Goal: Task Accomplishment & Management: Manage account settings

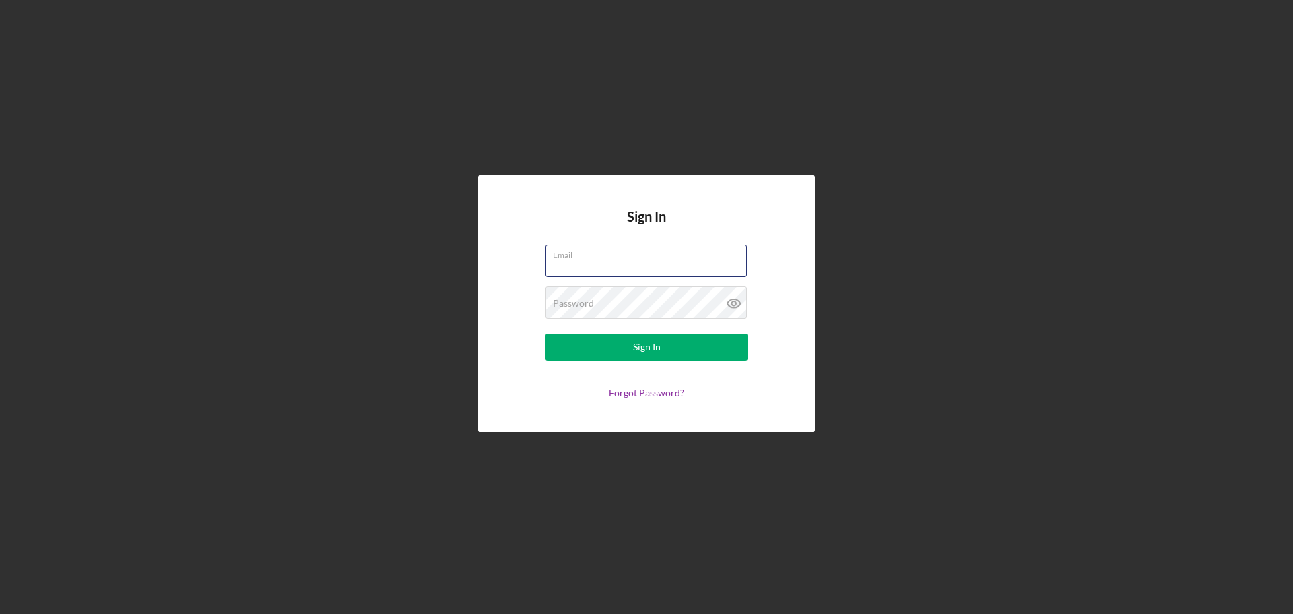
type input "[EMAIL_ADDRESS][DOMAIN_NAME]"
click at [445, 319] on div "Sign In Email [EMAIL_ADDRESS][DOMAIN_NAME] Password Sign In Forgot Password?" at bounding box center [647, 303] width 1280 height 607
click at [538, 337] on form "Email [EMAIL_ADDRESS][DOMAIN_NAME] Password Sign In Forgot Password?" at bounding box center [646, 322] width 269 height 154
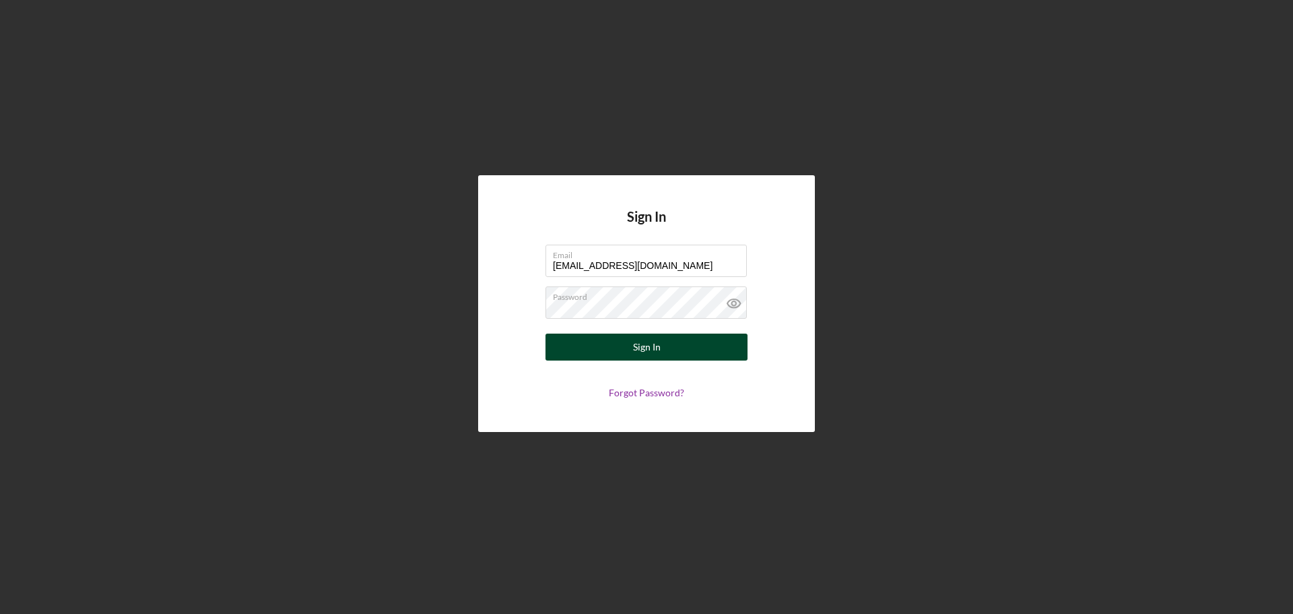
click at [560, 347] on button "Sign In" at bounding box center [647, 346] width 202 height 27
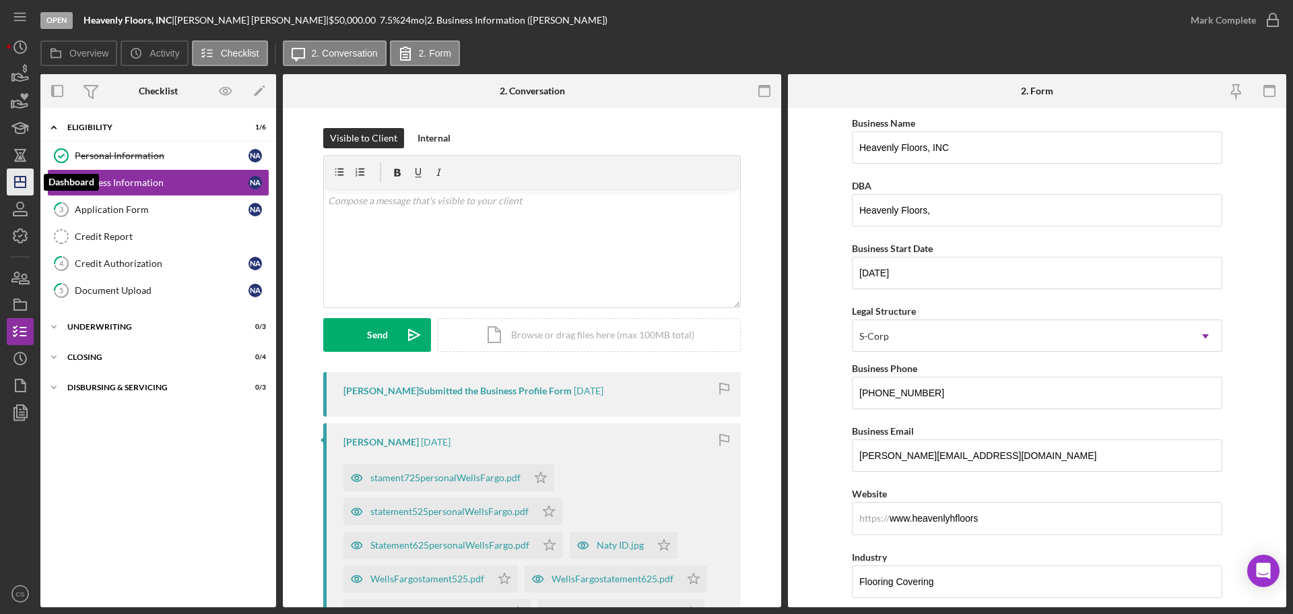
click at [25, 178] on polygon "button" at bounding box center [20, 181] width 11 height 11
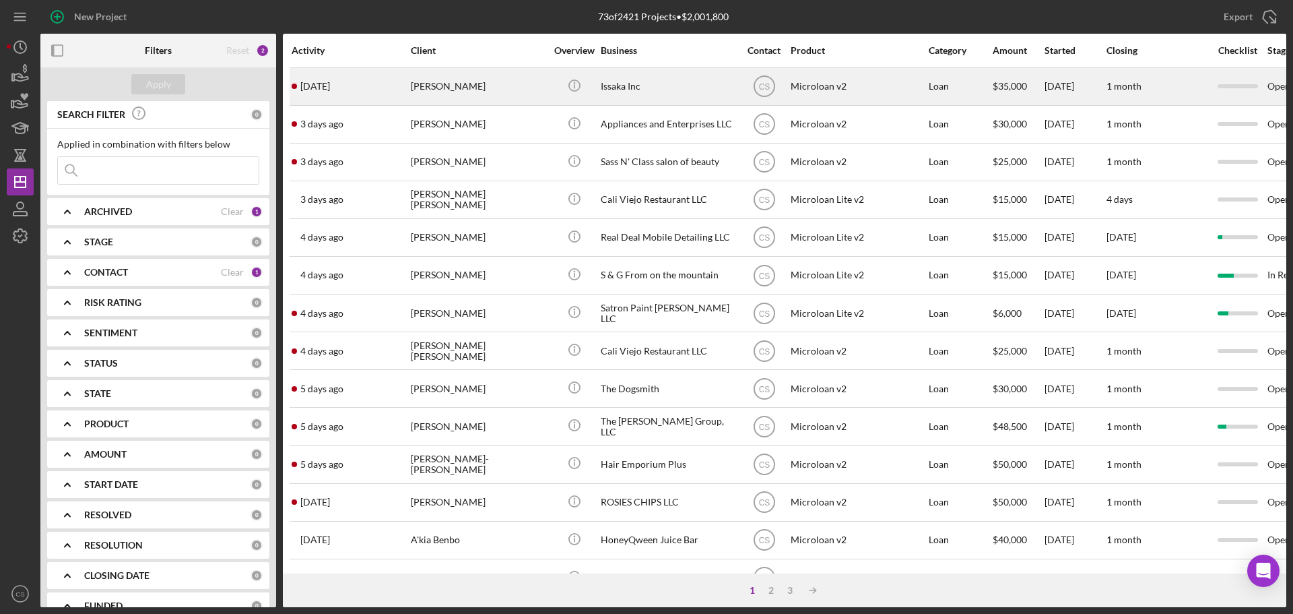
click at [496, 91] on div "[PERSON_NAME]" at bounding box center [478, 87] width 135 height 36
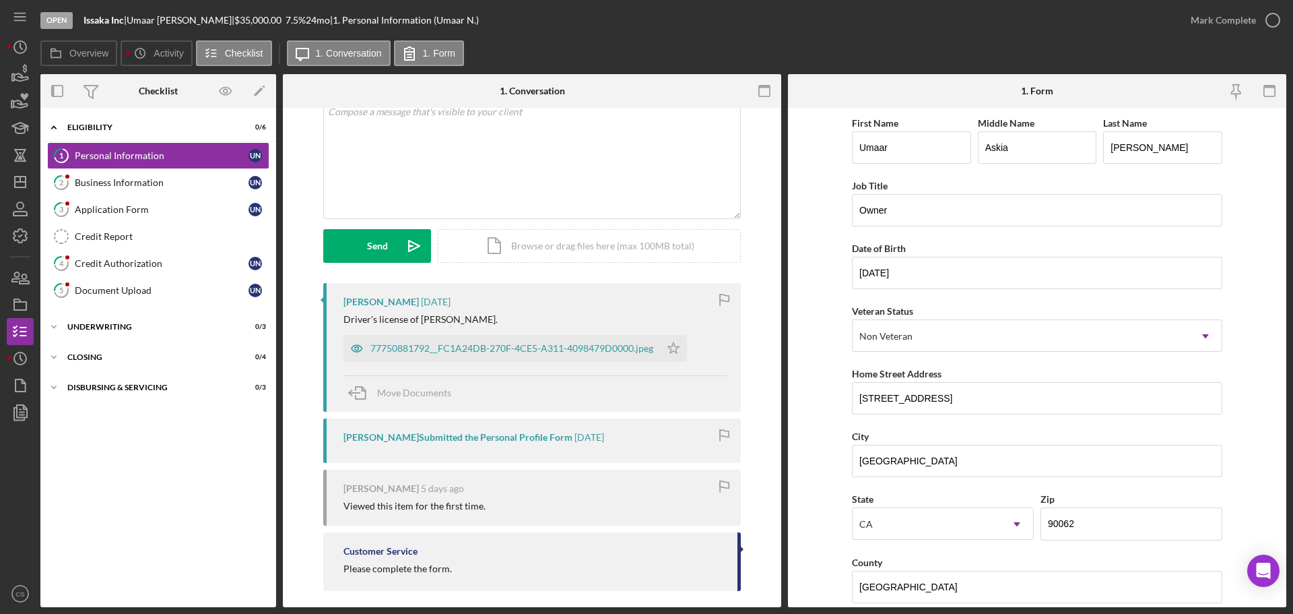
scroll to position [100, 0]
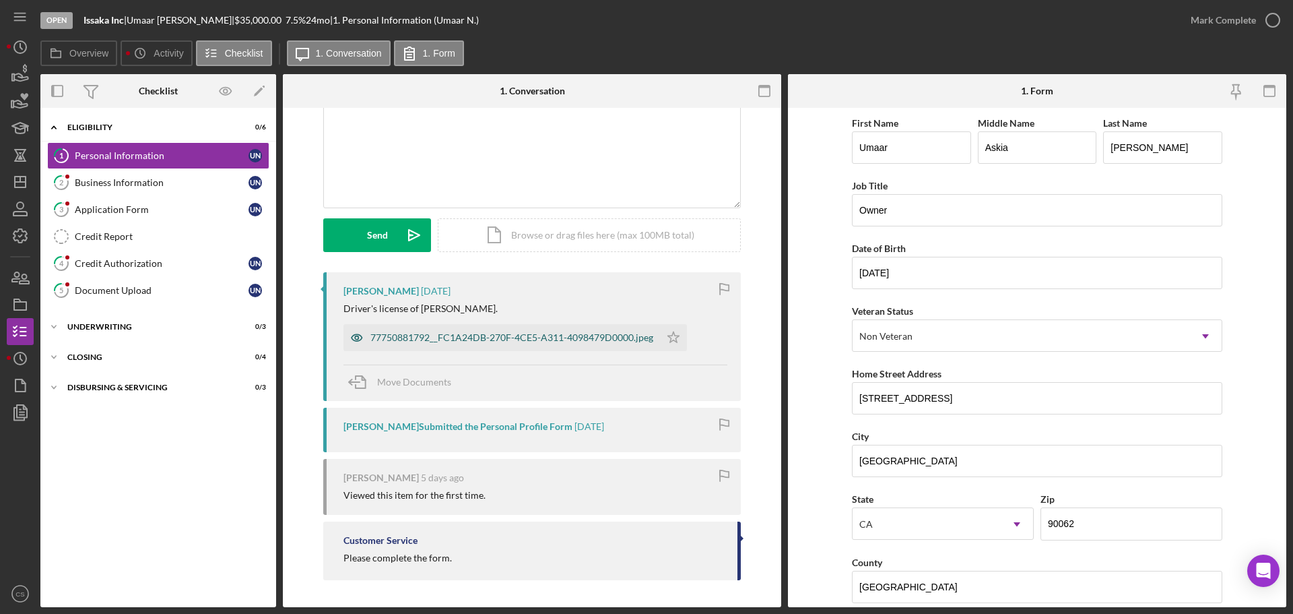
click at [528, 337] on div "77750881792__FC1A24DB-270F-4CE5-A311-4098479D0000.jpeg" at bounding box center [511, 337] width 283 height 11
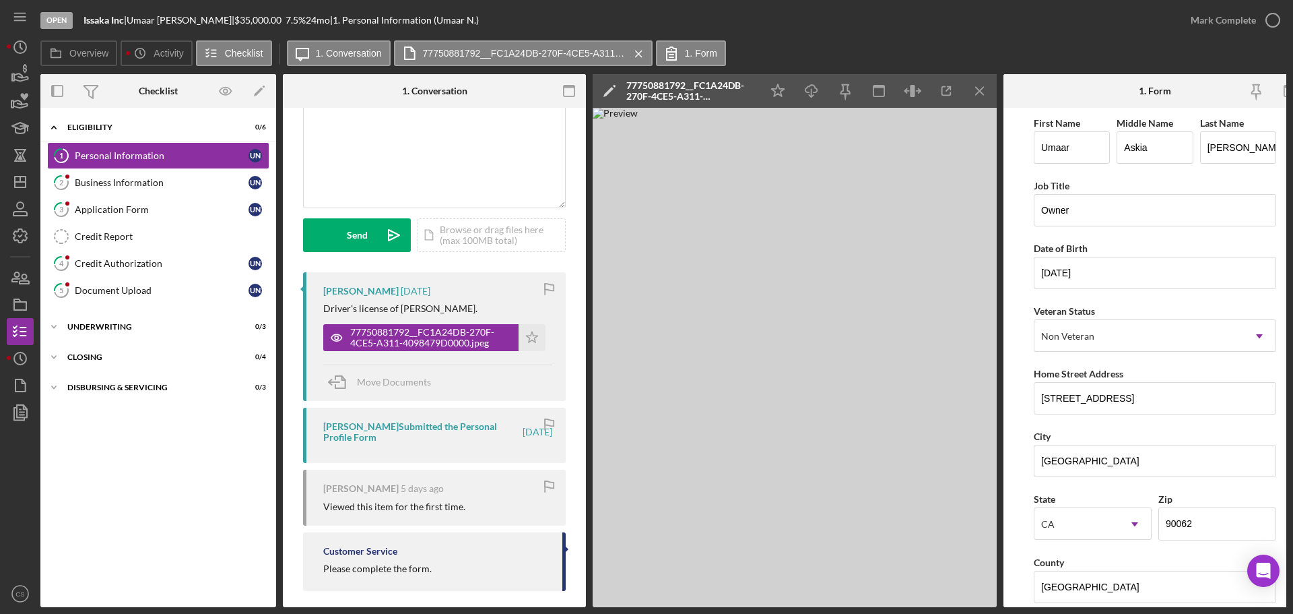
click at [1072, 51] on div "Overview Icon/History Activity Checklist Icon/Message 1. Conversation 777508817…" at bounding box center [663, 53] width 1246 height 27
click at [146, 186] on div "Business Information" at bounding box center [162, 182] width 174 height 11
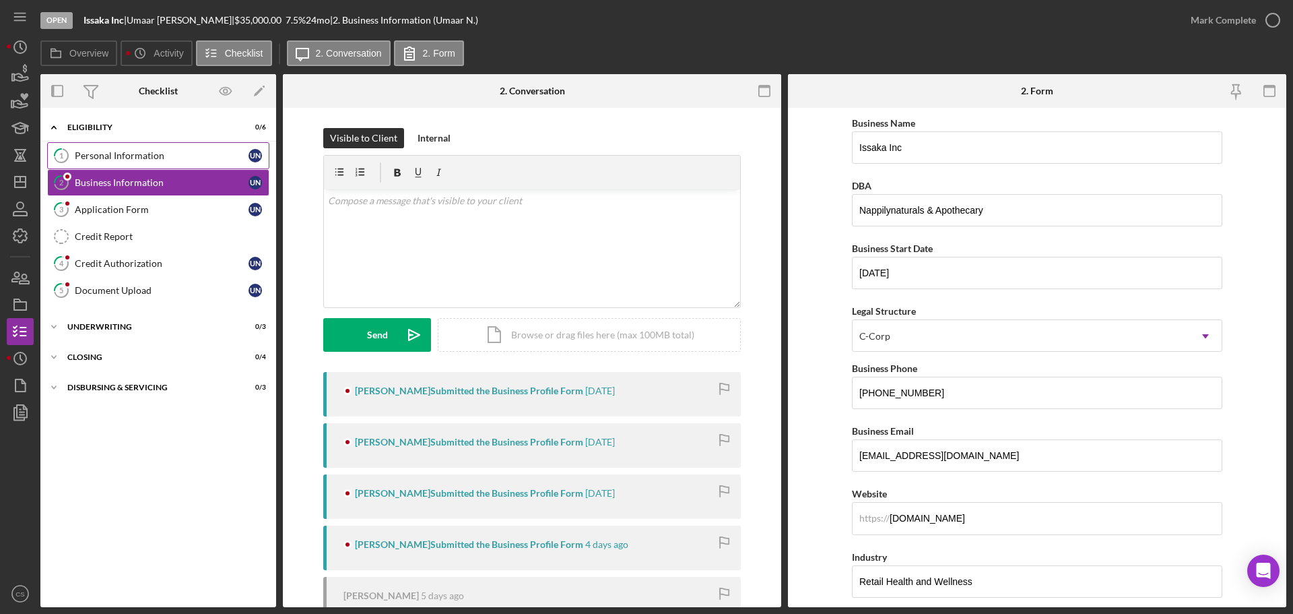
click at [148, 162] on link "1 Personal Information U N" at bounding box center [158, 155] width 222 height 27
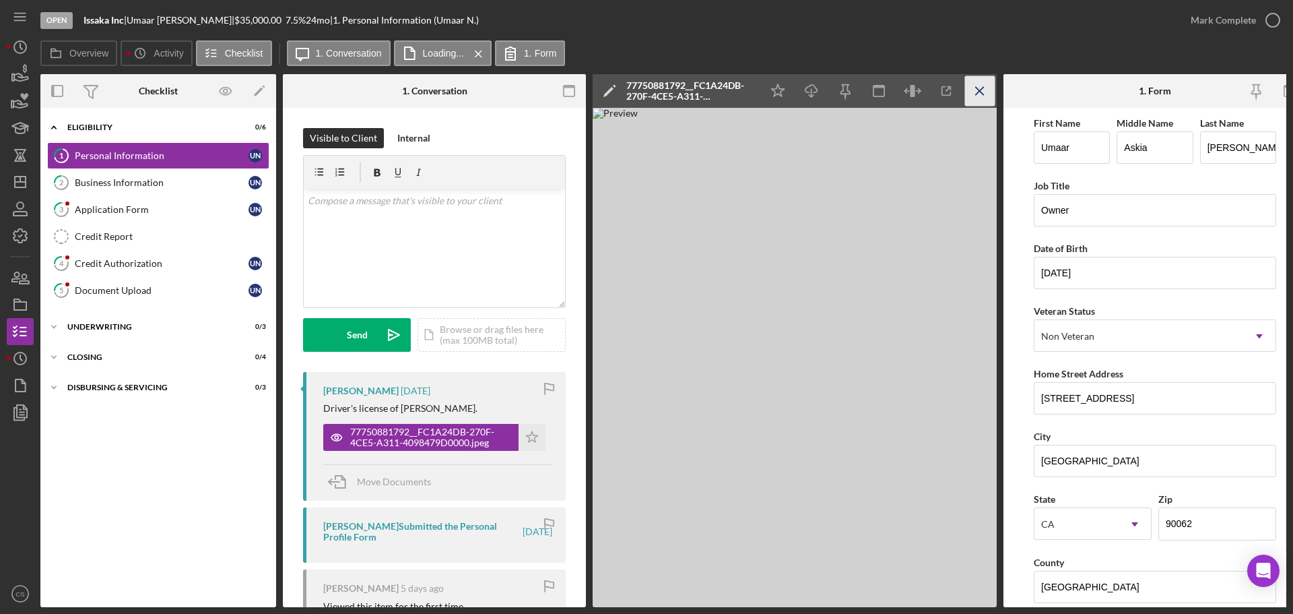
click at [975, 91] on icon "Icon/Menu Close" at bounding box center [980, 91] width 30 height 30
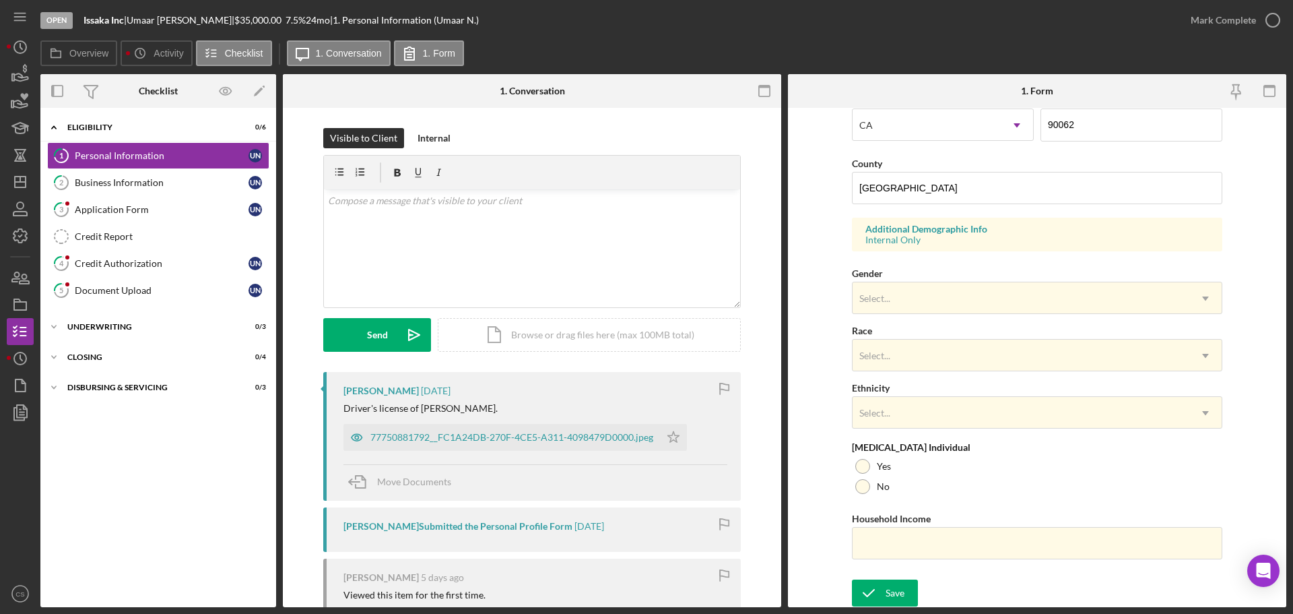
scroll to position [400, 0]
click at [148, 189] on link "2 Business Information U N" at bounding box center [158, 182] width 222 height 27
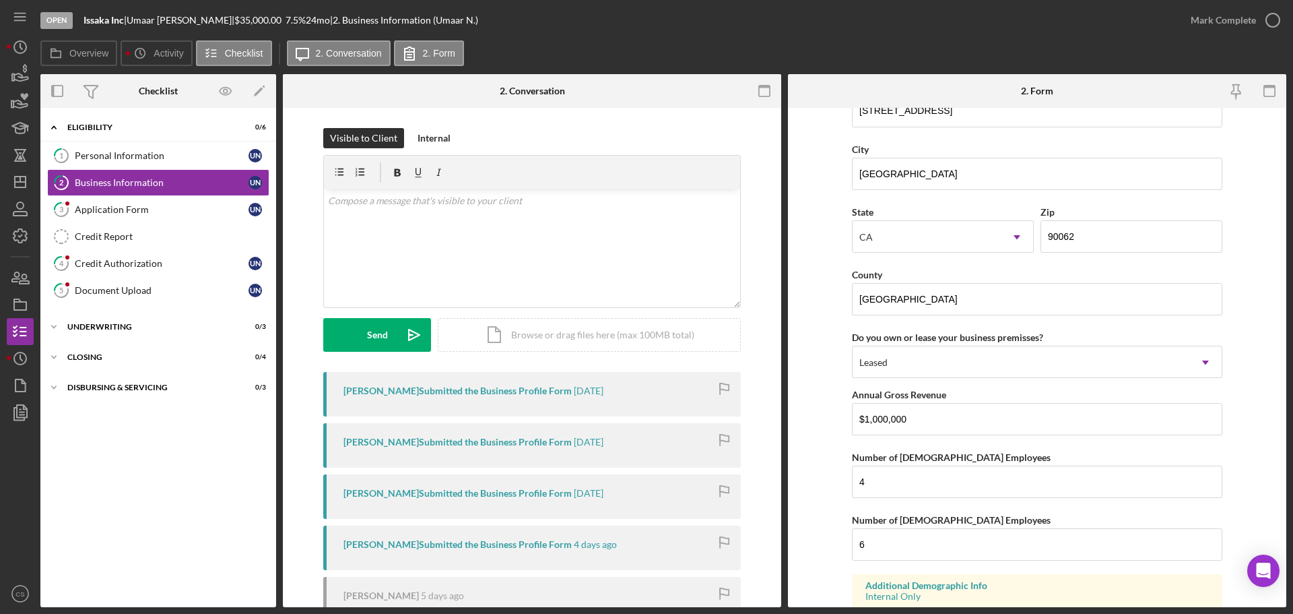
scroll to position [1247, 0]
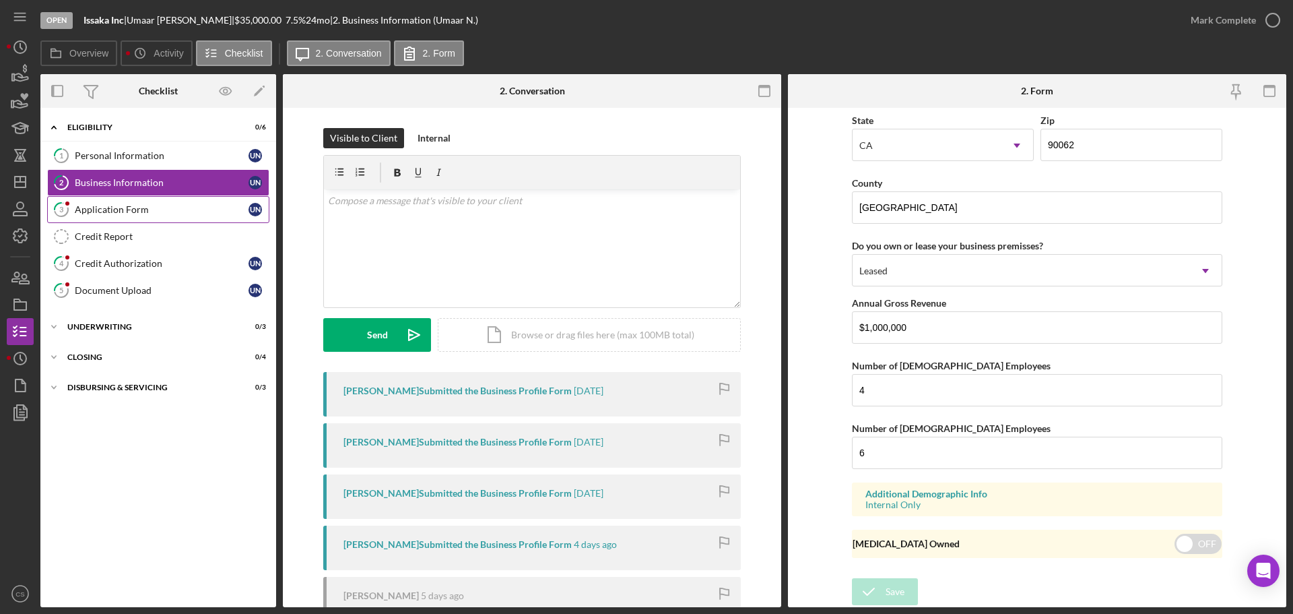
click at [197, 212] on div "Application Form" at bounding box center [162, 209] width 174 height 11
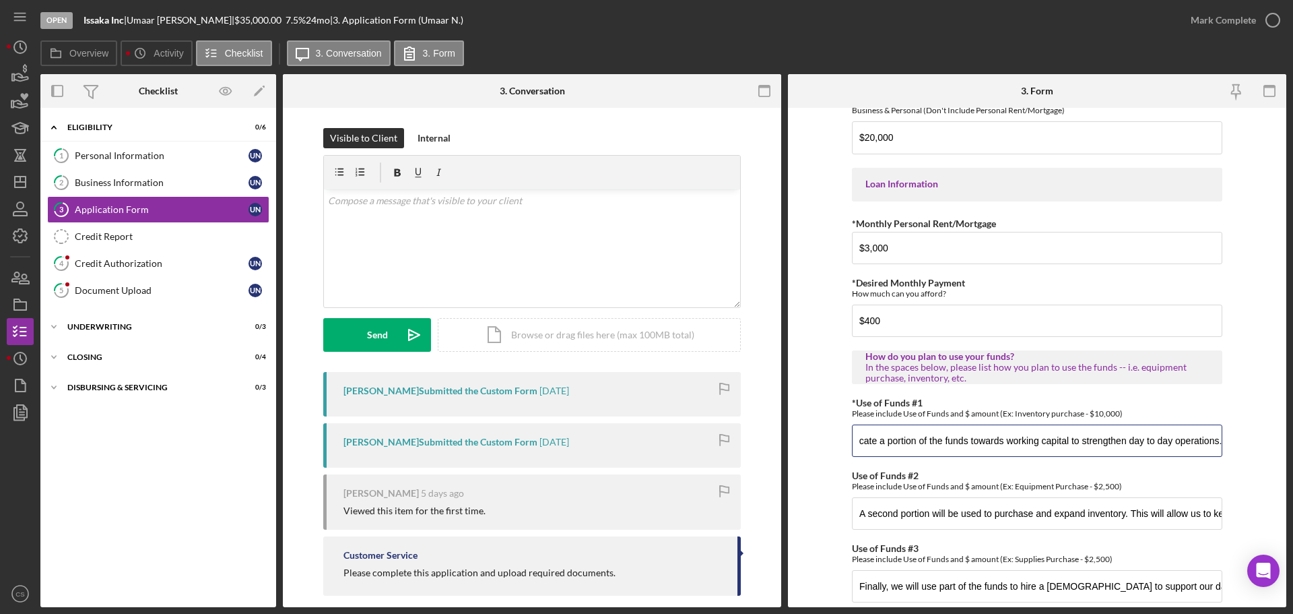
scroll to position [0, 84]
drag, startPoint x: 1056, startPoint y: 450, endPoint x: 1228, endPoint y: 443, distance: 172.6
click at [1228, 443] on form "*Applicant Personal Phone Number [PHONE_NUMBER] *How did you hear about us? Nam…" at bounding box center [1037, 357] width 498 height 499
click at [1232, 443] on form "*Applicant Personal Phone Number [PHONE_NUMBER] *How did you hear about us? Nam…" at bounding box center [1037, 357] width 498 height 499
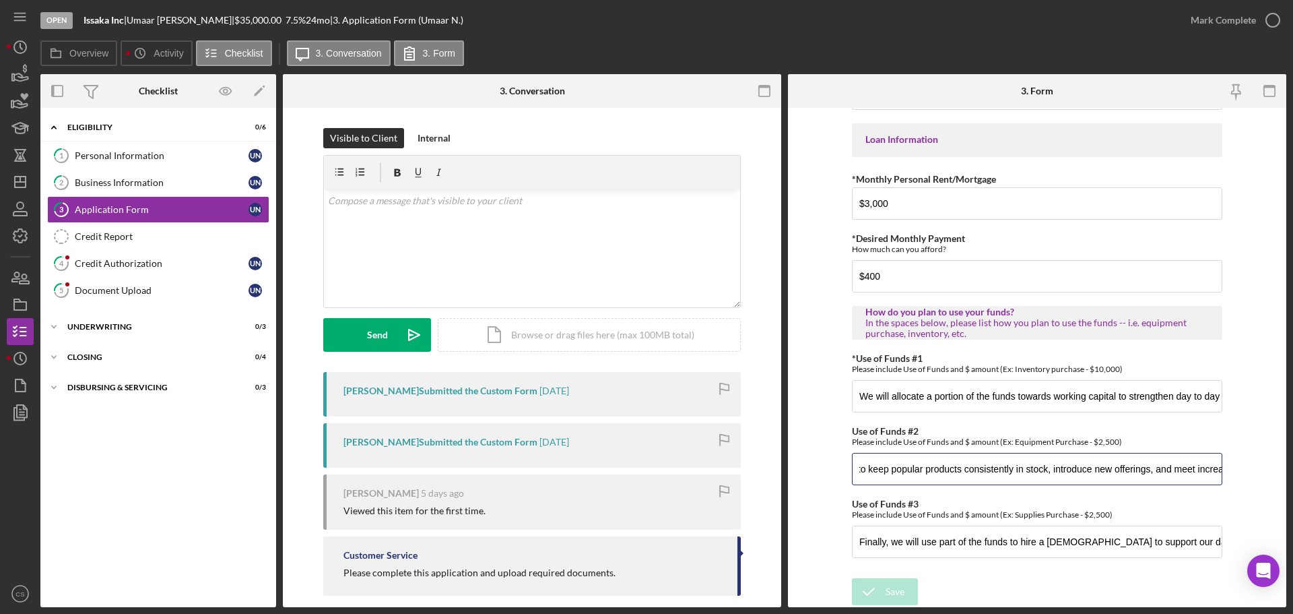
scroll to position [0, 482]
drag, startPoint x: 1049, startPoint y: 468, endPoint x: 1246, endPoint y: 468, distance: 196.0
click at [1246, 468] on form "*Applicant Personal Phone Number [PHONE_NUMBER] *How did you hear about us? Nam…" at bounding box center [1037, 357] width 498 height 499
click at [1248, 461] on form "*Applicant Personal Phone Number [PHONE_NUMBER] *How did you hear about us? Nam…" at bounding box center [1037, 357] width 498 height 499
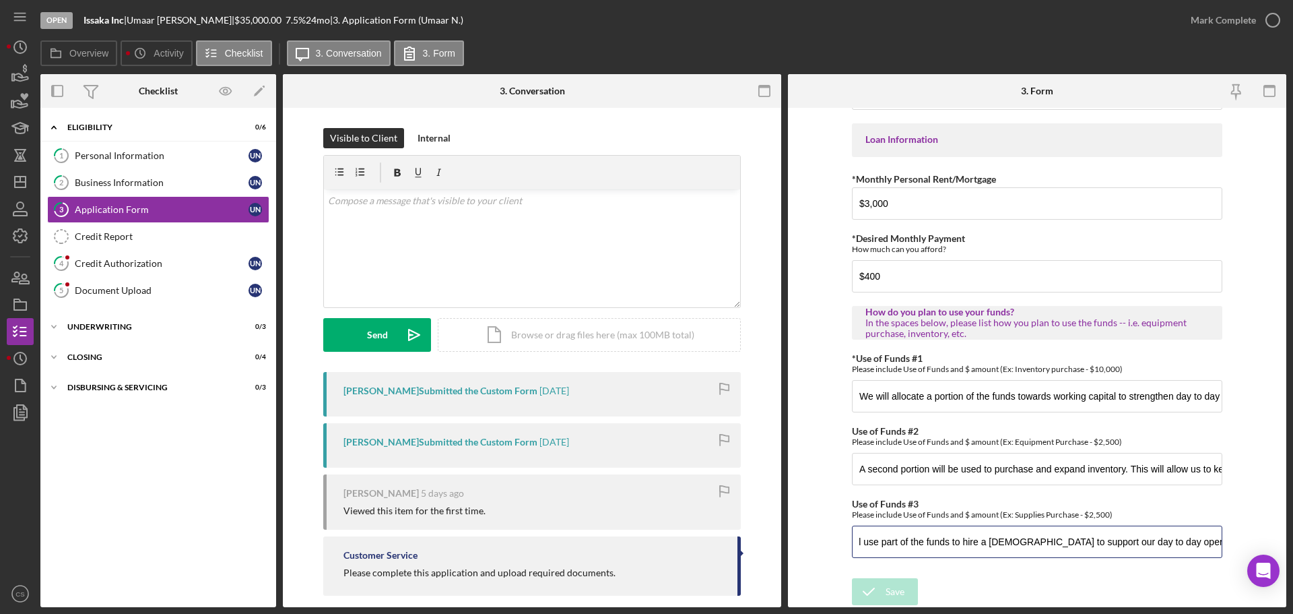
scroll to position [0, 99]
drag, startPoint x: 889, startPoint y: 539, endPoint x: 1231, endPoint y: 525, distance: 342.5
click at [1231, 525] on form "*Applicant Personal Phone Number [PHONE_NUMBER] *How did you hear about us? Nam…" at bounding box center [1037, 357] width 498 height 499
click at [1243, 522] on form "*Applicant Personal Phone Number [PHONE_NUMBER] *How did you hear about us? Nam…" at bounding box center [1037, 357] width 498 height 499
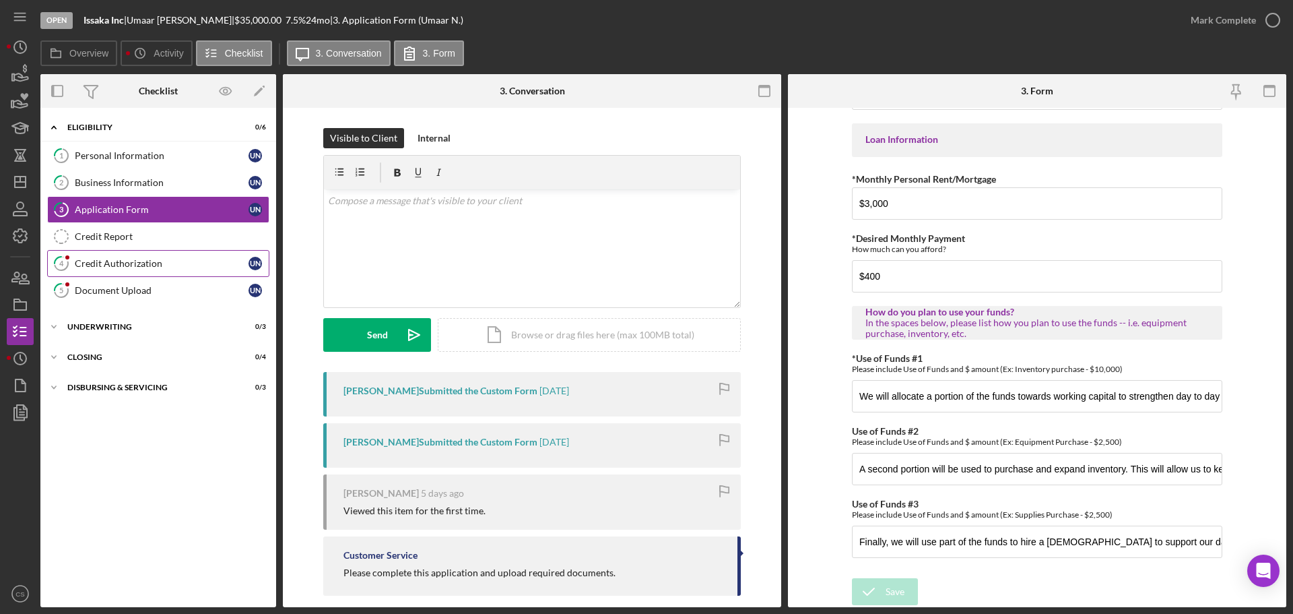
click at [184, 261] on div "Credit Authorization" at bounding box center [162, 263] width 174 height 11
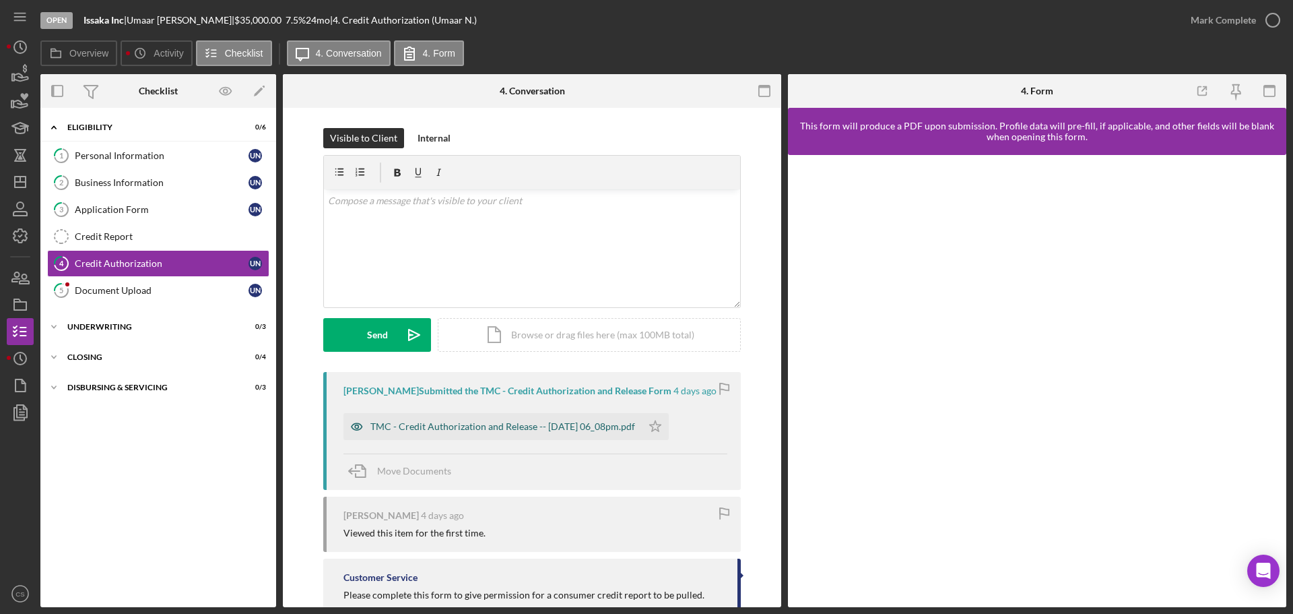
click at [538, 420] on div "TMC - Credit Authorization and Release -- [DATE] 06_08pm.pdf" at bounding box center [493, 426] width 298 height 27
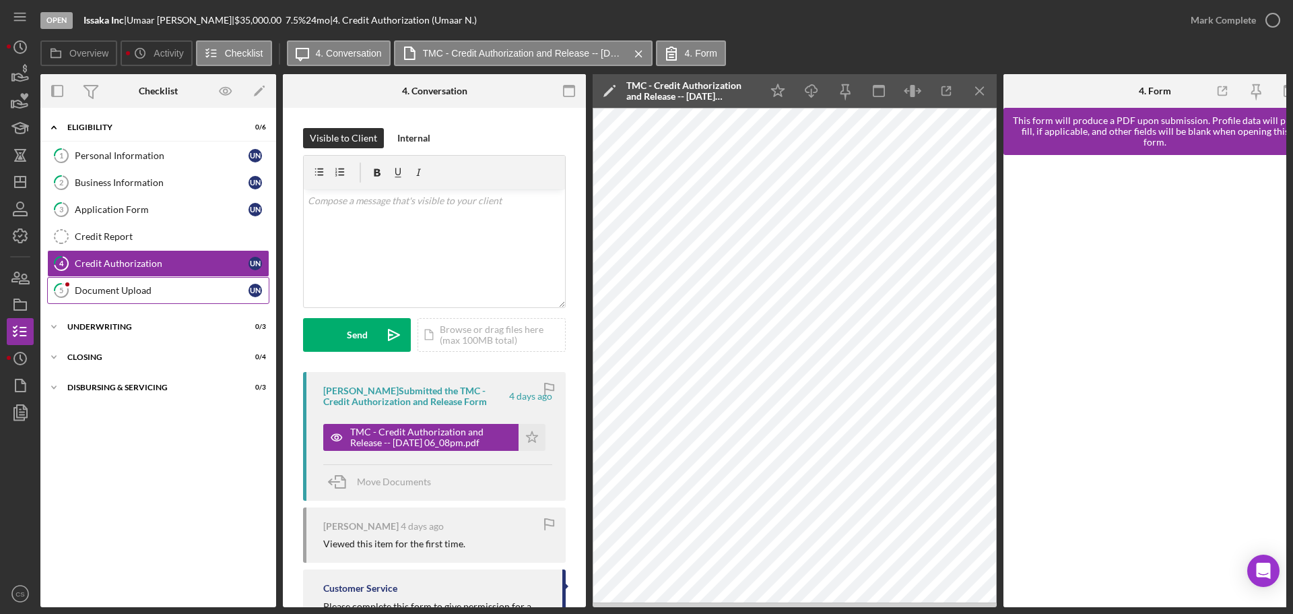
click at [172, 294] on div "Document Upload" at bounding box center [162, 290] width 174 height 11
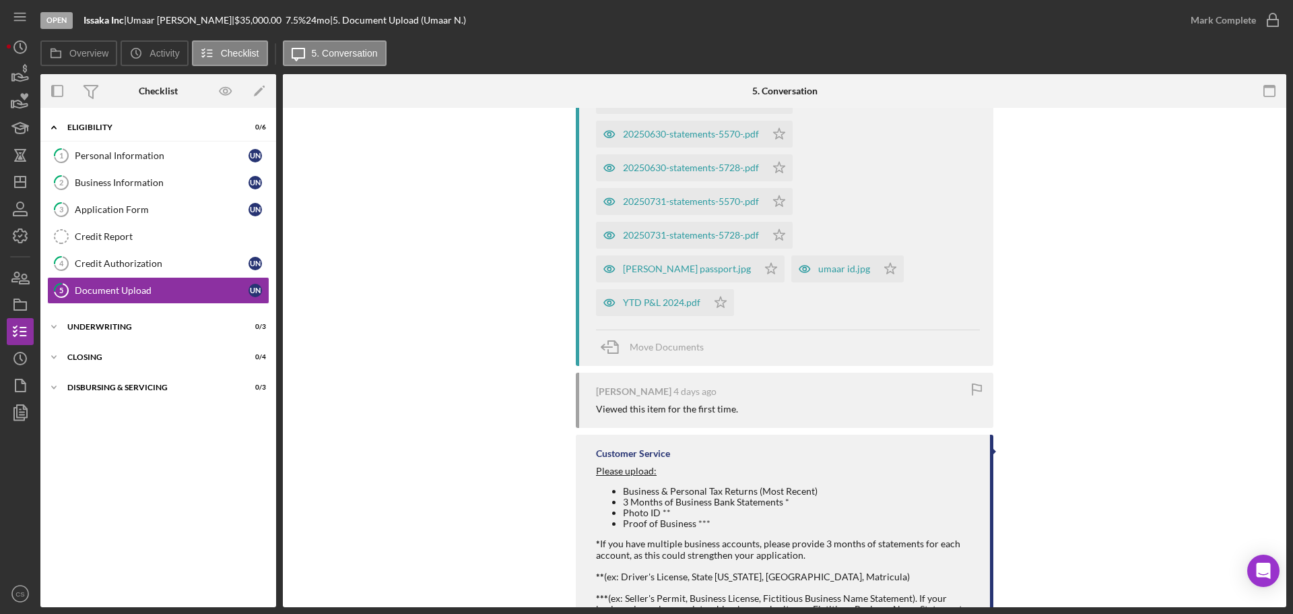
scroll to position [653, 0]
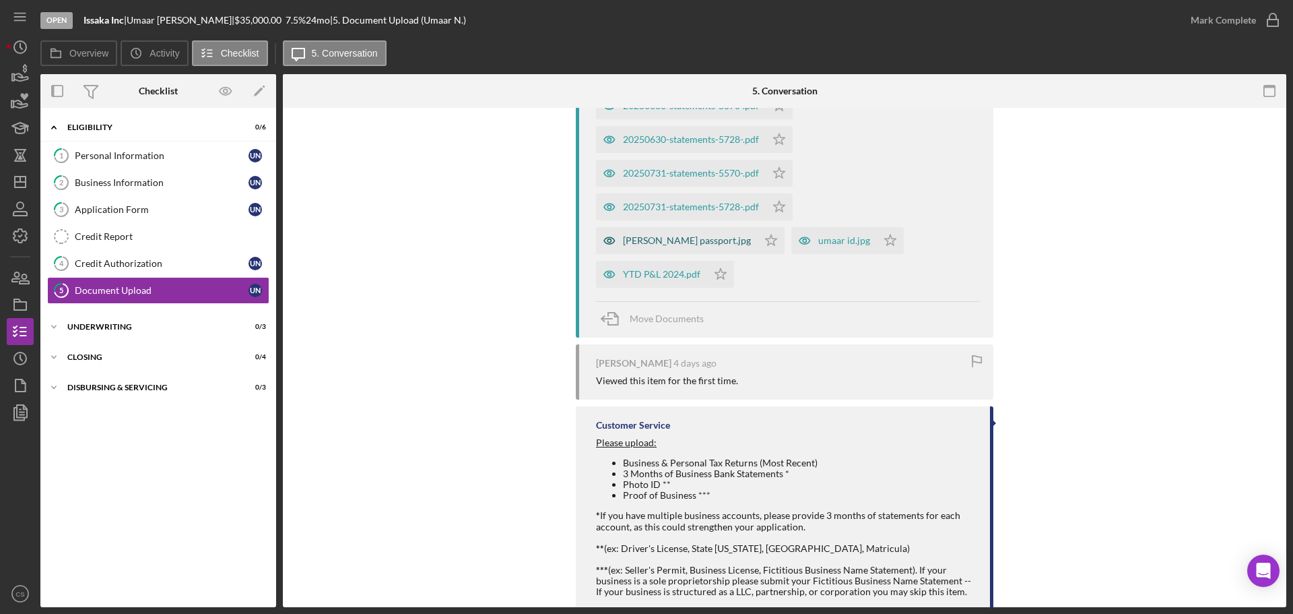
click at [751, 235] on div "[PERSON_NAME] passport.jpg" at bounding box center [687, 240] width 128 height 11
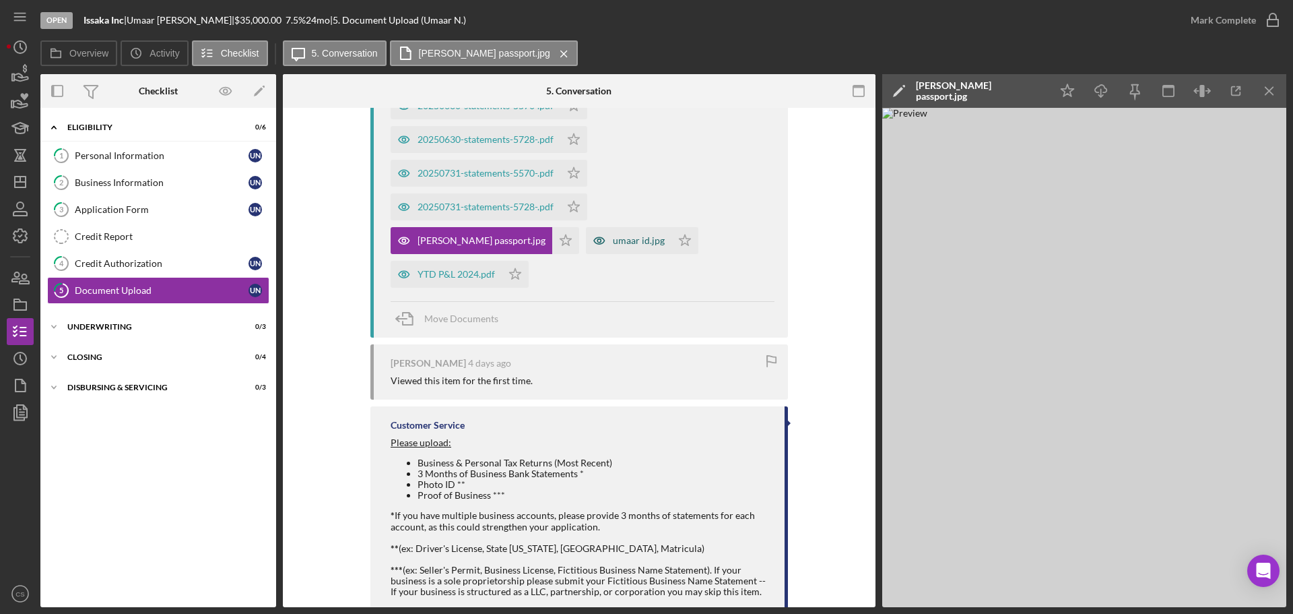
click at [613, 245] on div "umaar id.jpg" at bounding box center [639, 240] width 52 height 11
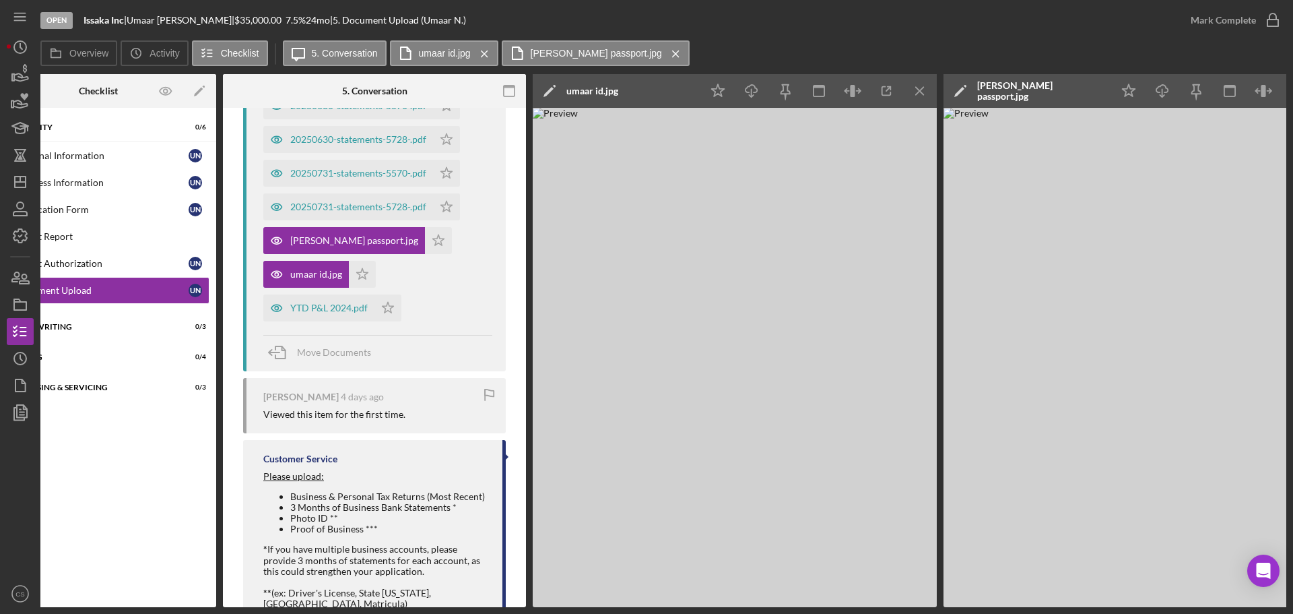
scroll to position [0, 0]
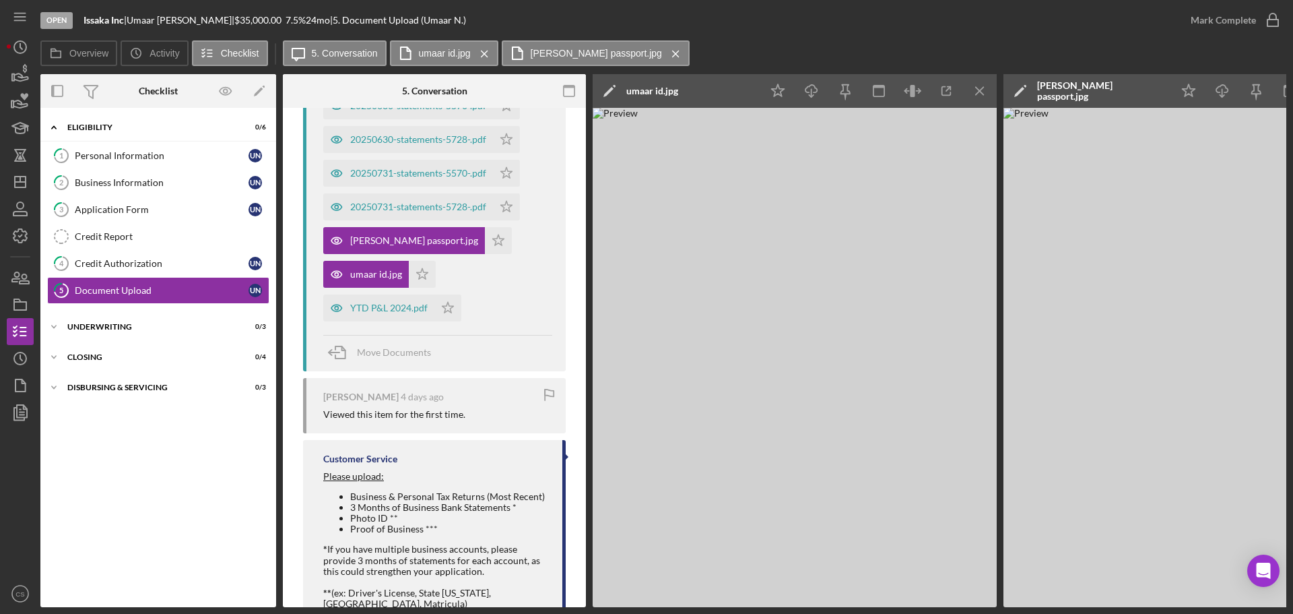
click at [201, 455] on div "Icon/Expander Eligibility 0 / 6 1 Personal Information U N 2 Business Informati…" at bounding box center [158, 358] width 236 height 486
drag, startPoint x: 233, startPoint y: 362, endPoint x: 201, endPoint y: 377, distance: 35.9
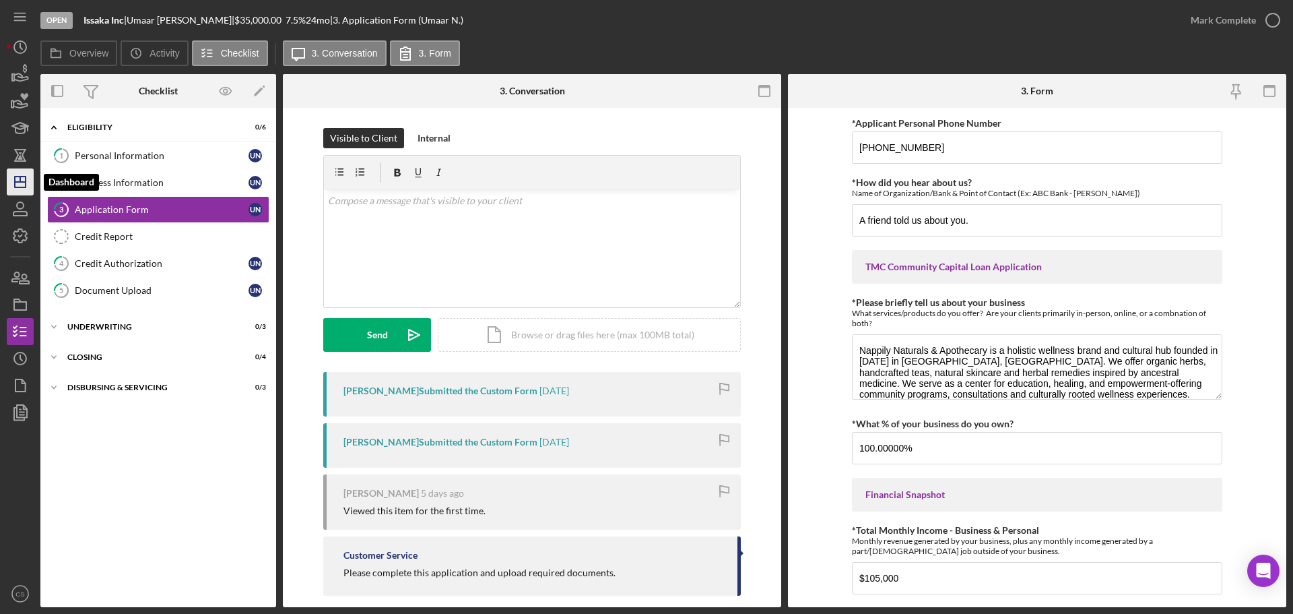
click at [26, 191] on icon "Icon/Dashboard" at bounding box center [20, 182] width 34 height 34
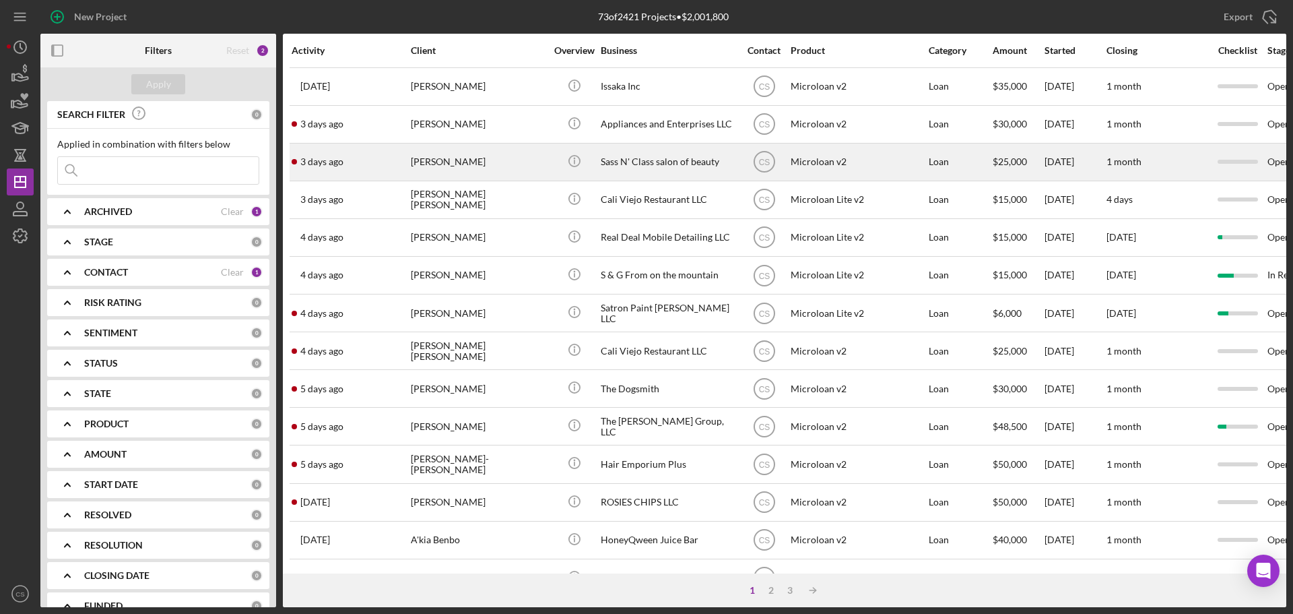
click at [478, 152] on div "[PERSON_NAME]" at bounding box center [478, 162] width 135 height 36
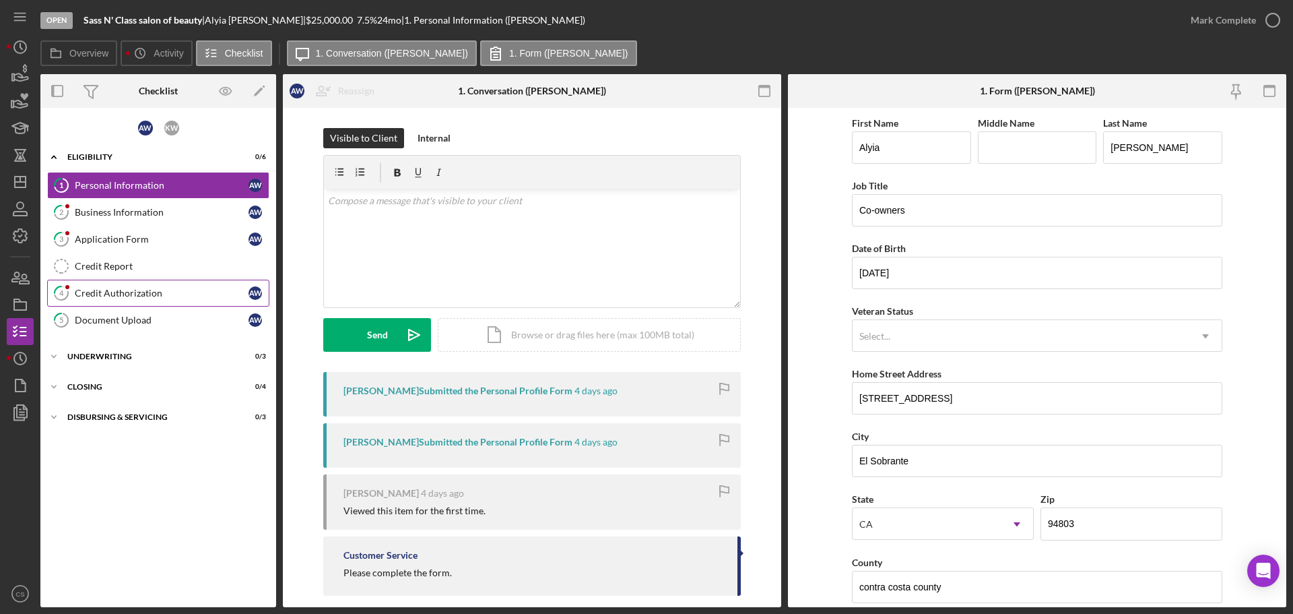
click at [164, 286] on link "4 Credit Authorization A W" at bounding box center [158, 293] width 222 height 27
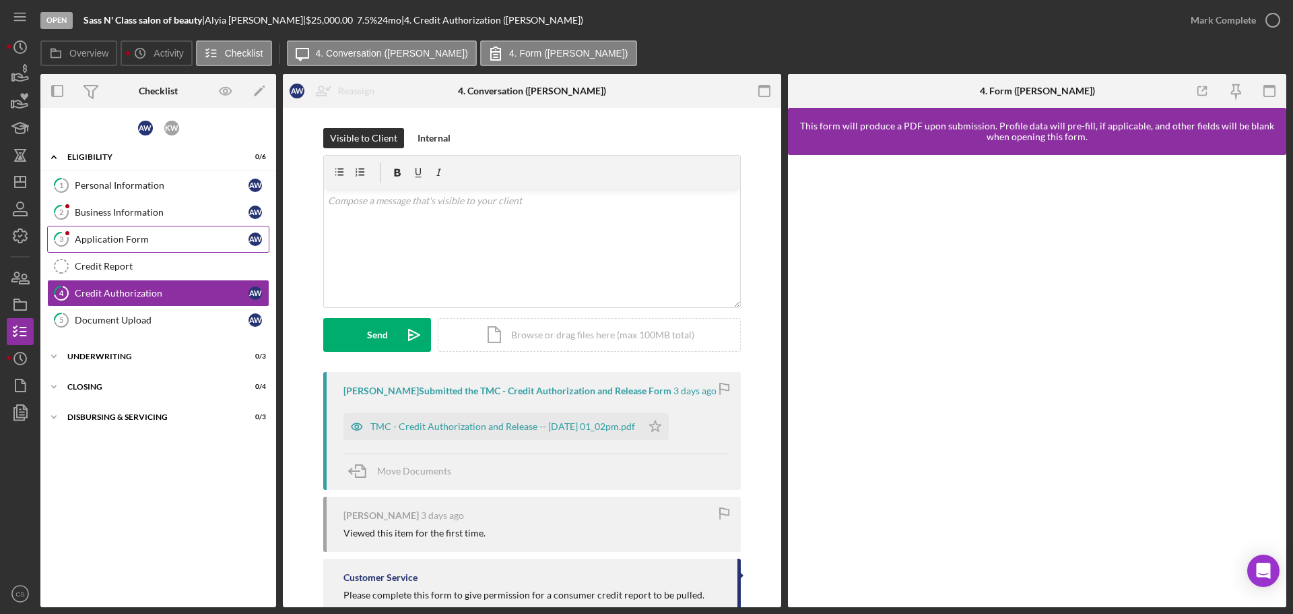
click at [145, 241] on div "Application Form" at bounding box center [162, 239] width 174 height 11
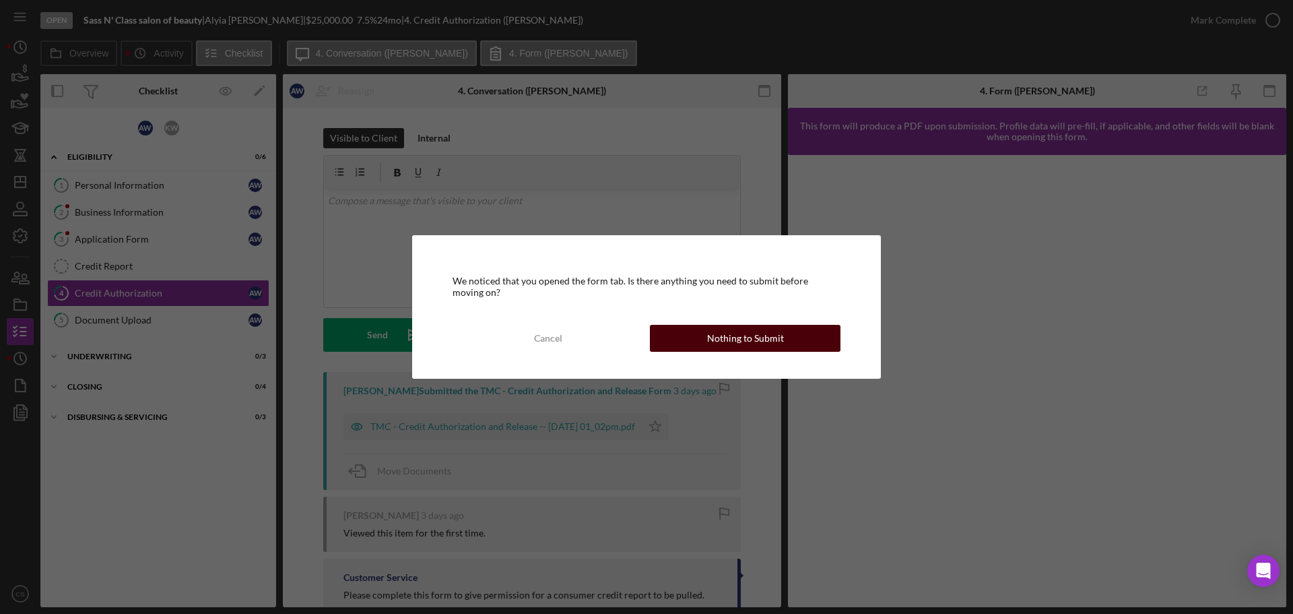
click at [727, 335] on div "Nothing to Submit" at bounding box center [745, 338] width 77 height 27
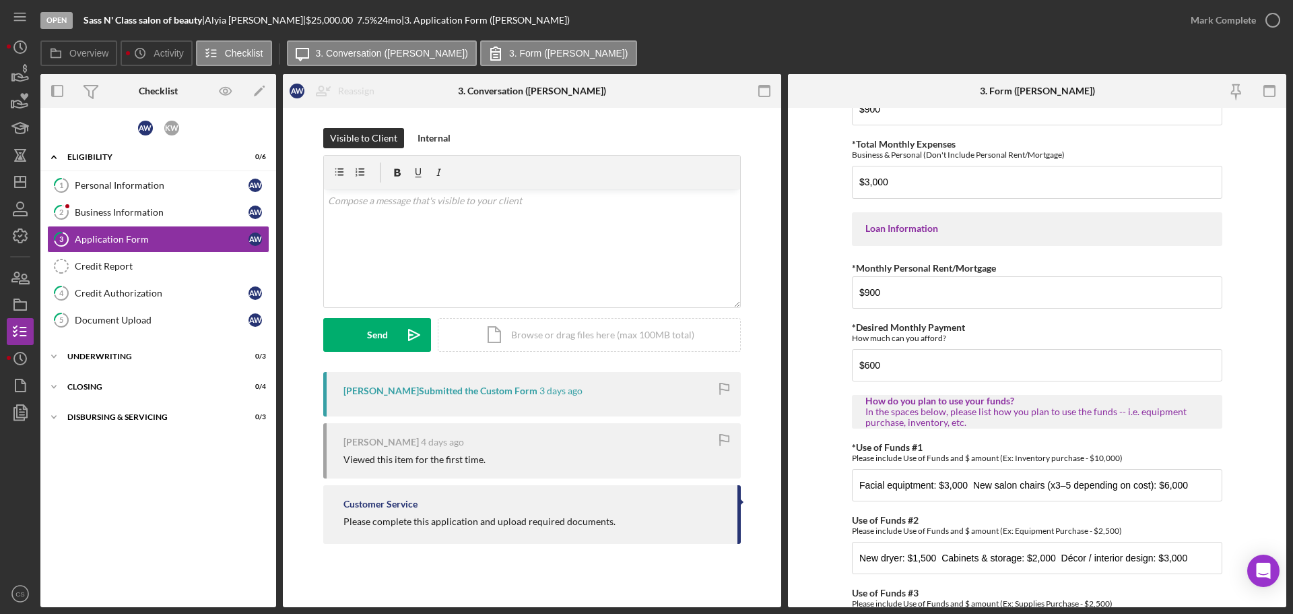
scroll to position [661, 0]
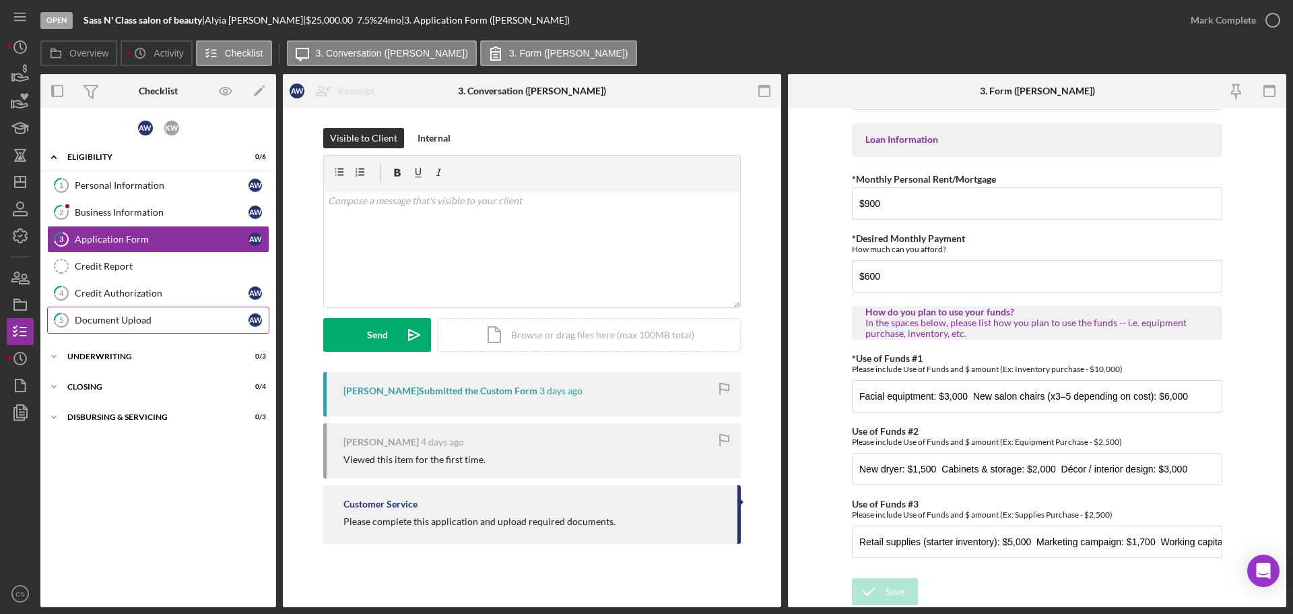
click at [157, 328] on link "5 Document Upload A W" at bounding box center [158, 319] width 222 height 27
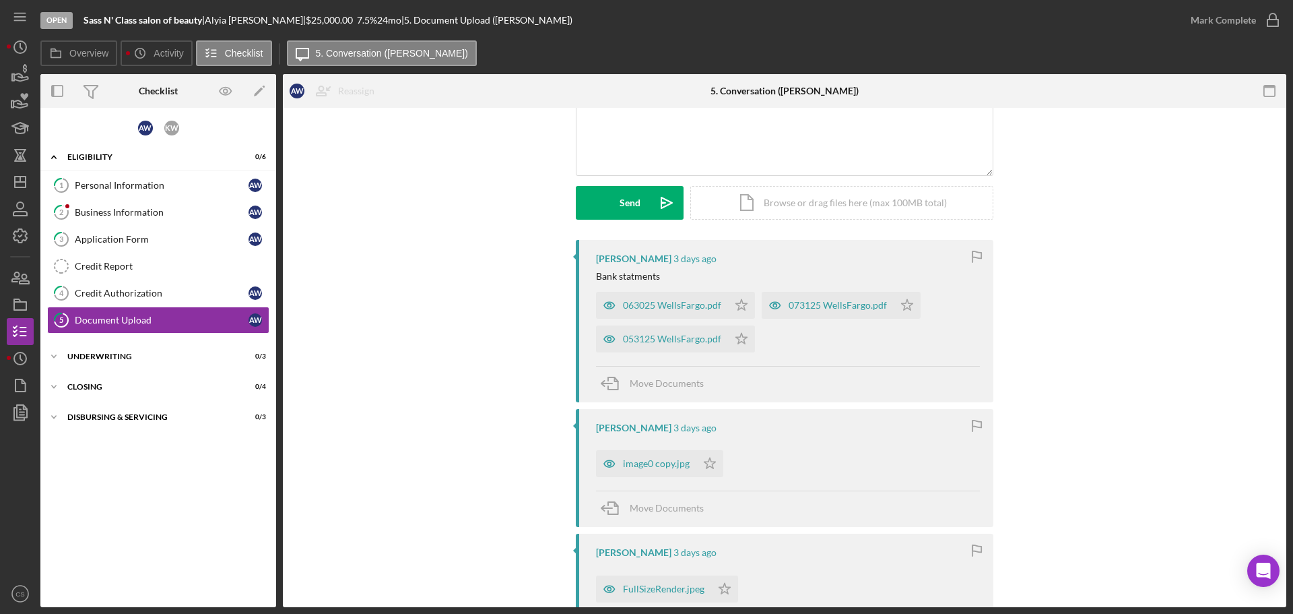
scroll to position [135, 0]
click at [688, 311] on div "063025 WellsFargo.pdf" at bounding box center [662, 302] width 132 height 27
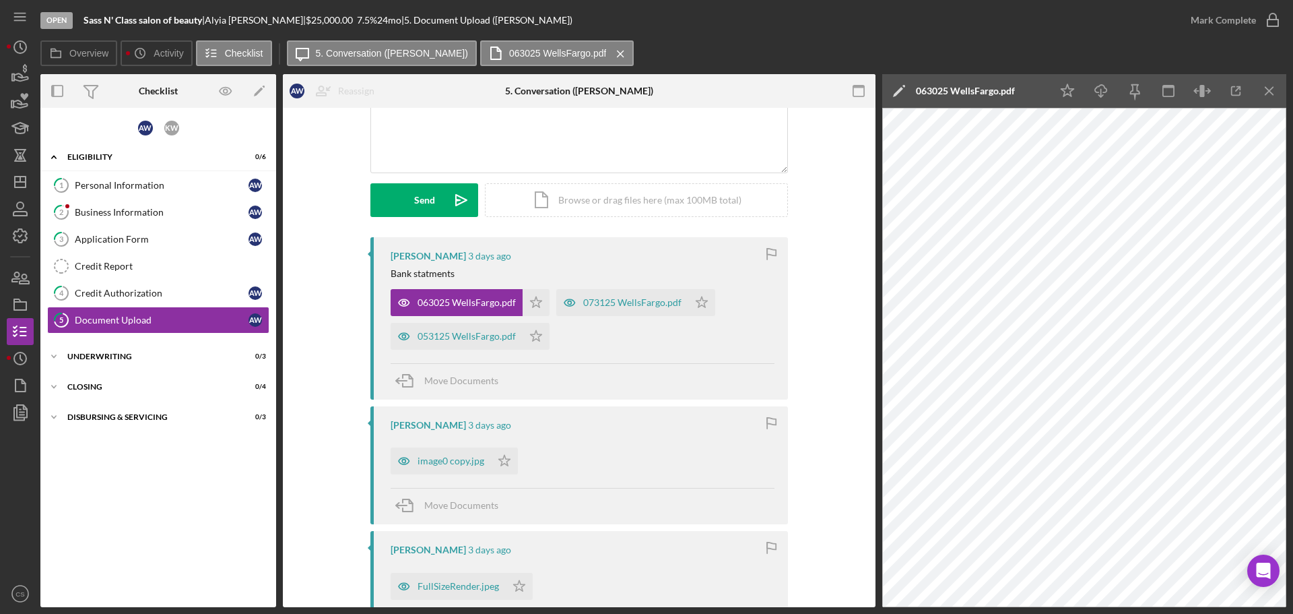
drag, startPoint x: 631, startPoint y: 309, endPoint x: 509, endPoint y: 321, distance: 123.2
click at [629, 309] on div "073125 WellsFargo.pdf" at bounding box center [622, 302] width 132 height 27
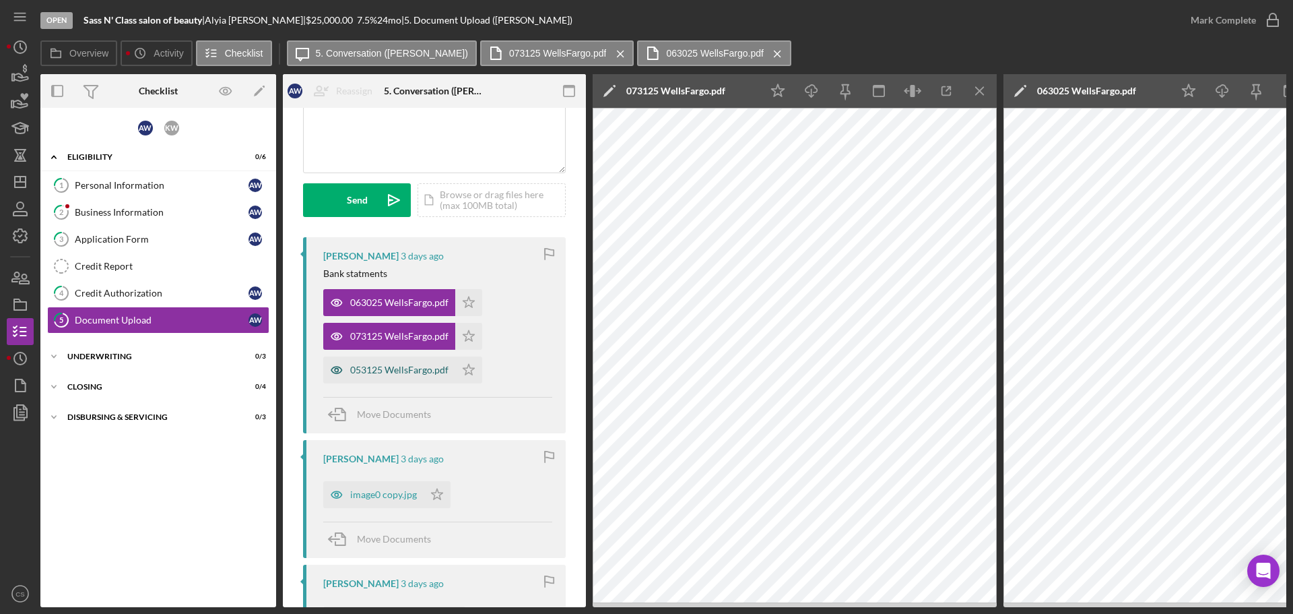
click at [389, 365] on div "053125 WellsFargo.pdf" at bounding box center [399, 369] width 98 height 11
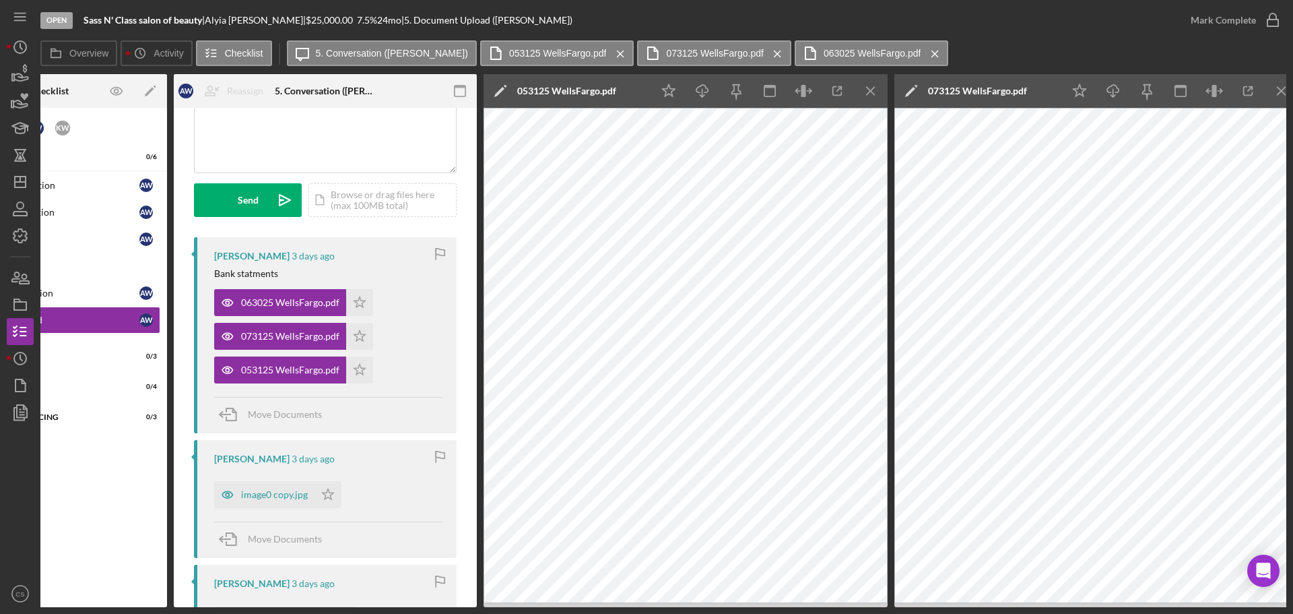
scroll to position [0, 0]
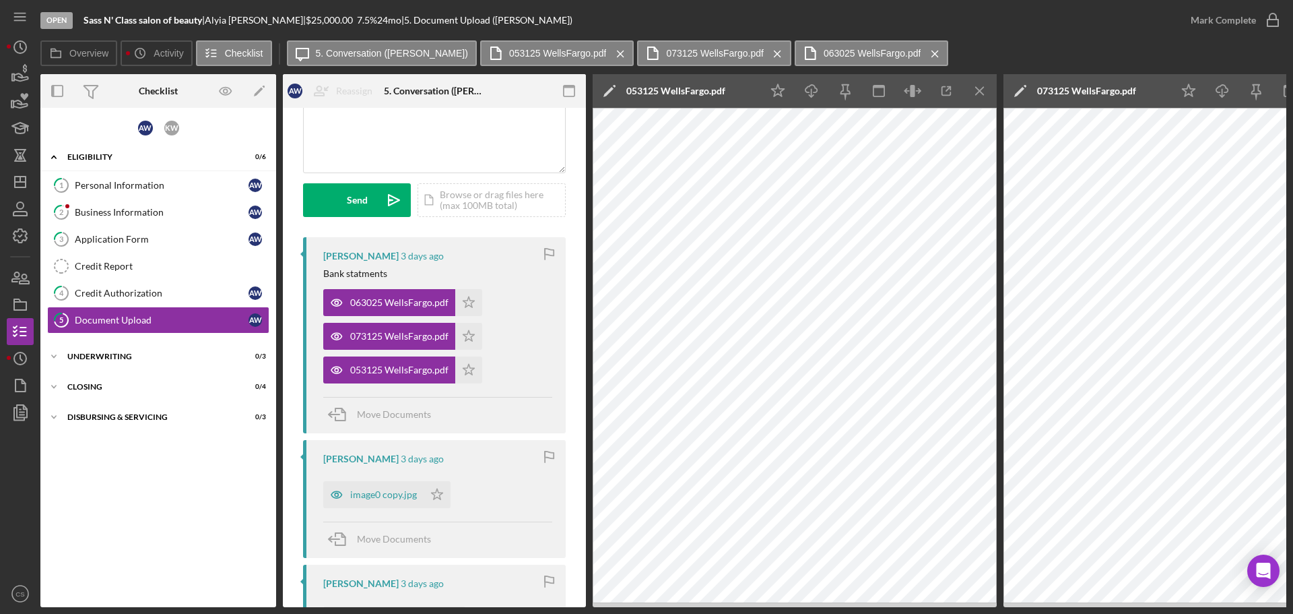
click at [490, 455] on div "[PERSON_NAME] [DATE]" at bounding box center [437, 458] width 229 height 11
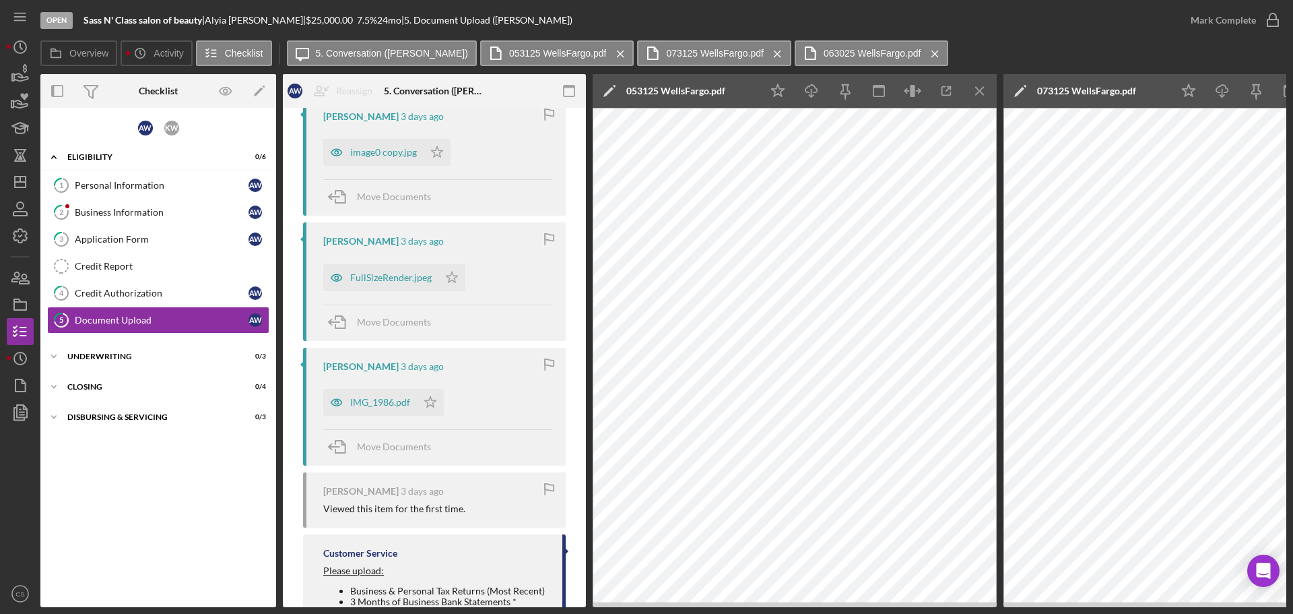
scroll to position [472, 0]
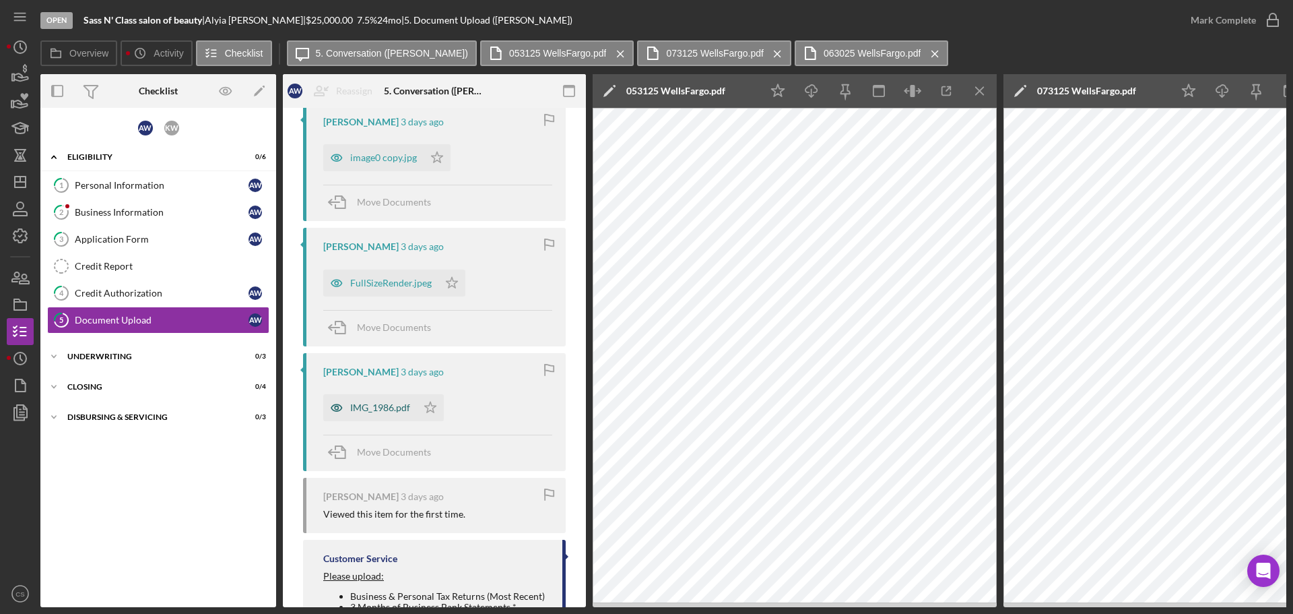
click at [362, 407] on div "IMG_1986.pdf" at bounding box center [380, 407] width 60 height 11
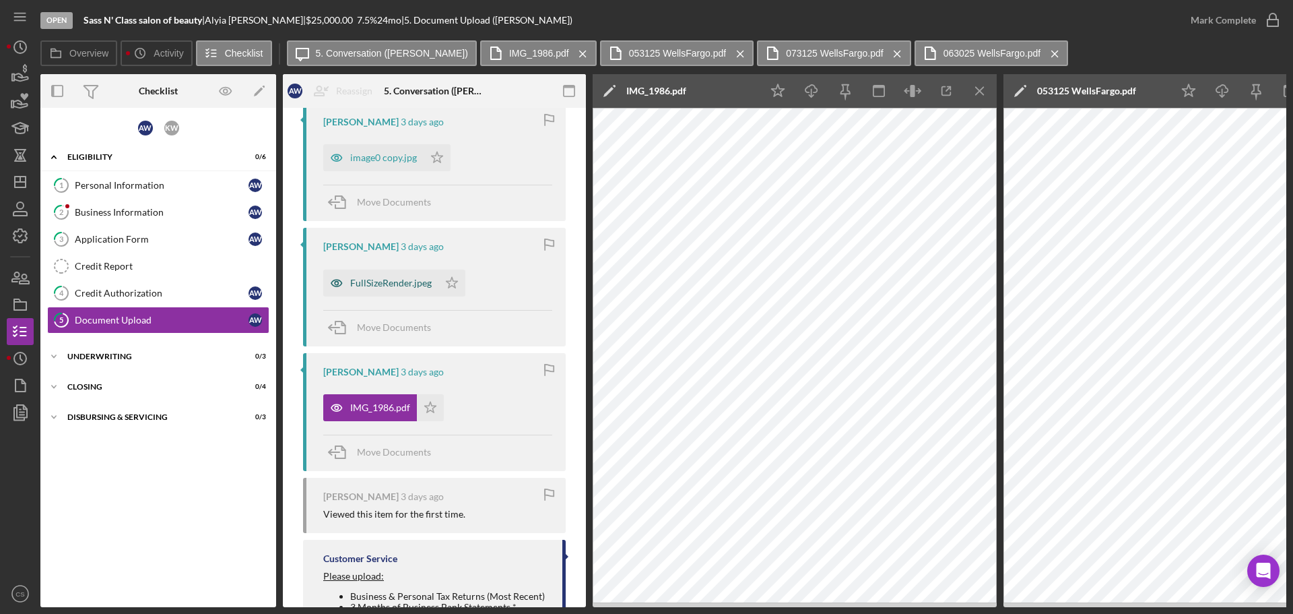
click at [387, 282] on div "FullSizeRender.jpeg" at bounding box center [391, 283] width 82 height 11
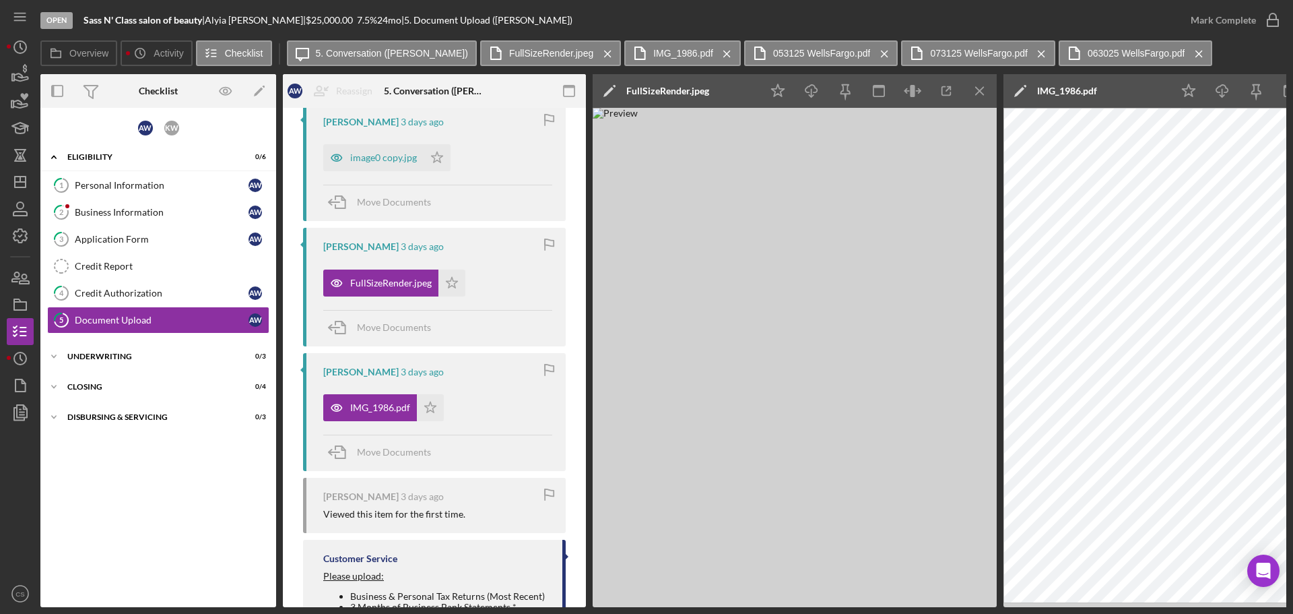
scroll to position [404, 0]
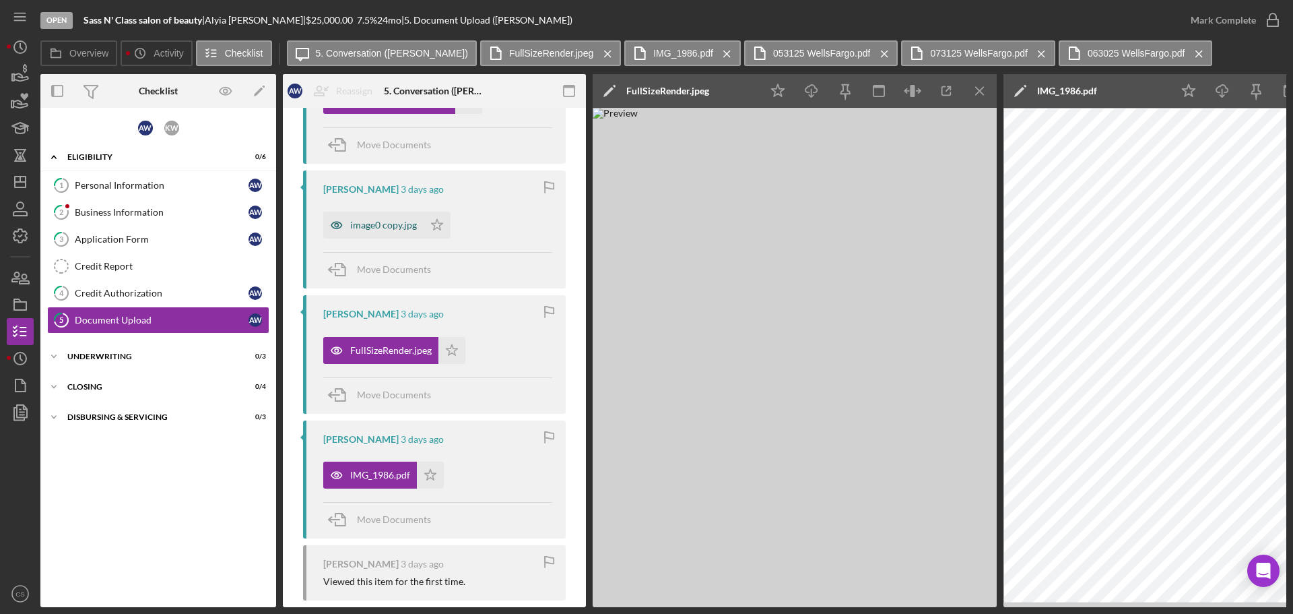
click at [364, 226] on div "image0 copy.jpg" at bounding box center [383, 225] width 67 height 11
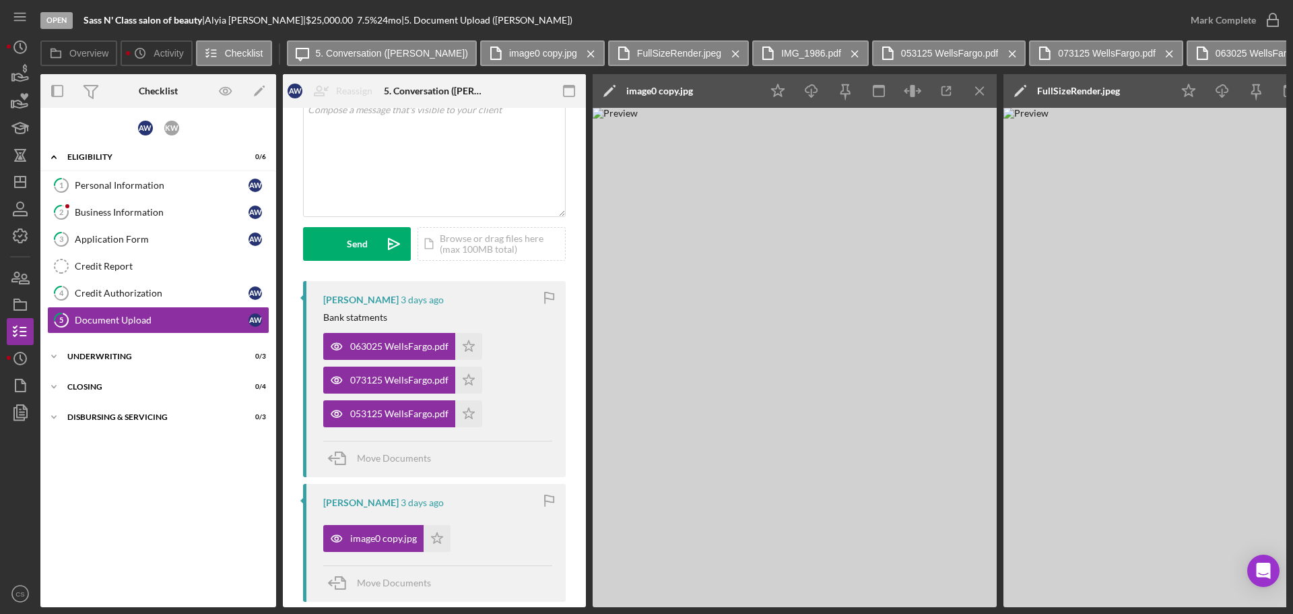
scroll to position [67, 0]
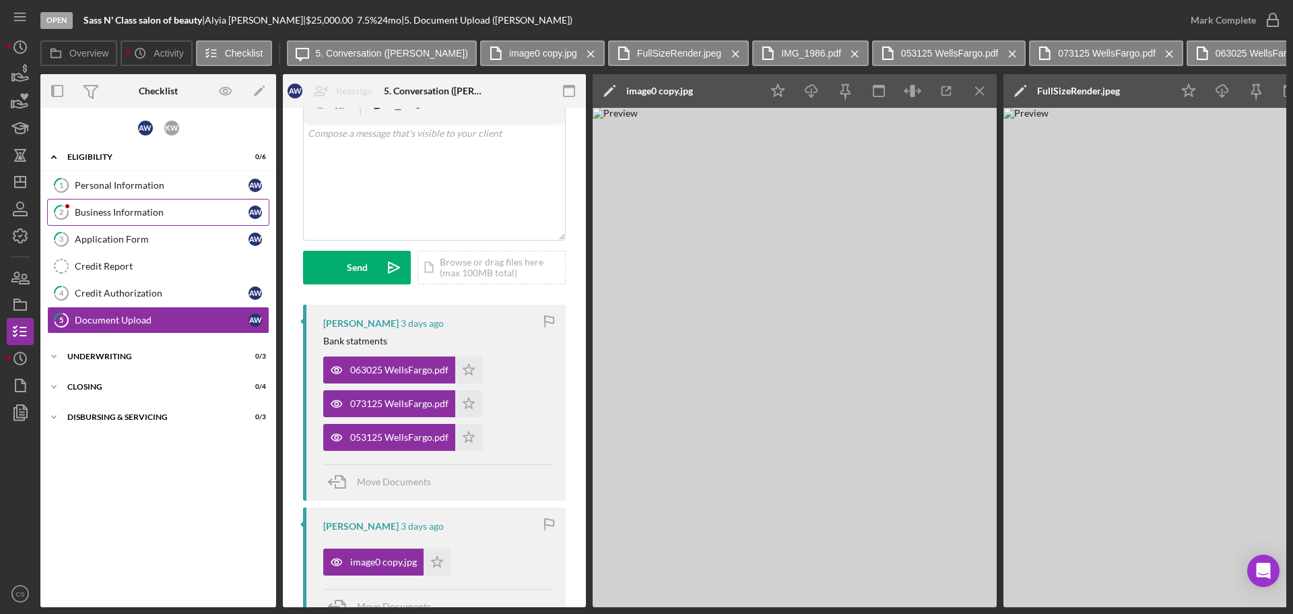
click at [155, 212] on div "Business Information" at bounding box center [162, 212] width 174 height 11
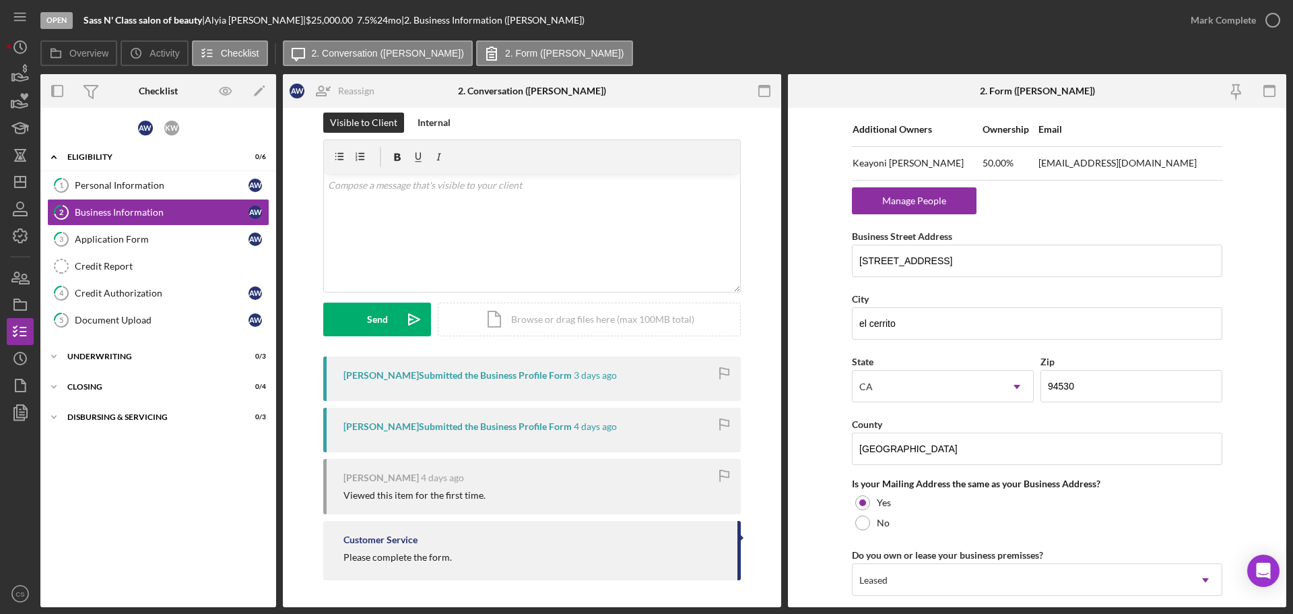
scroll to position [943, 0]
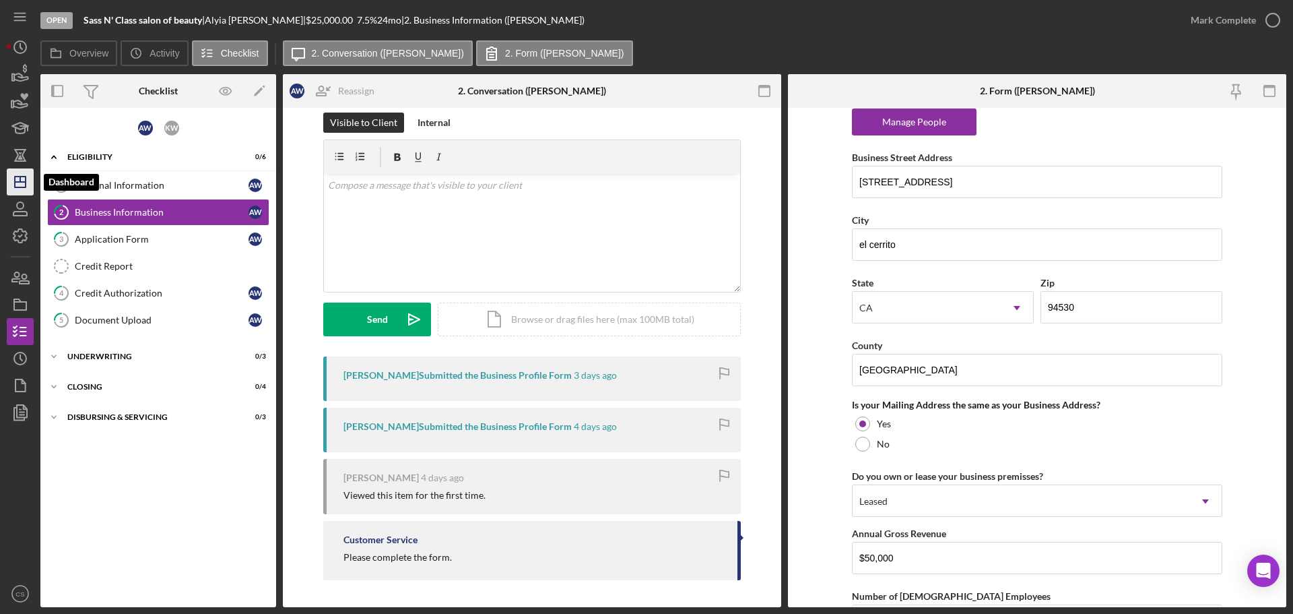
click at [16, 176] on polygon "button" at bounding box center [20, 181] width 11 height 11
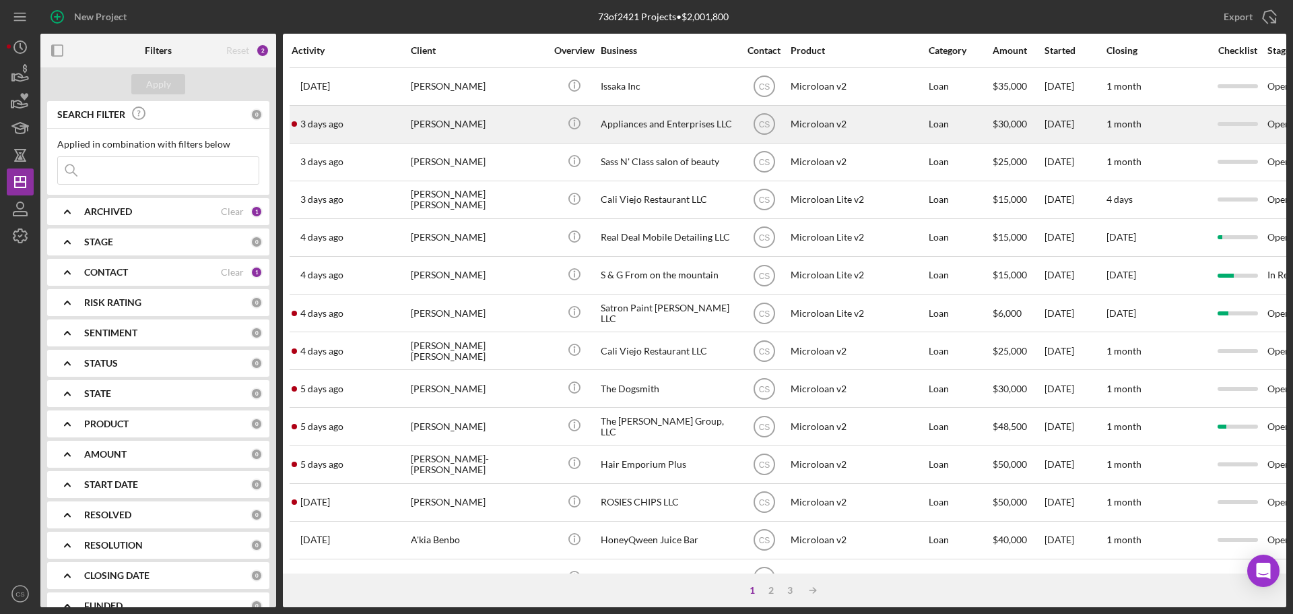
click at [526, 125] on div "[PERSON_NAME]" at bounding box center [478, 124] width 135 height 36
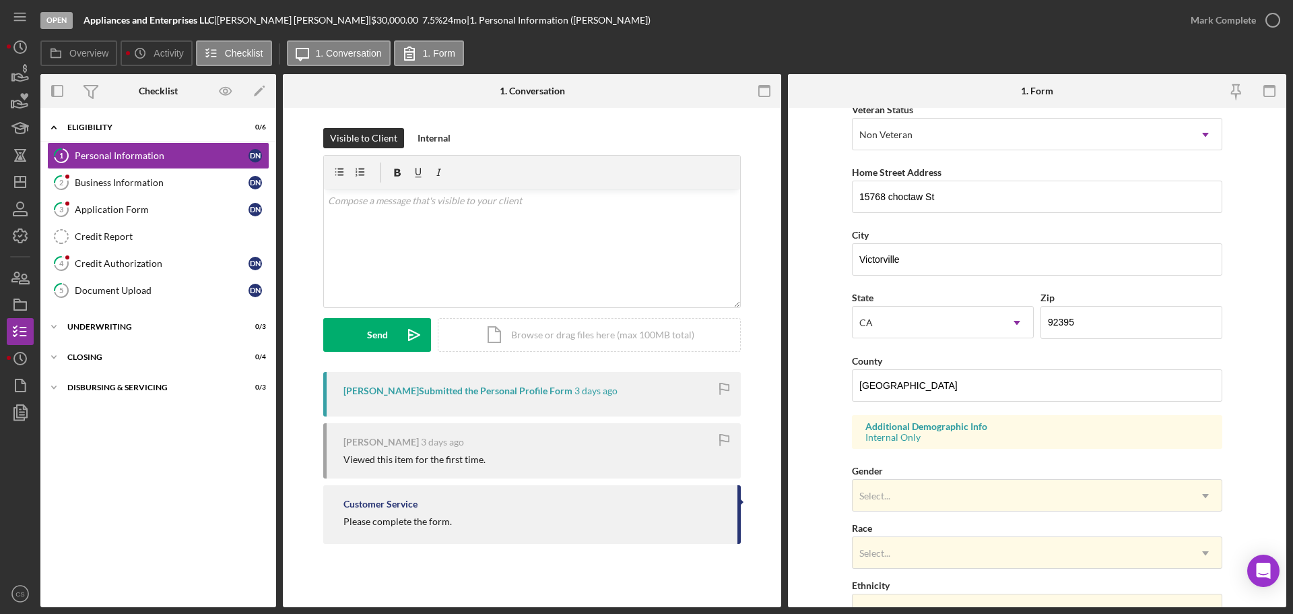
scroll to position [202, 0]
click at [139, 279] on link "5 Document Upload D N" at bounding box center [158, 290] width 222 height 27
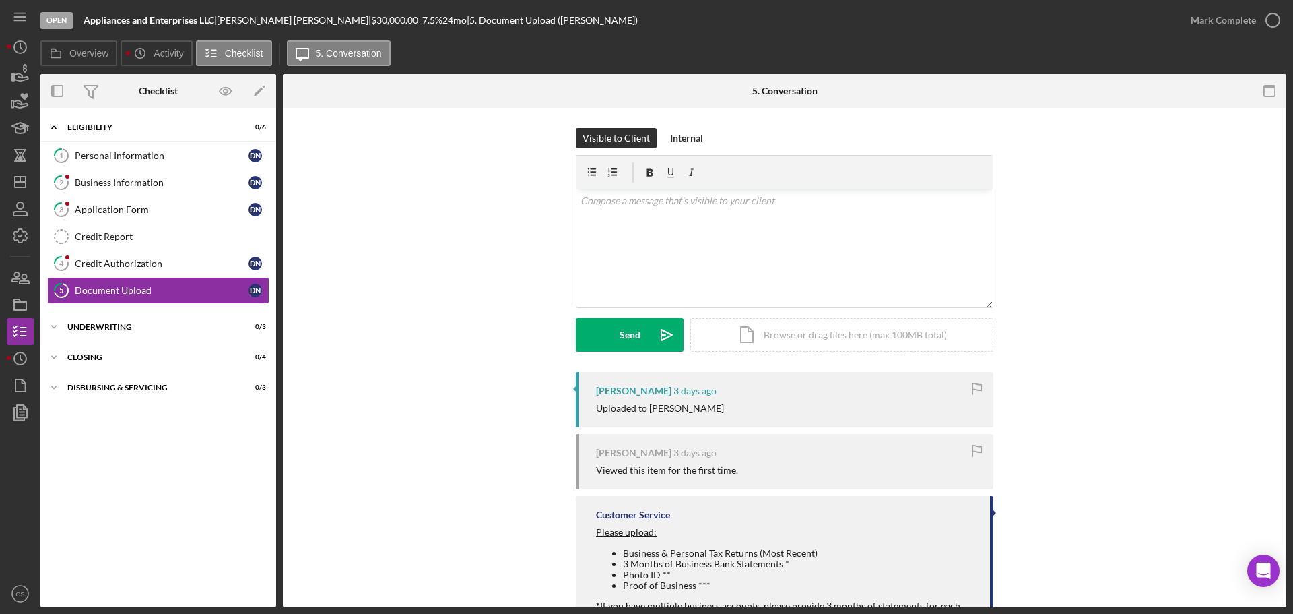
click at [170, 462] on div "Icon/Expander Eligibility 0 / 6 1 Personal Information D N 2 Business Informati…" at bounding box center [158, 358] width 236 height 486
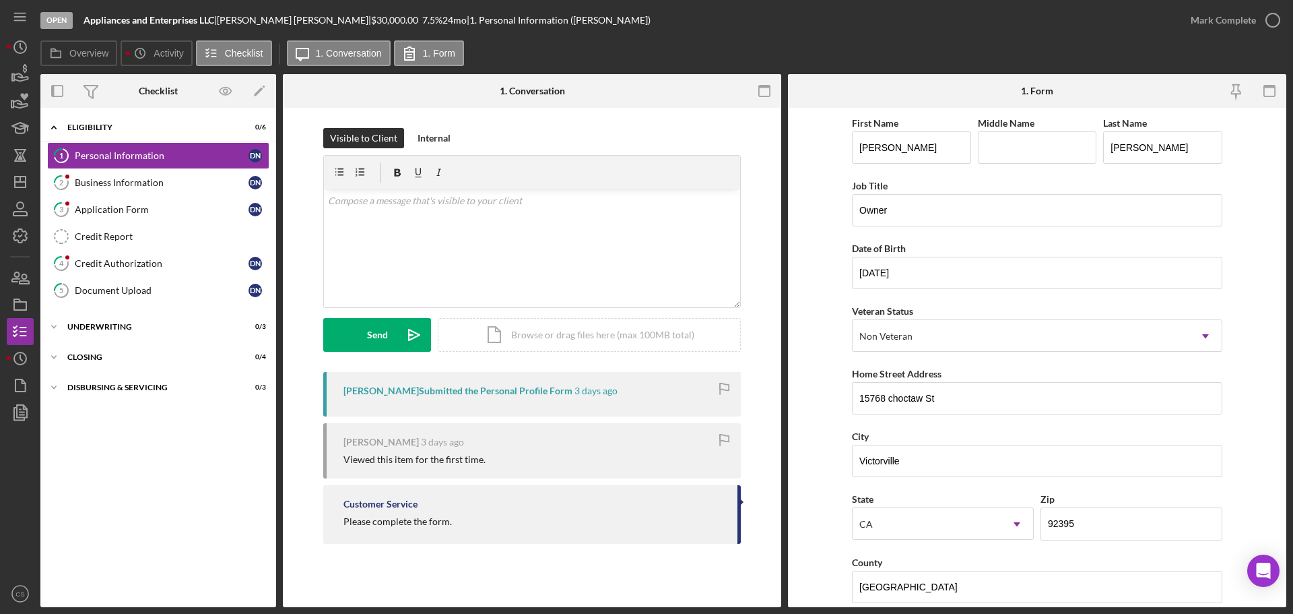
click at [6, 182] on div "Open Appliances and Enterprises LLC | [PERSON_NAME] | $30,000.00 7.5 % 24 mo | …" at bounding box center [646, 307] width 1293 height 614
click at [13, 184] on icon "Icon/Dashboard" at bounding box center [20, 182] width 34 height 34
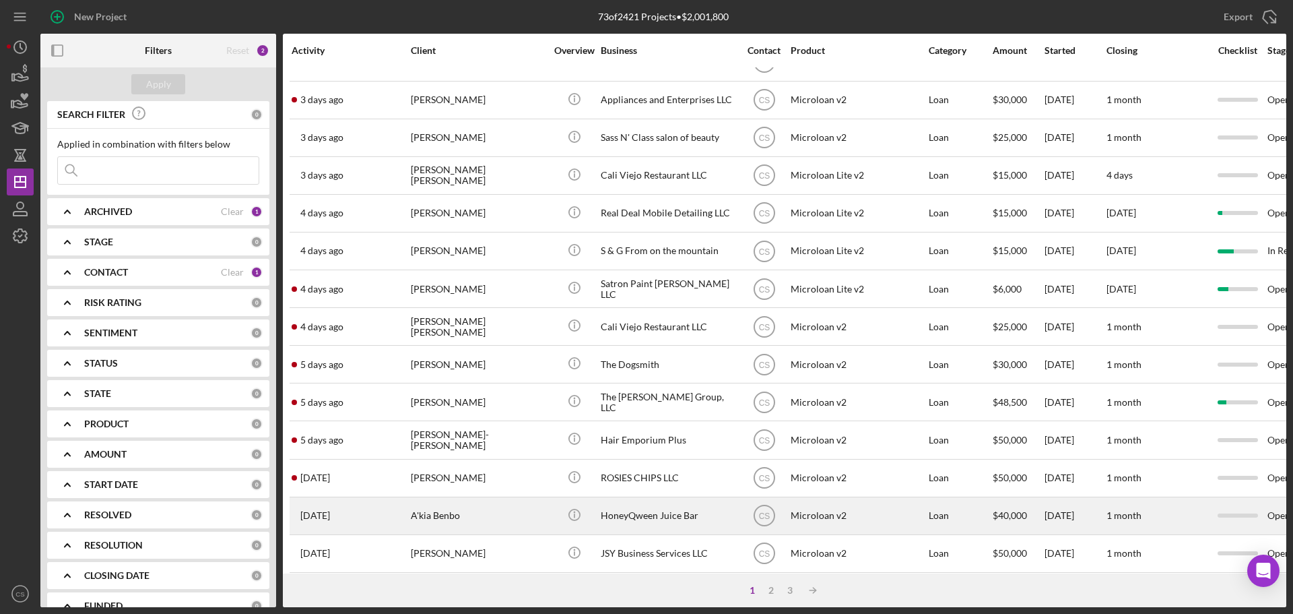
scroll to position [67, 0]
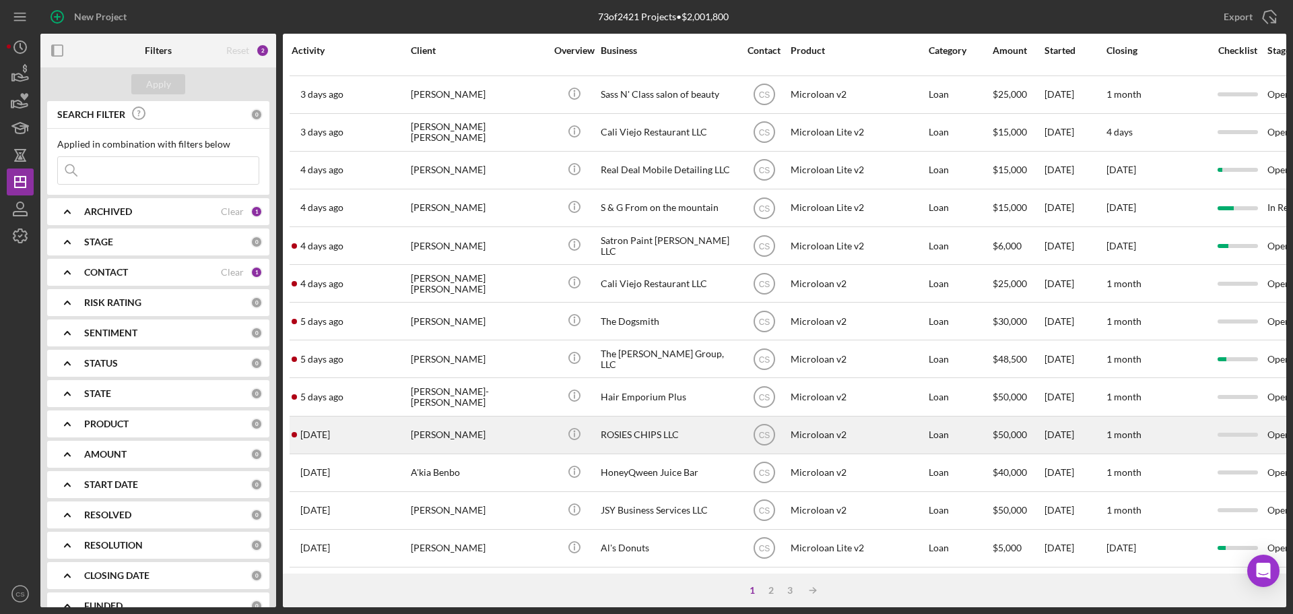
click at [507, 436] on div "[PERSON_NAME]" at bounding box center [478, 435] width 135 height 36
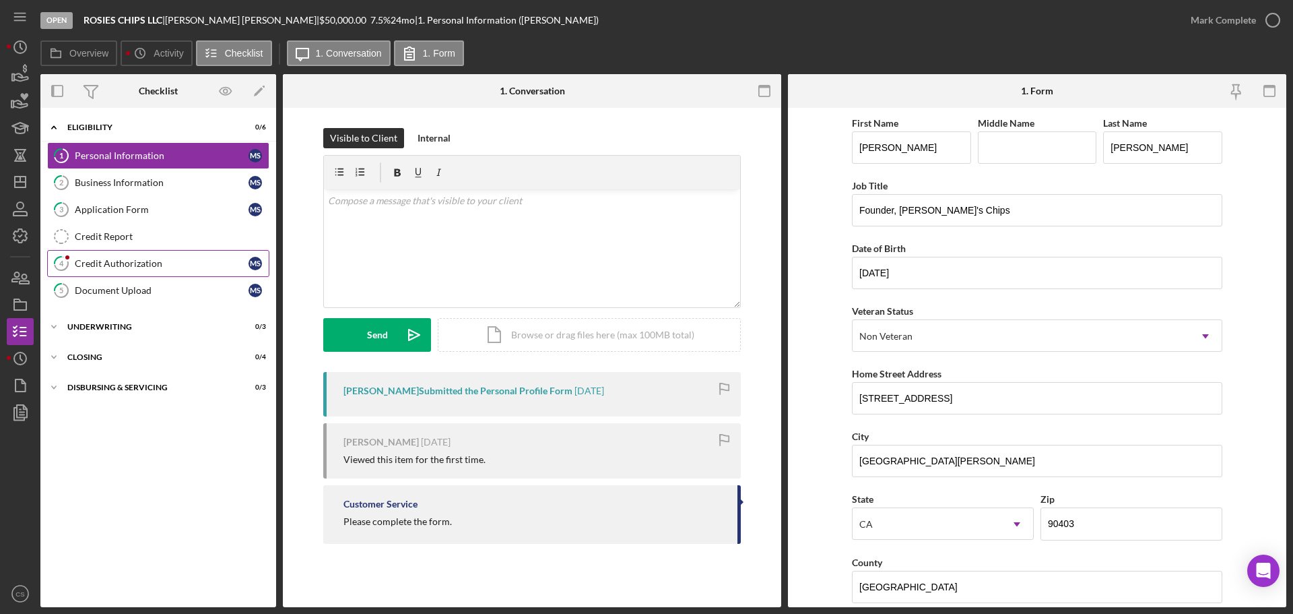
click at [147, 259] on div "Credit Authorization" at bounding box center [162, 263] width 174 height 11
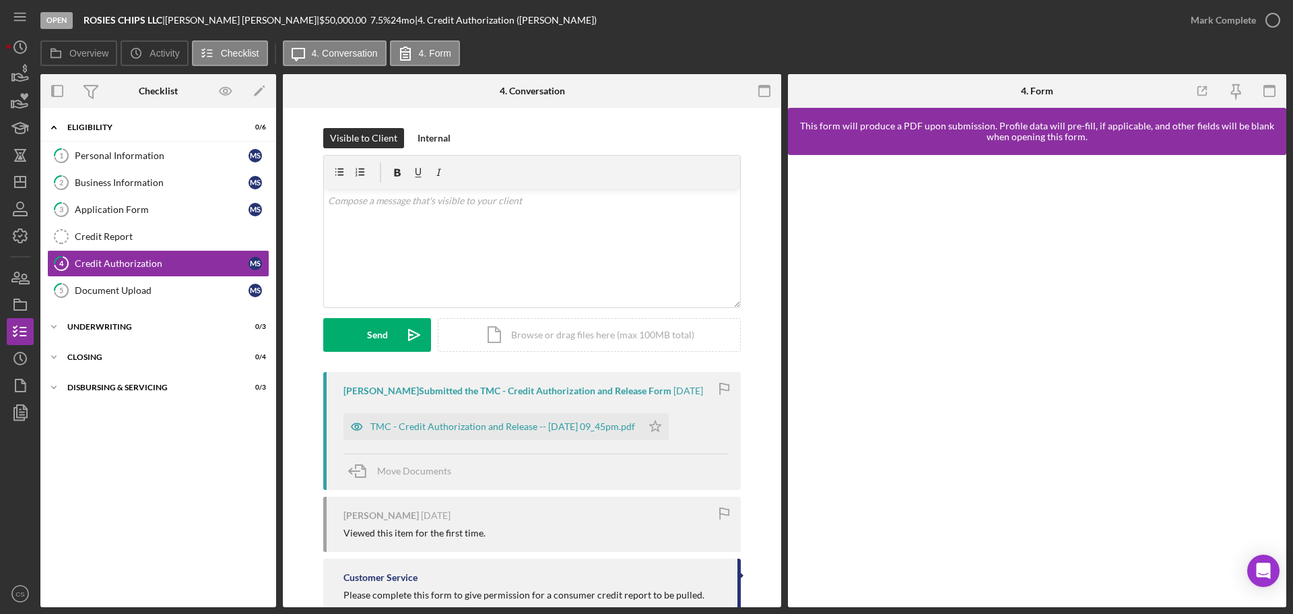
scroll to position [38, 0]
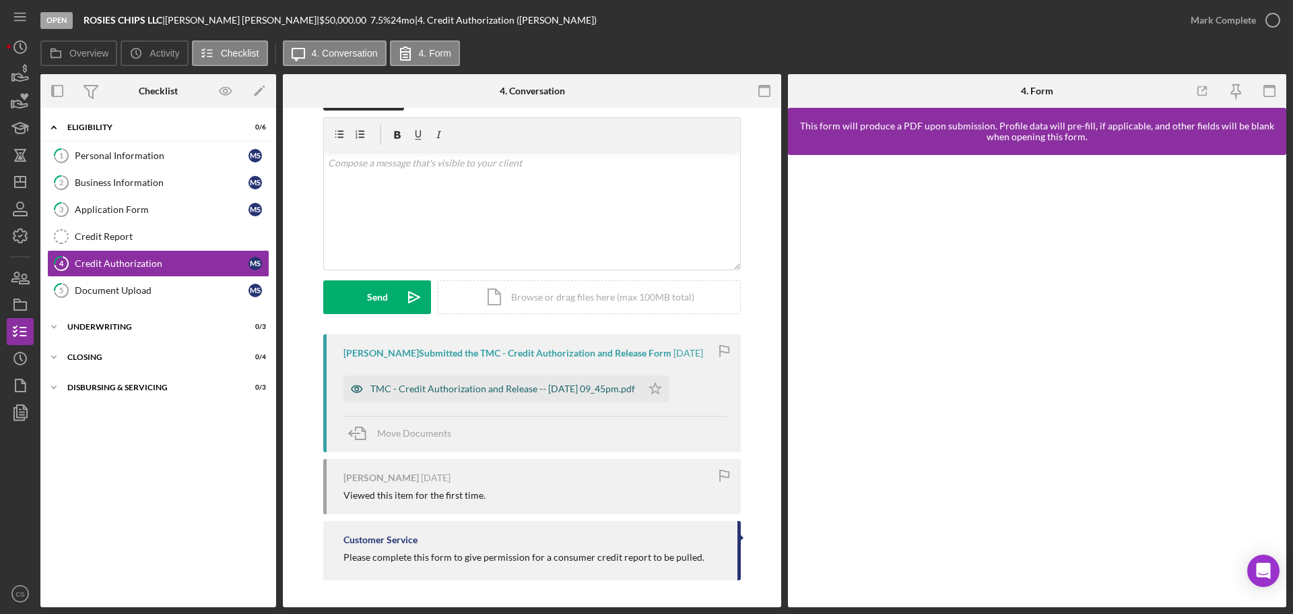
click at [511, 391] on div "TMC - Credit Authorization and Release -- [DATE] 09_45pm.pdf" at bounding box center [502, 388] width 265 height 11
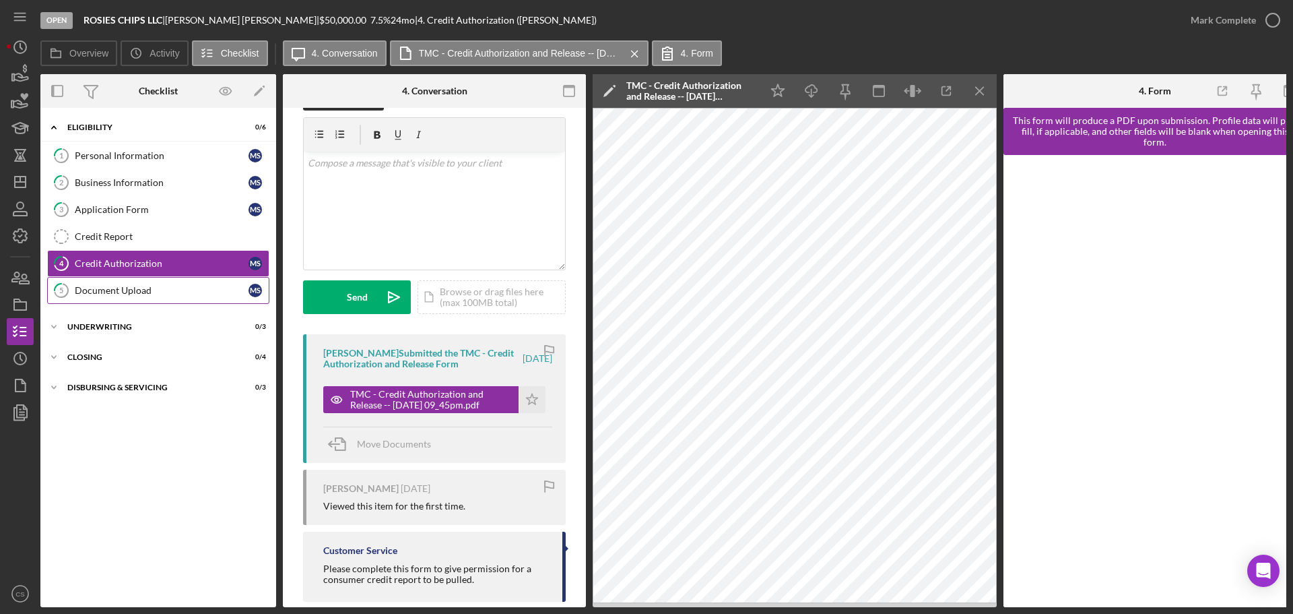
click at [147, 293] on div "Document Upload" at bounding box center [162, 290] width 174 height 11
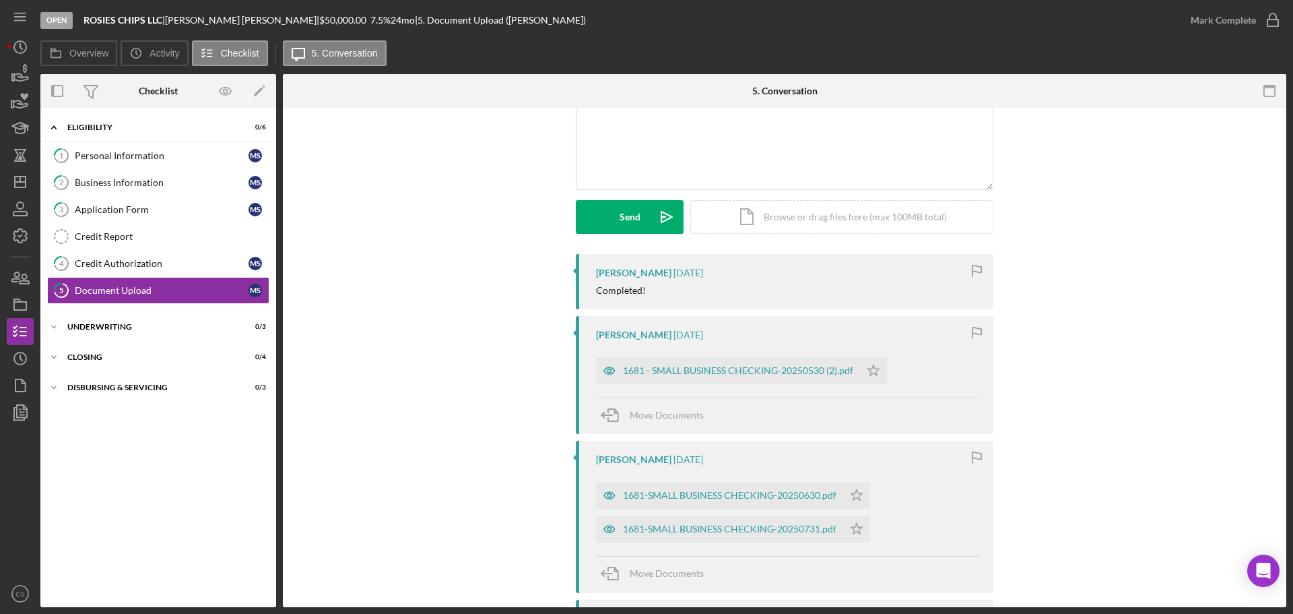
scroll to position [135, 0]
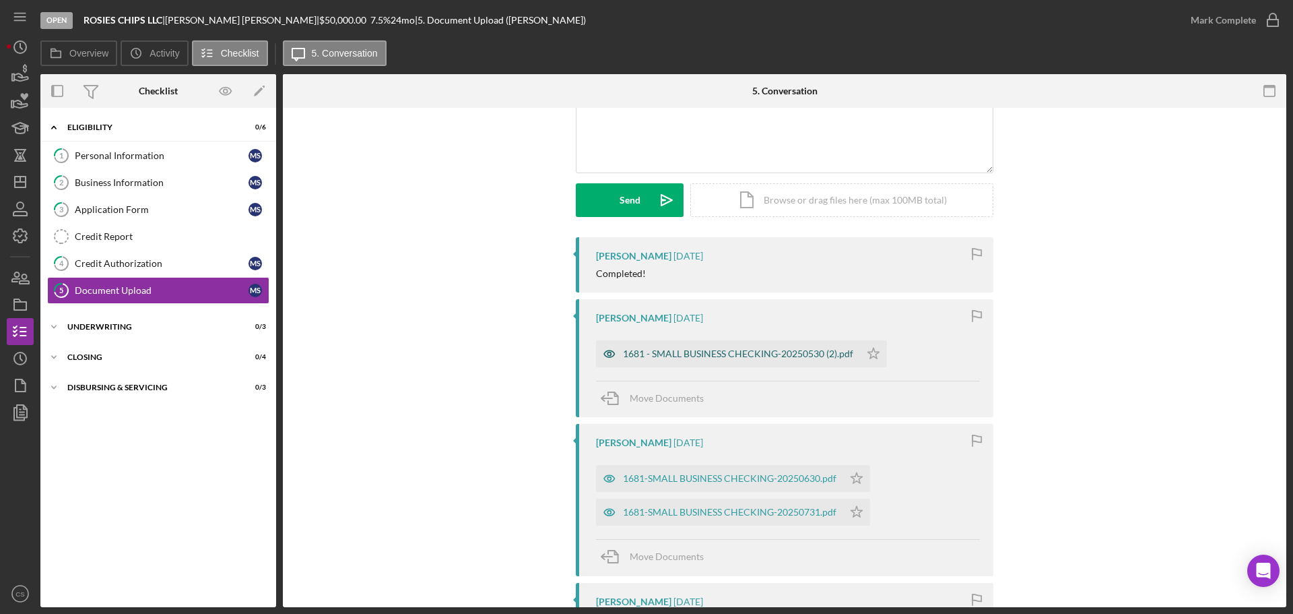
click at [751, 352] on div "1681 - SMALL BUSINESS CHECKING-20250530 (2).pdf" at bounding box center [738, 353] width 230 height 11
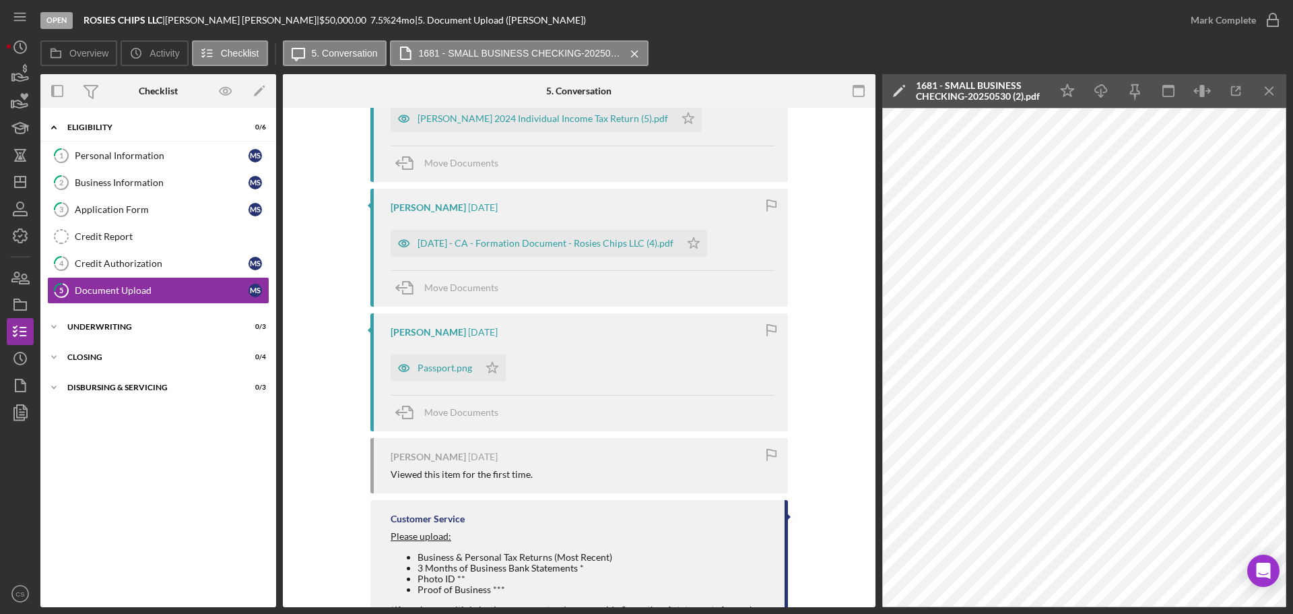
scroll to position [674, 0]
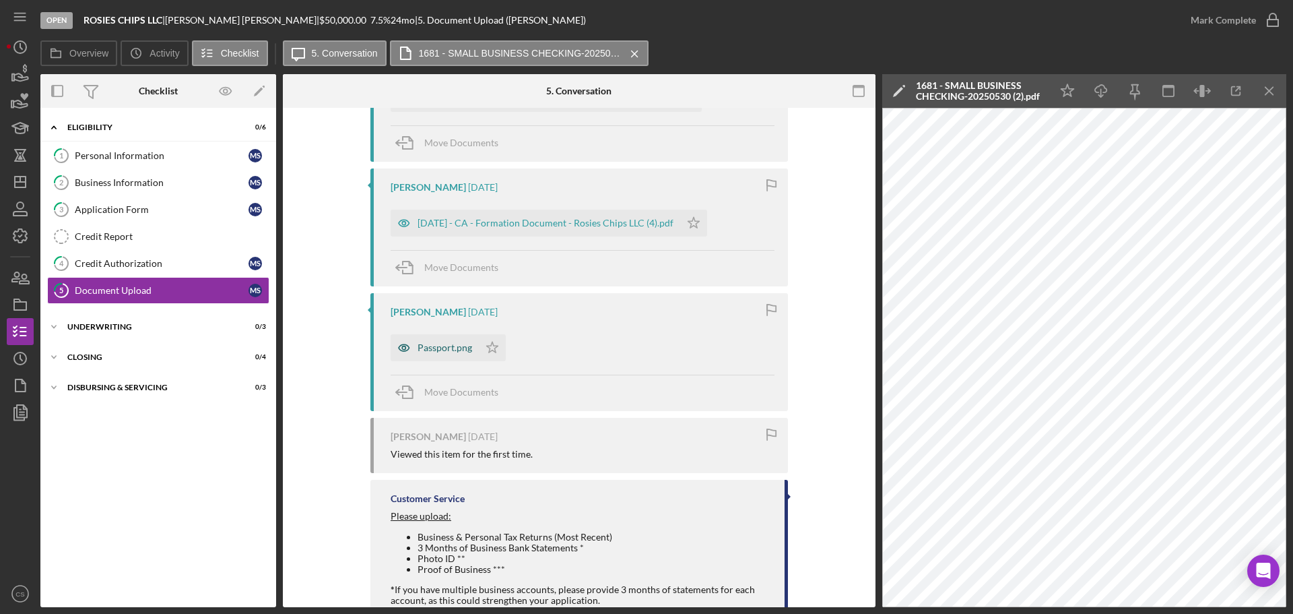
click at [445, 344] on div "Passport.png" at bounding box center [445, 347] width 55 height 11
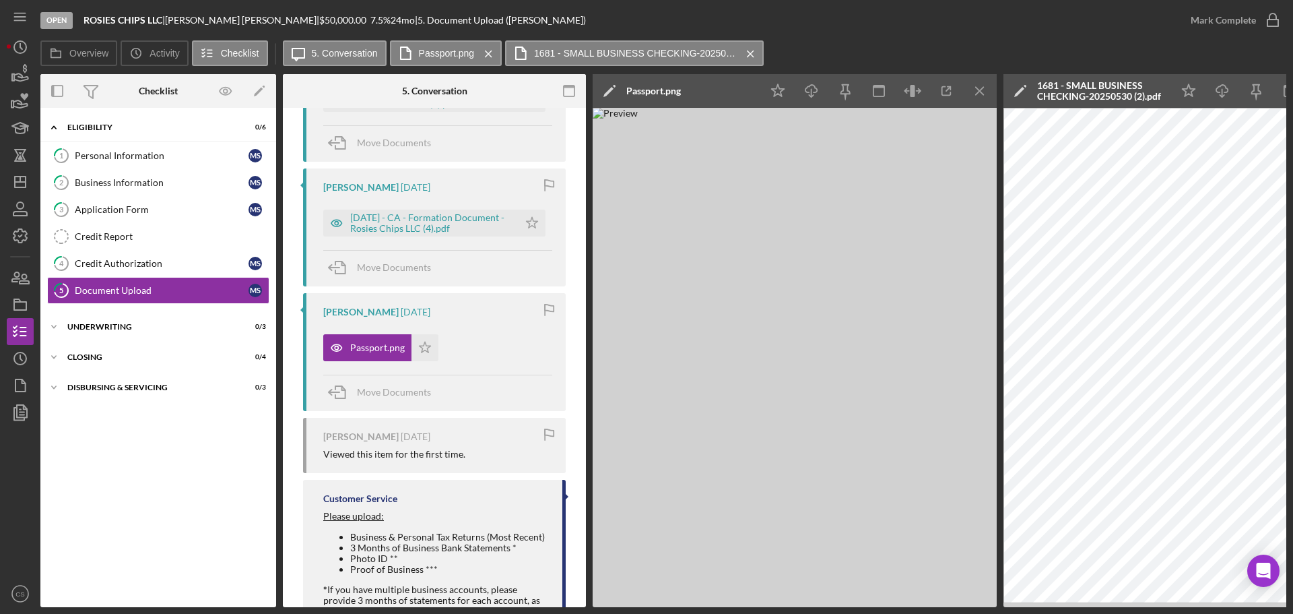
scroll to position [539, 0]
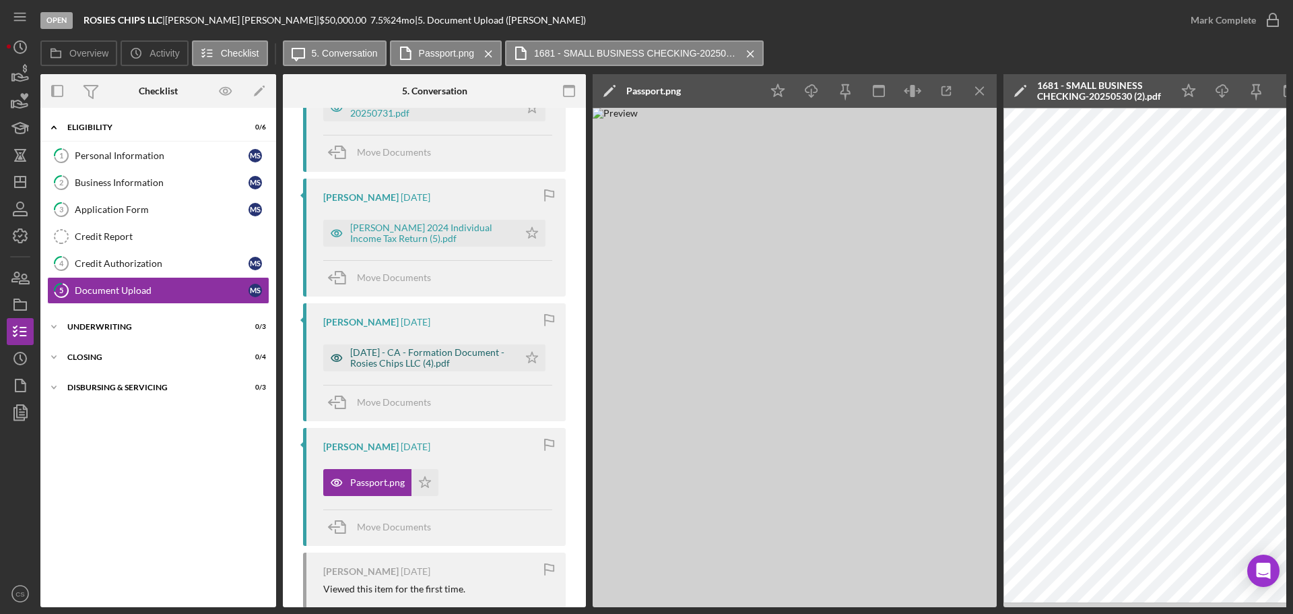
click at [445, 353] on div "[DATE] - CA - Formation Document - Rosies Chips LLC (4).pdf" at bounding box center [431, 358] width 162 height 22
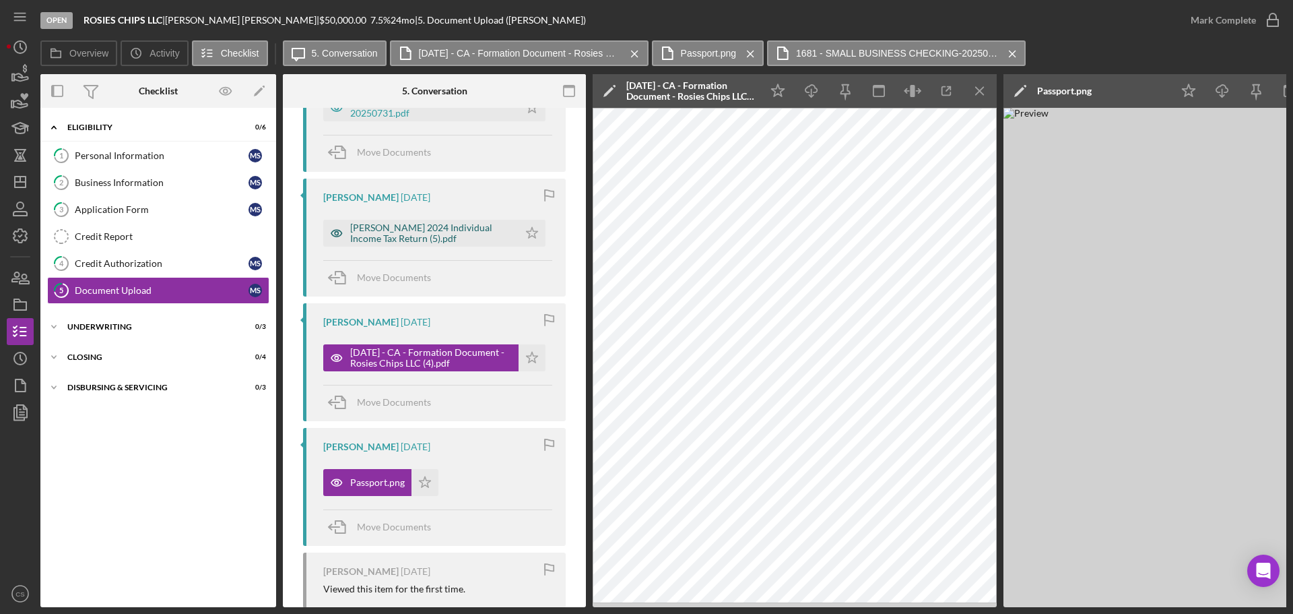
click at [444, 235] on div "[PERSON_NAME] 2024 Individual Income Tax Return (5).pdf" at bounding box center [431, 233] width 162 height 22
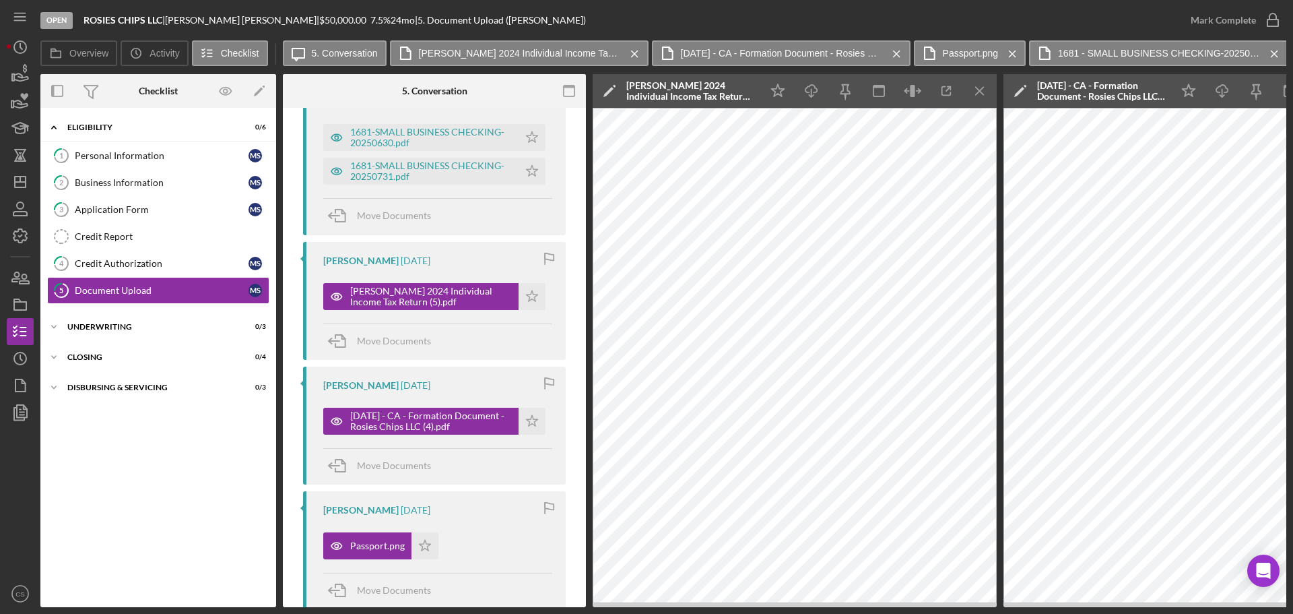
scroll to position [337, 0]
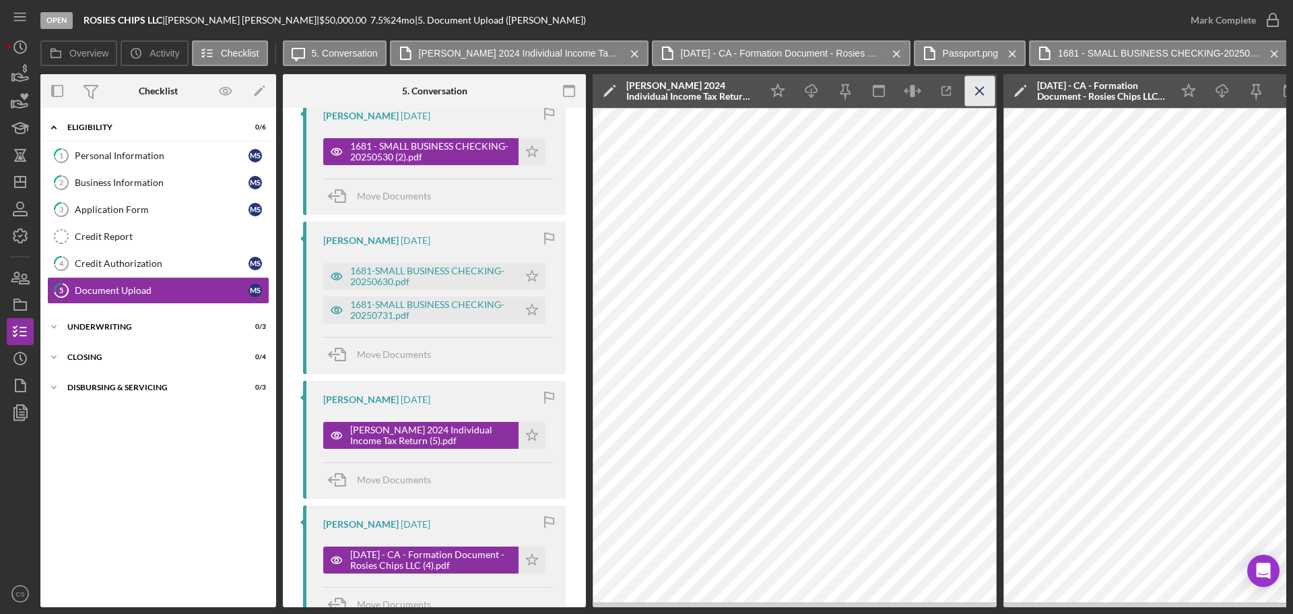
click at [982, 94] on line "button" at bounding box center [979, 90] width 7 height 7
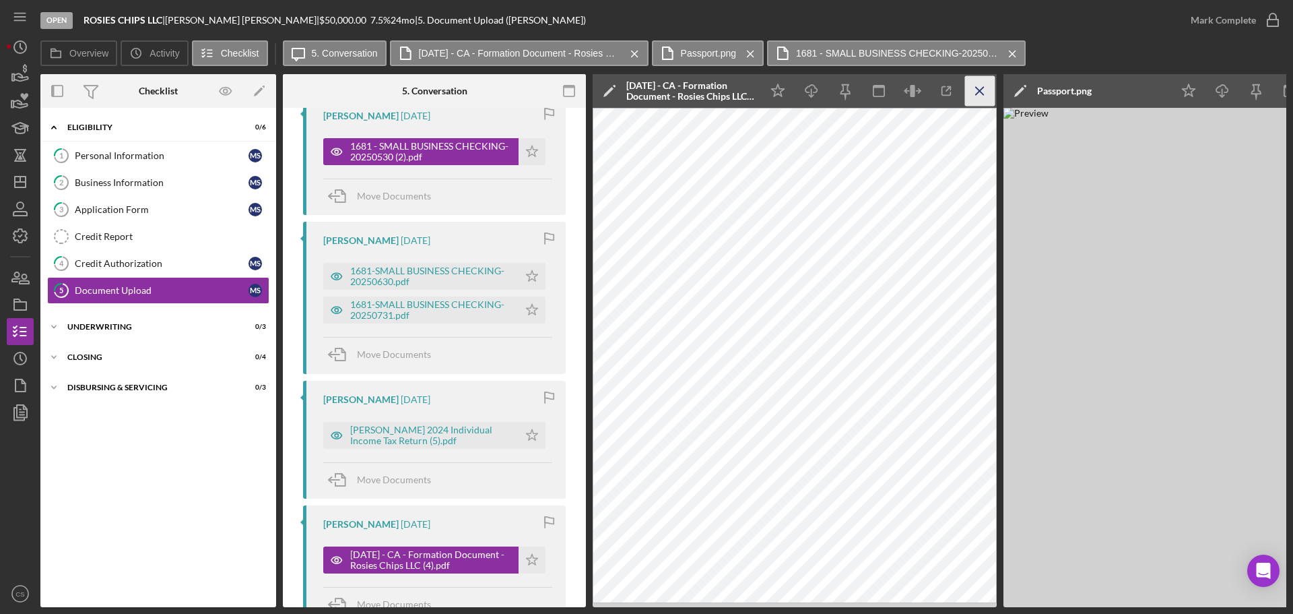
click at [988, 91] on icon "Icon/Menu Close" at bounding box center [980, 91] width 30 height 30
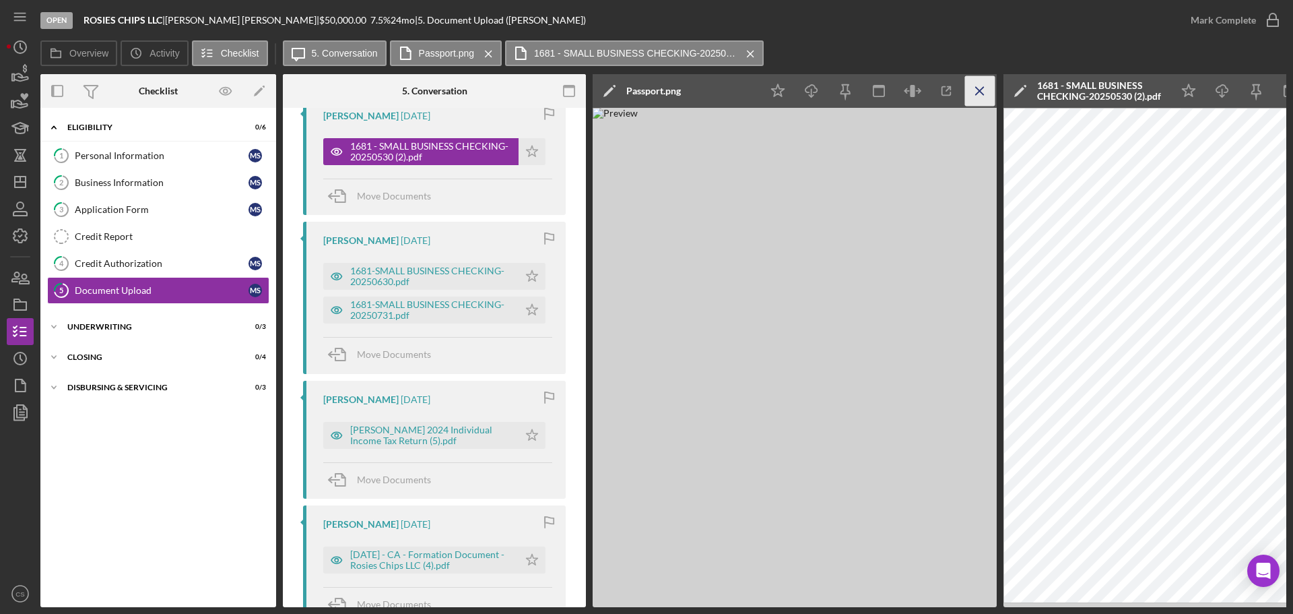
click at [988, 89] on icon "Icon/Menu Close" at bounding box center [980, 91] width 30 height 30
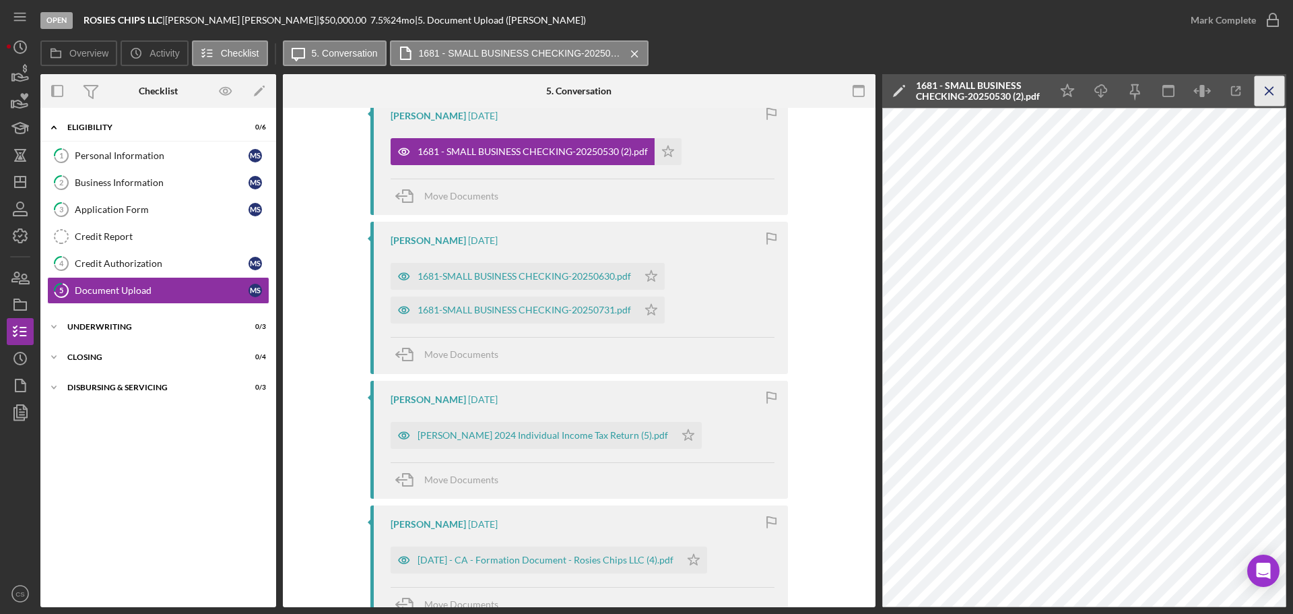
click at [1260, 90] on icon "Icon/Menu Close" at bounding box center [1270, 91] width 30 height 30
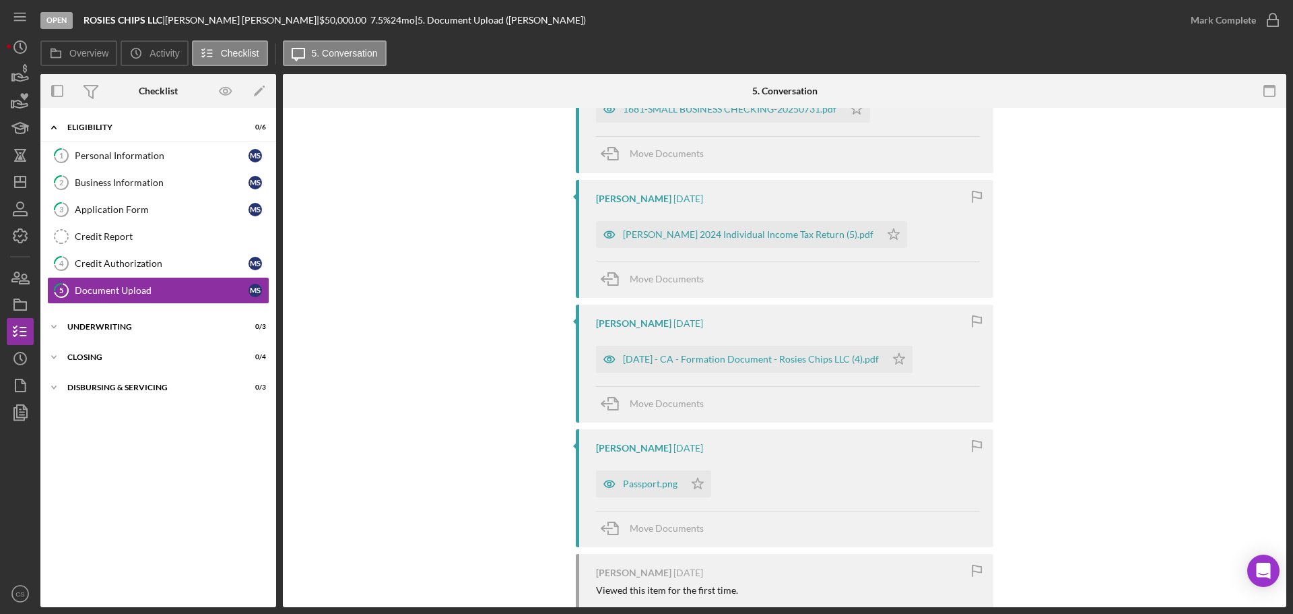
scroll to position [539, 0]
click at [902, 354] on icon "Icon/Star" at bounding box center [899, 357] width 27 height 27
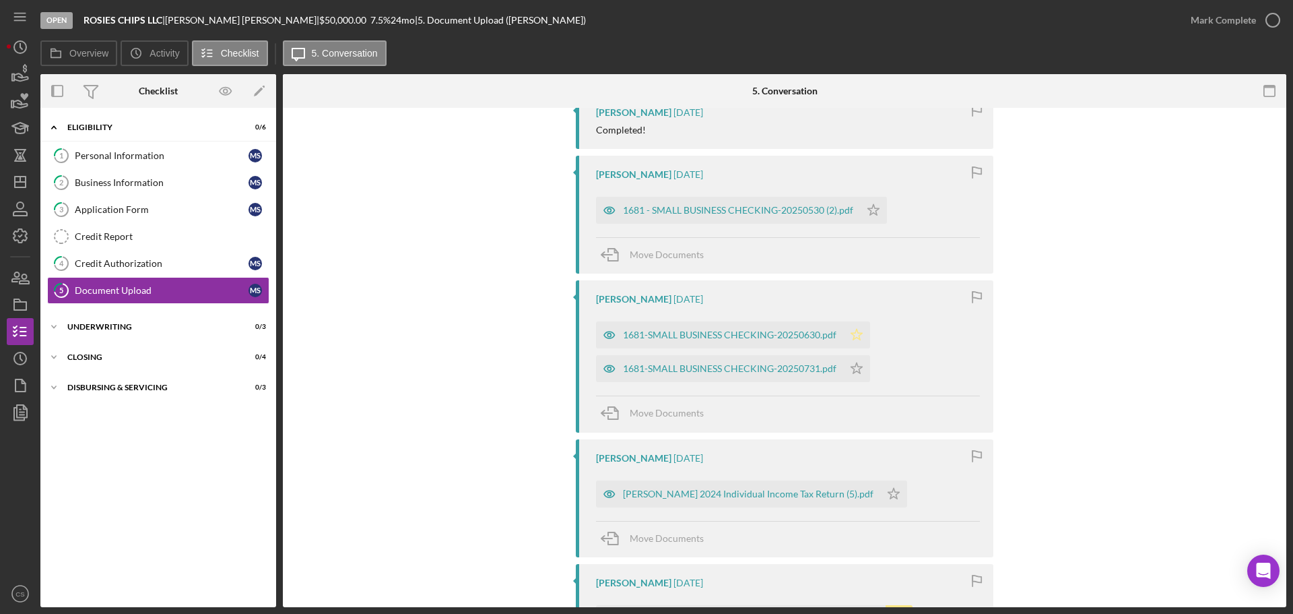
scroll to position [269, 0]
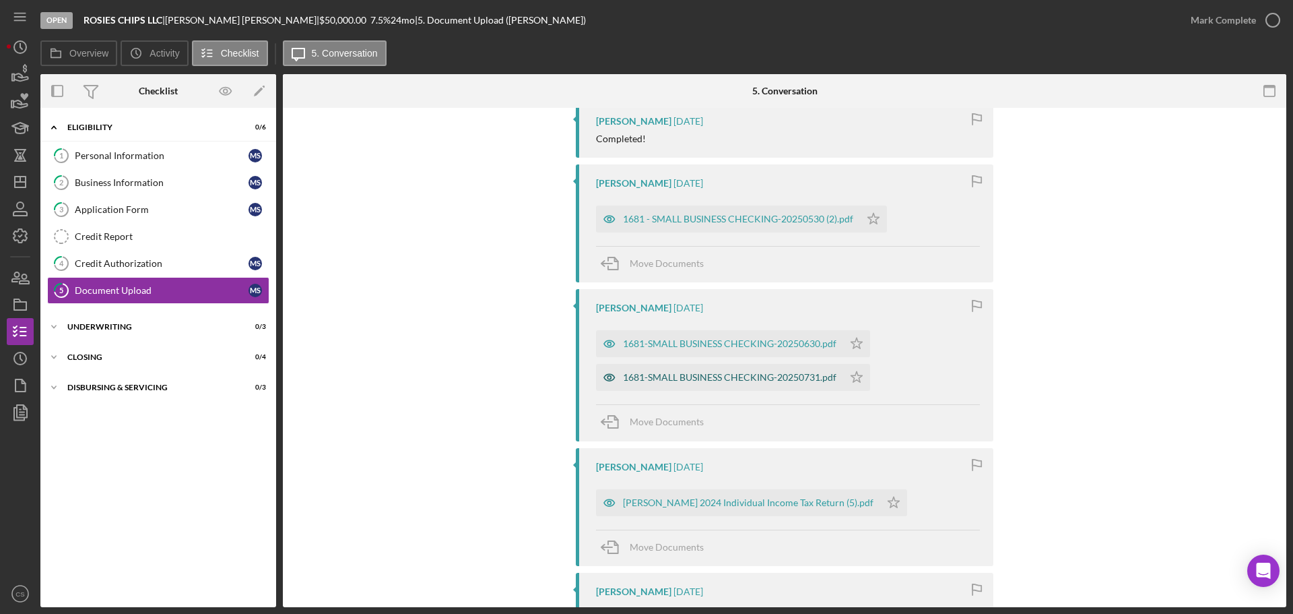
drag, startPoint x: 761, startPoint y: 369, endPoint x: 758, endPoint y: 357, distance: 12.6
click at [761, 369] on div "1681-SMALL BUSINESS CHECKING-20250731.pdf" at bounding box center [719, 377] width 247 height 27
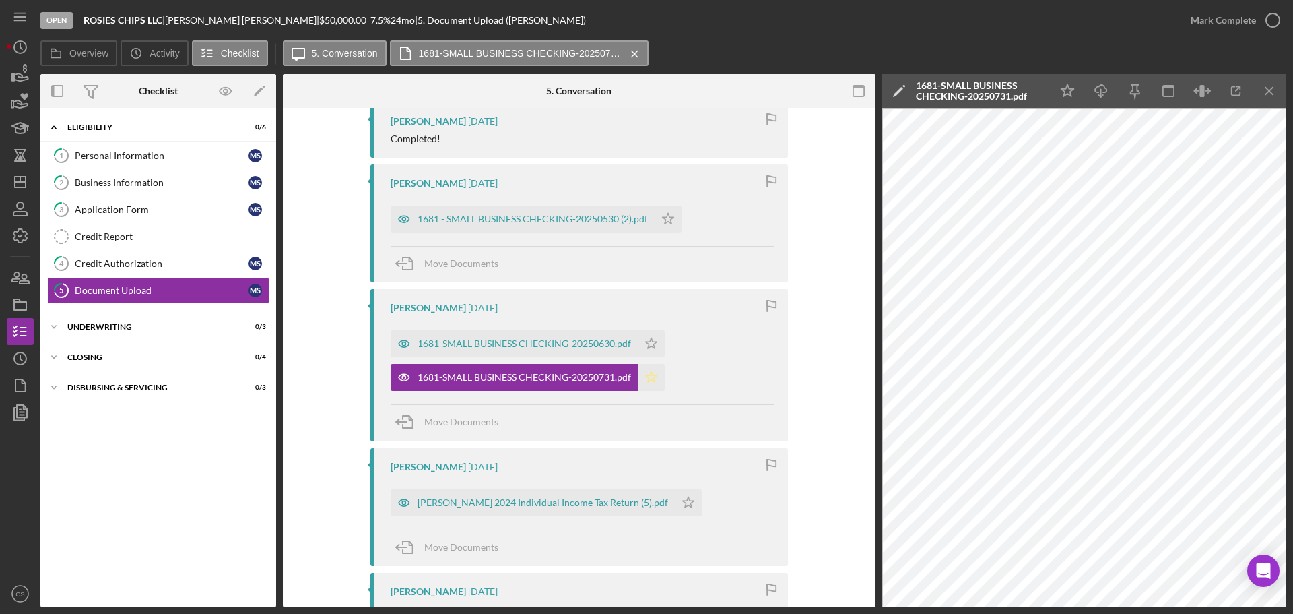
click at [649, 378] on icon "Icon/Star" at bounding box center [651, 377] width 27 height 27
click at [513, 337] on div "1681-SMALL BUSINESS CHECKING-20250630.pdf" at bounding box center [514, 343] width 247 height 27
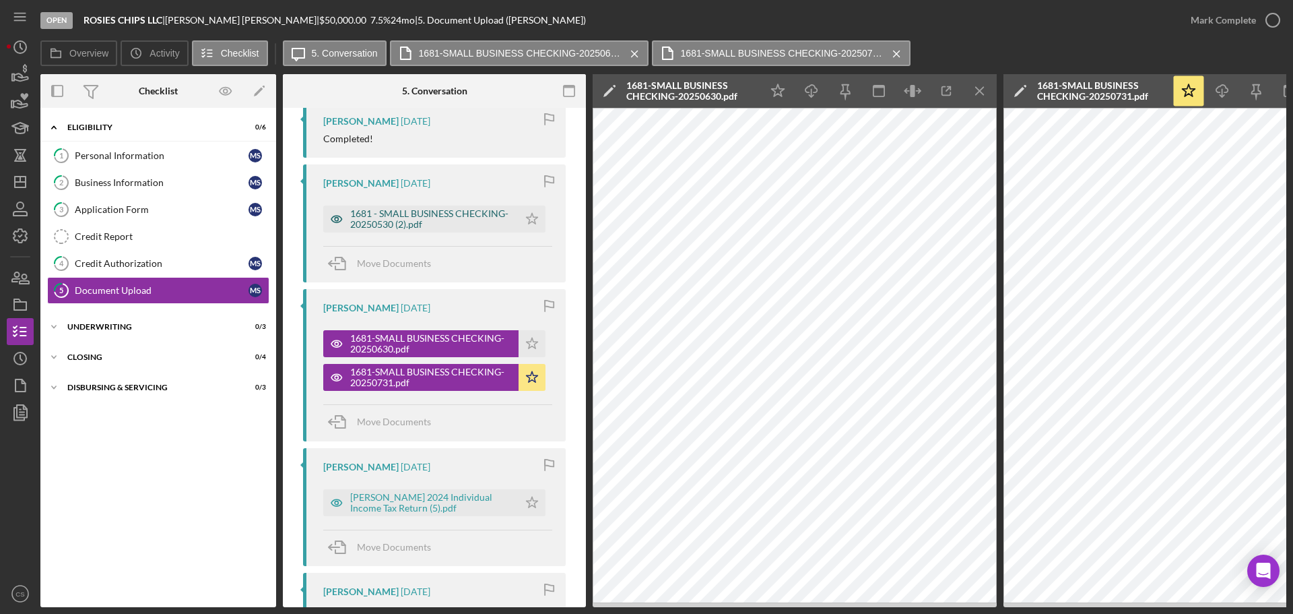
click at [453, 218] on div "1681 - SMALL BUSINESS CHECKING-20250530 (2).pdf" at bounding box center [431, 219] width 162 height 22
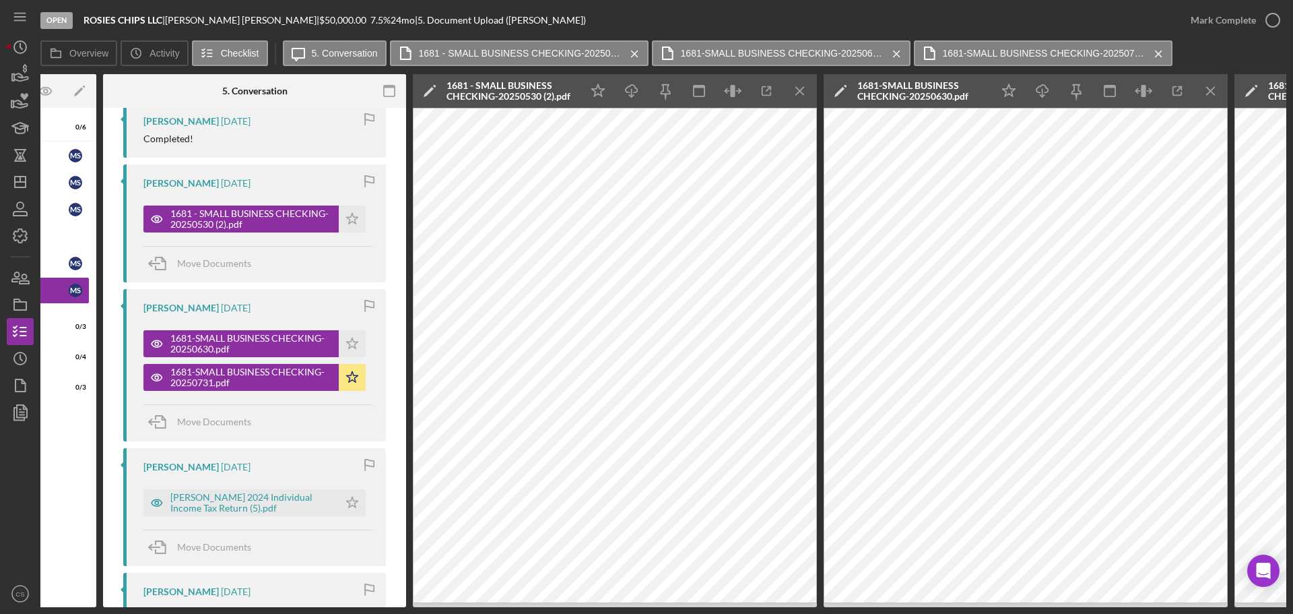
scroll to position [0, 202]
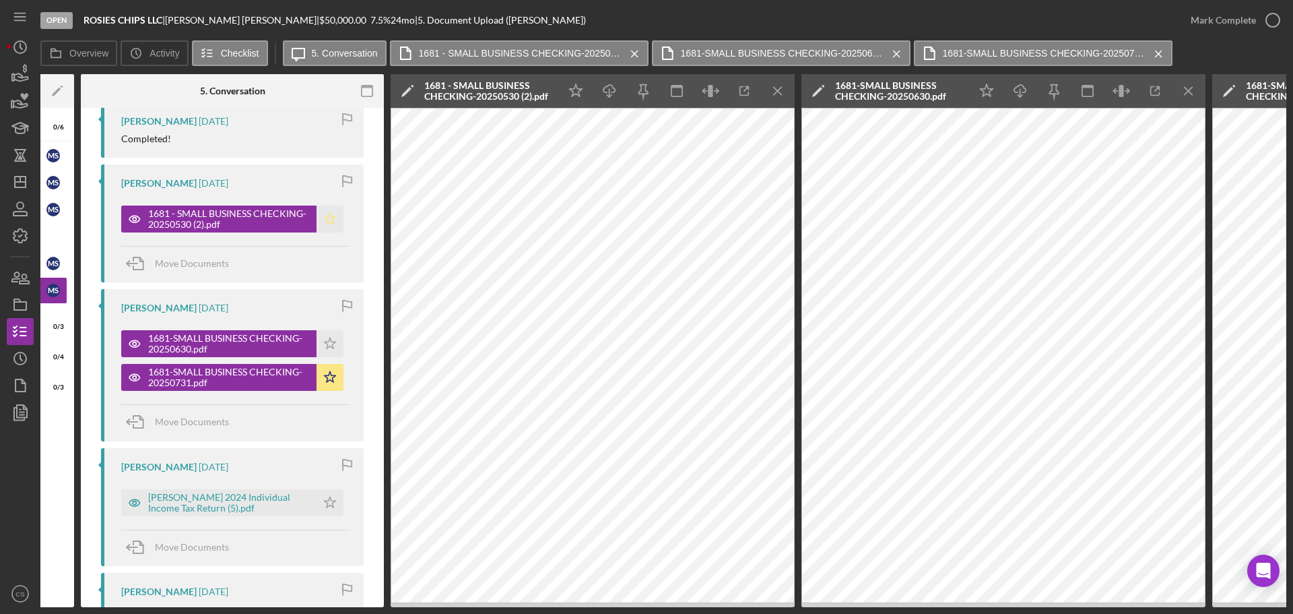
click at [317, 213] on icon "Icon/Star" at bounding box center [330, 218] width 27 height 27
click at [330, 340] on icon "Icon/Star" at bounding box center [330, 343] width 27 height 27
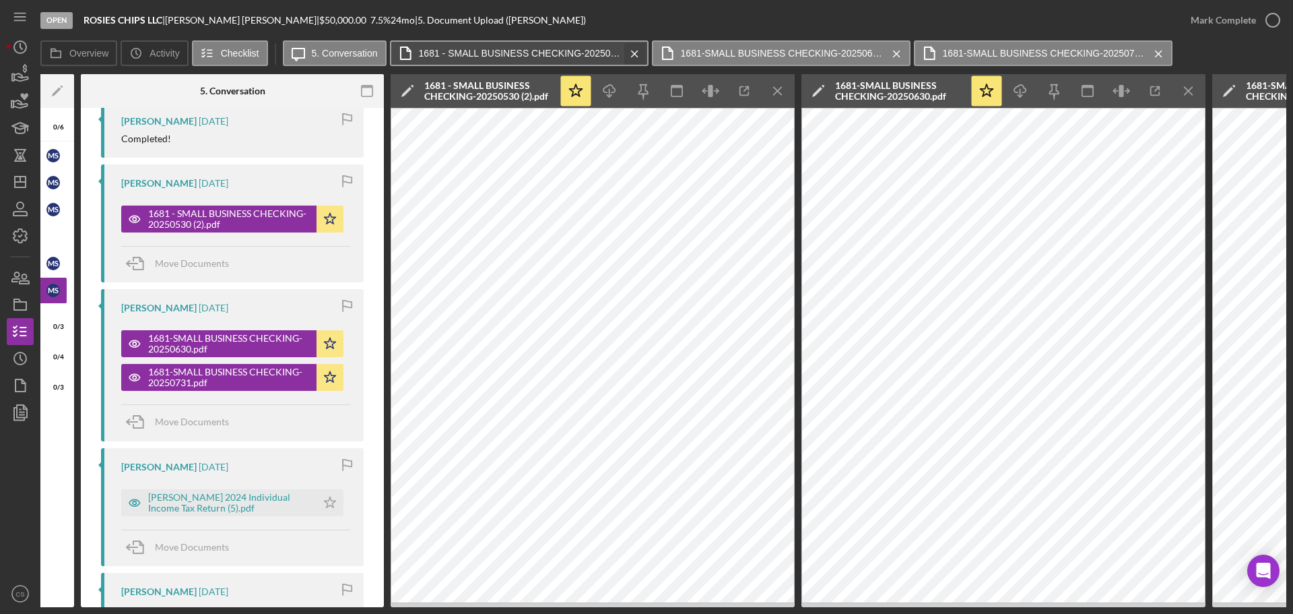
click at [635, 54] on icon "Icon/Menu Close" at bounding box center [635, 54] width 24 height 34
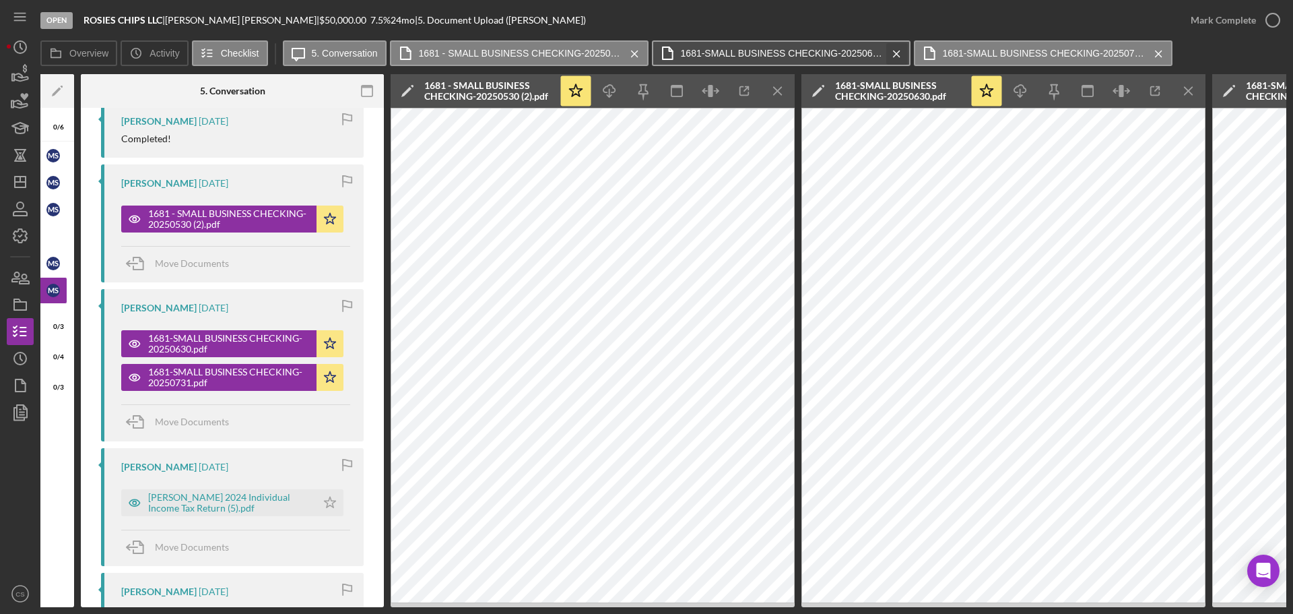
scroll to position [0, 121]
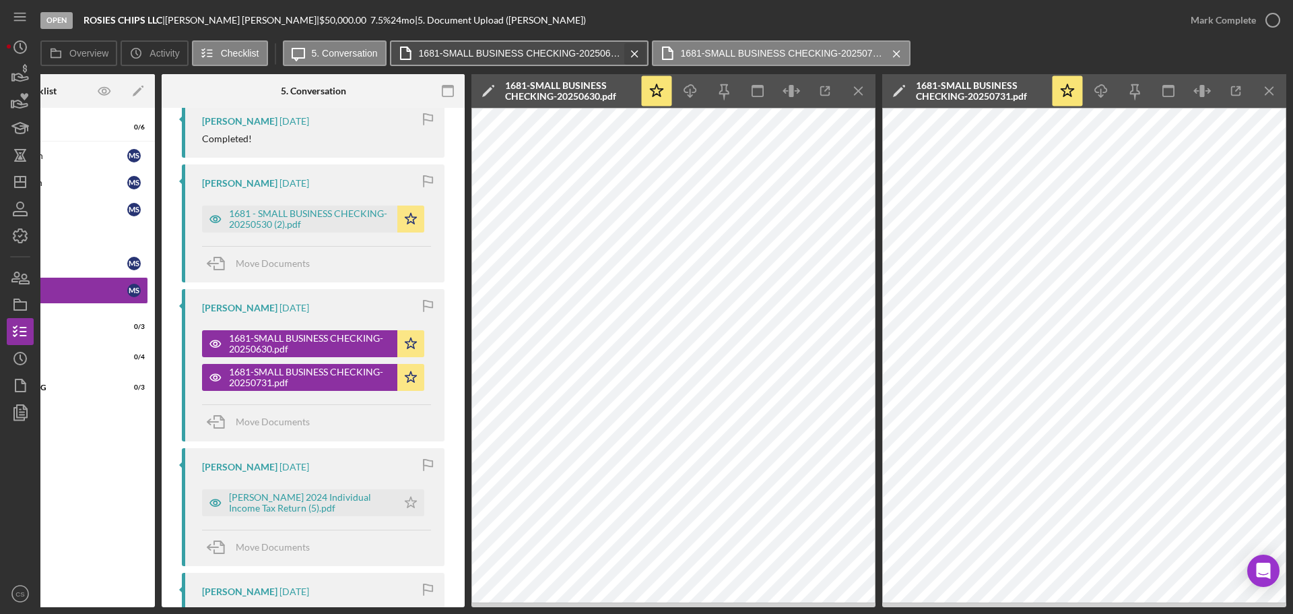
click at [638, 53] on icon "Icon/Menu Close" at bounding box center [635, 54] width 24 height 34
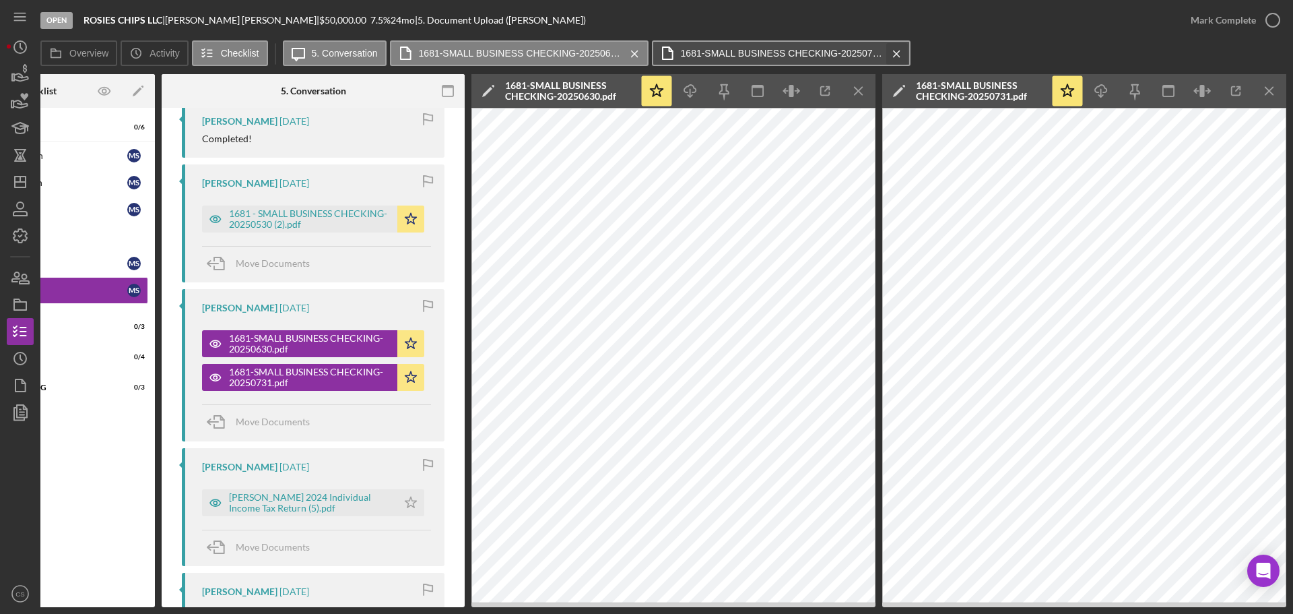
scroll to position [0, 0]
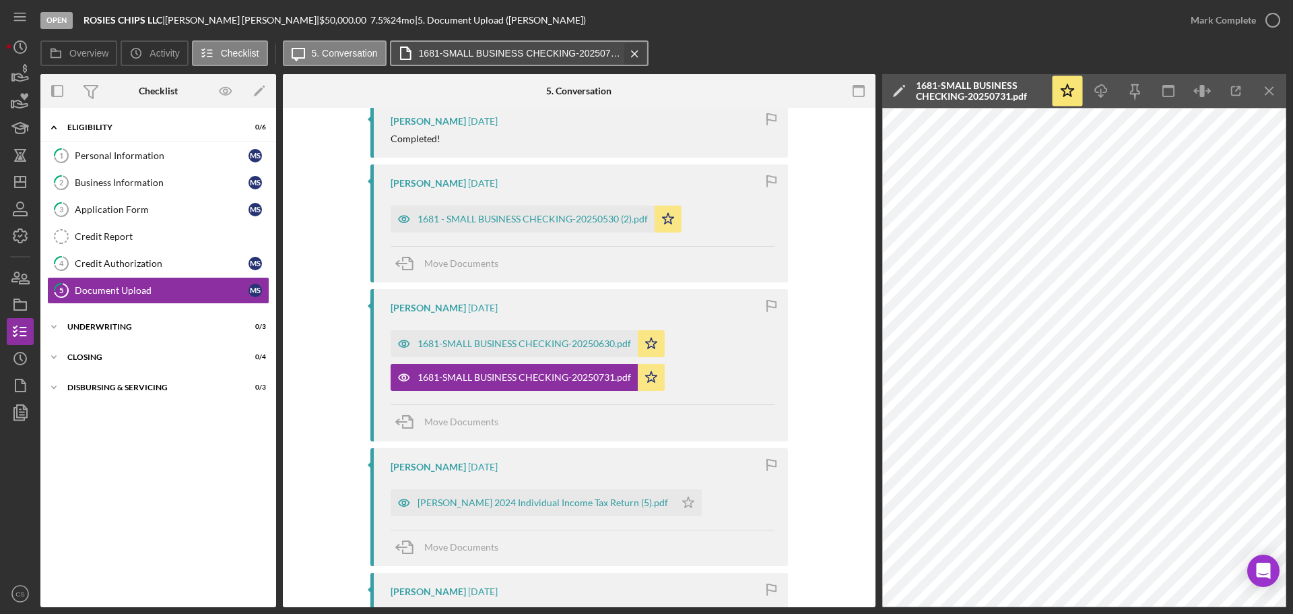
click at [639, 51] on icon "Icon/Menu Close" at bounding box center [635, 54] width 24 height 34
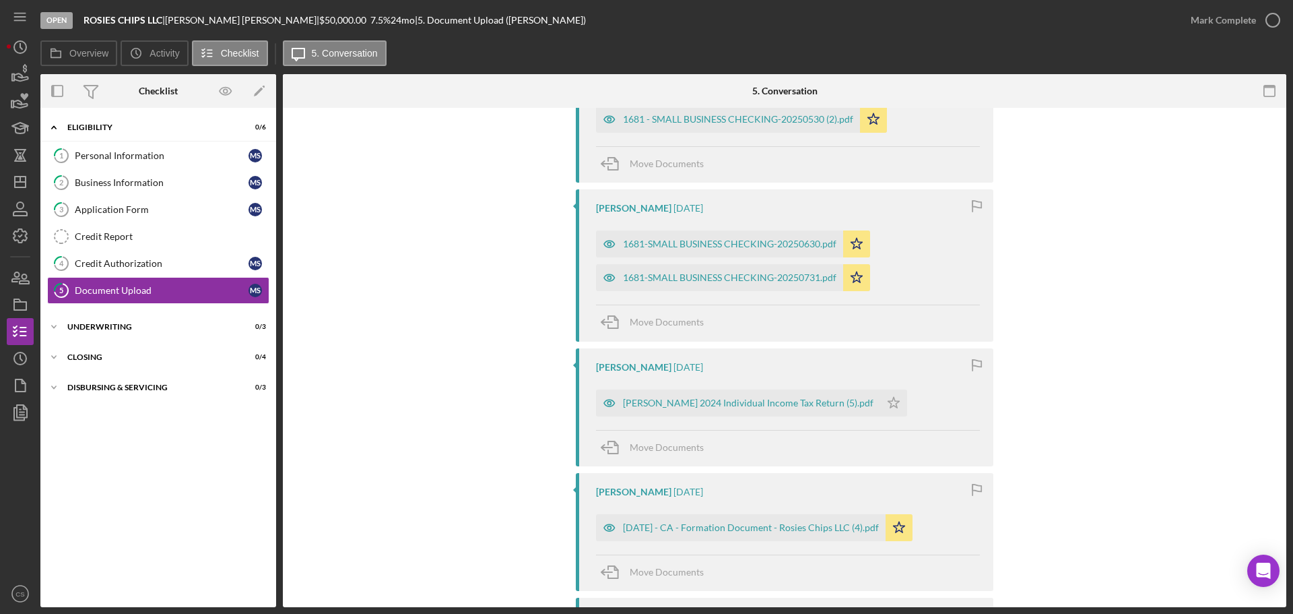
scroll to position [404, 0]
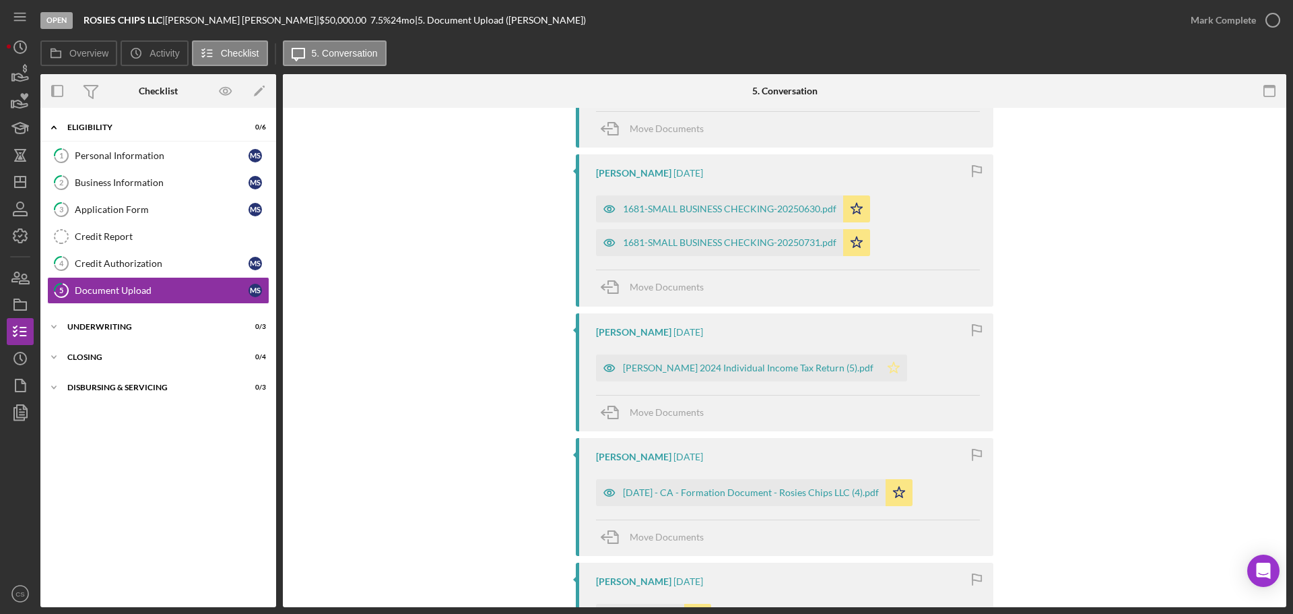
click at [903, 363] on icon "Icon/Star" at bounding box center [893, 367] width 27 height 27
click at [13, 176] on icon "Icon/Dashboard" at bounding box center [20, 182] width 34 height 34
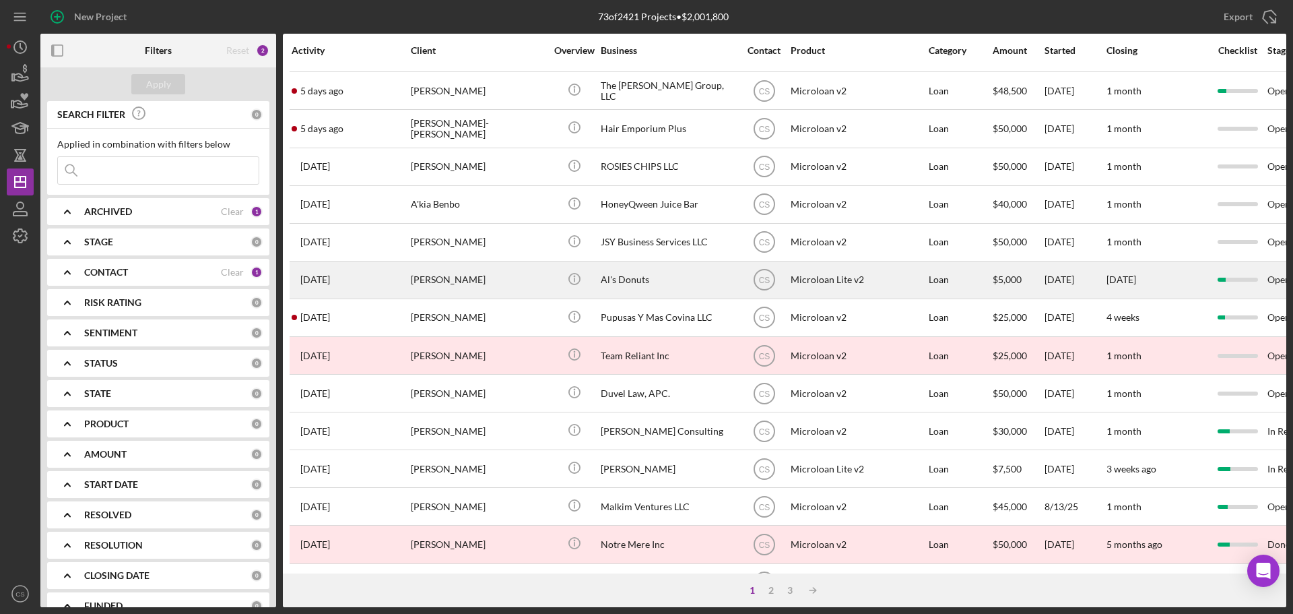
scroll to position [337, 0]
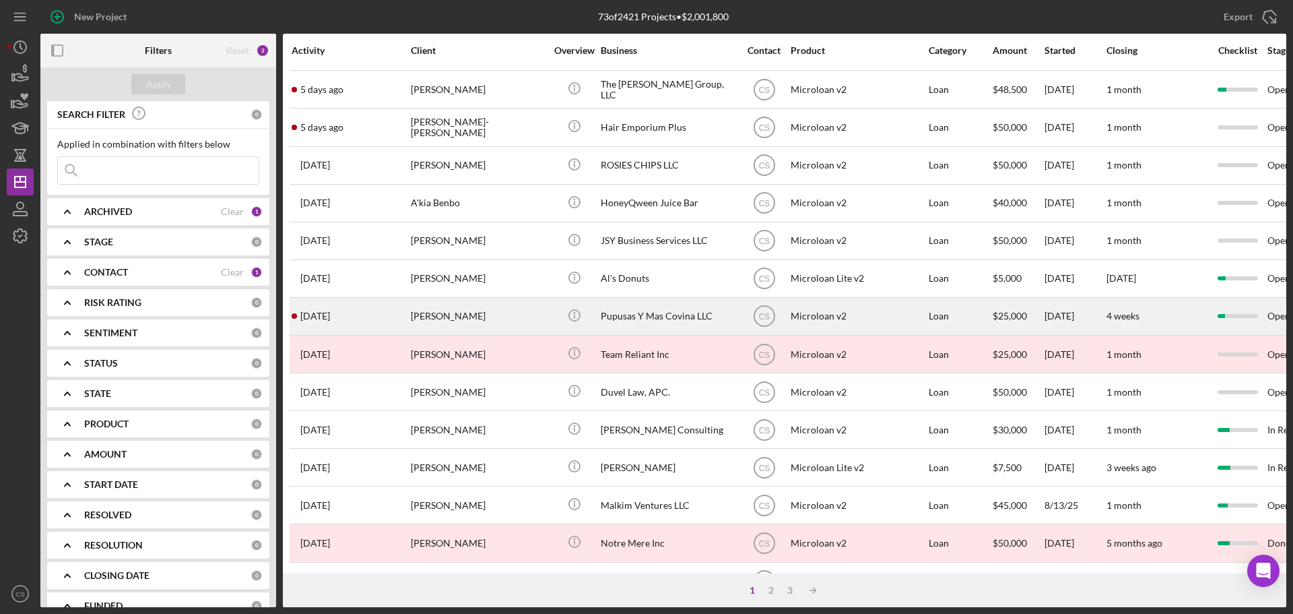
click at [477, 321] on div "[PERSON_NAME]" at bounding box center [478, 316] width 135 height 36
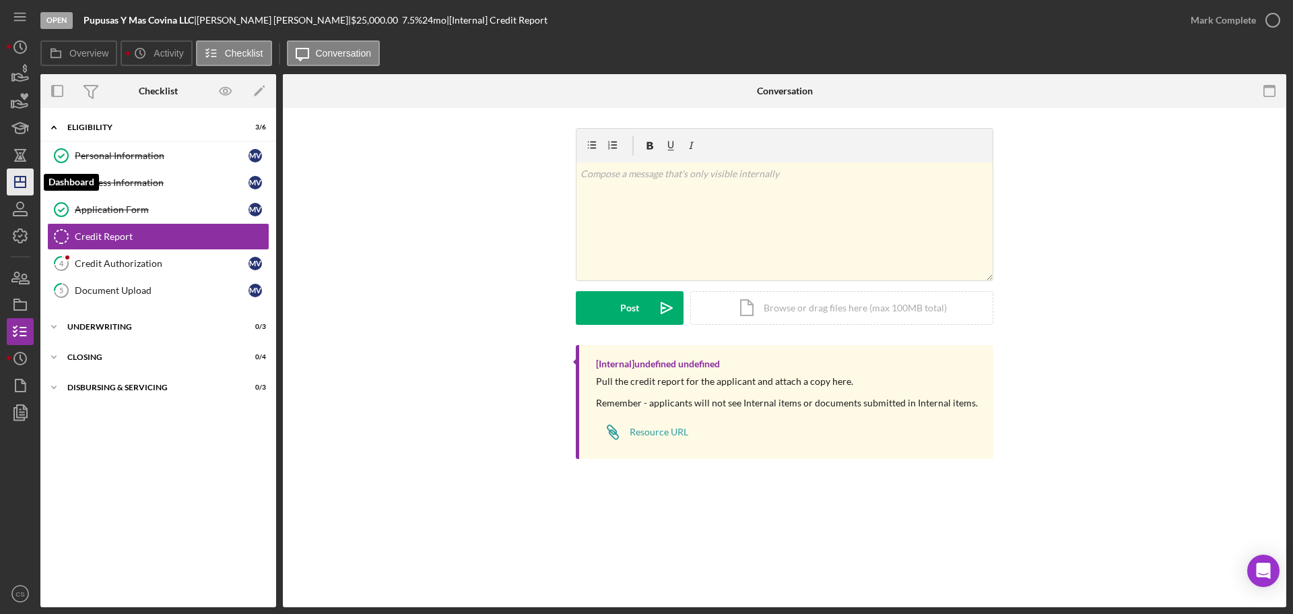
click at [20, 186] on icon "Icon/Dashboard" at bounding box center [20, 182] width 34 height 34
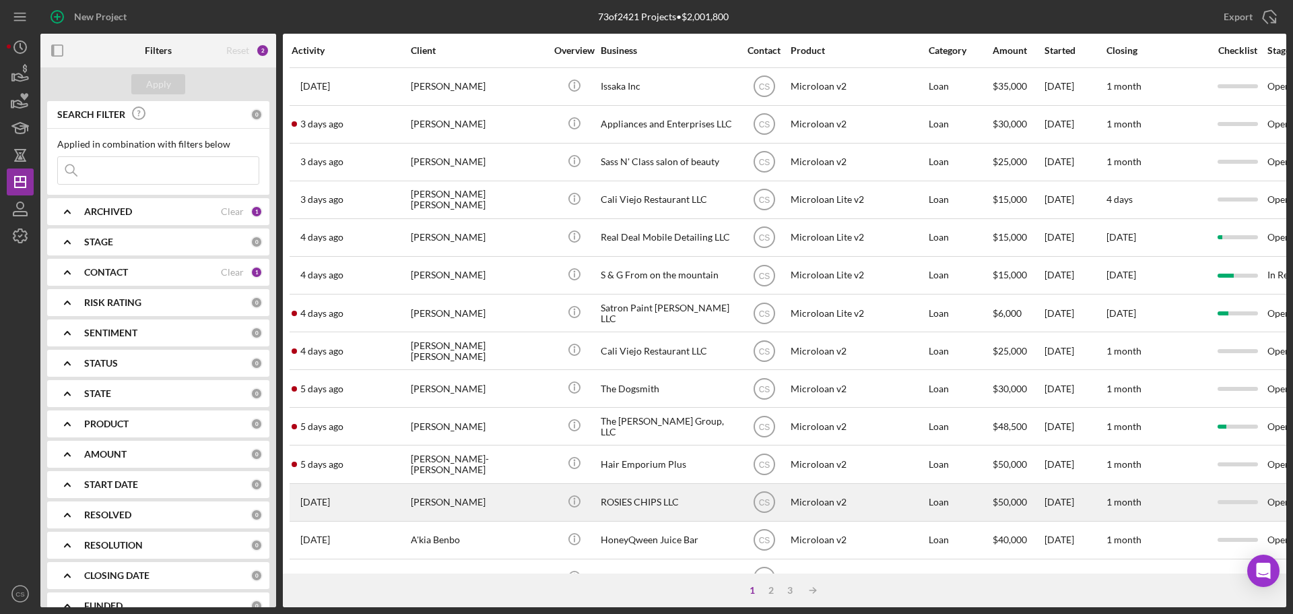
click at [460, 492] on div "[PERSON_NAME]" at bounding box center [478, 502] width 135 height 36
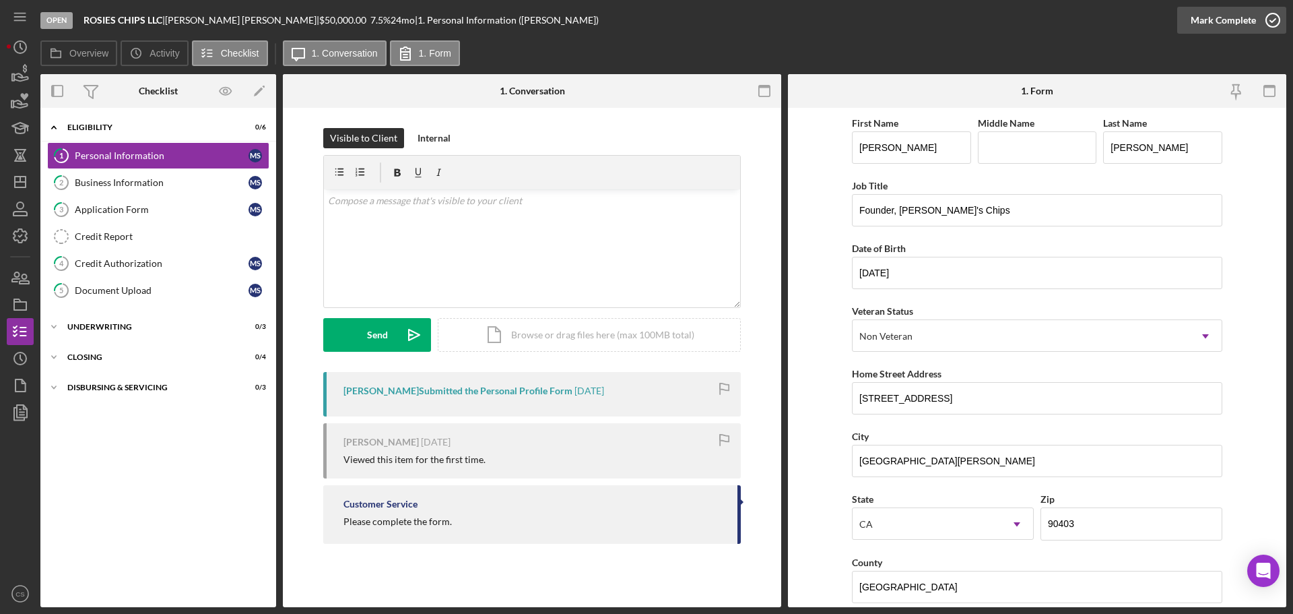
click at [1274, 19] on icon "button" at bounding box center [1273, 20] width 34 height 34
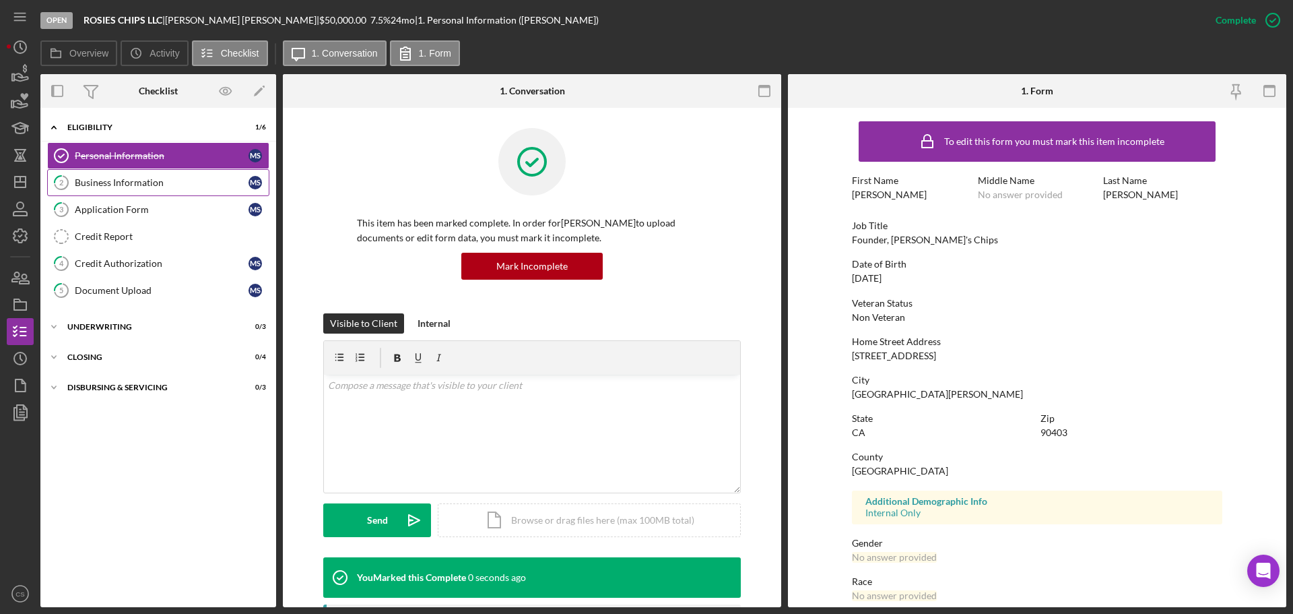
click at [135, 187] on div "Business Information" at bounding box center [162, 182] width 174 height 11
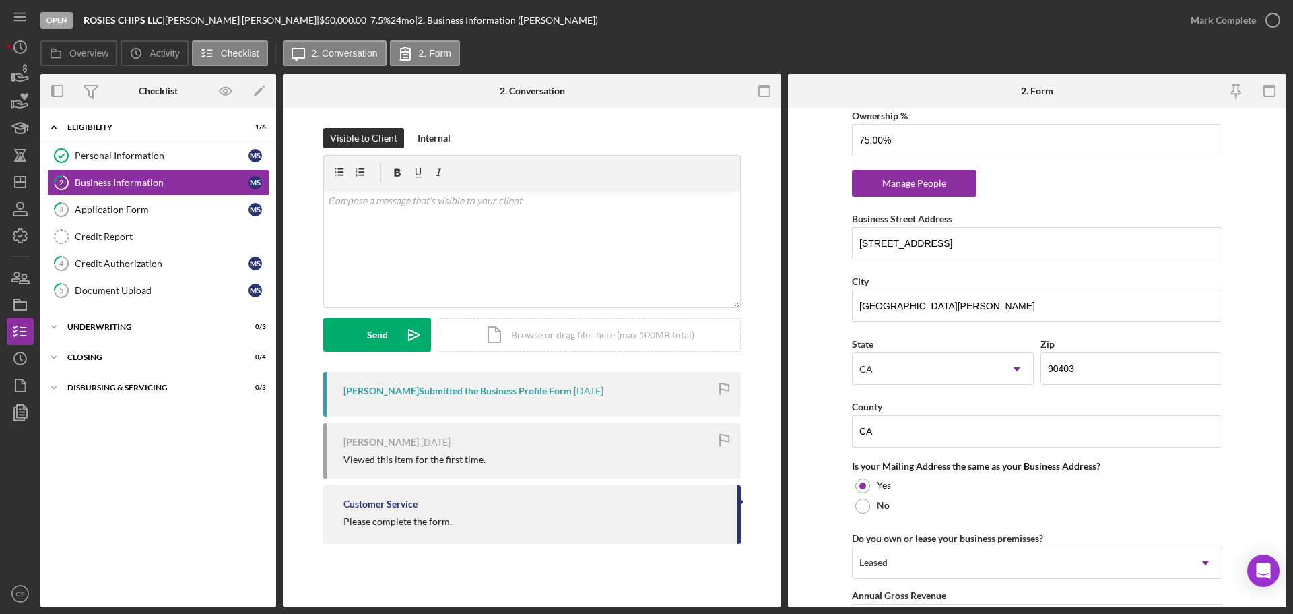
scroll to position [808, 0]
click at [174, 299] on link "5 Document Upload M S" at bounding box center [158, 290] width 222 height 27
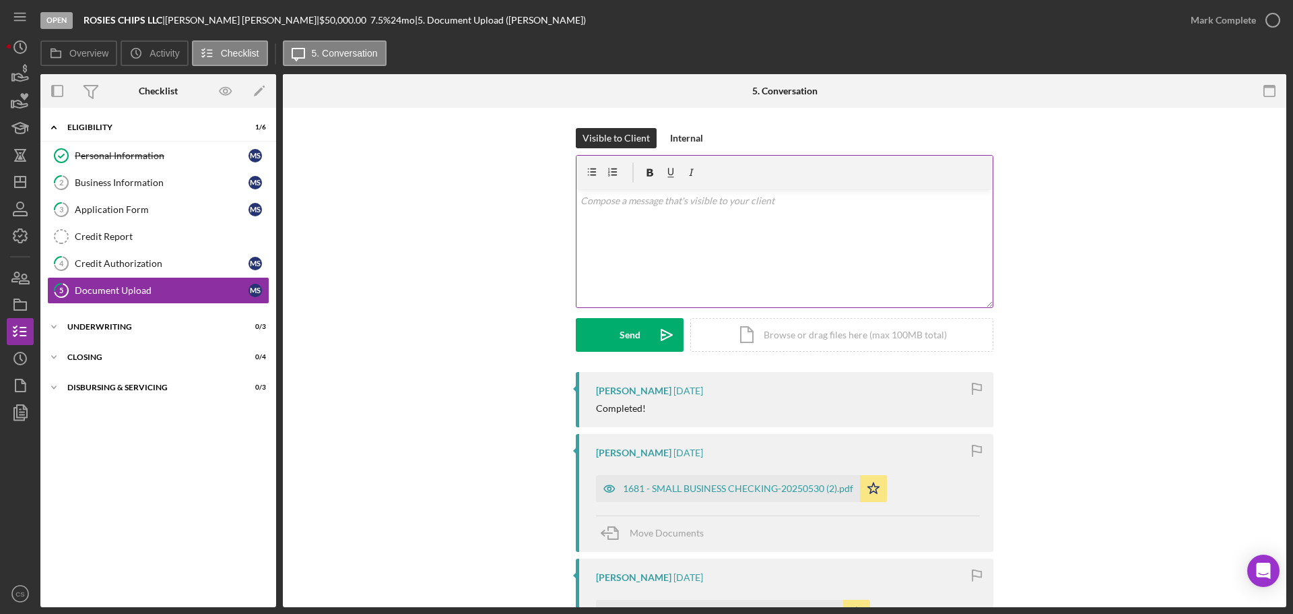
click at [595, 214] on div "v Color teal Color pink Remove color Add row above Add row below Add column bef…" at bounding box center [785, 248] width 416 height 118
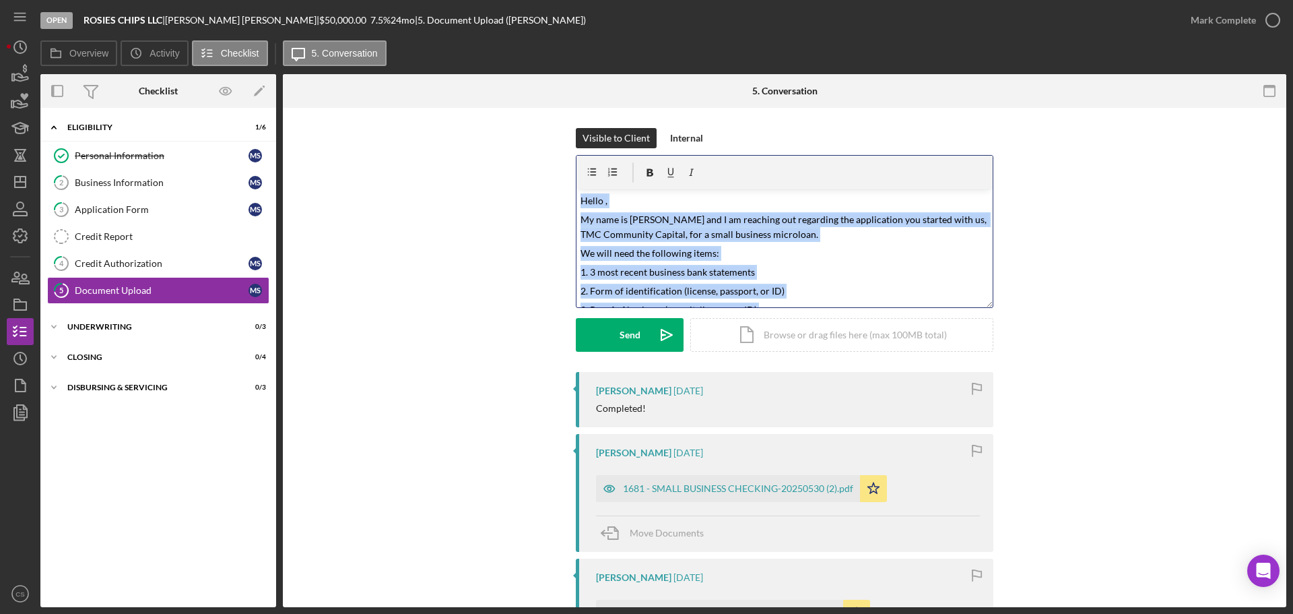
drag, startPoint x: 606, startPoint y: 281, endPoint x: 532, endPoint y: 171, distance: 132.1
click at [533, 173] on div "Visible to Client Internal v Color teal Color pink Remove color Add row above A…" at bounding box center [784, 250] width 963 height 244
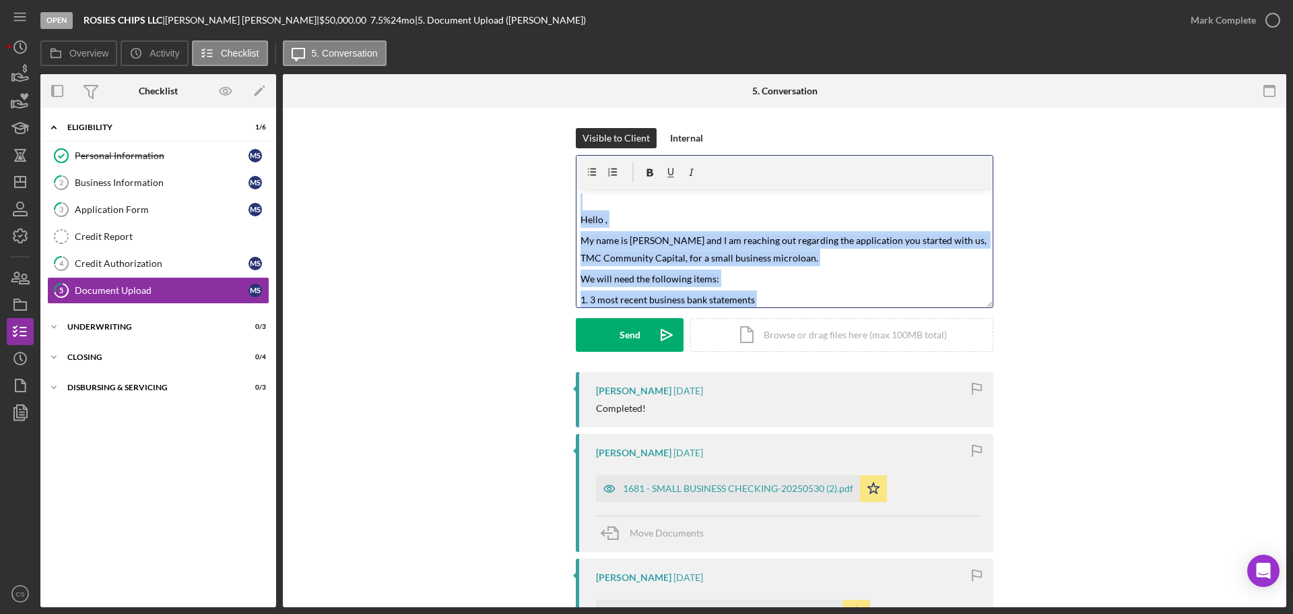
drag, startPoint x: 794, startPoint y: 284, endPoint x: 342, endPoint y: 133, distance: 476.5
click at [342, 133] on div "Visible to Client Internal v Color teal Color pink Remove color Add row above A…" at bounding box center [784, 250] width 963 height 244
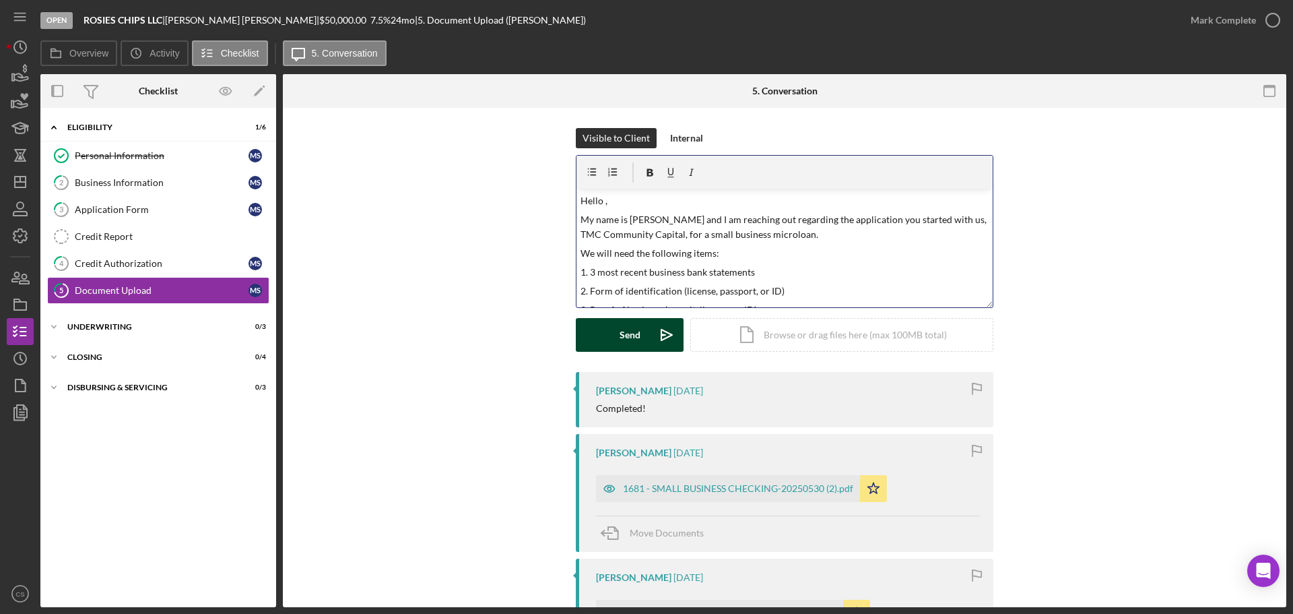
scroll to position [68, 0]
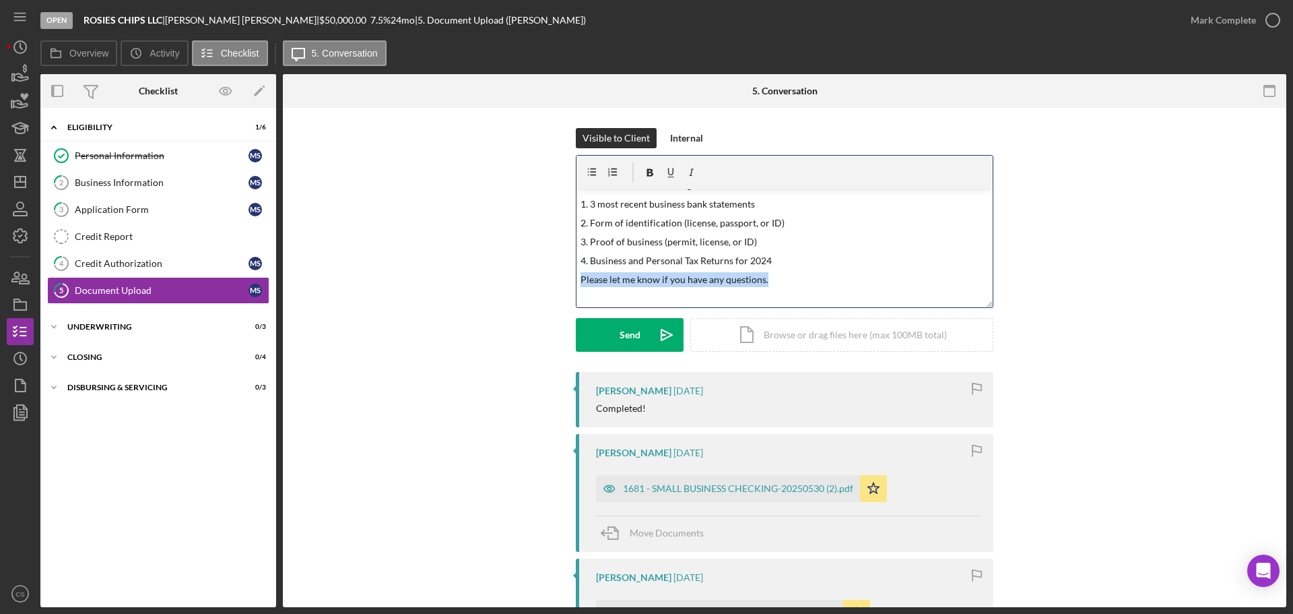
drag, startPoint x: 779, startPoint y: 278, endPoint x: 569, endPoint y: 281, distance: 210.2
click at [569, 281] on div "Visible to Client Internal v Color teal Color pink Remove color Add row above A…" at bounding box center [784, 250] width 963 height 244
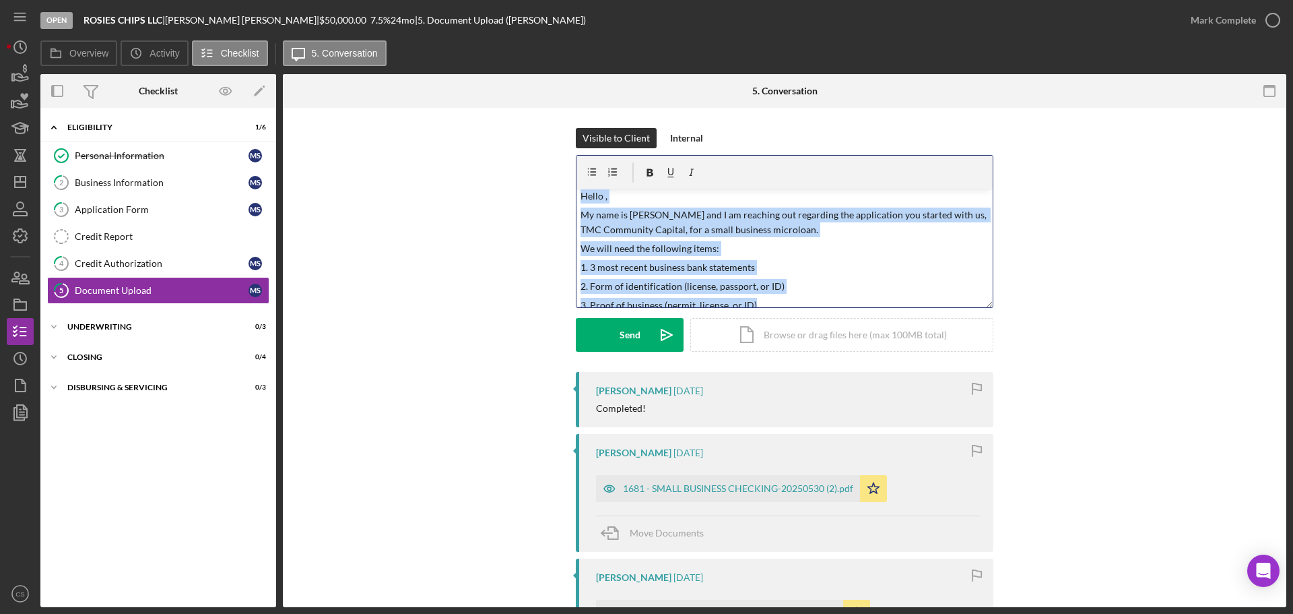
scroll to position [0, 0]
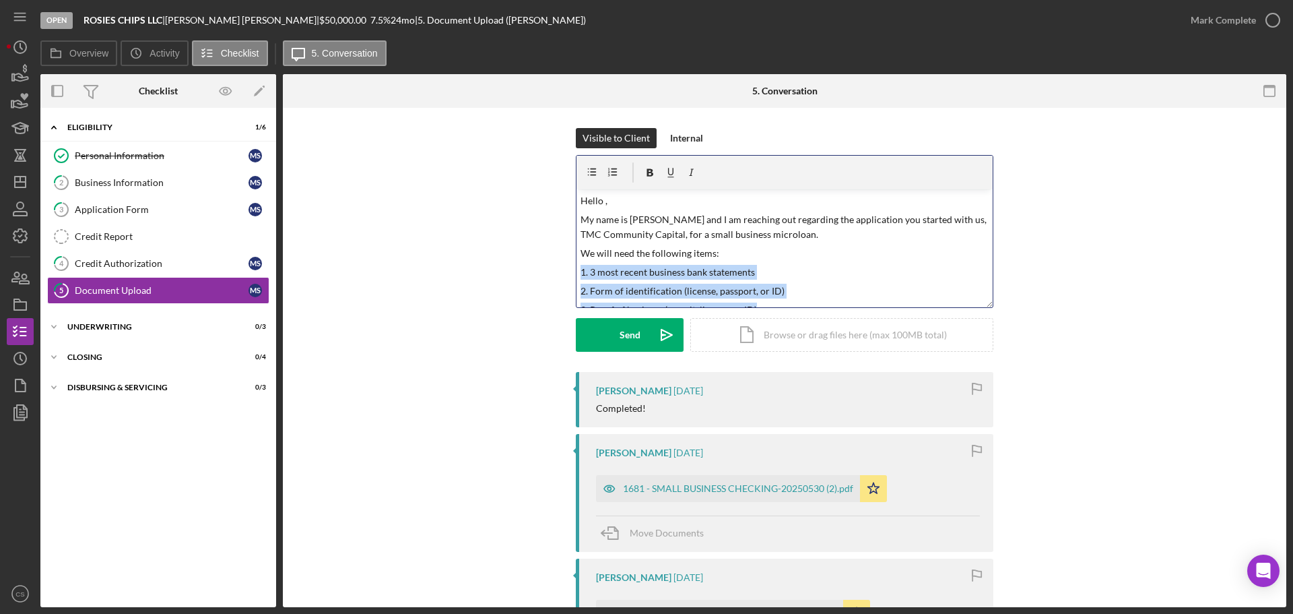
drag, startPoint x: 769, startPoint y: 239, endPoint x: 577, endPoint y: 265, distance: 193.7
click at [577, 265] on div "v Color teal Color pink Remove color Add row above Add row below Add column bef…" at bounding box center [785, 248] width 416 height 118
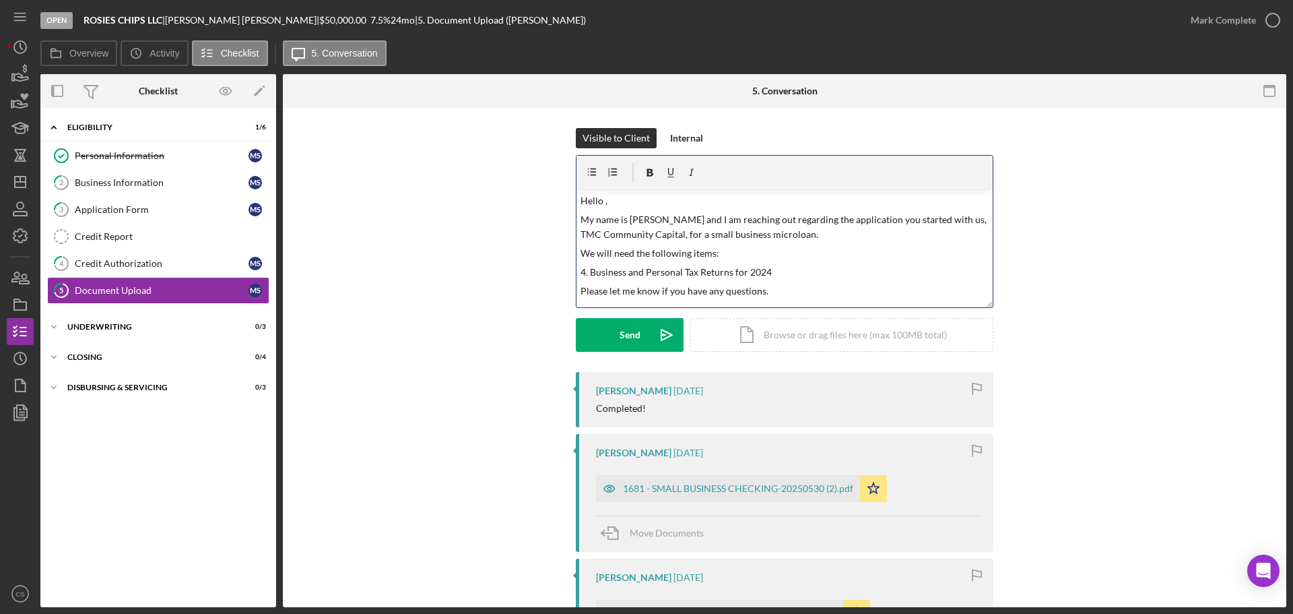
click at [585, 271] on p "4. Business and Personal Tax Returns for 2024" at bounding box center [785, 272] width 409 height 15
drag, startPoint x: 208, startPoint y: 19, endPoint x: 173, endPoint y: 18, distance: 35.0
click at [173, 18] on div "[PERSON_NAME] |" at bounding box center [242, 20] width 154 height 11
copy div "[PERSON_NAME]"
click at [602, 203] on p "Hello ," at bounding box center [785, 200] width 409 height 15
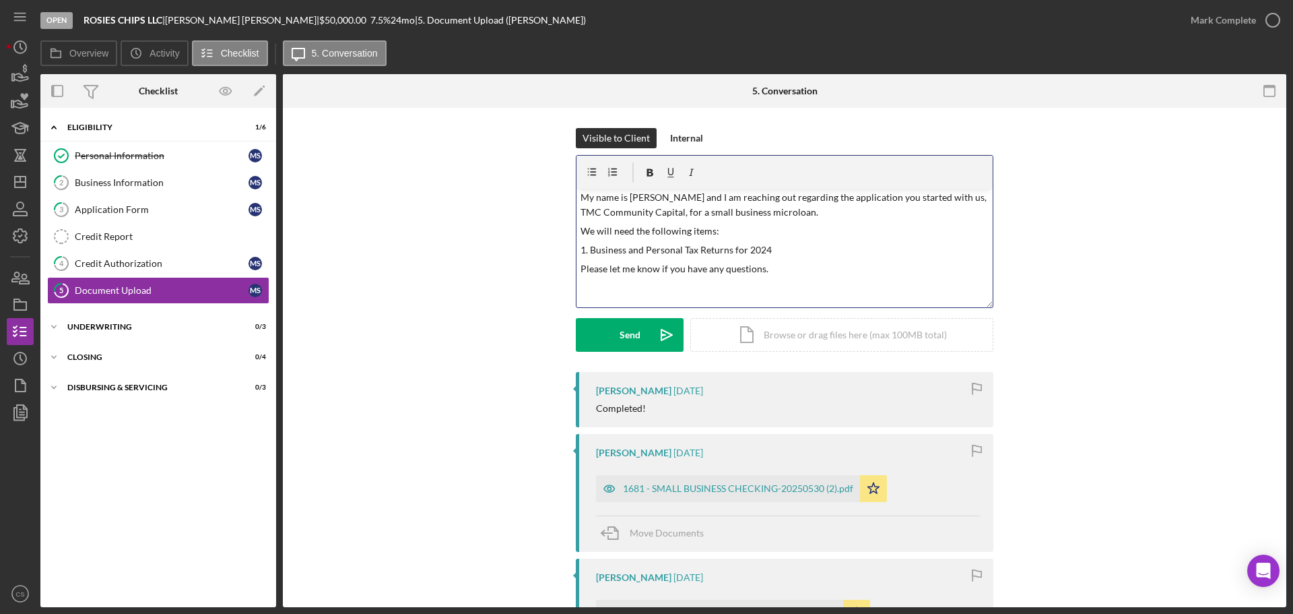
scroll to position [33, 0]
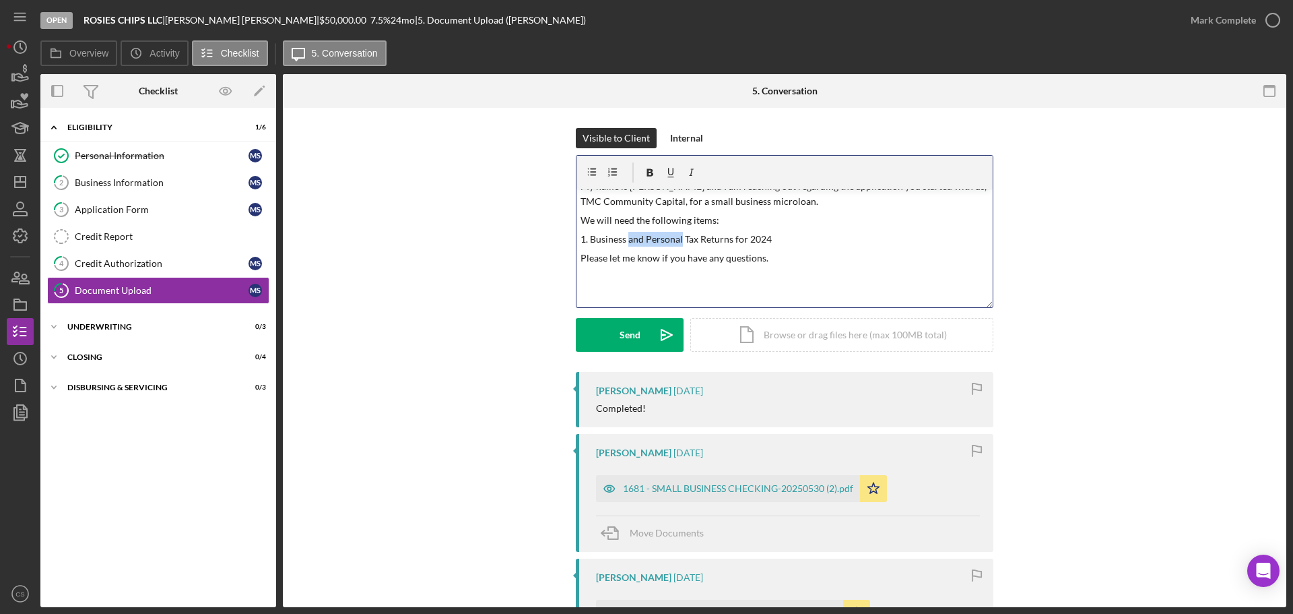
drag, startPoint x: 626, startPoint y: 237, endPoint x: 680, endPoint y: 236, distance: 53.9
click at [680, 236] on p "1. Business and Personal Tax Returns for 2024" at bounding box center [785, 239] width 409 height 15
click at [773, 251] on p "Please let me know if you have any questions." at bounding box center [785, 258] width 409 height 15
click at [622, 331] on div "Send" at bounding box center [630, 335] width 21 height 34
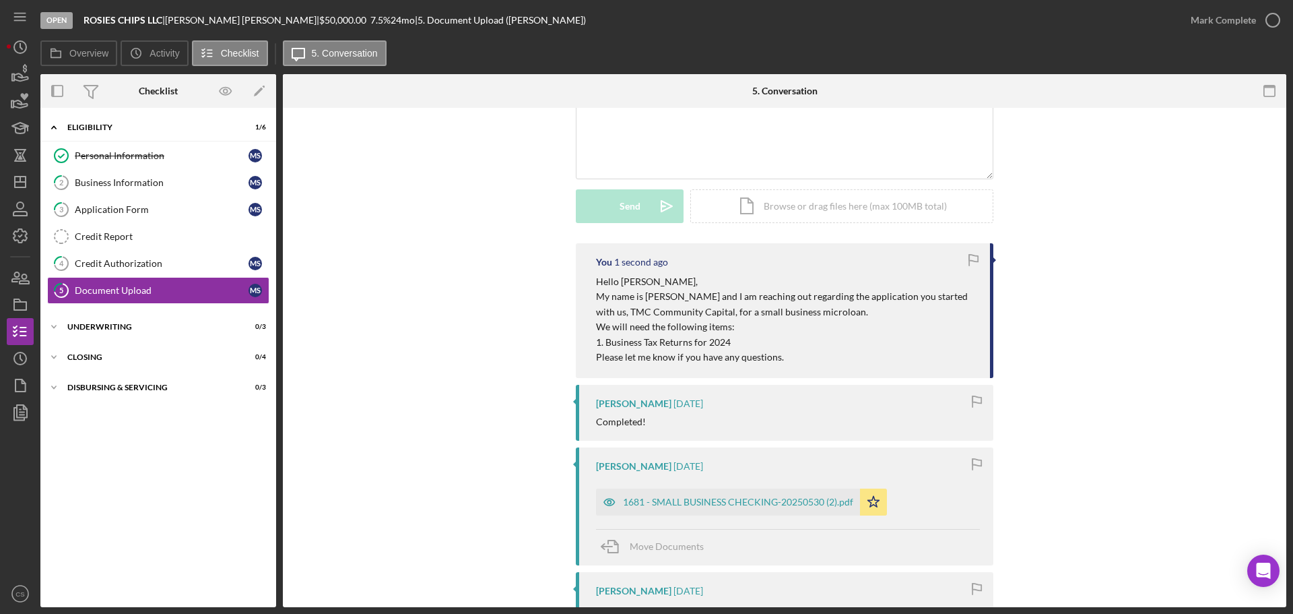
scroll to position [135, 0]
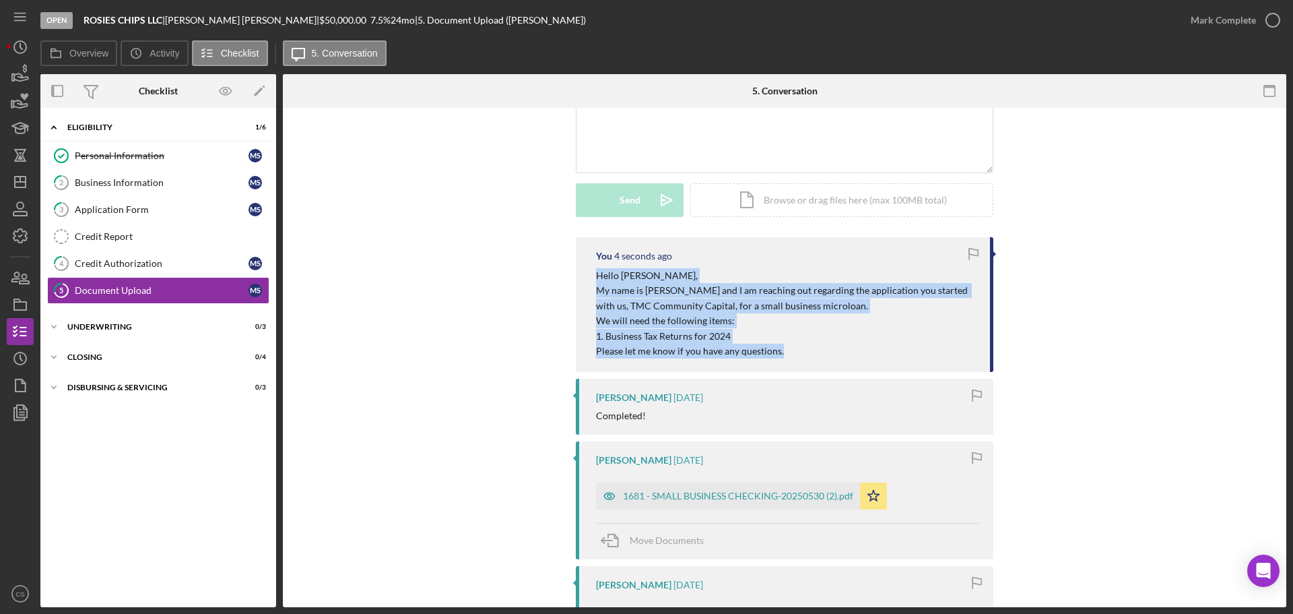
drag, startPoint x: 787, startPoint y: 355, endPoint x: 571, endPoint y: 273, distance: 231.3
copy div "Hello [PERSON_NAME], My name is [PERSON_NAME] and I am reaching out regarding t…"
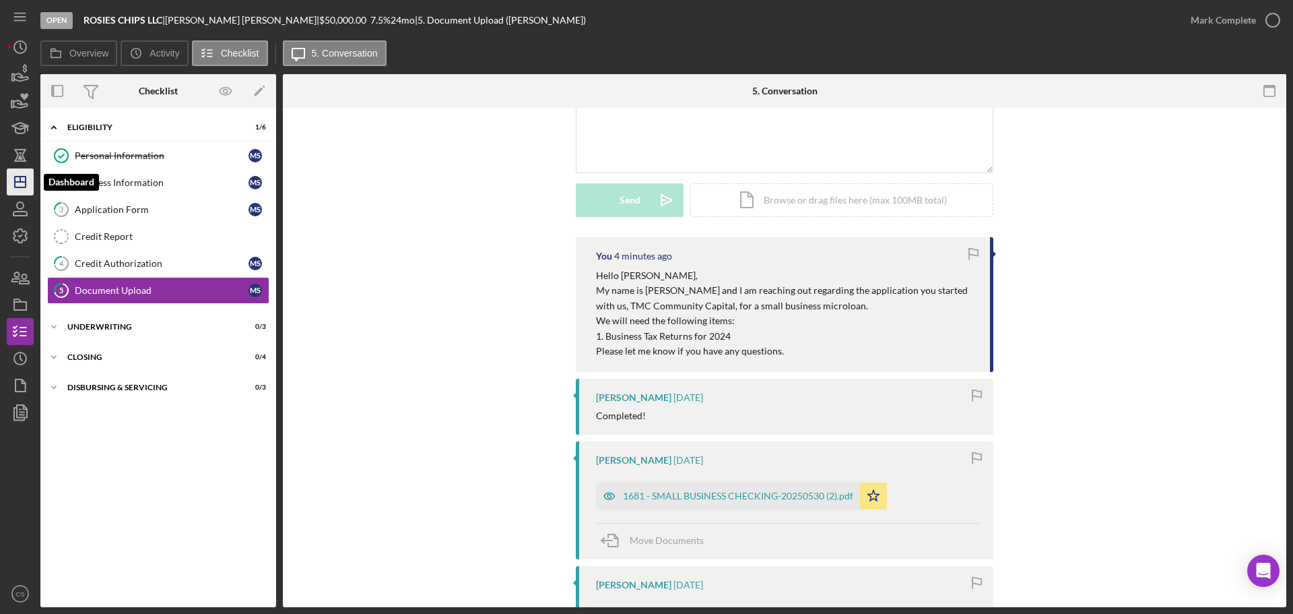
click at [18, 174] on icon "Icon/Dashboard" at bounding box center [20, 182] width 34 height 34
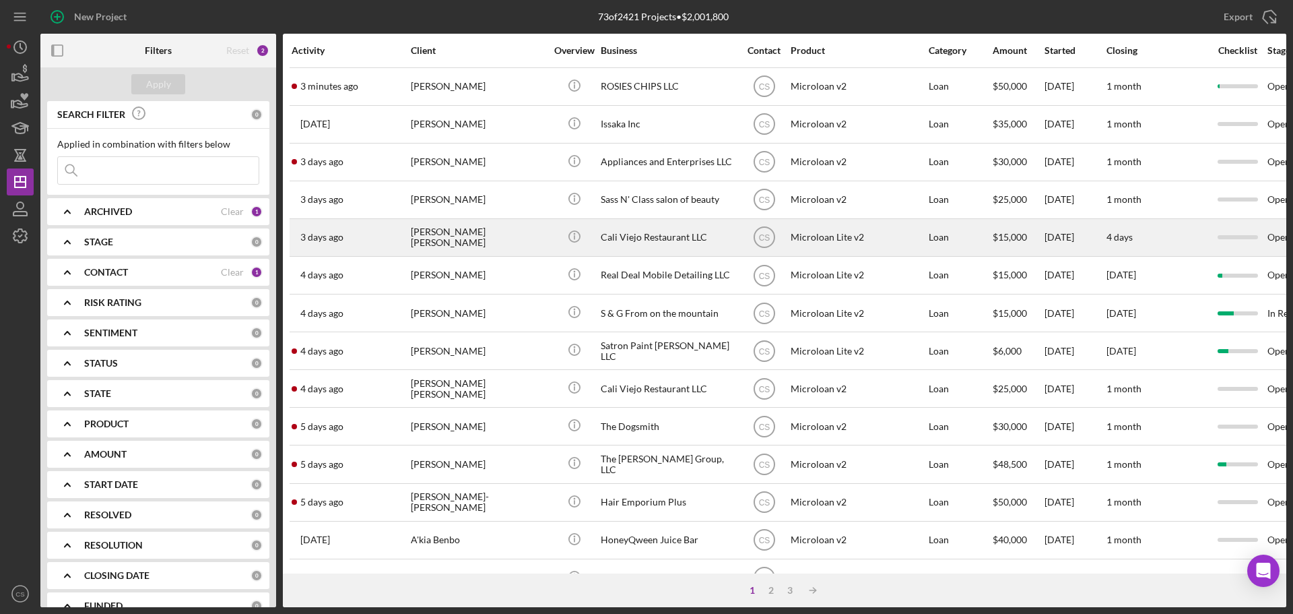
click at [459, 238] on div "[PERSON_NAME] [PERSON_NAME]" at bounding box center [478, 238] width 135 height 36
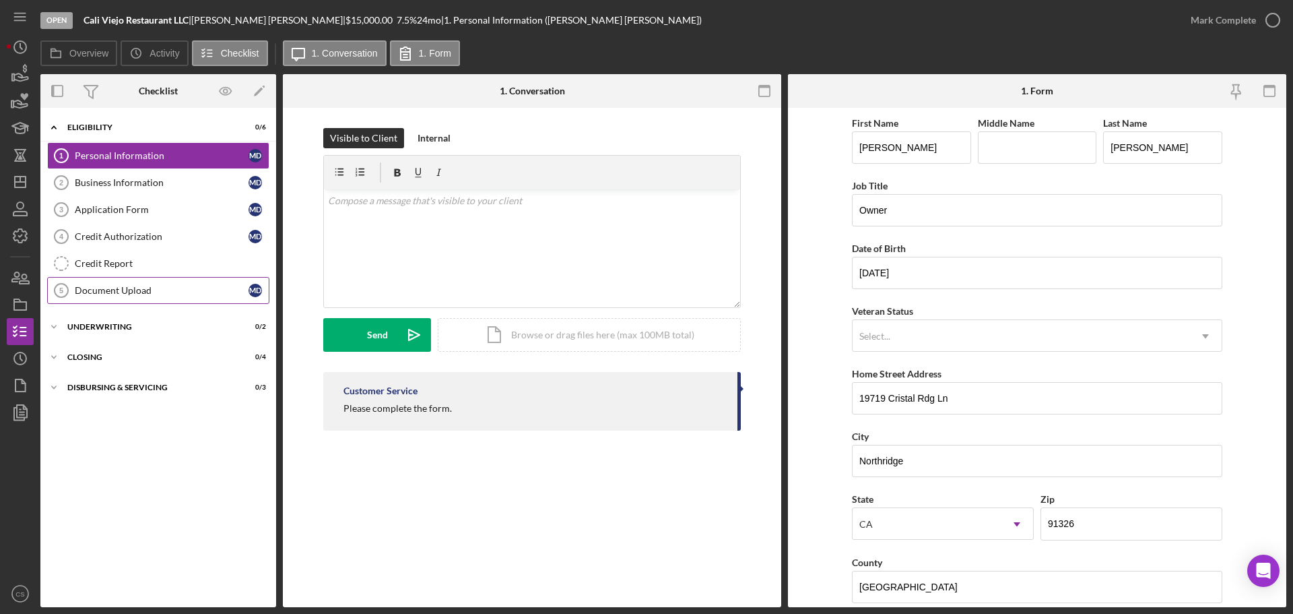
click at [172, 290] on div "Document Upload" at bounding box center [162, 290] width 174 height 11
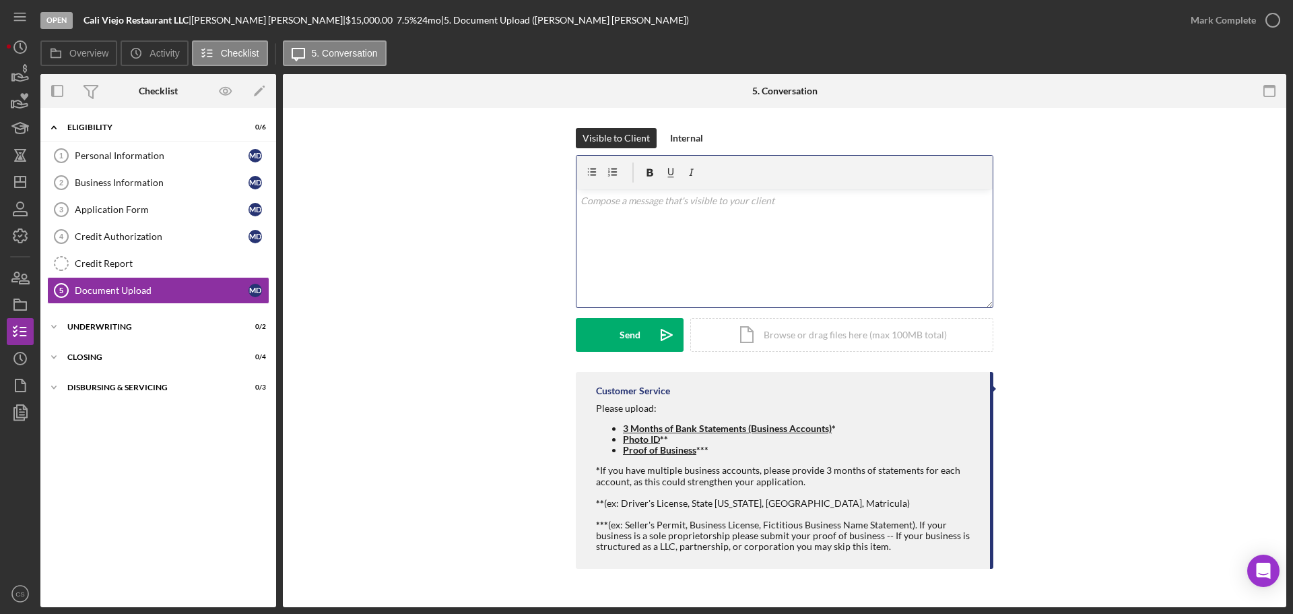
click at [727, 269] on div "v Color teal Color pink Remove color Add row above Add row below Add column bef…" at bounding box center [785, 248] width 416 height 118
click at [781, 329] on div "Icon/Document Browse or drag files here (max 100MB total) Tap to choose files o…" at bounding box center [841, 333] width 303 height 34
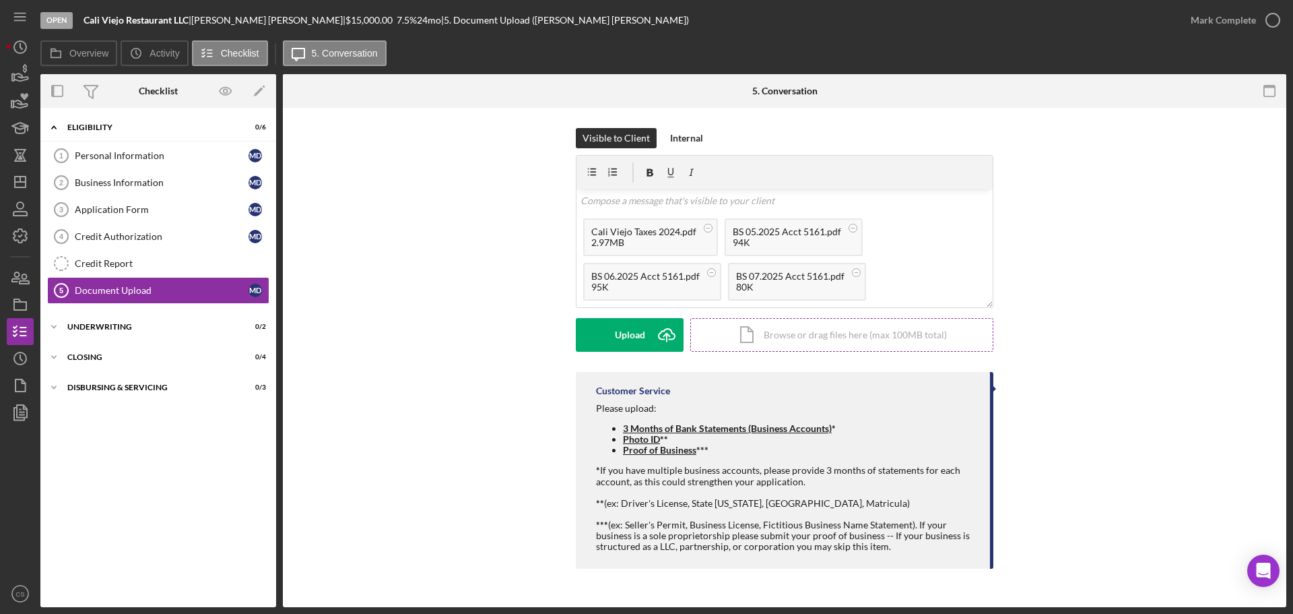
click at [835, 341] on div "Icon/Document Browse or drag files here (max 100MB total) Tap to choose files o…" at bounding box center [841, 335] width 303 height 34
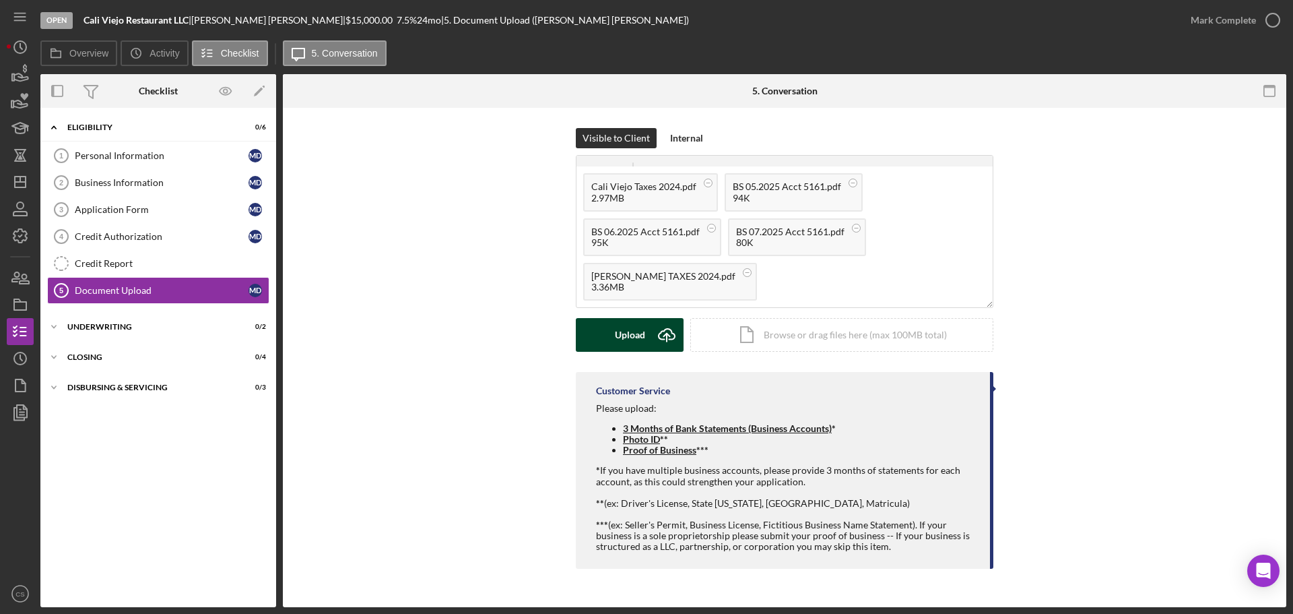
click at [626, 338] on div "Upload" at bounding box center [630, 335] width 30 height 34
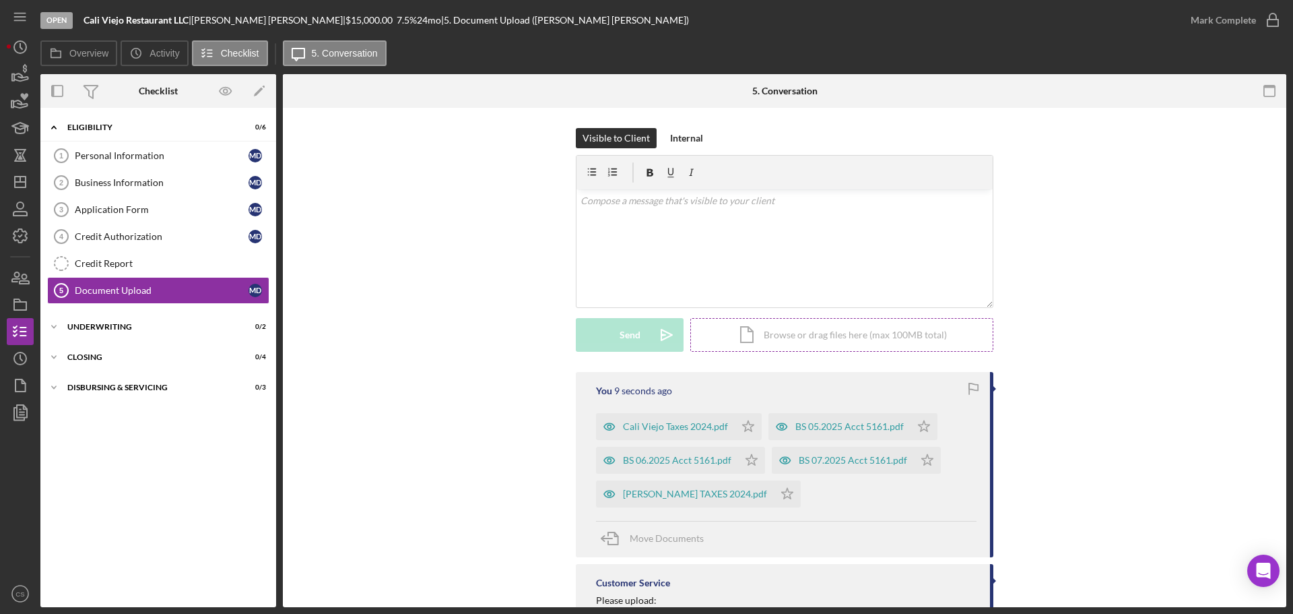
click at [812, 342] on div "Icon/Document Browse or drag files here (max 100MB total) Tap to choose files o…" at bounding box center [841, 335] width 303 height 34
click at [589, 343] on button "Upload Icon/Upload" at bounding box center [630, 335] width 108 height 34
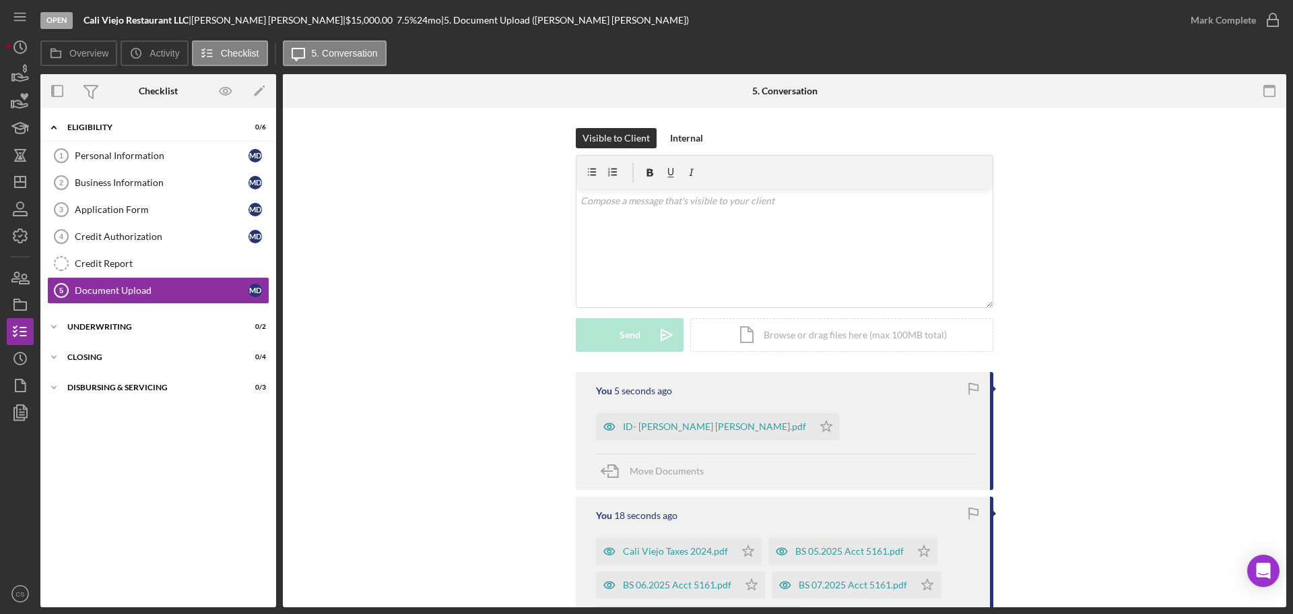
click at [436, 291] on div "Visible to Client Internal v Color teal Color pink Remove color Add row above A…" at bounding box center [784, 250] width 963 height 244
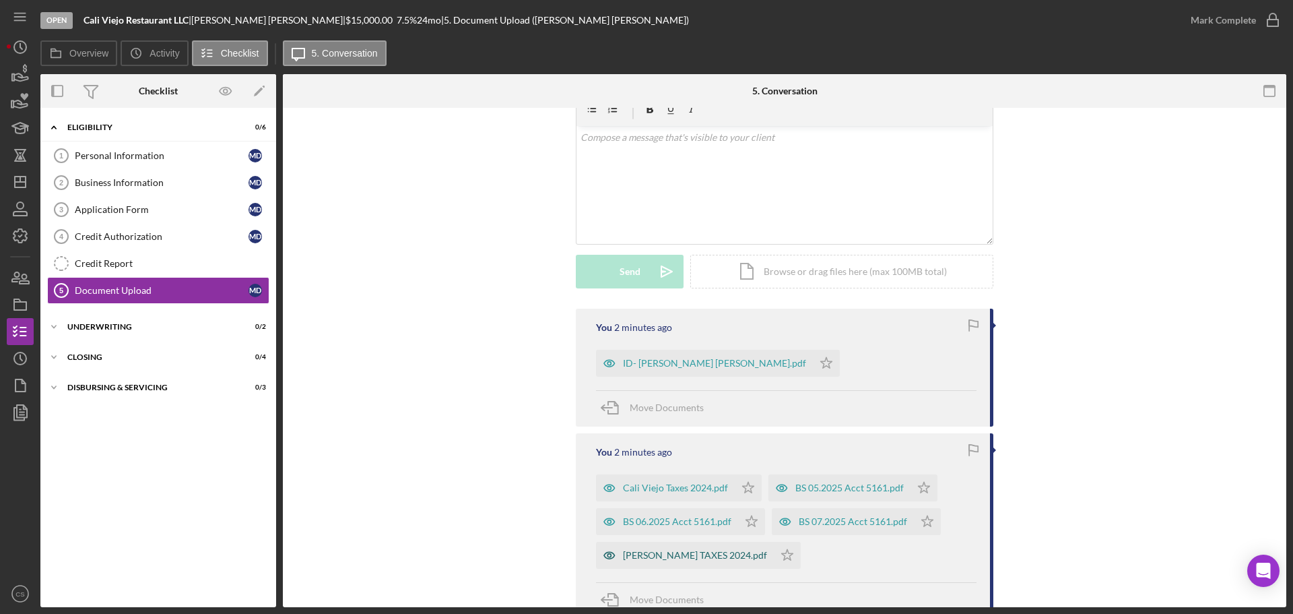
scroll to position [135, 0]
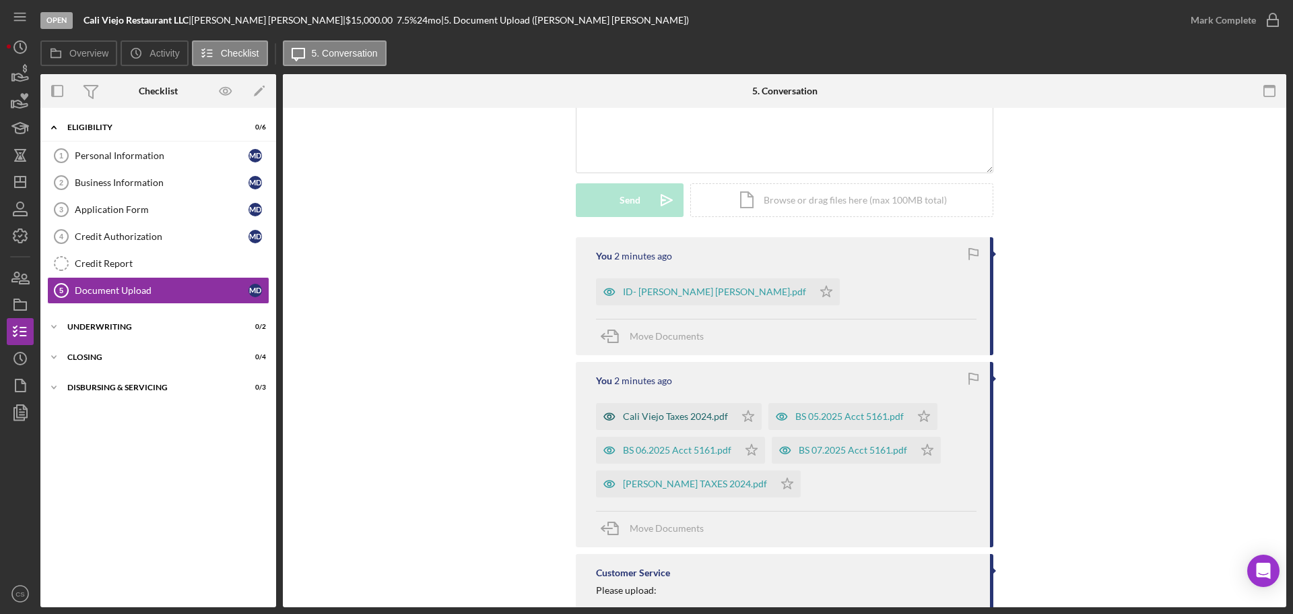
click at [678, 420] on div "Cali Viejo Taxes 2024.pdf" at bounding box center [675, 416] width 105 height 11
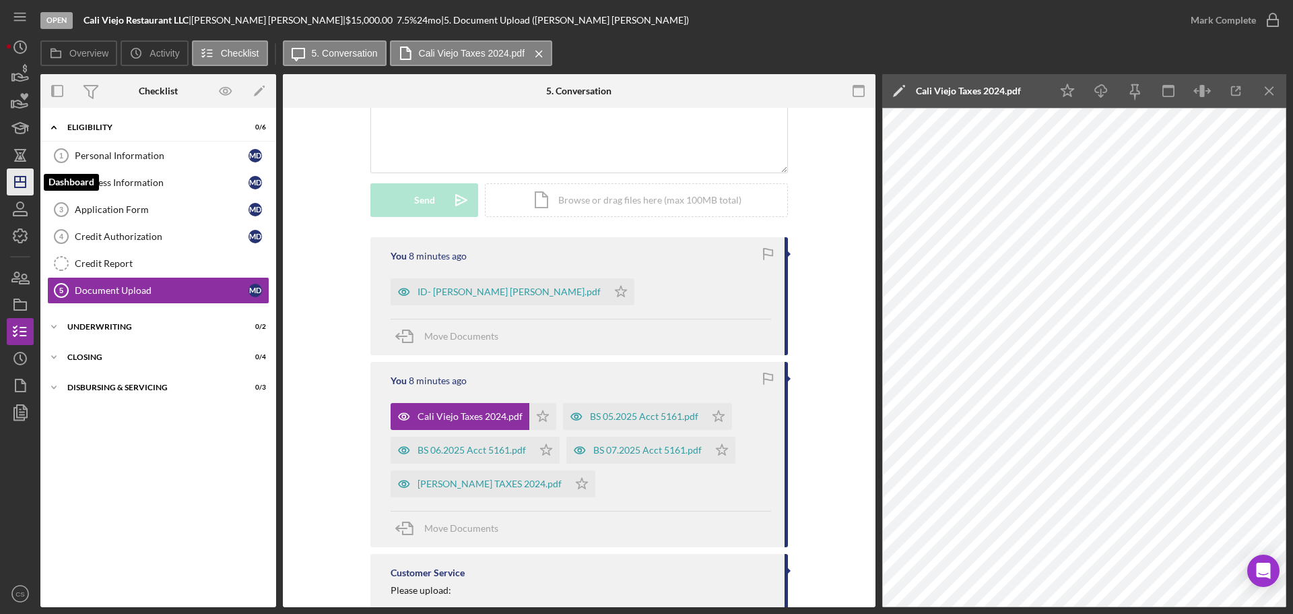
click at [22, 180] on icon "Icon/Dashboard" at bounding box center [20, 182] width 34 height 34
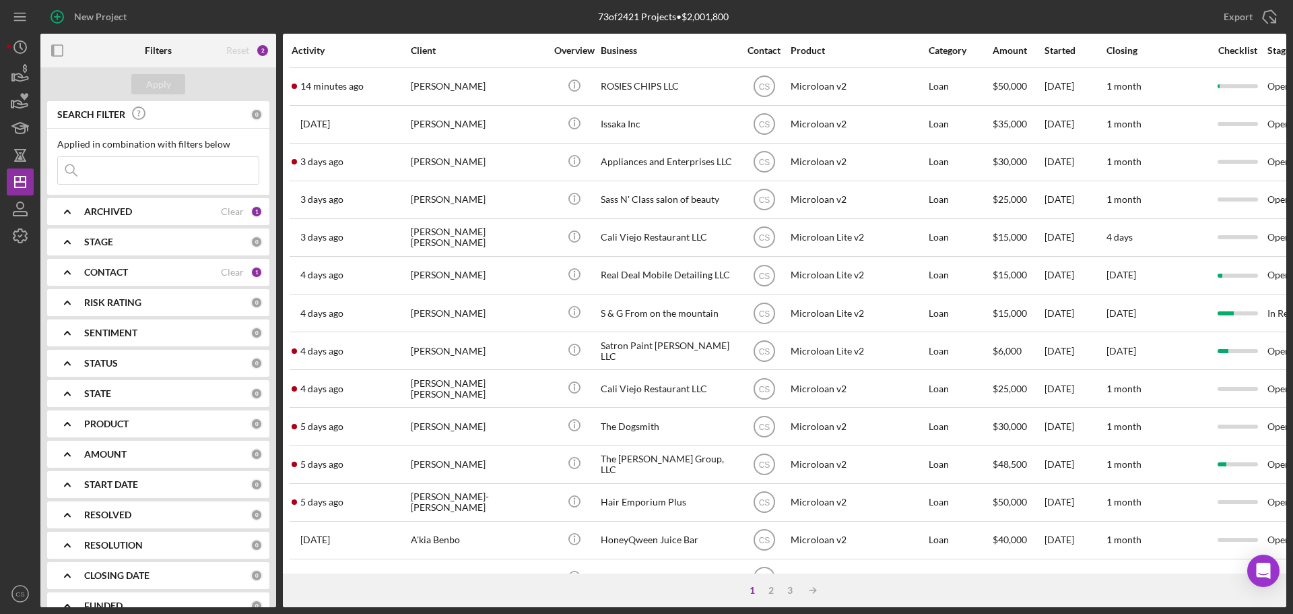
click at [154, 174] on input at bounding box center [158, 170] width 201 height 27
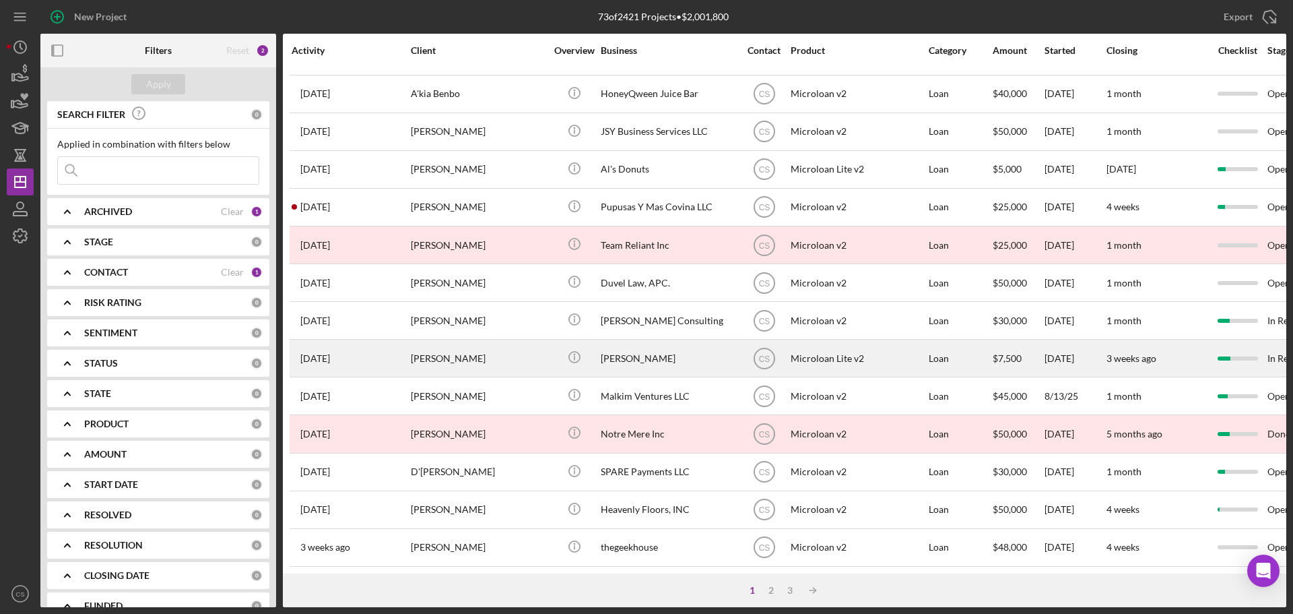
scroll to position [456, 0]
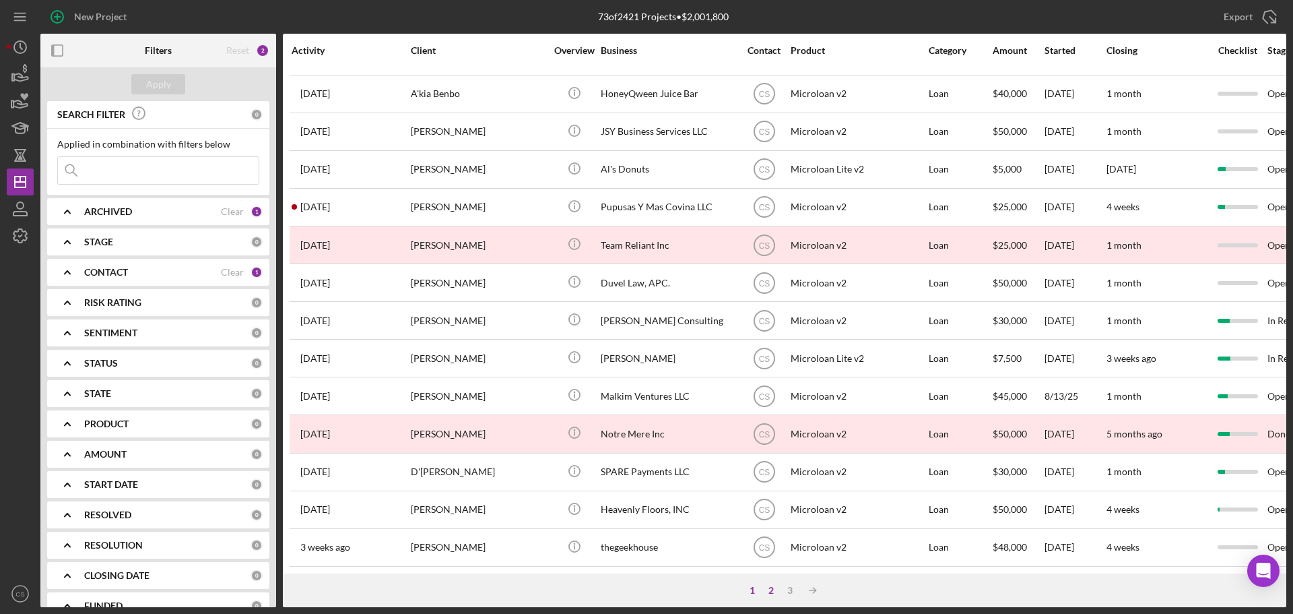
click at [770, 593] on div "2" at bounding box center [771, 590] width 19 height 11
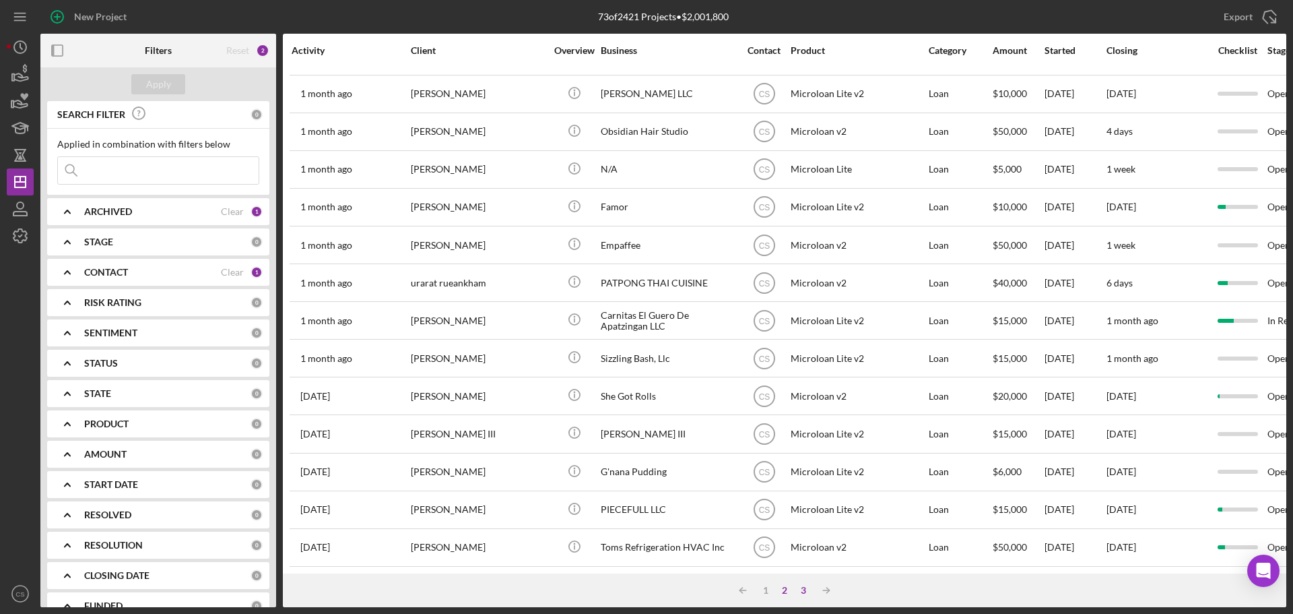
click at [801, 589] on div "3" at bounding box center [803, 590] width 19 height 11
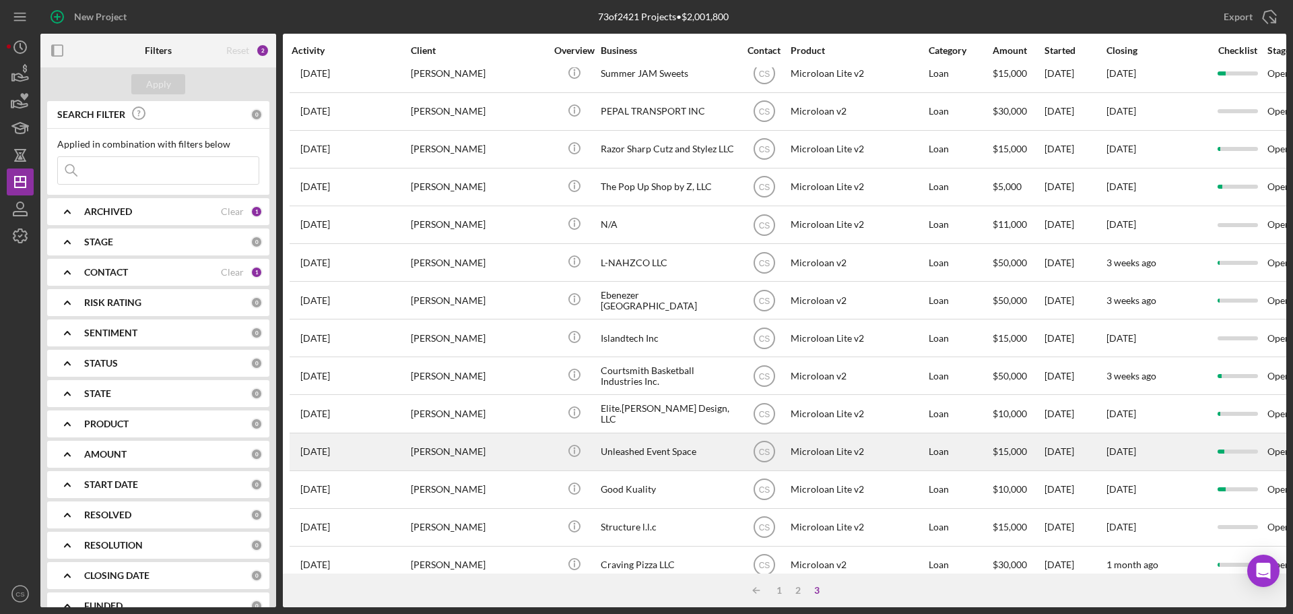
scroll to position [0, 0]
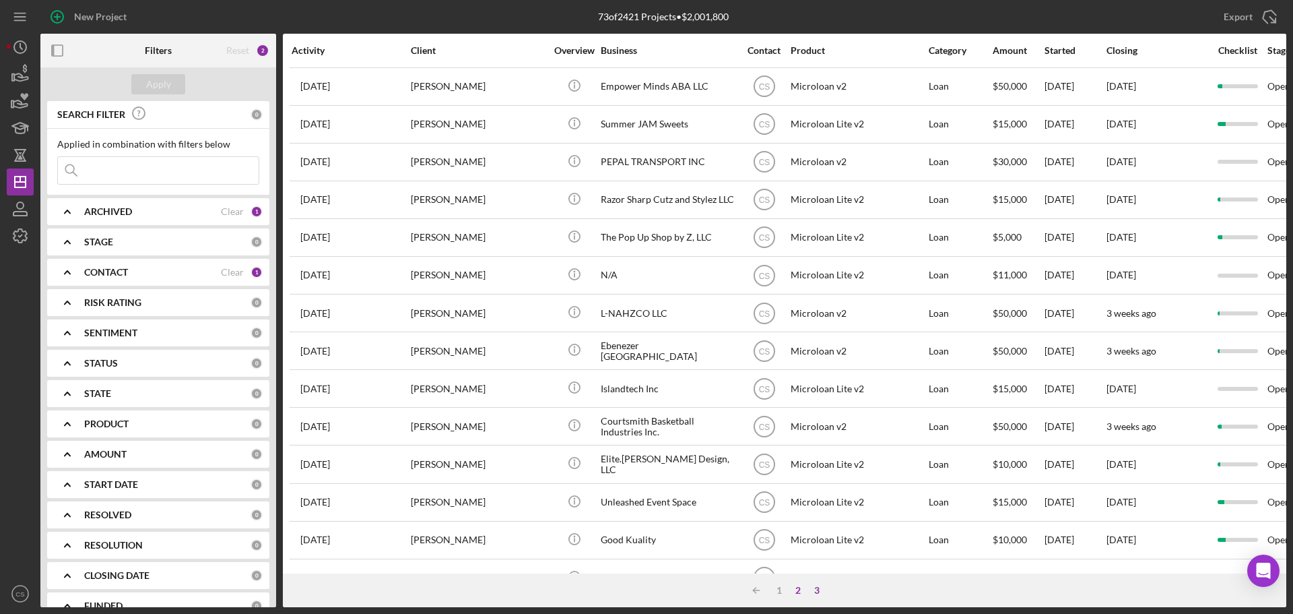
click at [797, 593] on div "2" at bounding box center [798, 590] width 19 height 11
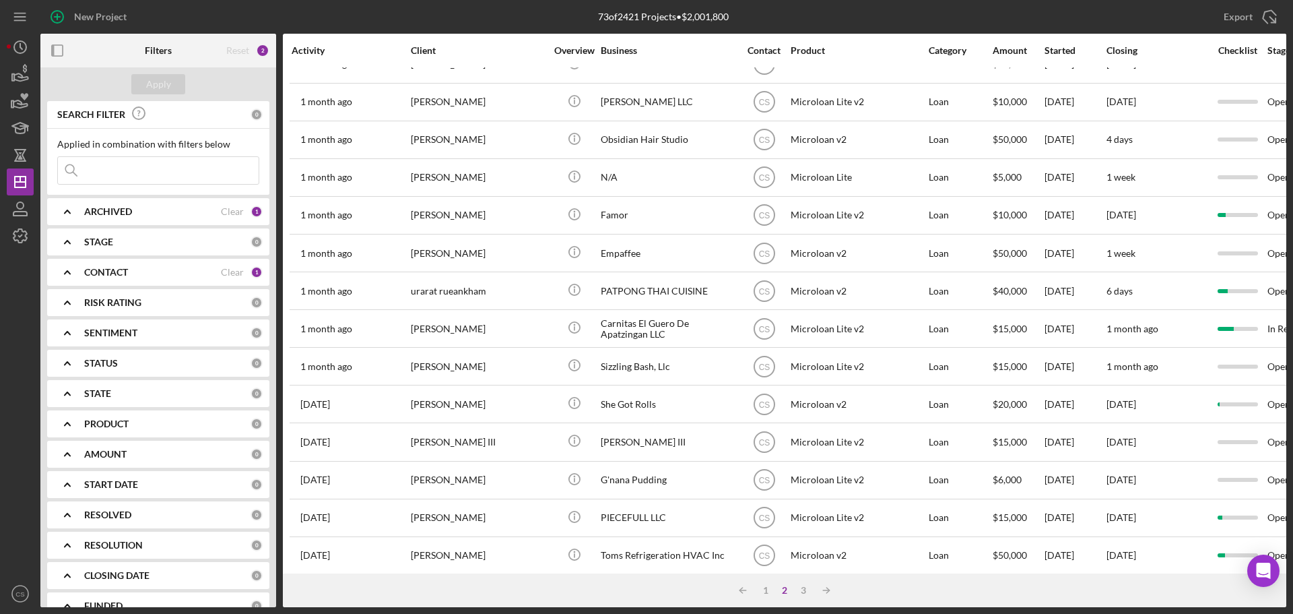
scroll to position [456, 0]
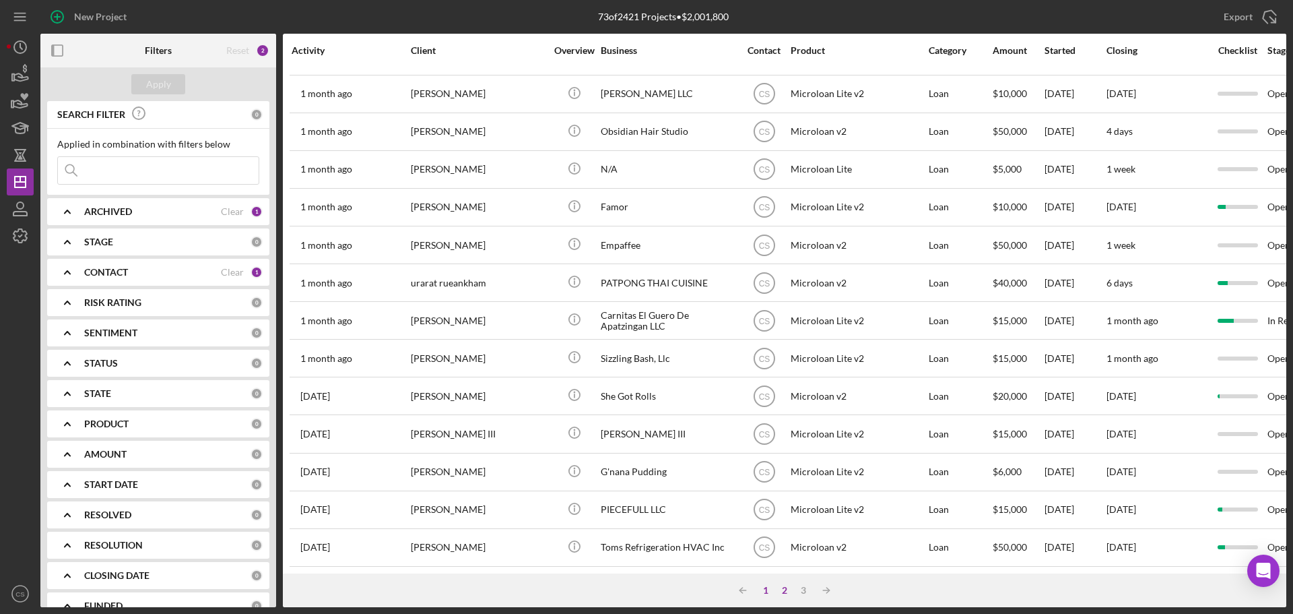
click at [769, 591] on div "1" at bounding box center [765, 590] width 19 height 11
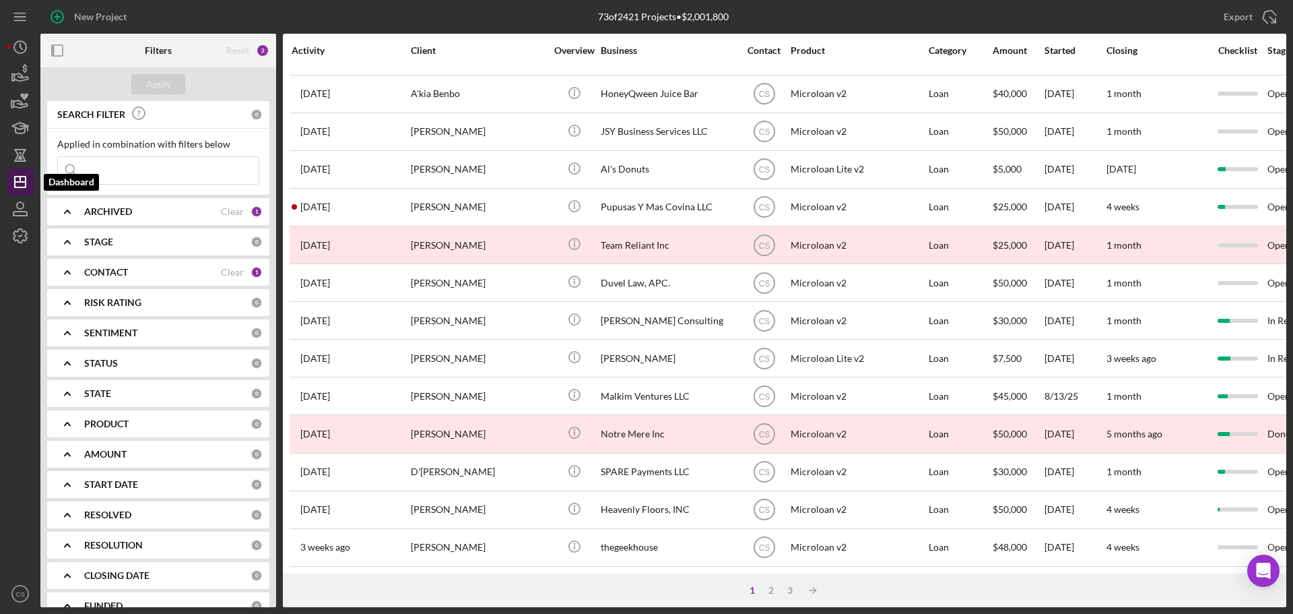
click at [9, 185] on icon "Icon/Dashboard" at bounding box center [20, 182] width 34 height 34
click at [104, 170] on input at bounding box center [158, 170] width 201 height 27
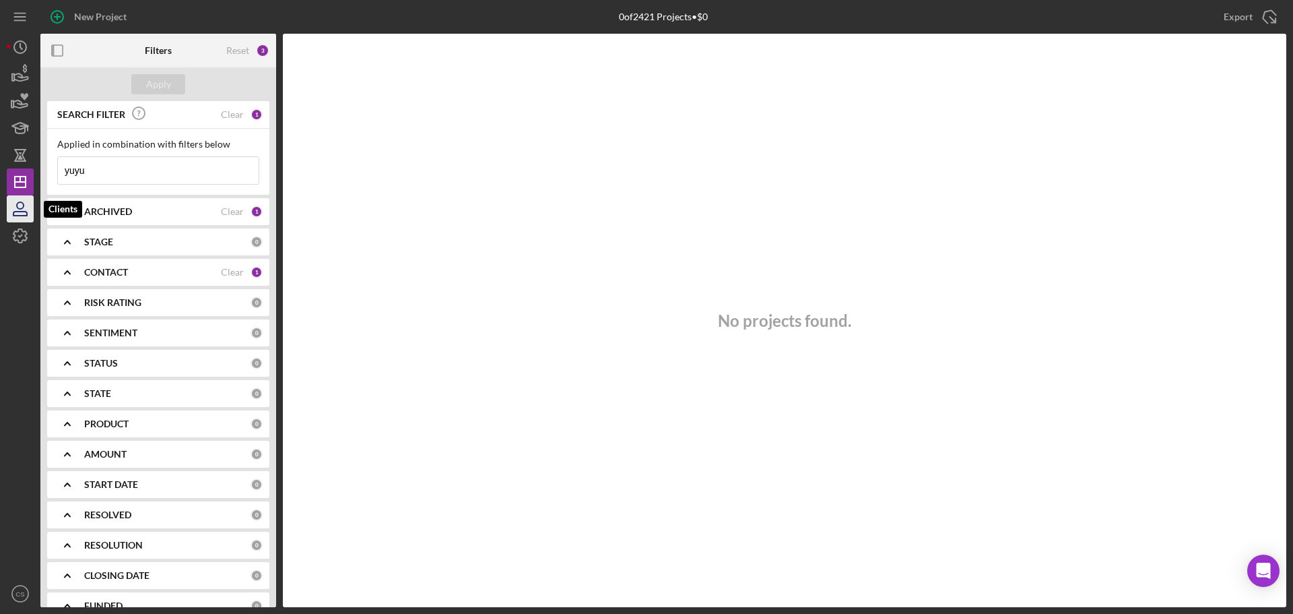
type input "yuyu"
click at [21, 207] on icon "button" at bounding box center [20, 209] width 34 height 34
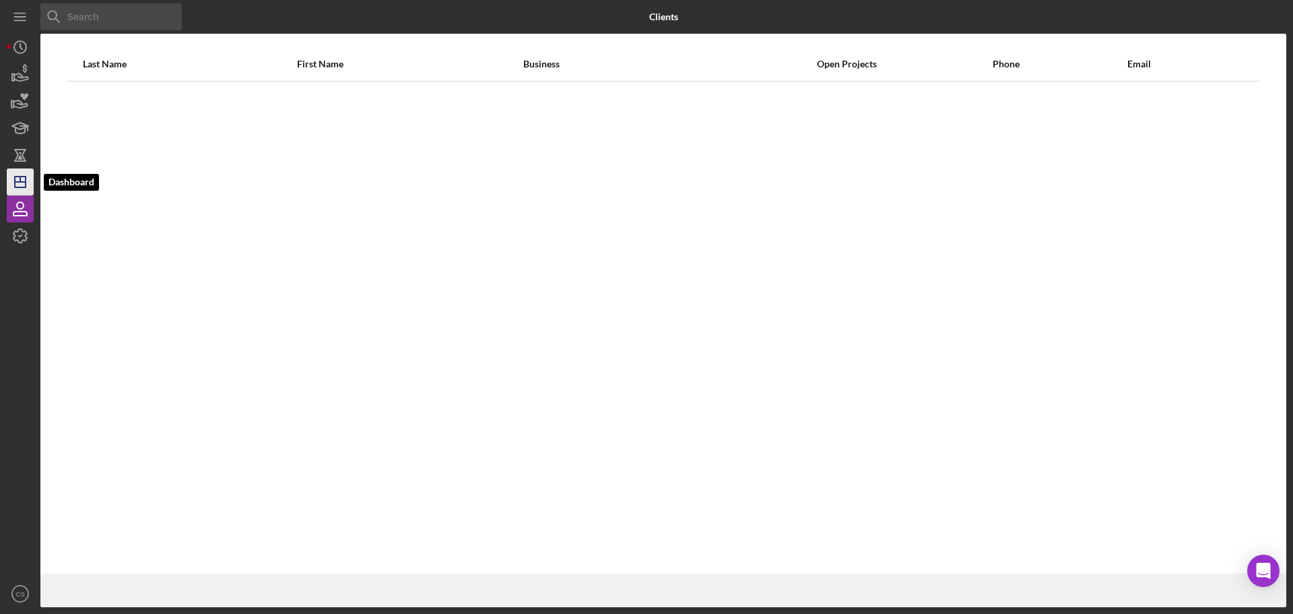
click at [30, 188] on icon "Icon/Dashboard" at bounding box center [20, 182] width 34 height 34
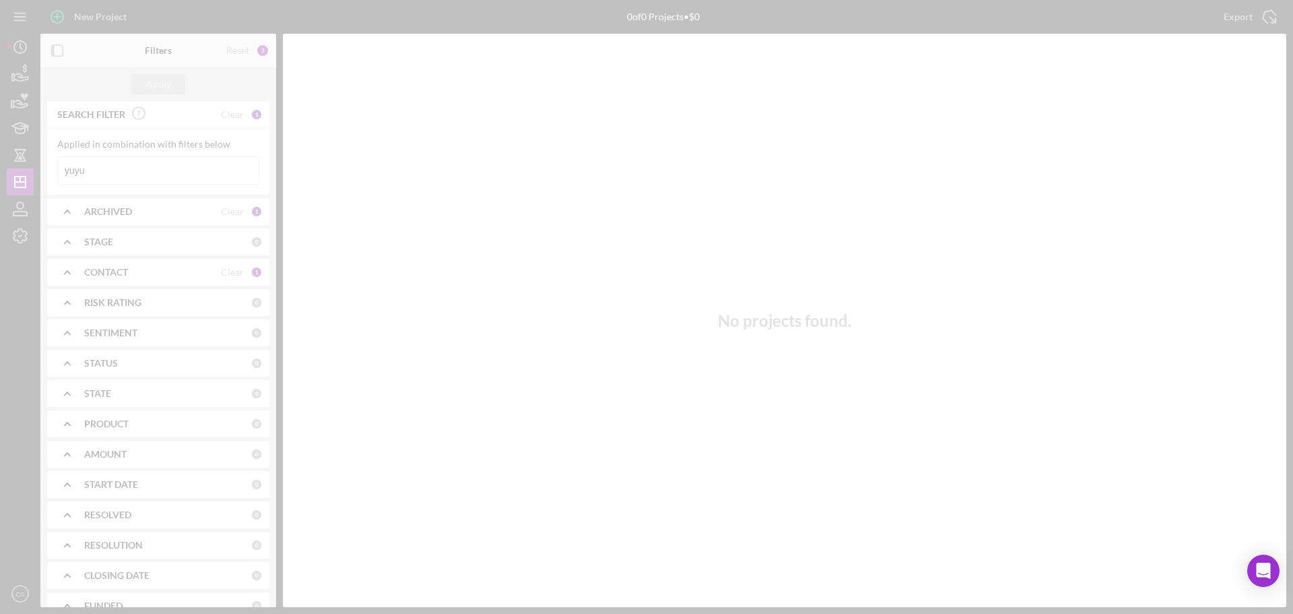
click at [106, 171] on div at bounding box center [646, 307] width 1293 height 614
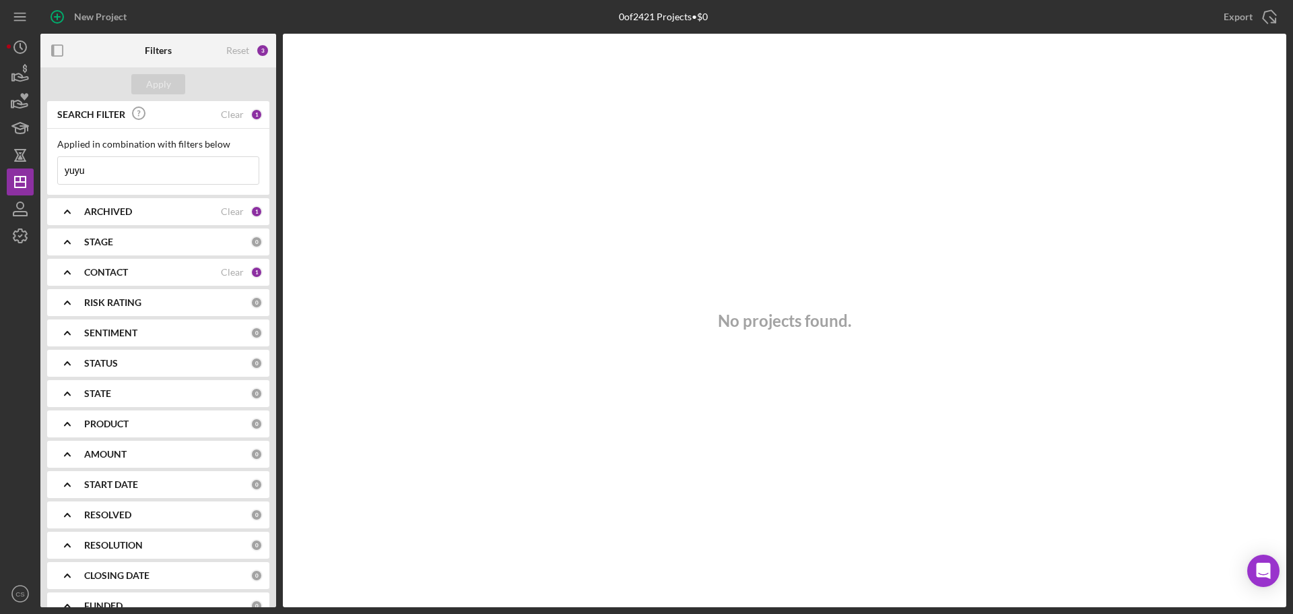
click at [84, 269] on icon "Icon/Expander" at bounding box center [68, 272] width 34 height 34
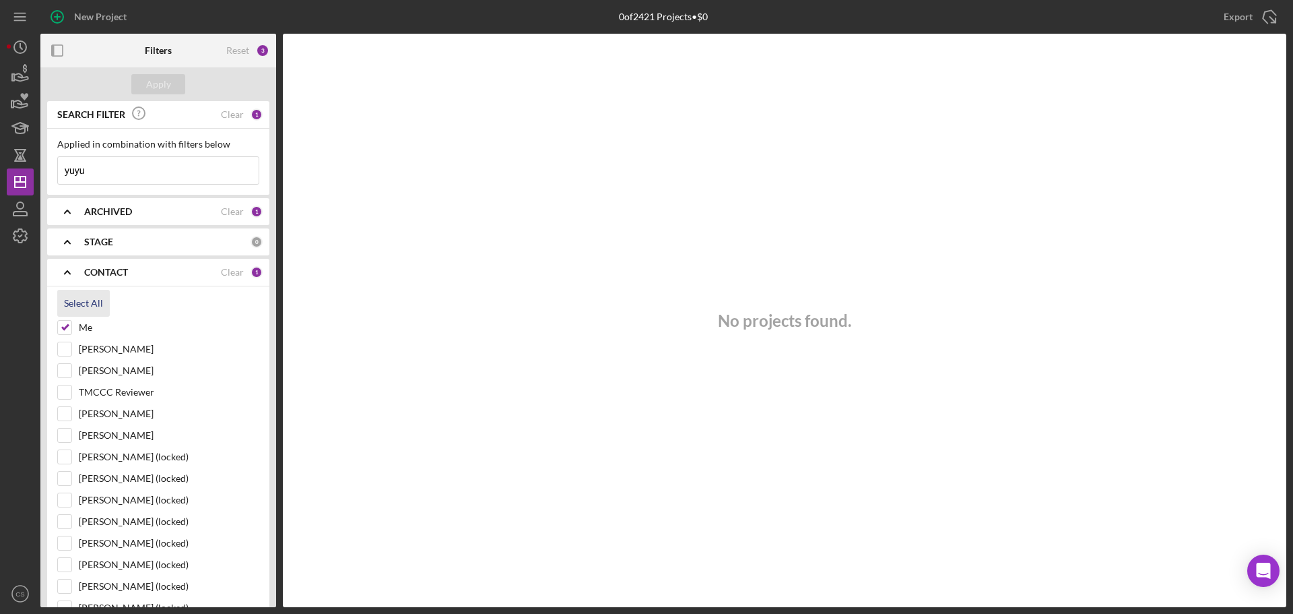
click at [70, 303] on div "Select All" at bounding box center [83, 303] width 39 height 27
checkbox input "true"
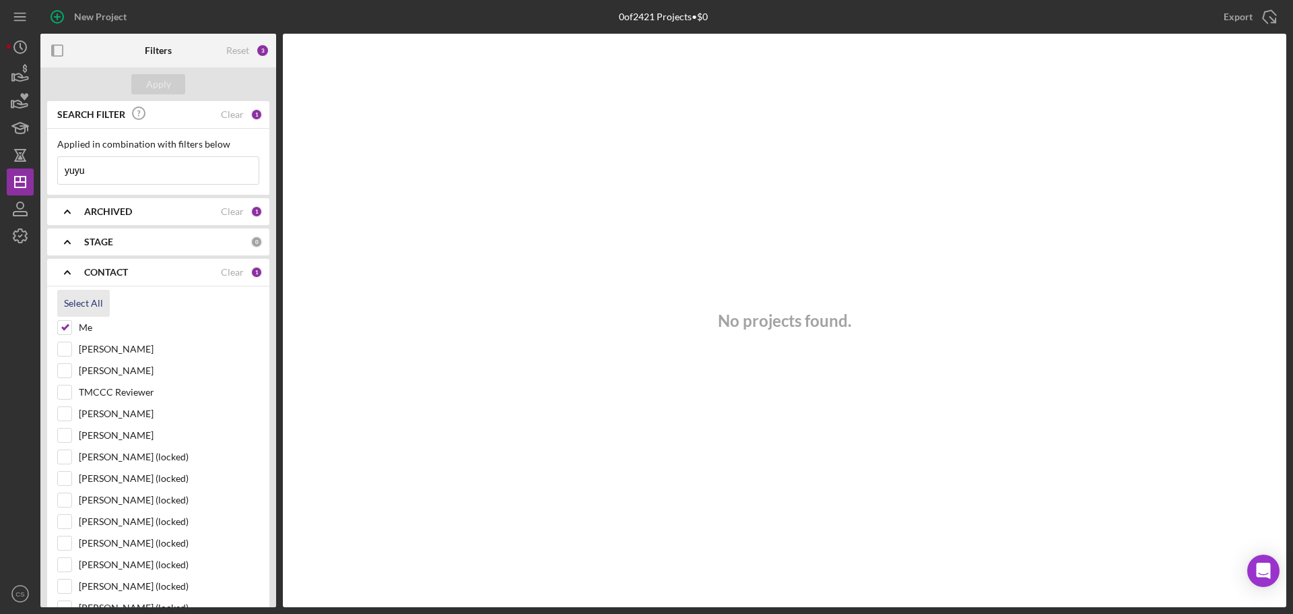
checkbox input "true"
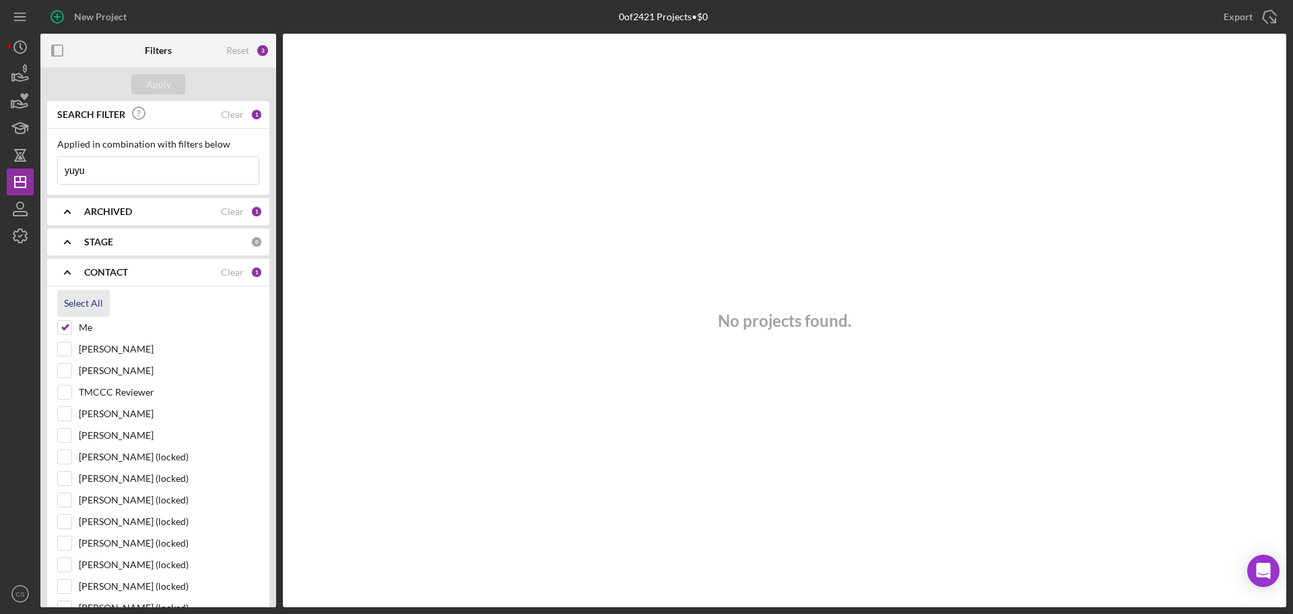
checkbox input "true"
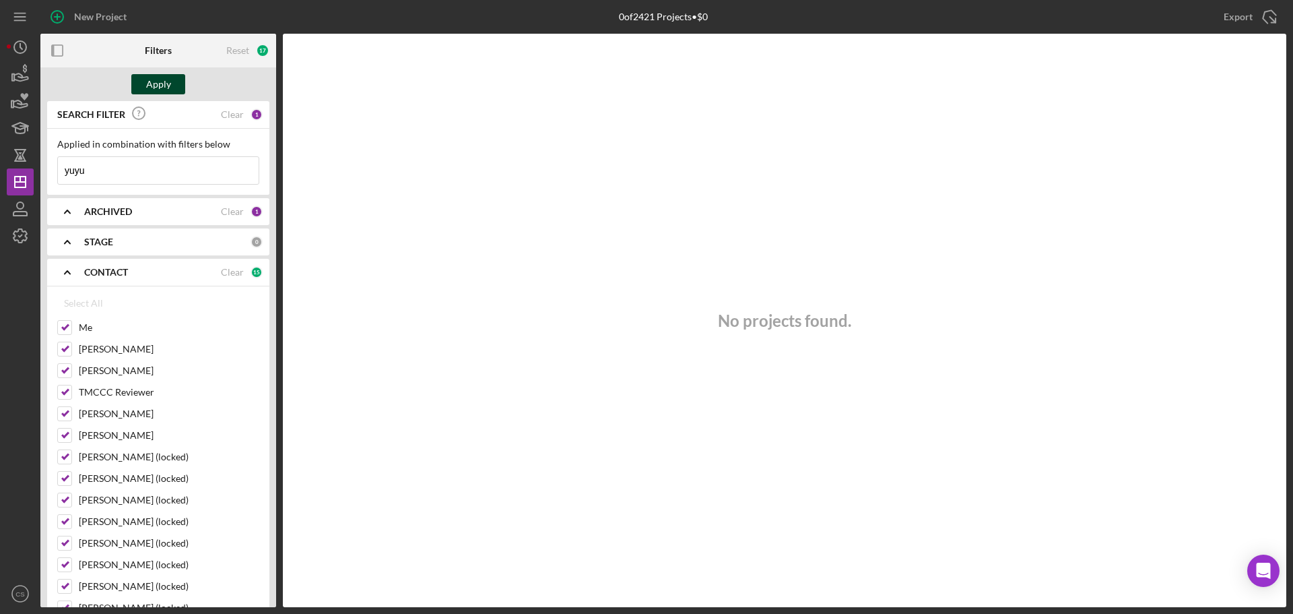
click at [140, 83] on button "Apply" at bounding box center [158, 84] width 54 height 20
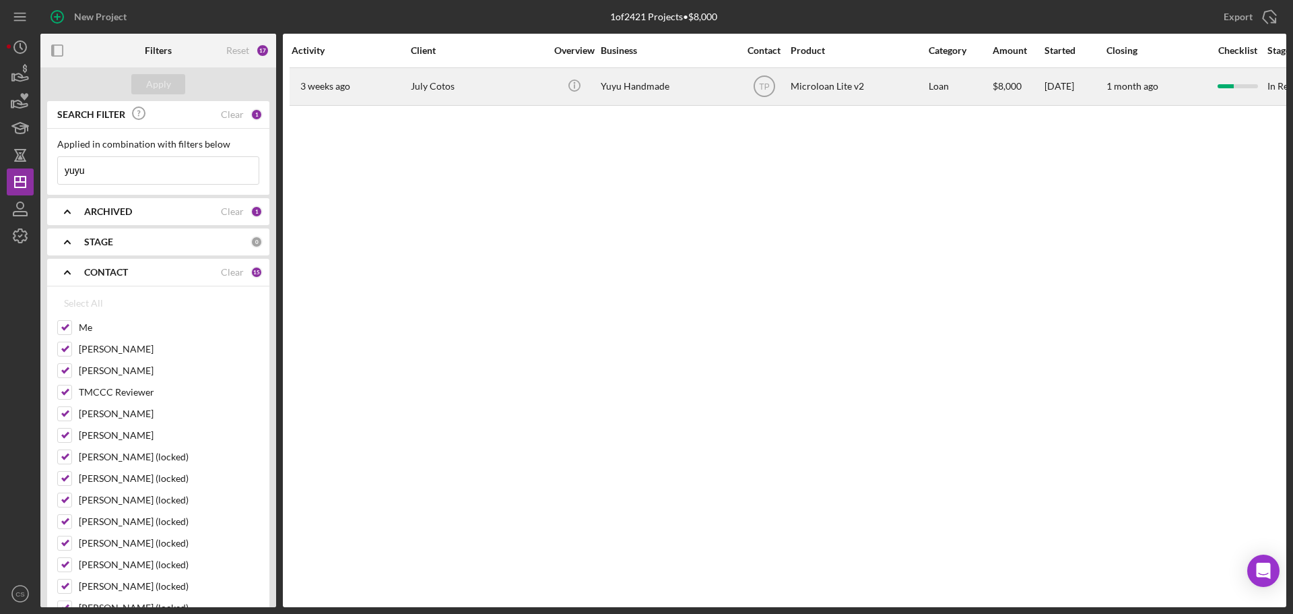
click at [497, 84] on div "July Cotos" at bounding box center [478, 87] width 135 height 36
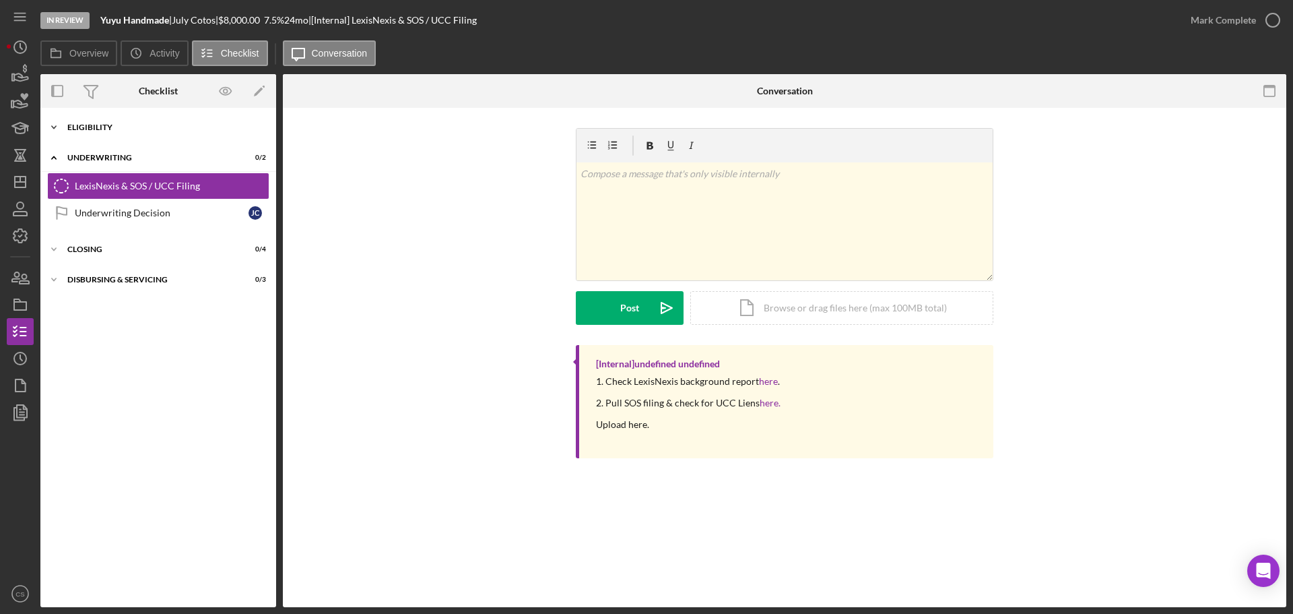
click at [125, 127] on div "Eligibility" at bounding box center [163, 127] width 192 height 8
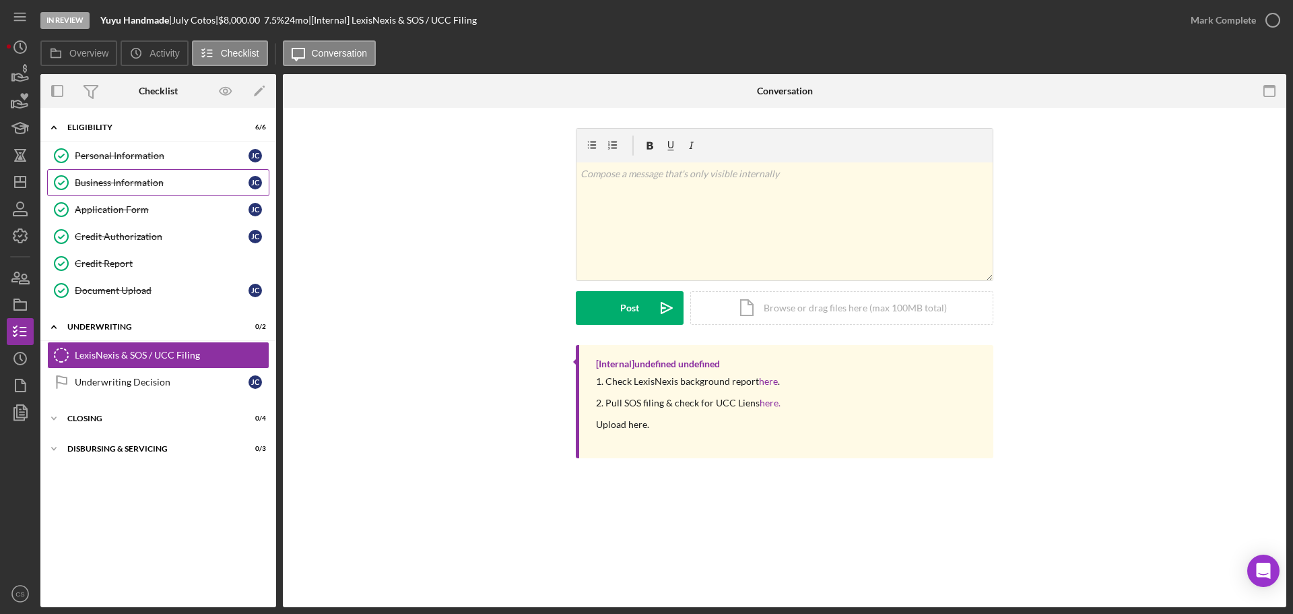
drag, startPoint x: 169, startPoint y: 184, endPoint x: 173, endPoint y: 176, distance: 9.0
click at [169, 183] on div "Business Information" at bounding box center [162, 182] width 174 height 11
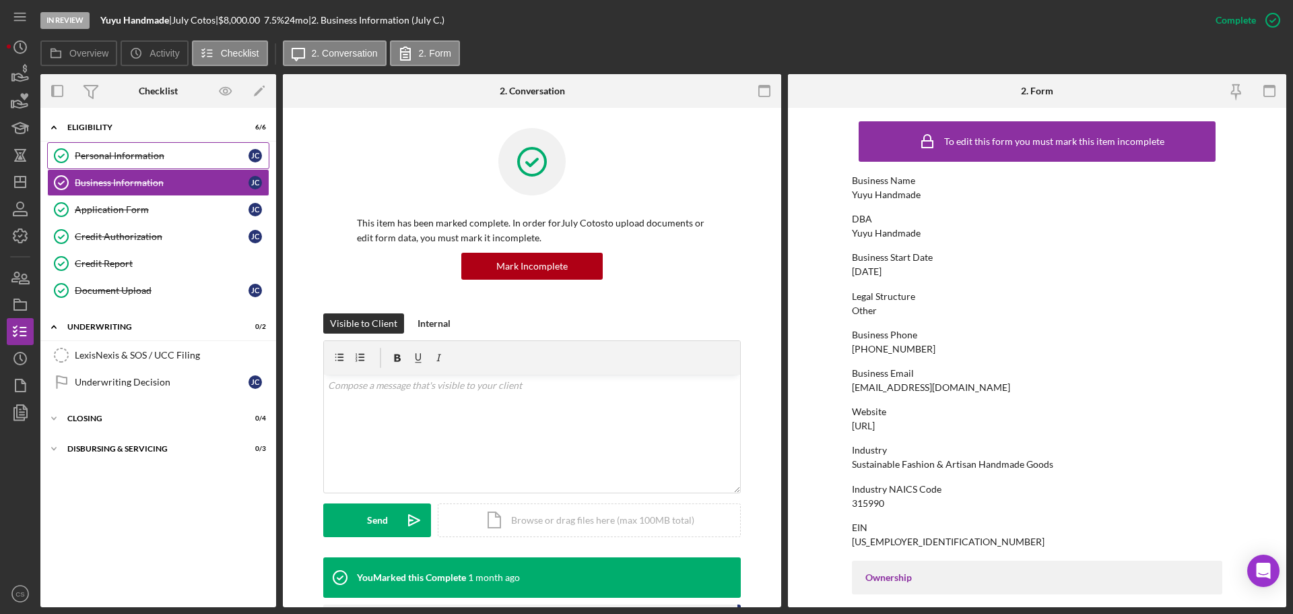
click at [170, 150] on div "Personal Information" at bounding box center [162, 155] width 174 height 11
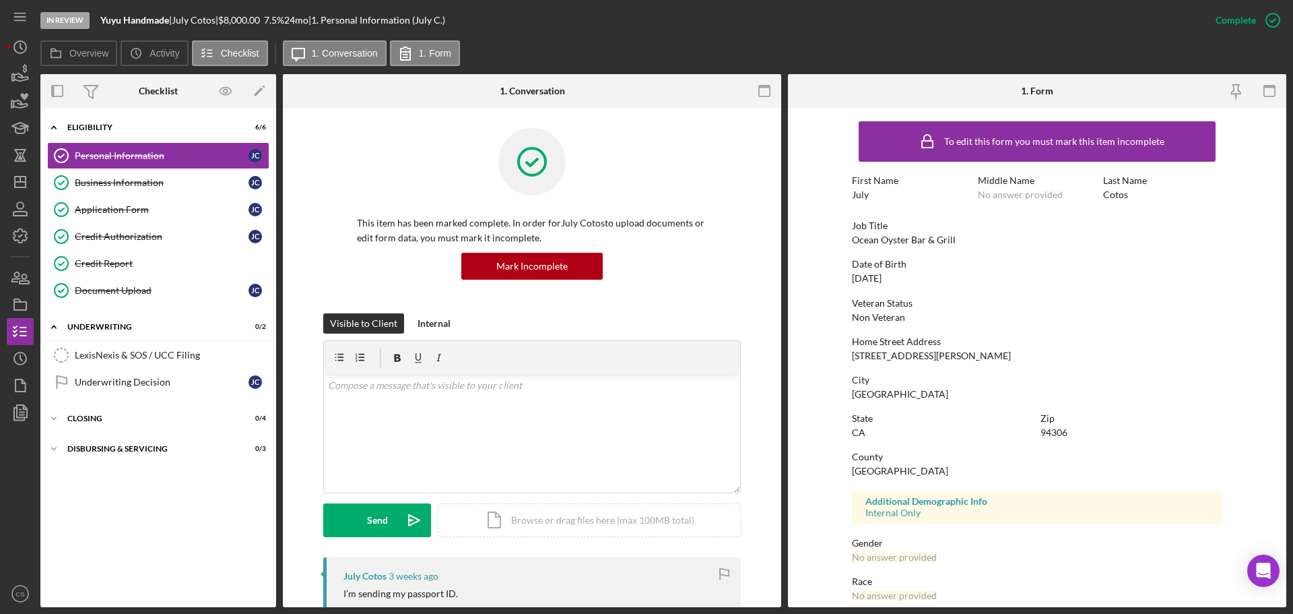
scroll to position [129, 0]
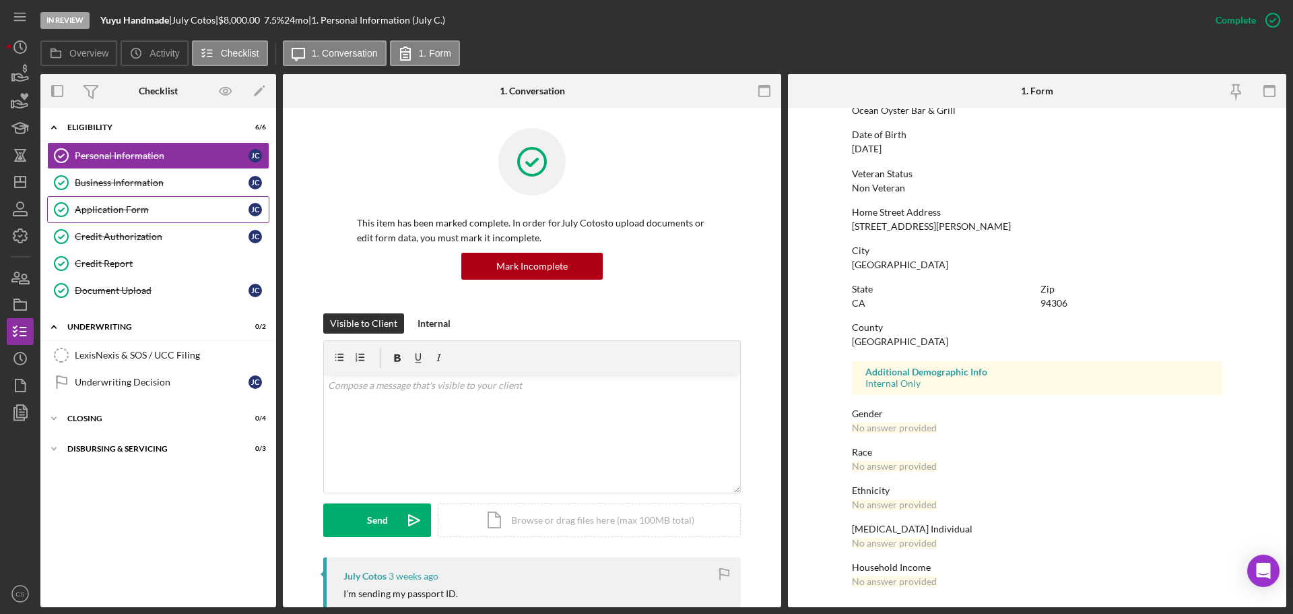
click at [132, 216] on link "Application Form Application Form [PERSON_NAME]" at bounding box center [158, 209] width 222 height 27
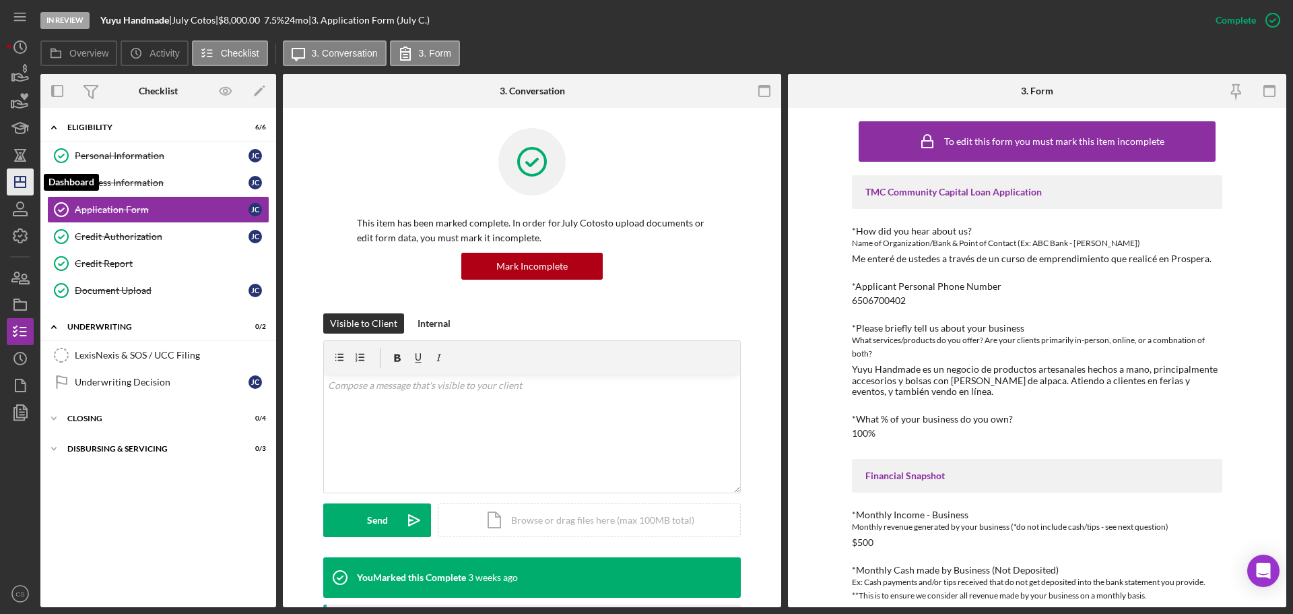
click at [18, 190] on icon "Icon/Dashboard" at bounding box center [20, 182] width 34 height 34
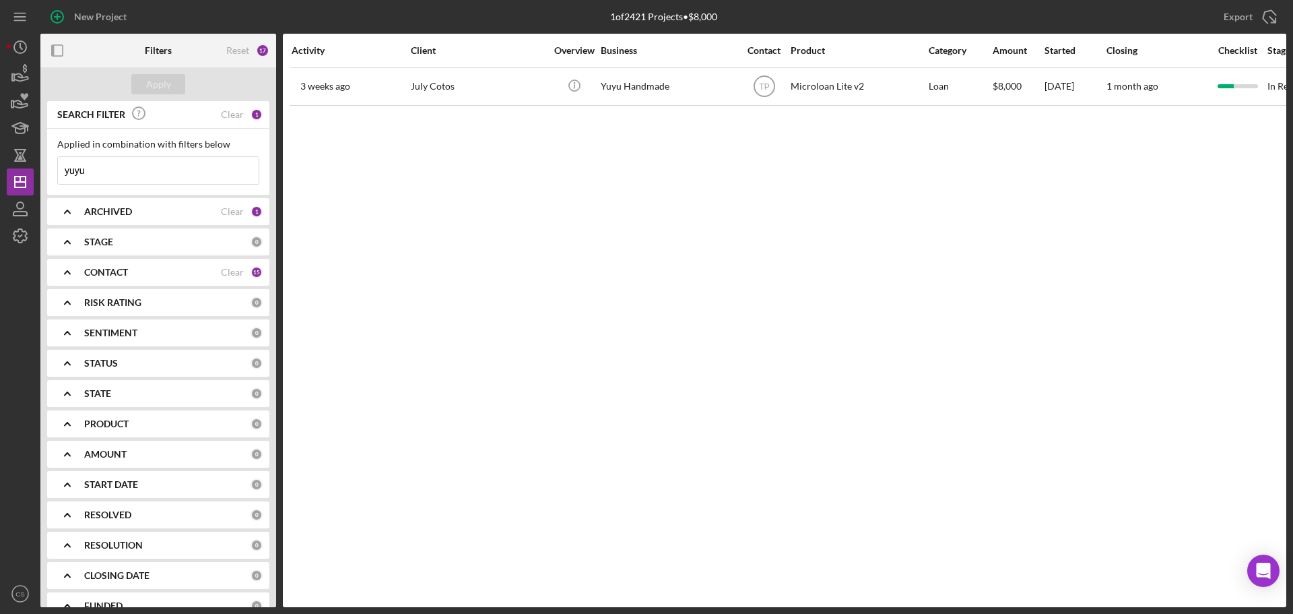
click at [242, 117] on div "SEARCH FILTER Clear 1" at bounding box center [158, 115] width 209 height 30
click at [236, 115] on div "Clear" at bounding box center [232, 114] width 23 height 11
click at [183, 82] on button "Apply" at bounding box center [158, 84] width 54 height 20
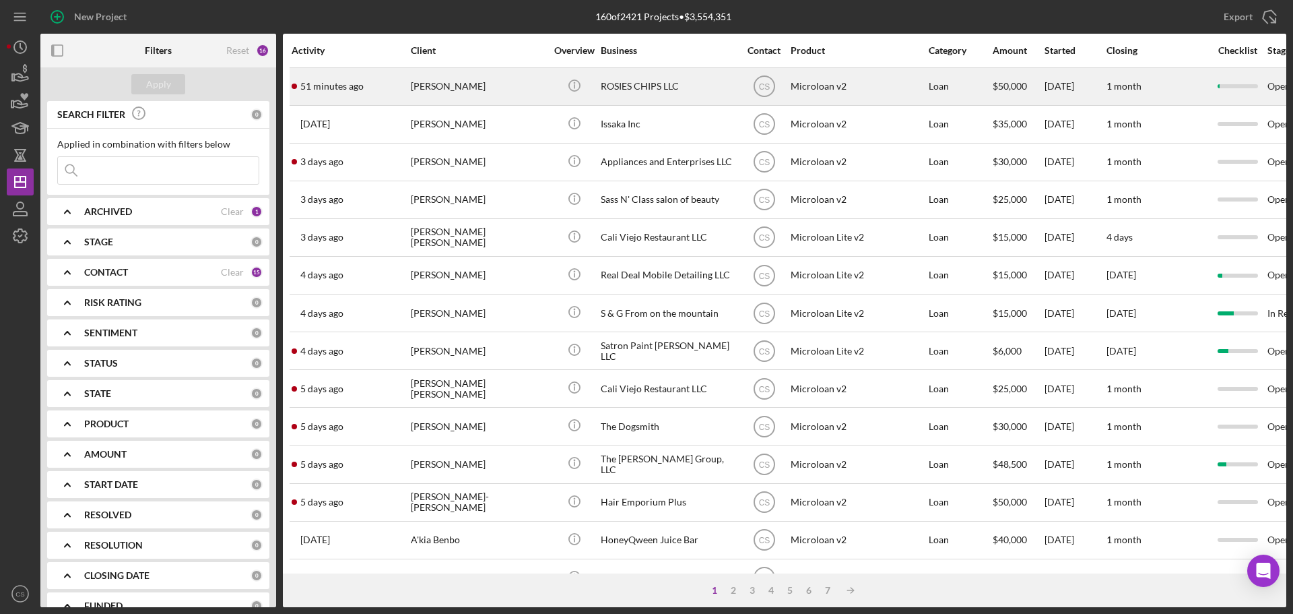
click at [503, 92] on div "[PERSON_NAME]" at bounding box center [478, 87] width 135 height 36
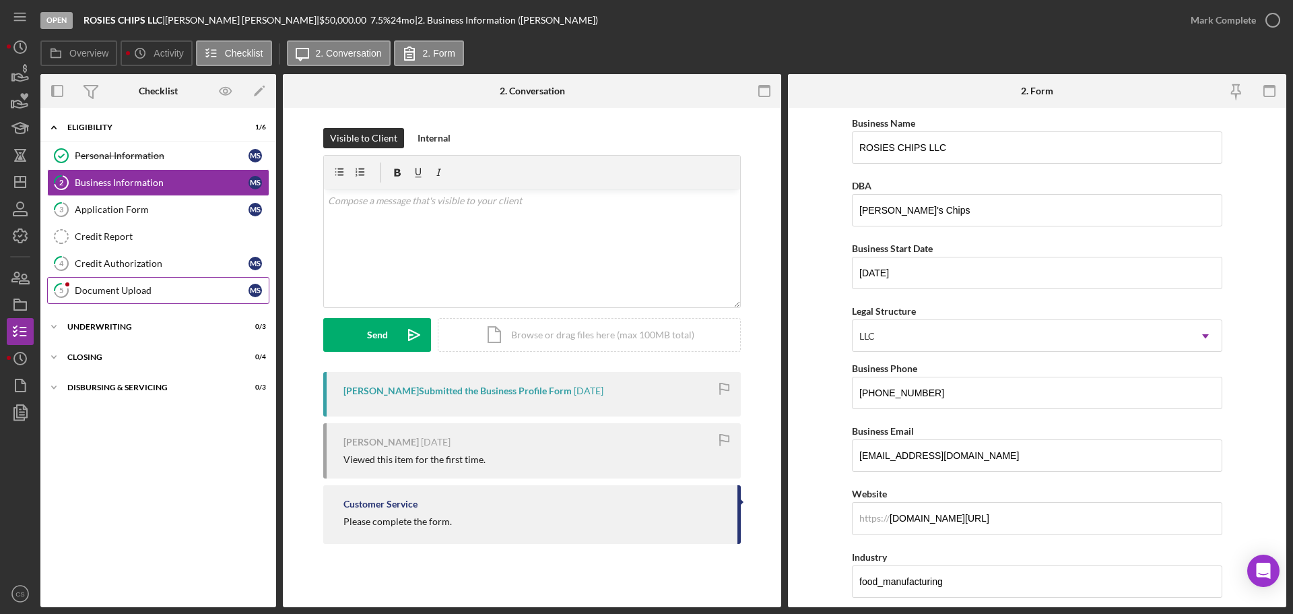
click at [164, 298] on link "5 Document Upload M S" at bounding box center [158, 290] width 222 height 27
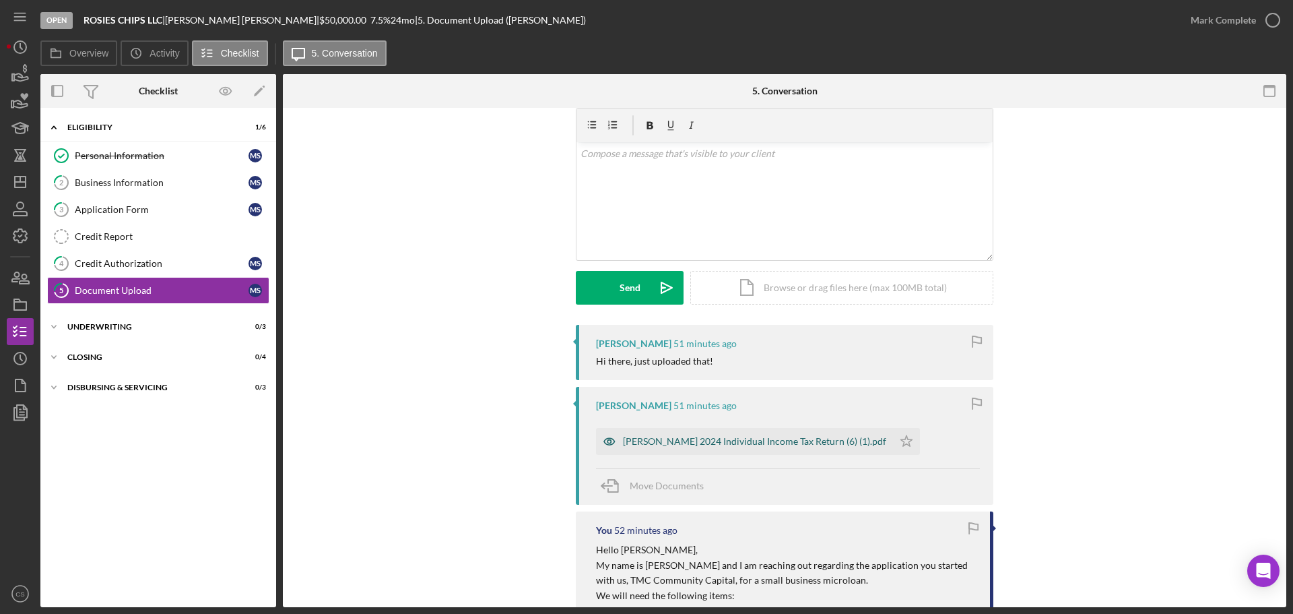
scroll to position [67, 0]
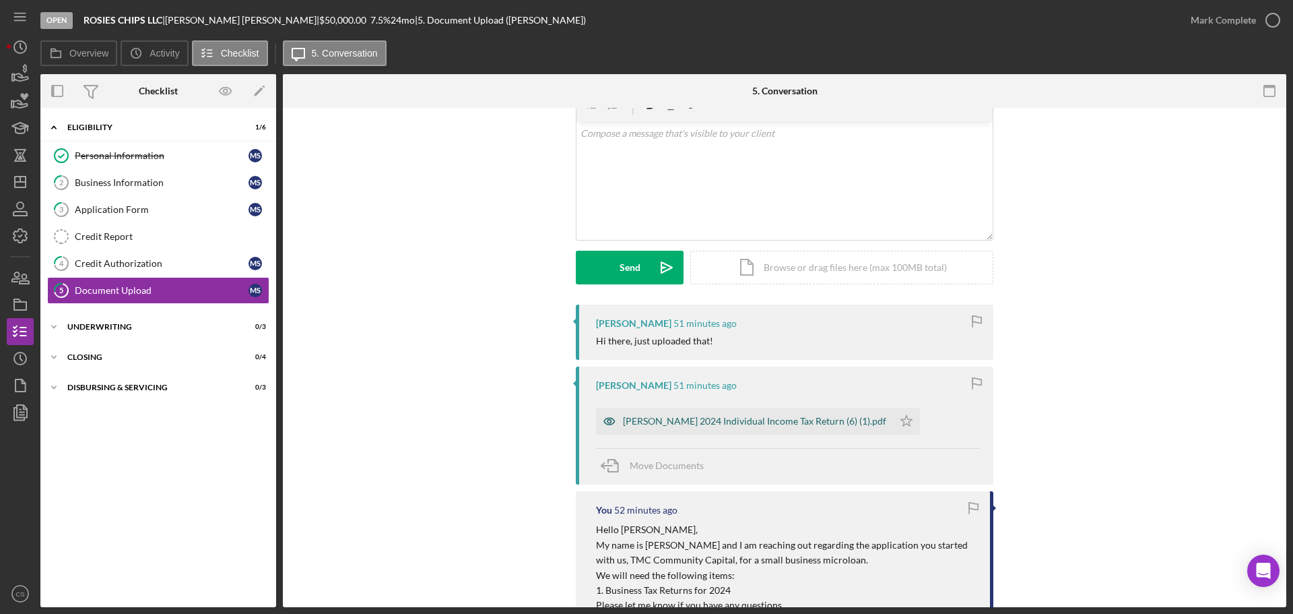
click at [669, 420] on div "[PERSON_NAME] 2024 Individual Income Tax Return (6) (1).pdf" at bounding box center [754, 421] width 263 height 11
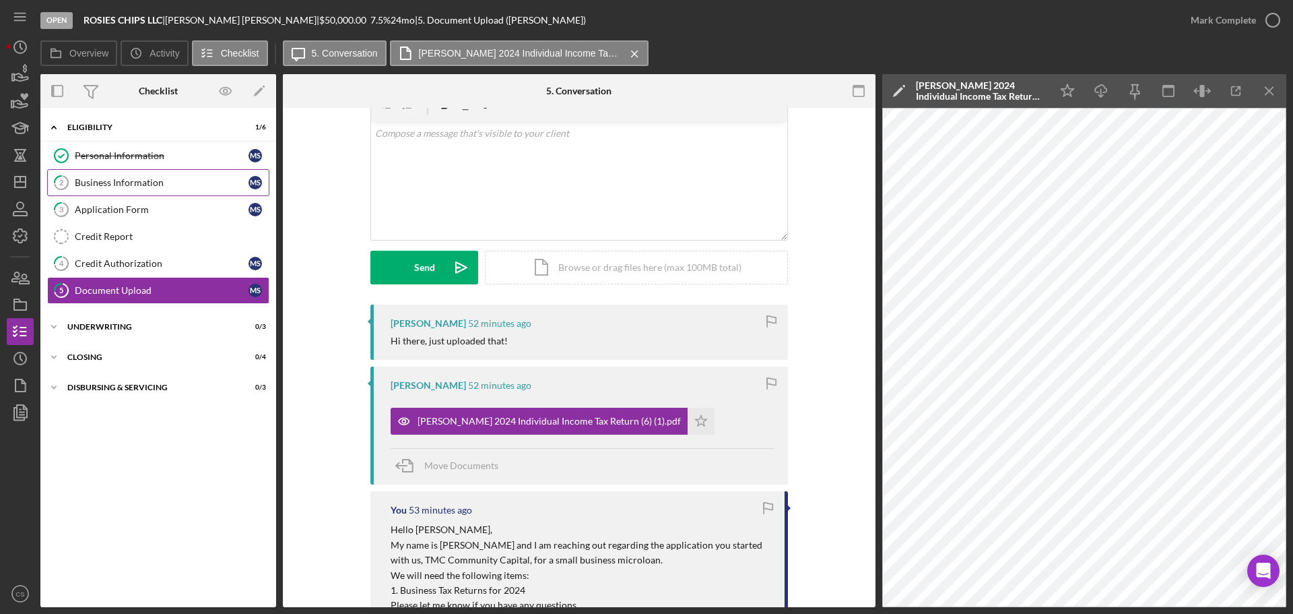
click at [121, 189] on link "2 Business Information M S" at bounding box center [158, 182] width 222 height 27
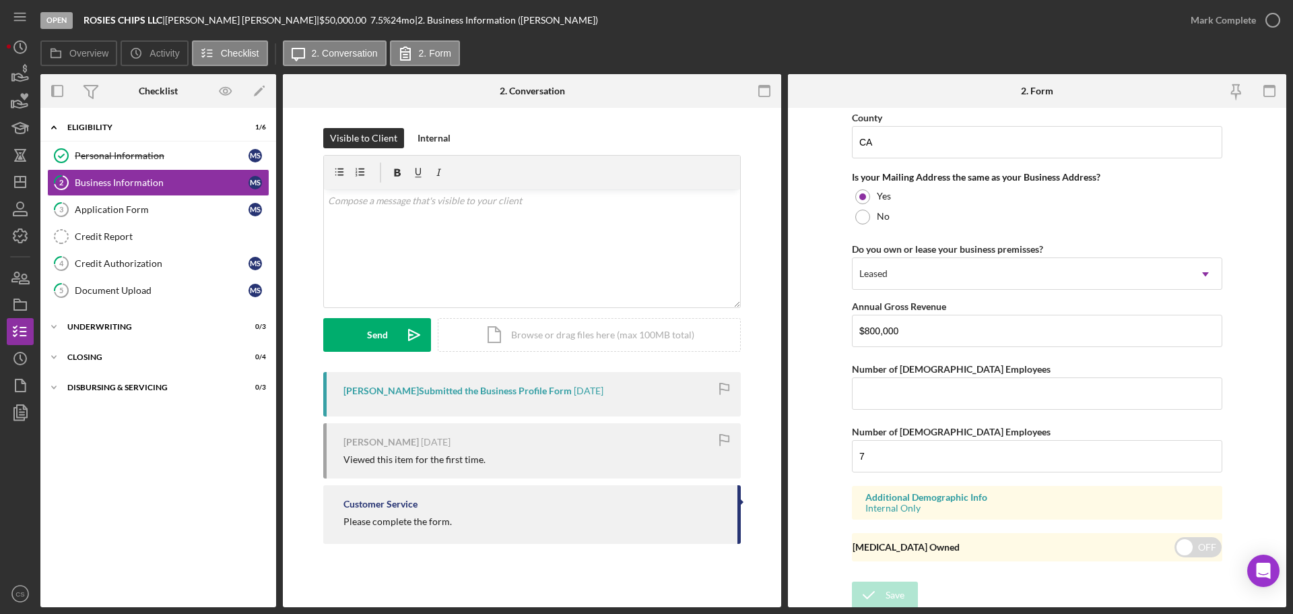
scroll to position [1099, 0]
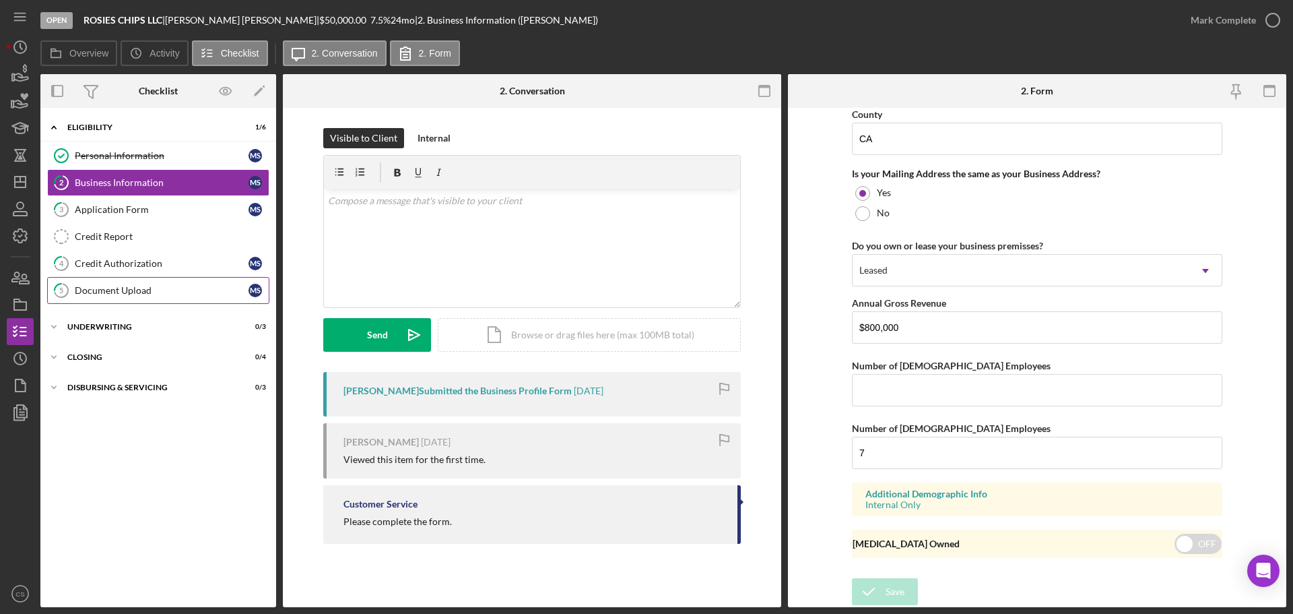
click at [95, 287] on div "Document Upload" at bounding box center [162, 290] width 174 height 11
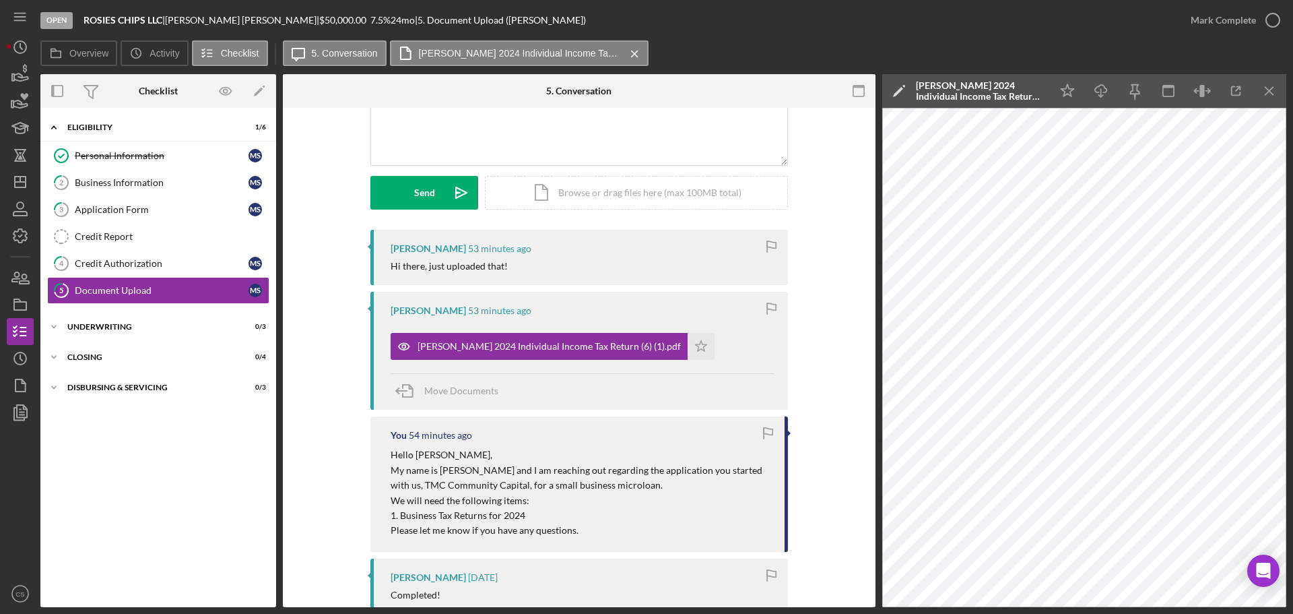
scroll to position [135, 0]
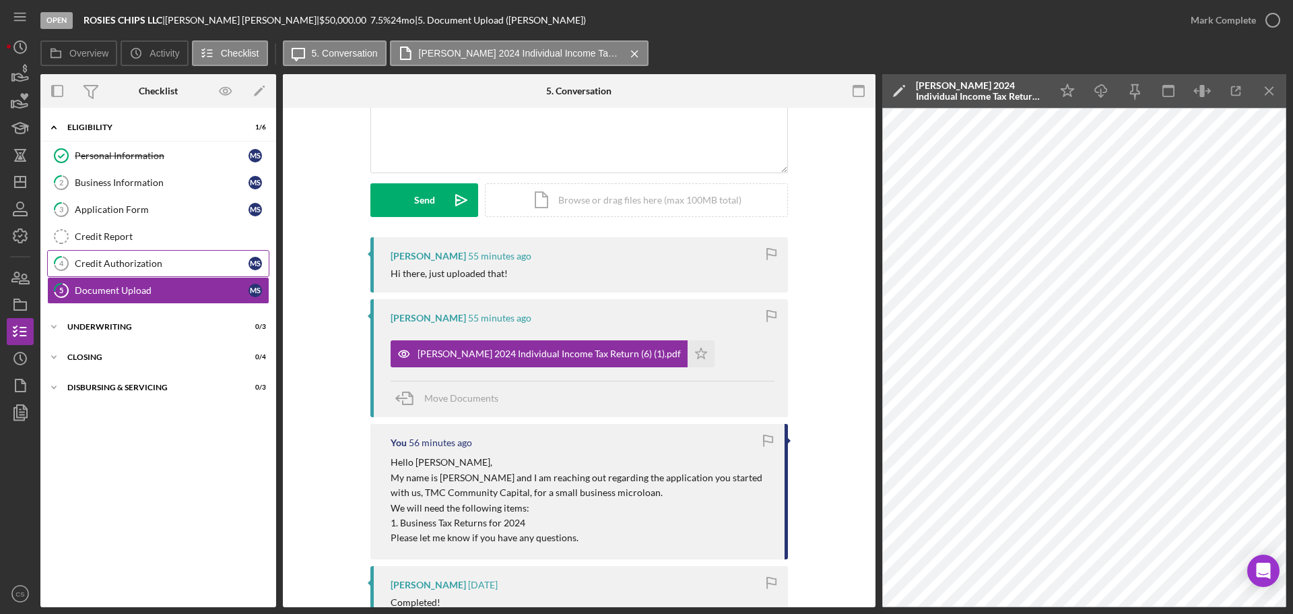
click at [173, 265] on div "Credit Authorization" at bounding box center [162, 263] width 174 height 11
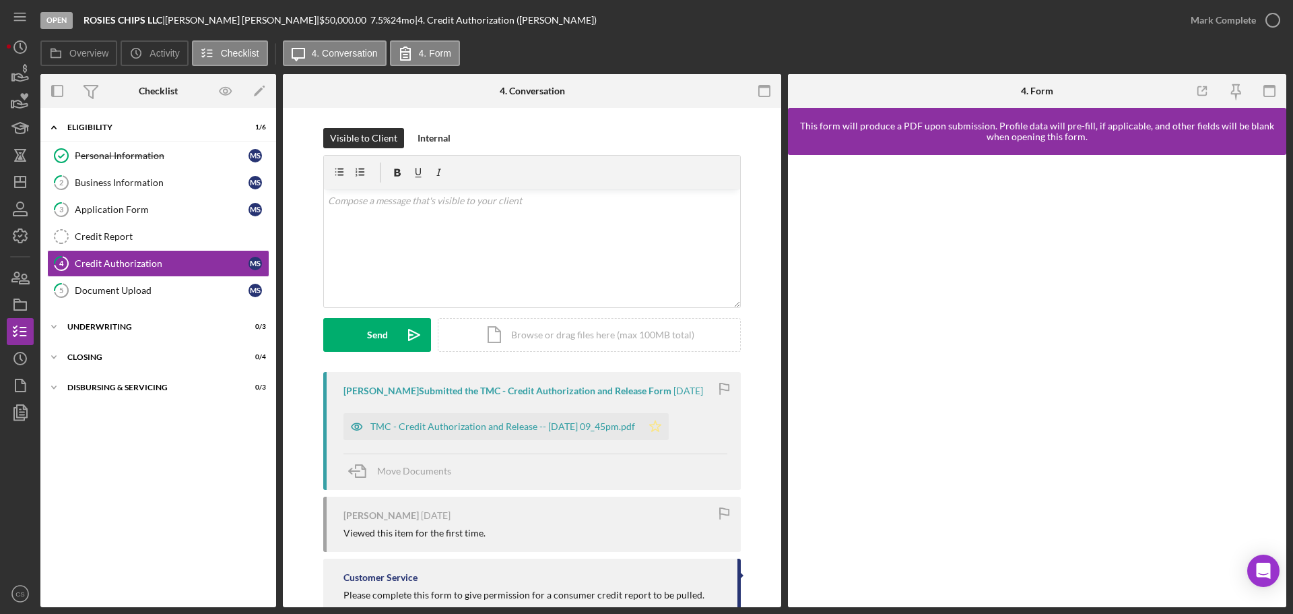
click at [664, 425] on icon "Icon/Star" at bounding box center [655, 426] width 27 height 27
drag, startPoint x: 1265, startPoint y: 20, endPoint x: 1074, endPoint y: 57, distance: 194.1
click at [0, 0] on icon "button" at bounding box center [0, 0] width 0 height 0
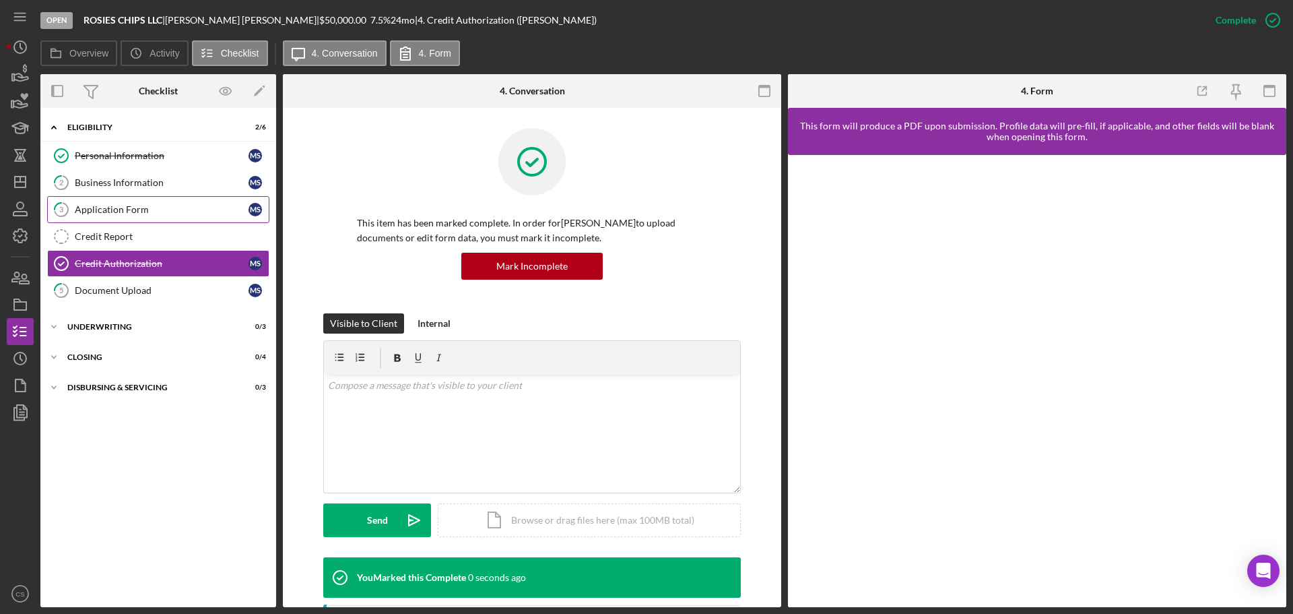
click at [129, 208] on div "Application Form" at bounding box center [162, 209] width 174 height 11
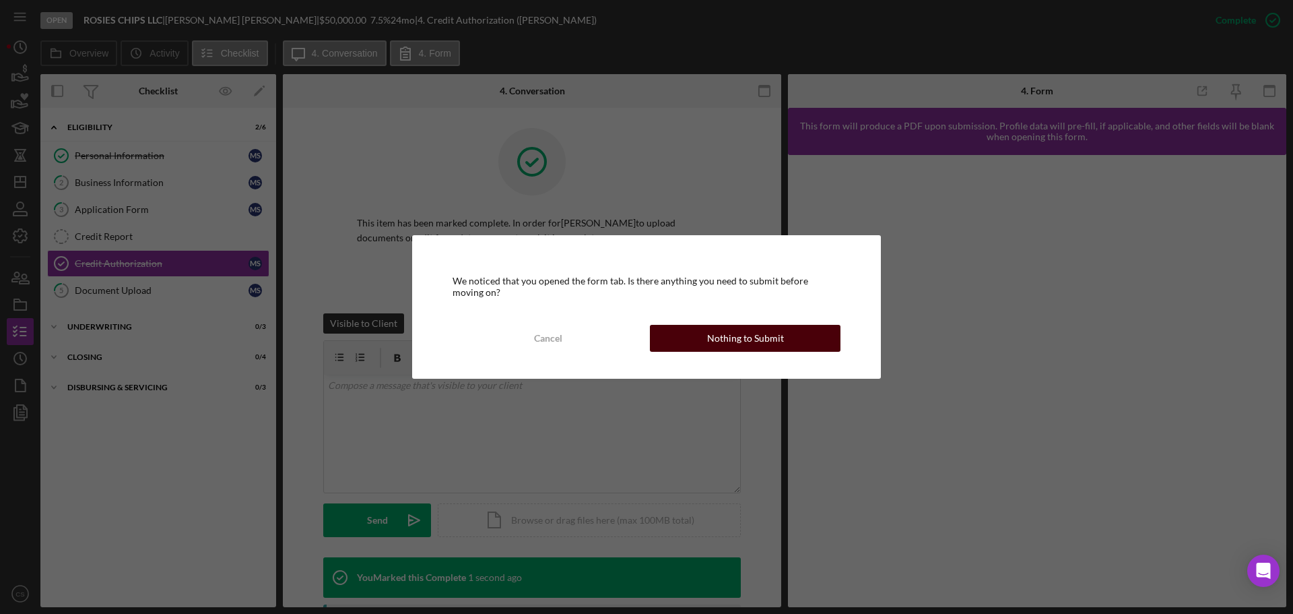
click at [686, 345] on button "Nothing to Submit" at bounding box center [745, 338] width 191 height 27
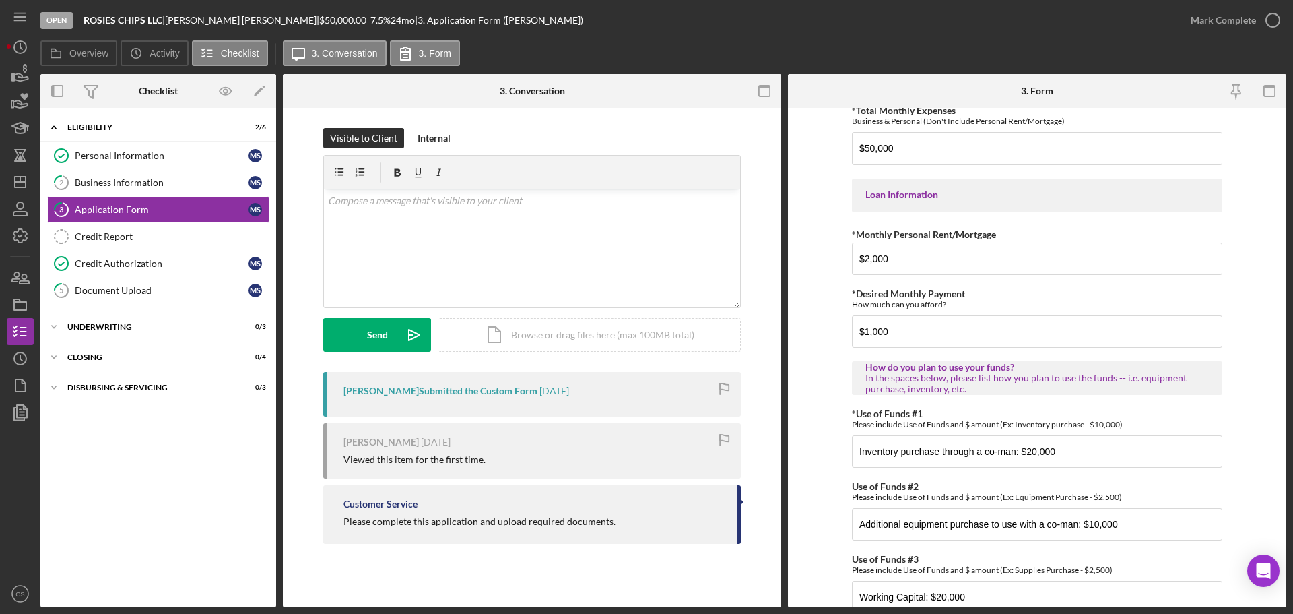
scroll to position [661, 0]
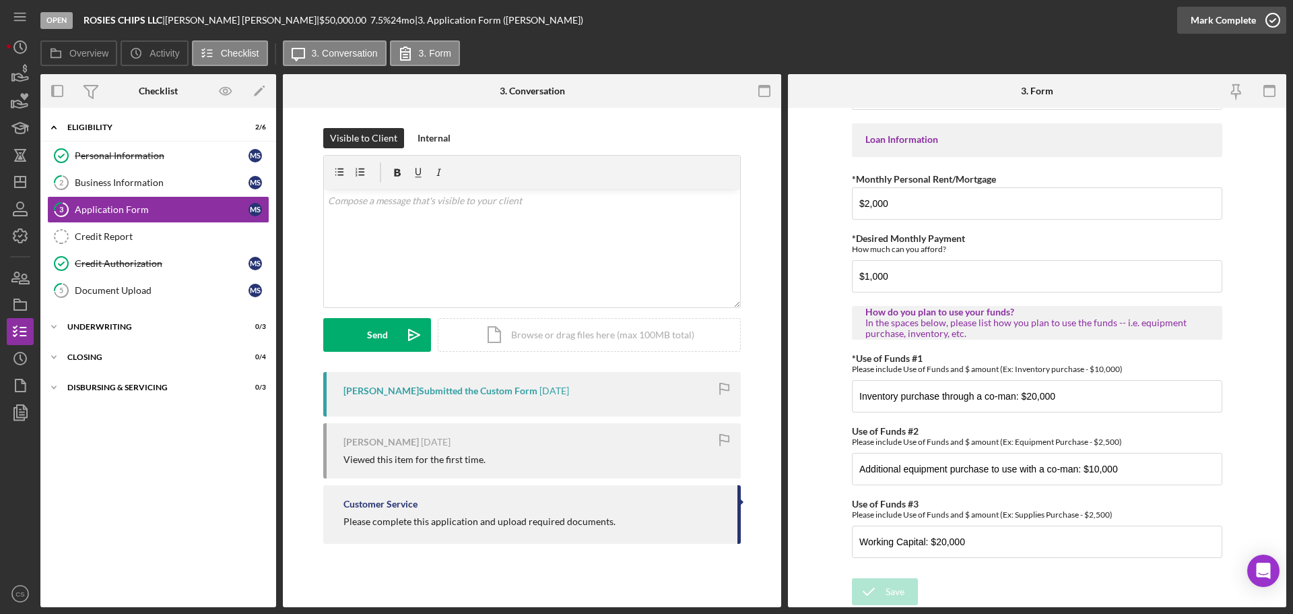
click at [1273, 25] on icon "button" at bounding box center [1273, 20] width 34 height 34
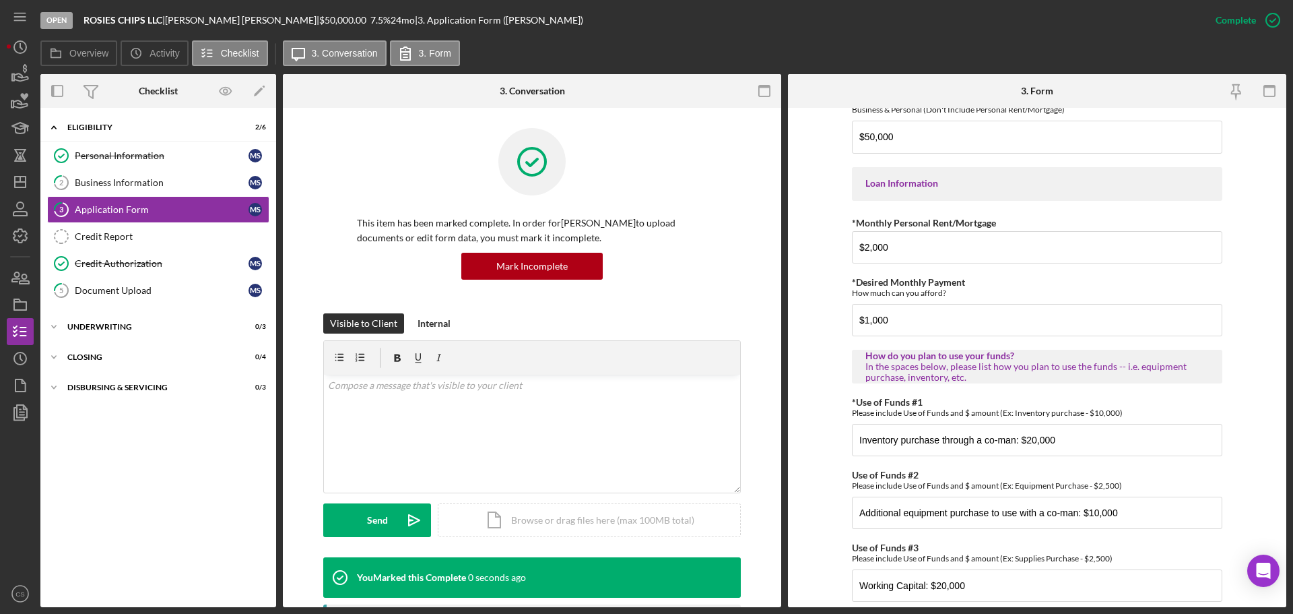
scroll to position [715, 0]
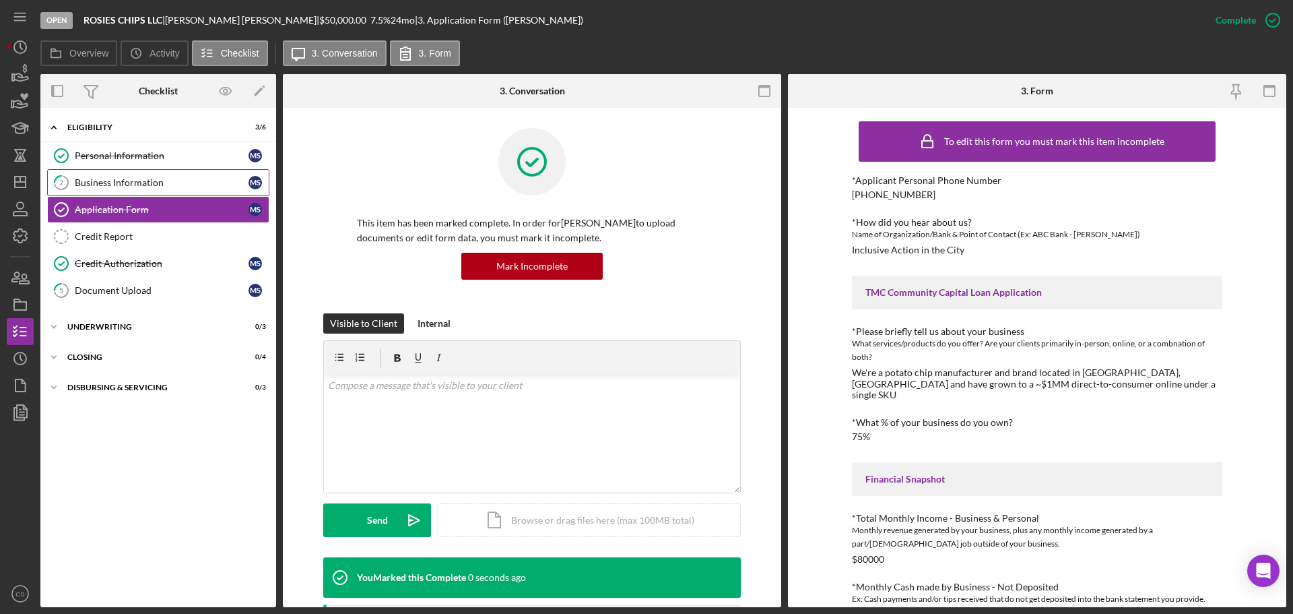
click at [172, 188] on div "Business Information" at bounding box center [162, 182] width 174 height 11
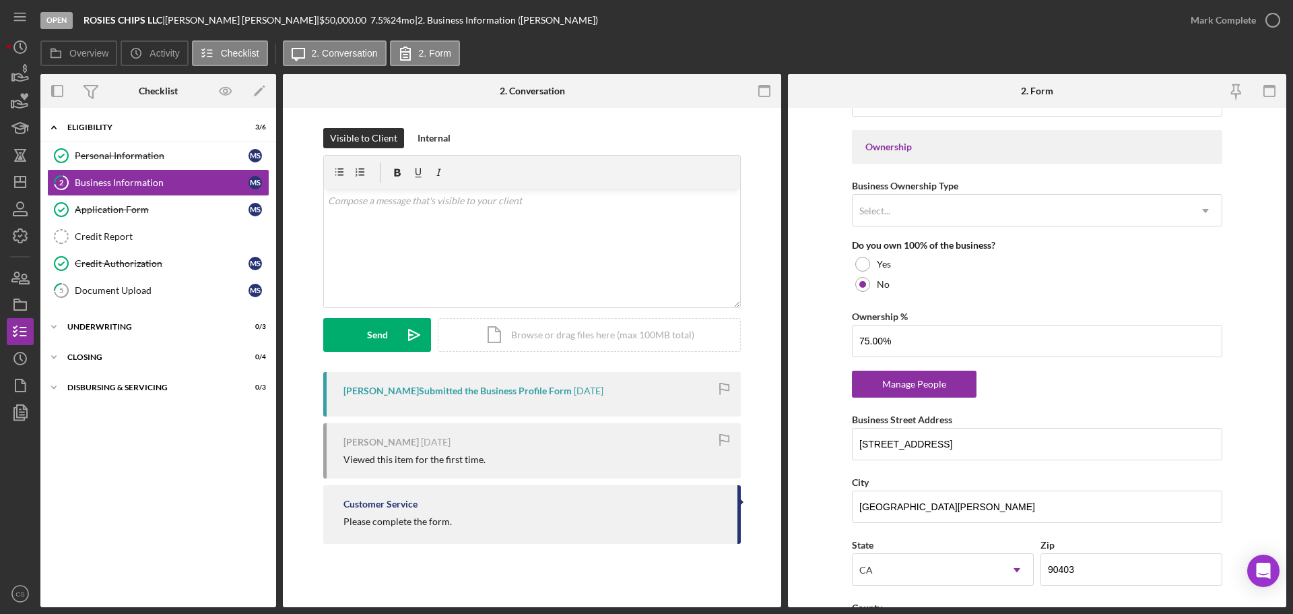
scroll to position [539, 0]
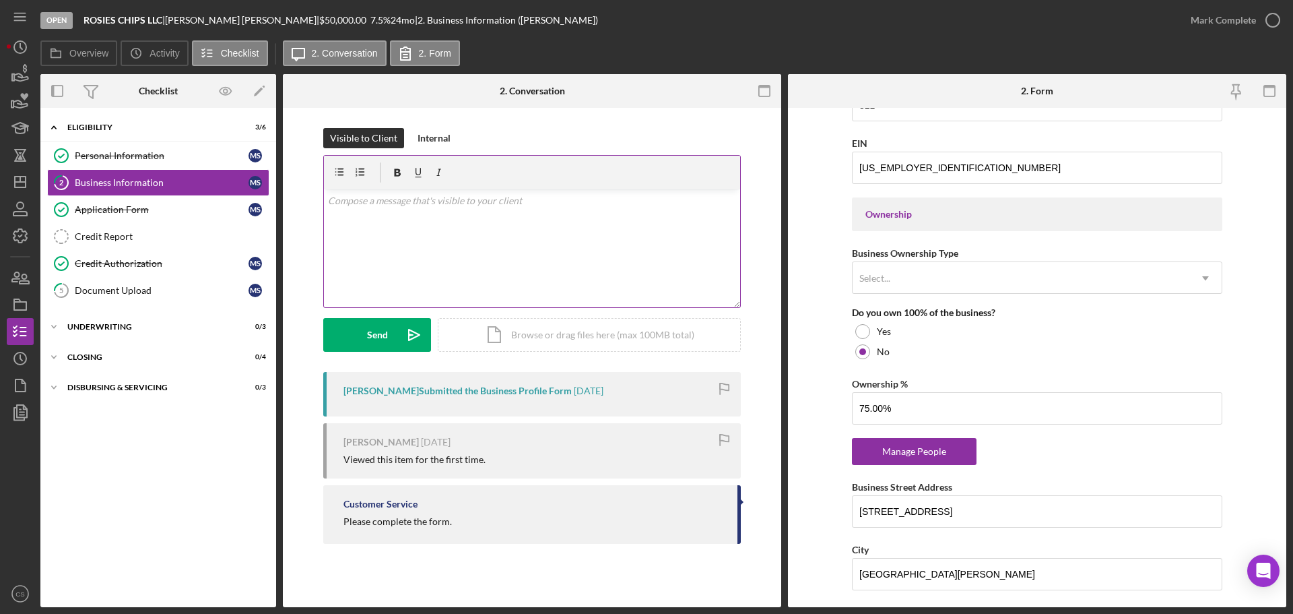
click at [567, 219] on div "v Color teal Color pink Remove color Add row above Add row below Add column bef…" at bounding box center [532, 248] width 416 height 118
click at [492, 238] on div "v Color teal Color pink Remove color Add row above Add row below Add column bef…" at bounding box center [532, 248] width 416 height 118
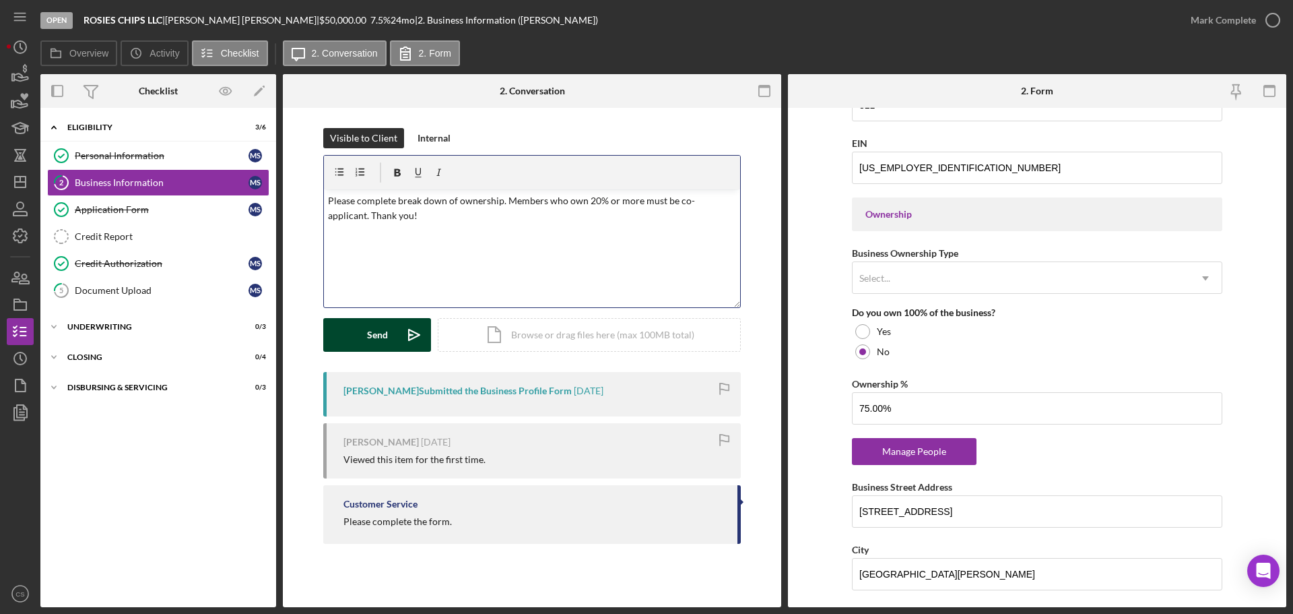
click at [374, 335] on div "Send" at bounding box center [377, 335] width 21 height 34
click at [178, 295] on div "Document Upload" at bounding box center [162, 290] width 174 height 11
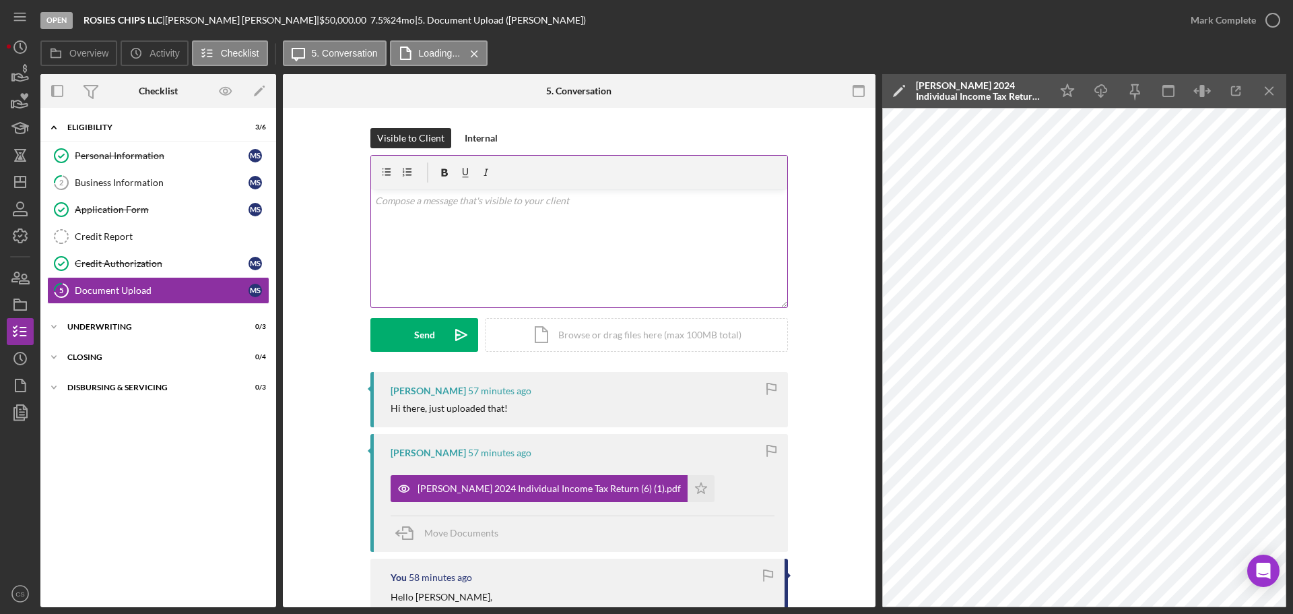
click at [549, 260] on div "v Color teal Color pink Remove color Add row above Add row below Add column bef…" at bounding box center [579, 248] width 416 height 118
drag, startPoint x: 466, startPoint y: 209, endPoint x: 399, endPoint y: 218, distance: 67.3
click at [464, 212] on div "v Color teal Color pink Remove color Add row above Add row below Add column bef…" at bounding box center [579, 248] width 416 height 118
drag, startPoint x: 391, startPoint y: 216, endPoint x: 390, endPoint y: 224, distance: 8.1
click at [390, 224] on p "Recived. Thank you!" at bounding box center [579, 219] width 409 height 15
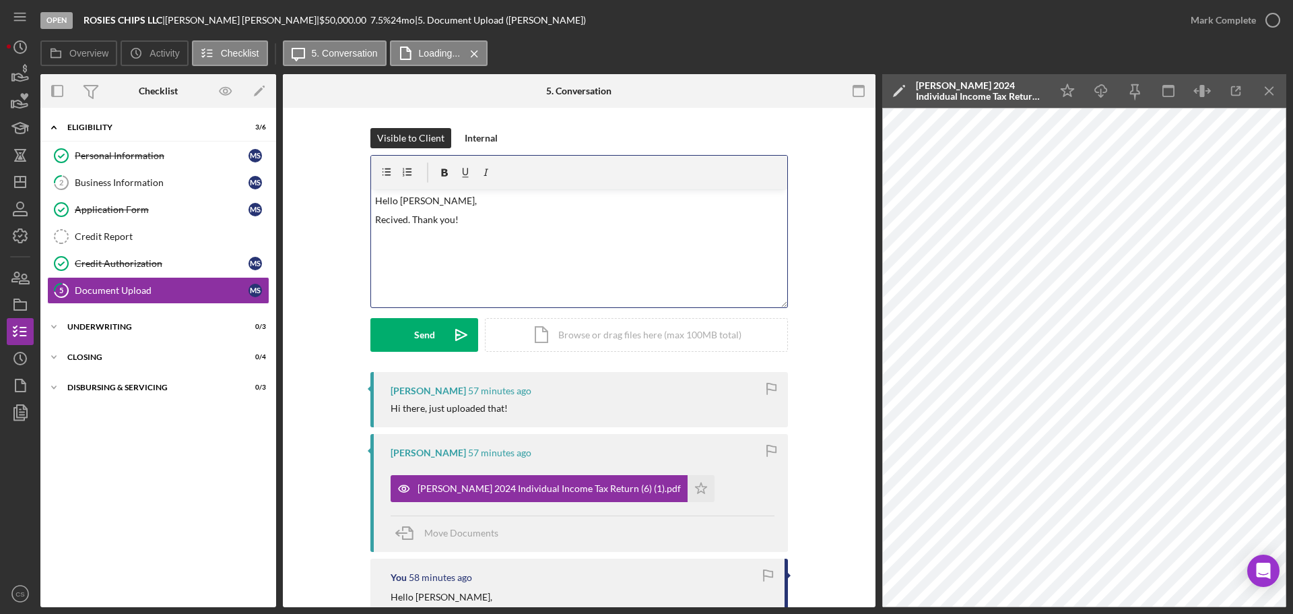
click at [410, 223] on p "Recived. Thank you!" at bounding box center [579, 219] width 409 height 15
click at [408, 223] on p "Recived. Thank you!" at bounding box center [579, 219] width 409 height 15
click at [406, 224] on p "Recived. Thank you!" at bounding box center [579, 219] width 409 height 15
click at [419, 346] on div "Send" at bounding box center [424, 335] width 21 height 34
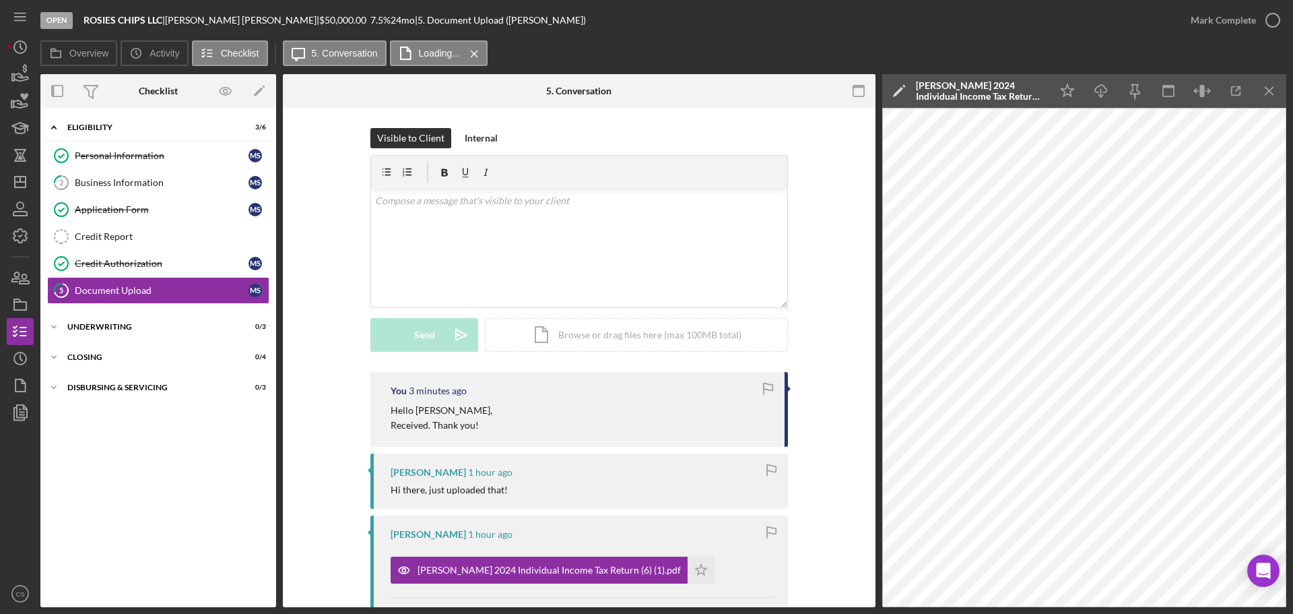
click at [26, 185] on polygon "button" at bounding box center [20, 181] width 11 height 11
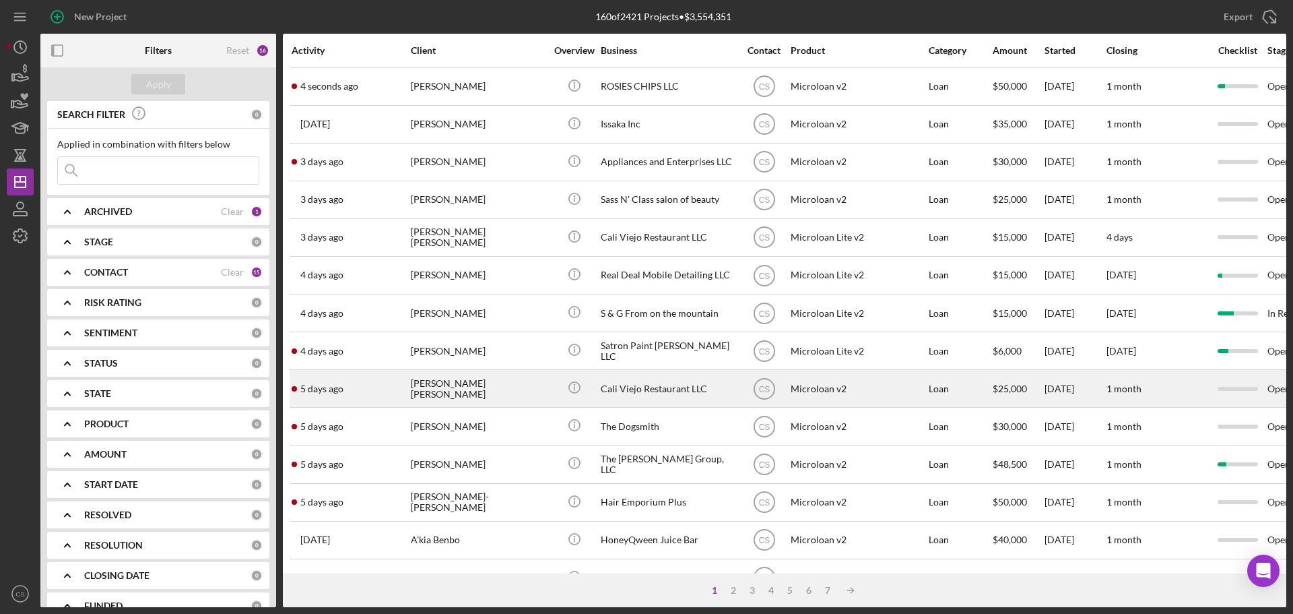
click at [490, 389] on div "[PERSON_NAME] [PERSON_NAME]" at bounding box center [478, 388] width 135 height 36
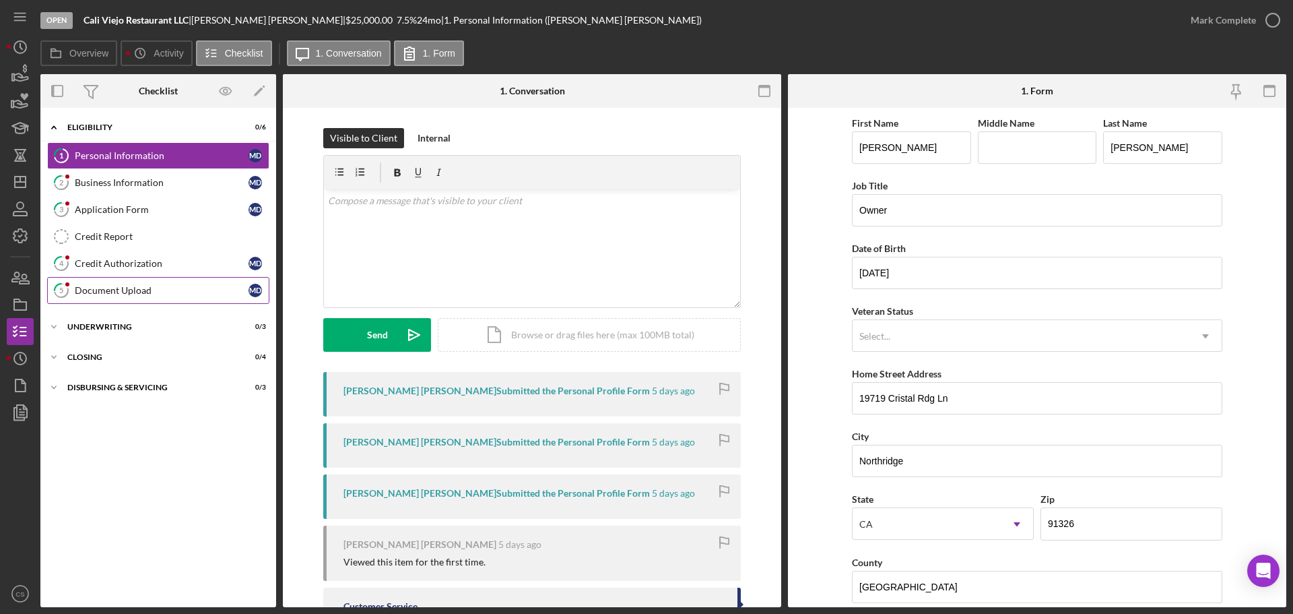
click at [173, 287] on div "Document Upload" at bounding box center [162, 290] width 174 height 11
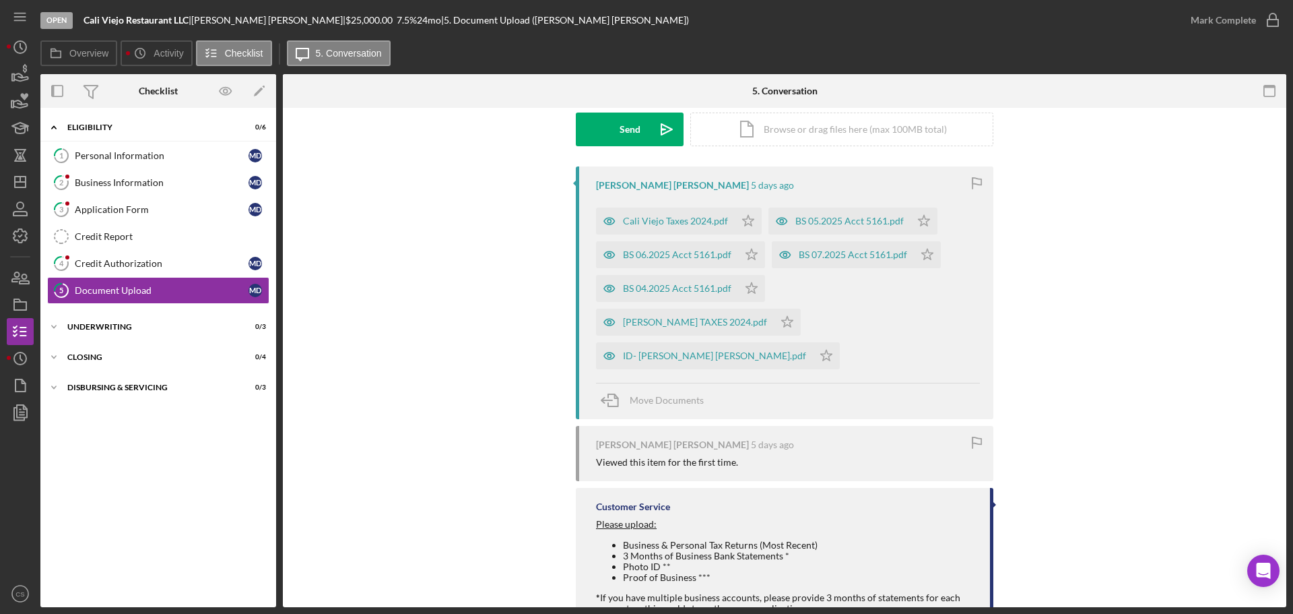
scroll to position [288, 0]
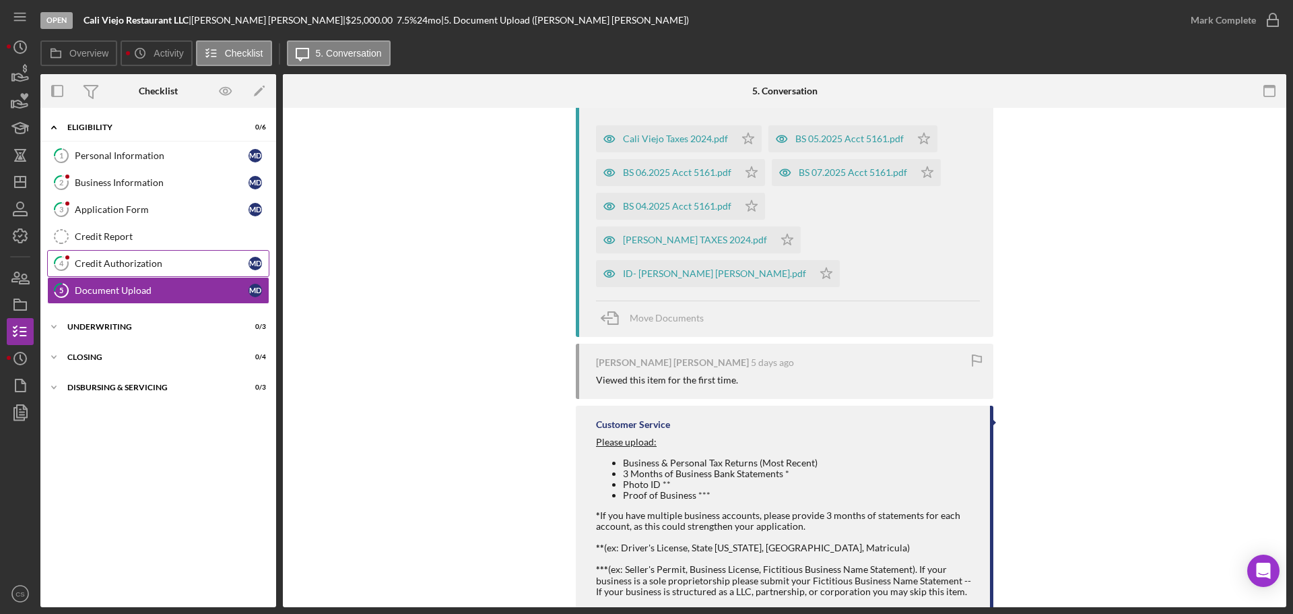
click at [145, 261] on div "Credit Authorization" at bounding box center [162, 263] width 174 height 11
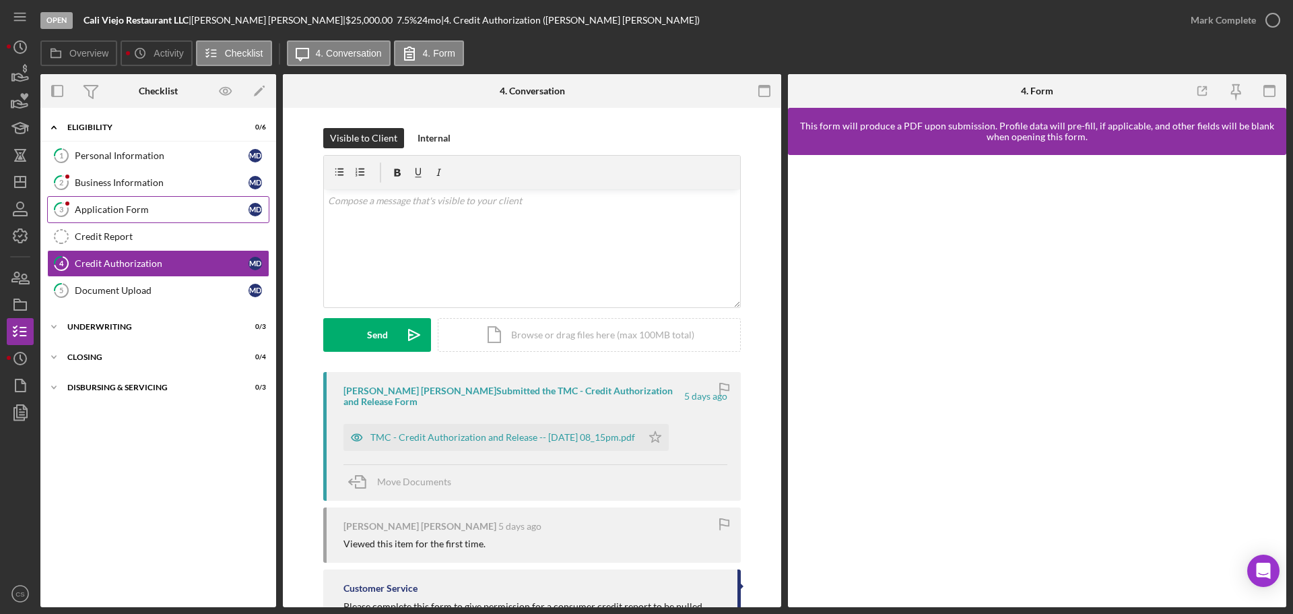
click at [154, 216] on link "3 Application Form M D" at bounding box center [158, 209] width 222 height 27
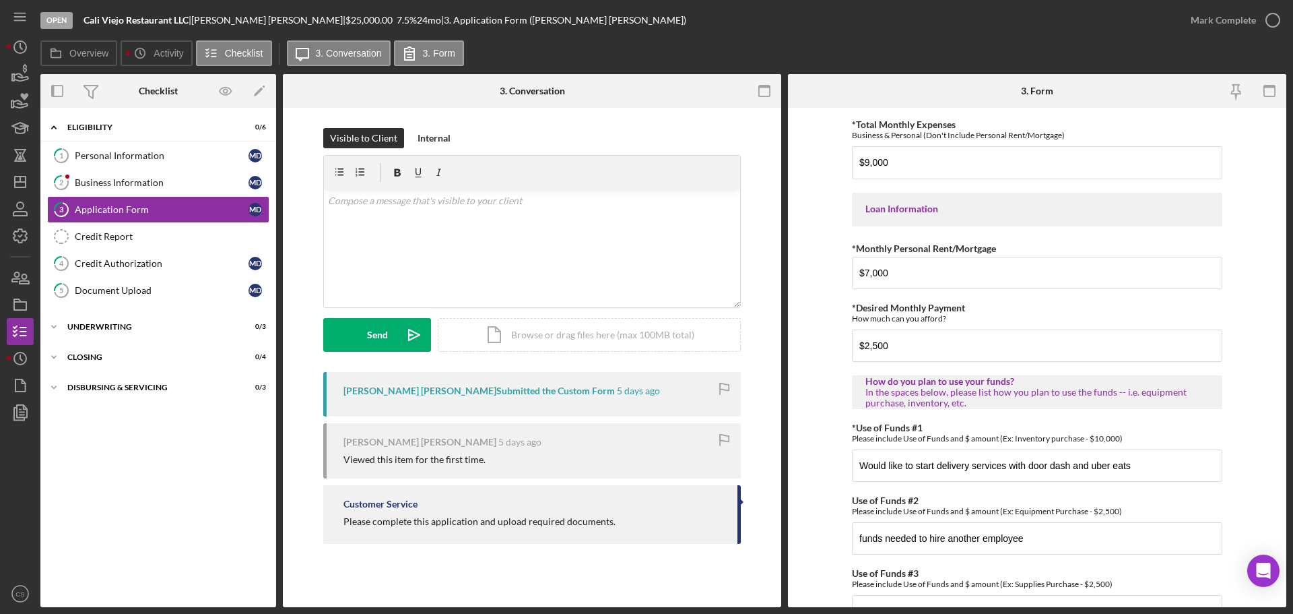
scroll to position [661, 0]
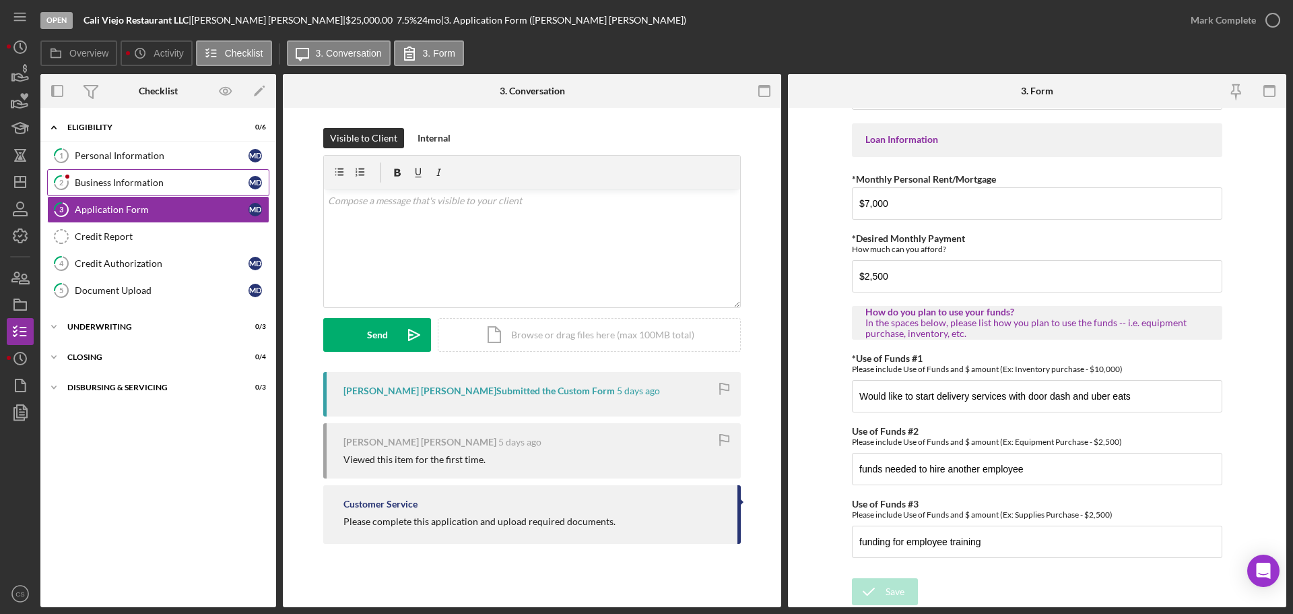
click at [158, 178] on div "Business Information" at bounding box center [162, 182] width 174 height 11
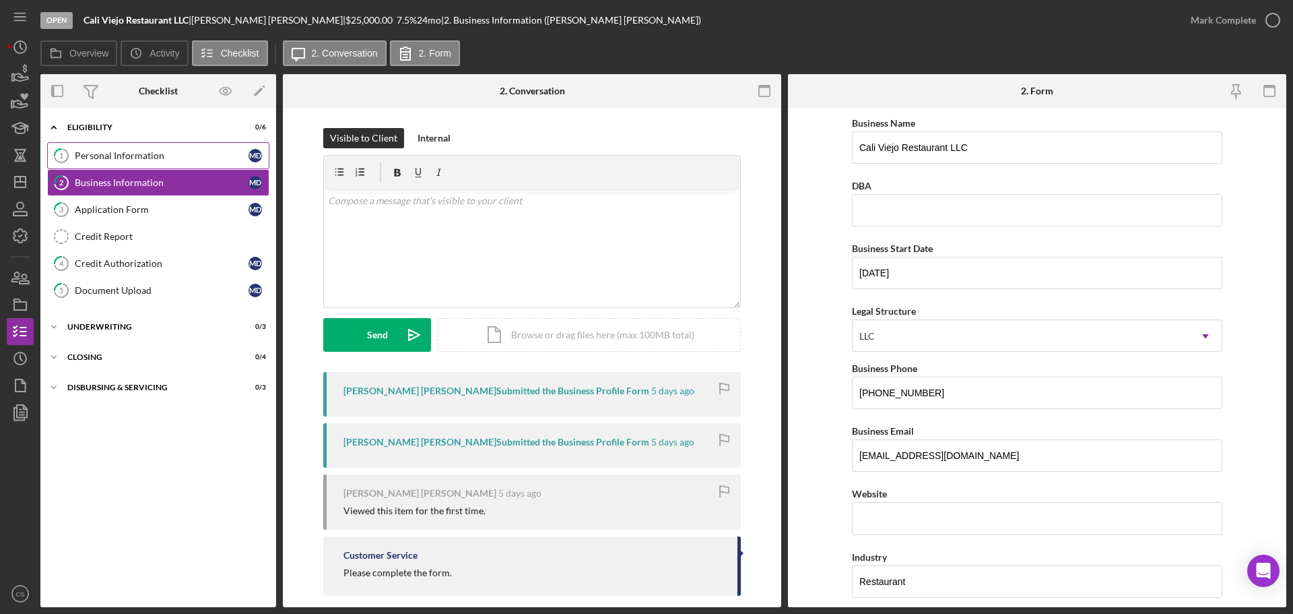
click at [158, 160] on div "Personal Information" at bounding box center [162, 155] width 174 height 11
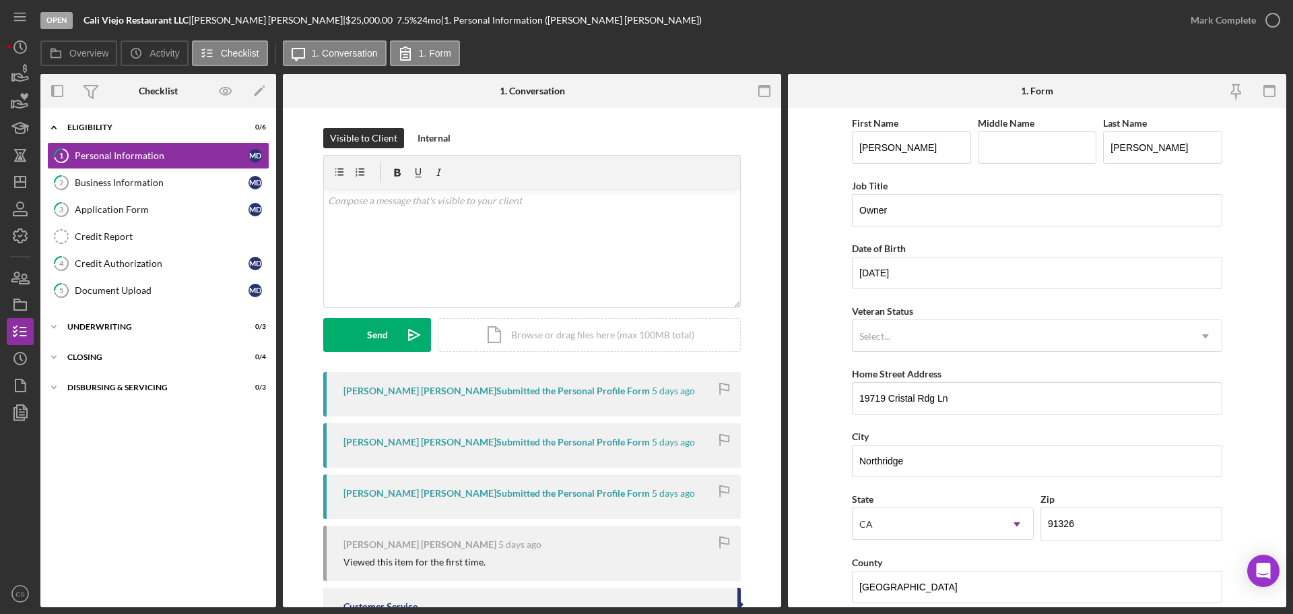
click at [156, 459] on div "Icon/Expander Eligibility 0 / 6 1 Personal Information M D 2 Business Informati…" at bounding box center [158, 358] width 236 height 486
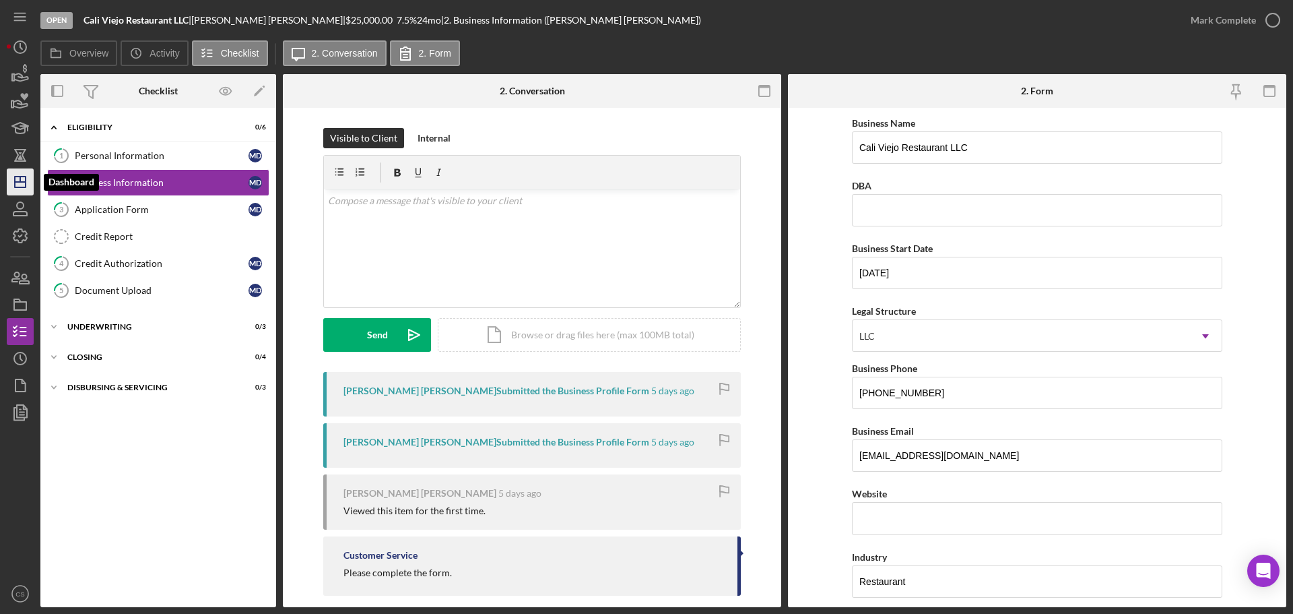
click at [22, 187] on polygon "button" at bounding box center [20, 181] width 11 height 11
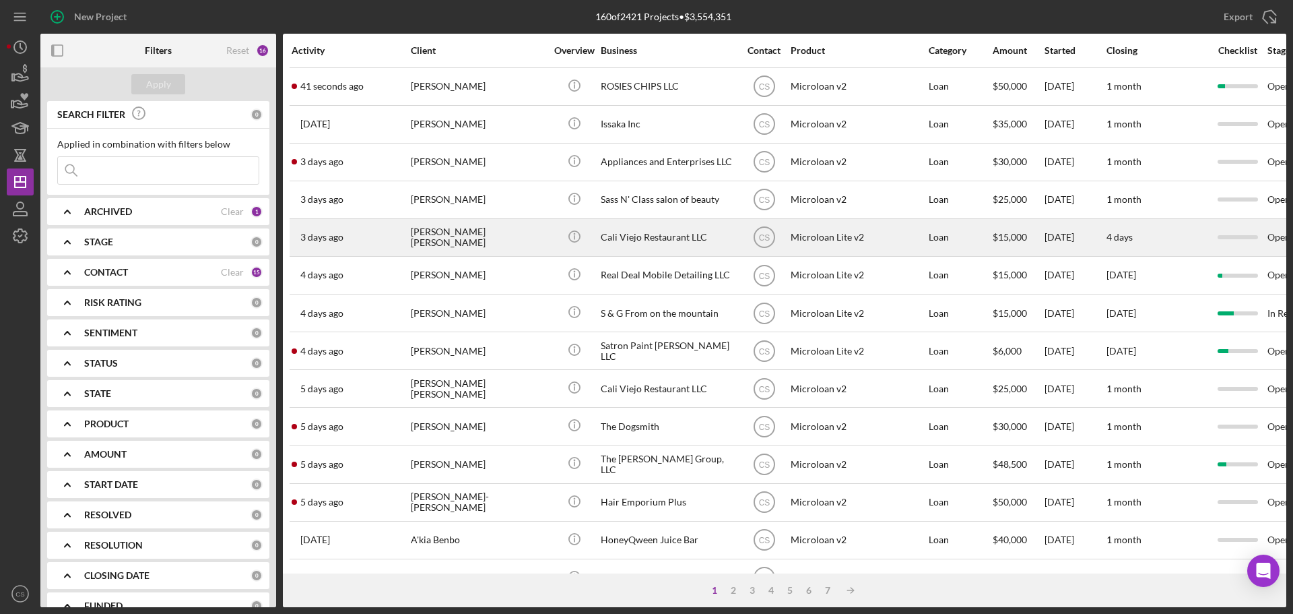
click at [526, 245] on div "[PERSON_NAME] [PERSON_NAME]" at bounding box center [478, 238] width 135 height 36
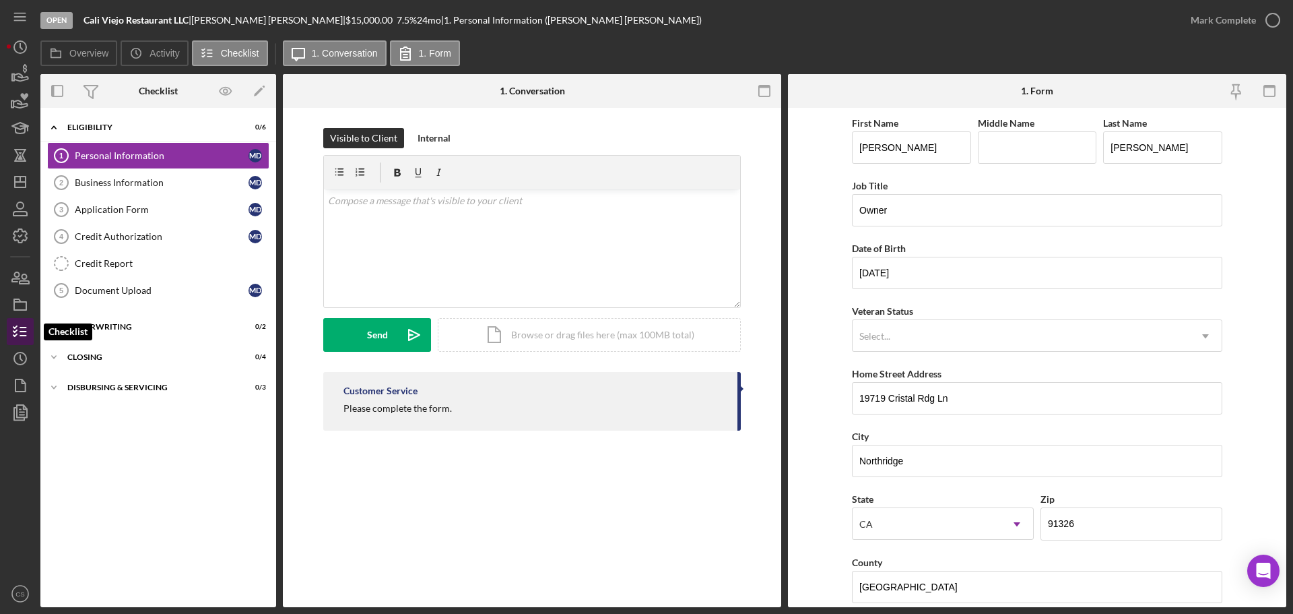
click at [21, 335] on line "button" at bounding box center [23, 335] width 6 height 0
click at [24, 190] on icon "Icon/Dashboard" at bounding box center [20, 182] width 34 height 34
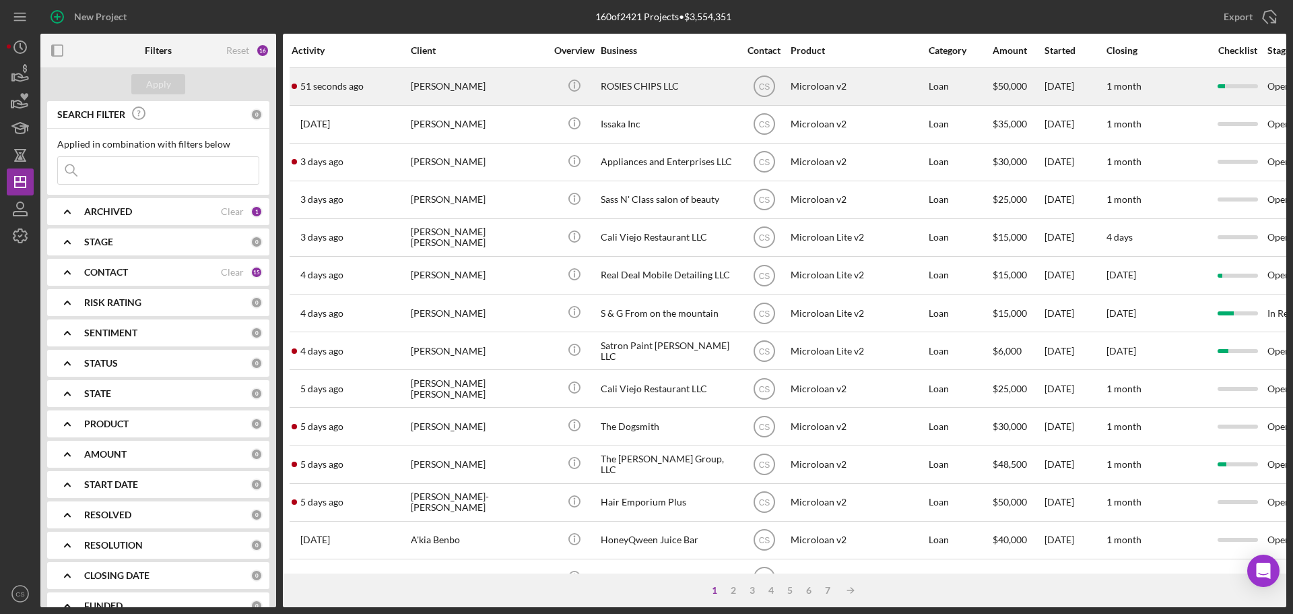
click at [525, 90] on div "[PERSON_NAME]" at bounding box center [478, 87] width 135 height 36
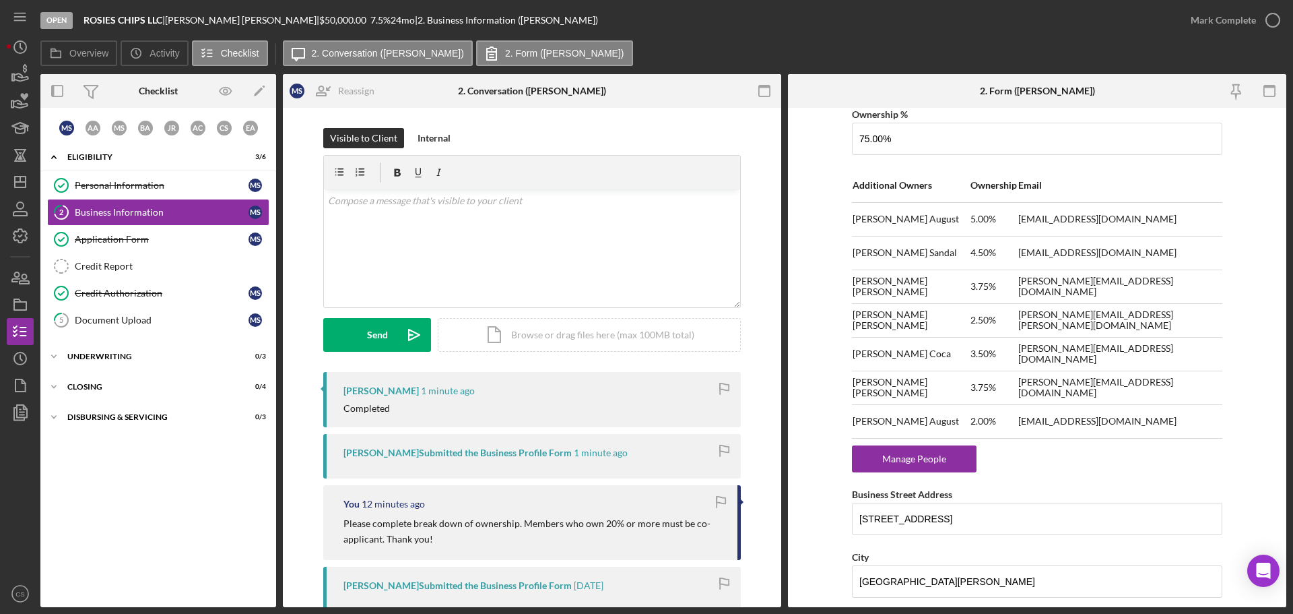
scroll to position [876, 0]
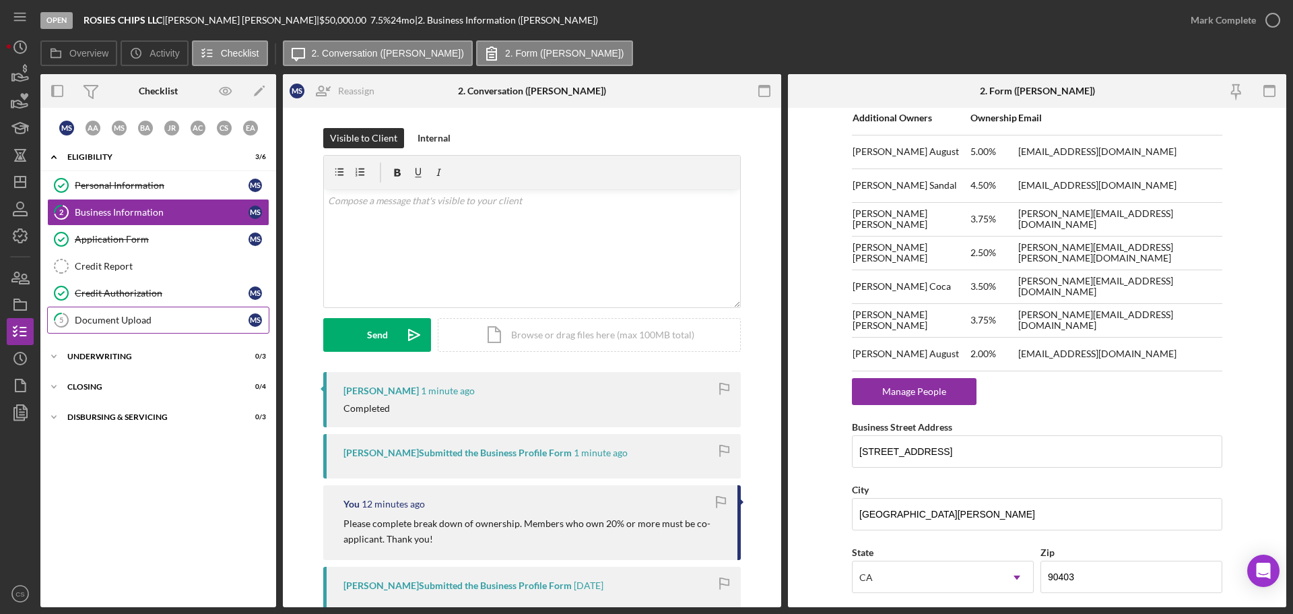
click at [166, 328] on link "5 Document Upload M S" at bounding box center [158, 319] width 222 height 27
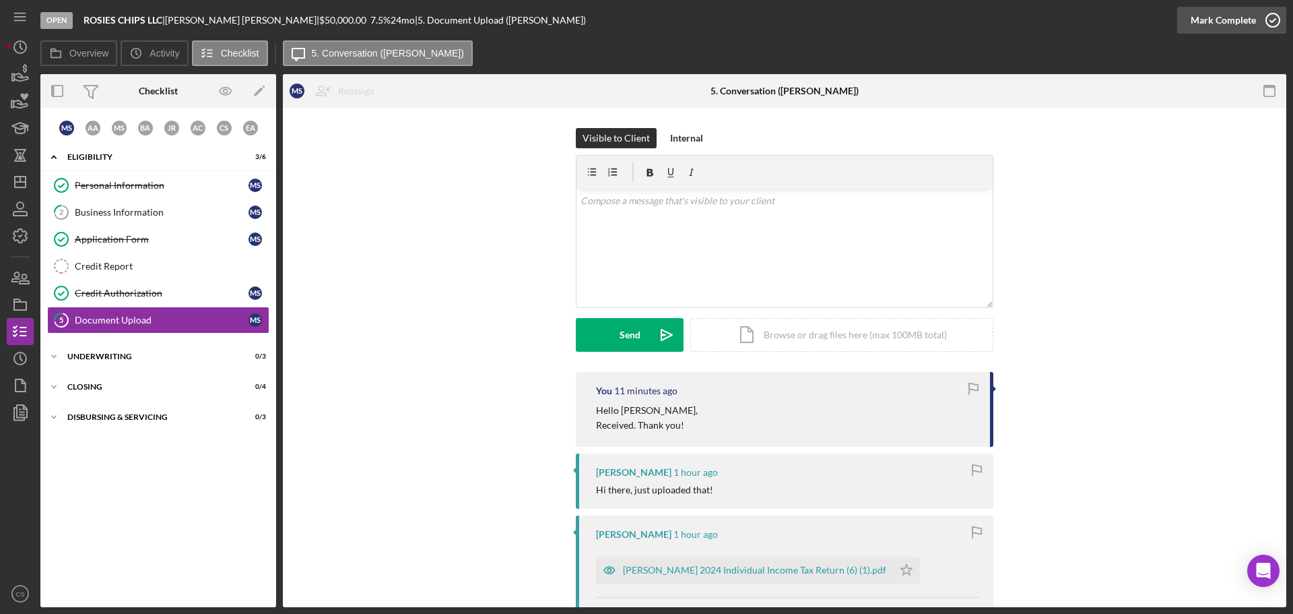
click at [1268, 26] on icon "button" at bounding box center [1273, 20] width 34 height 34
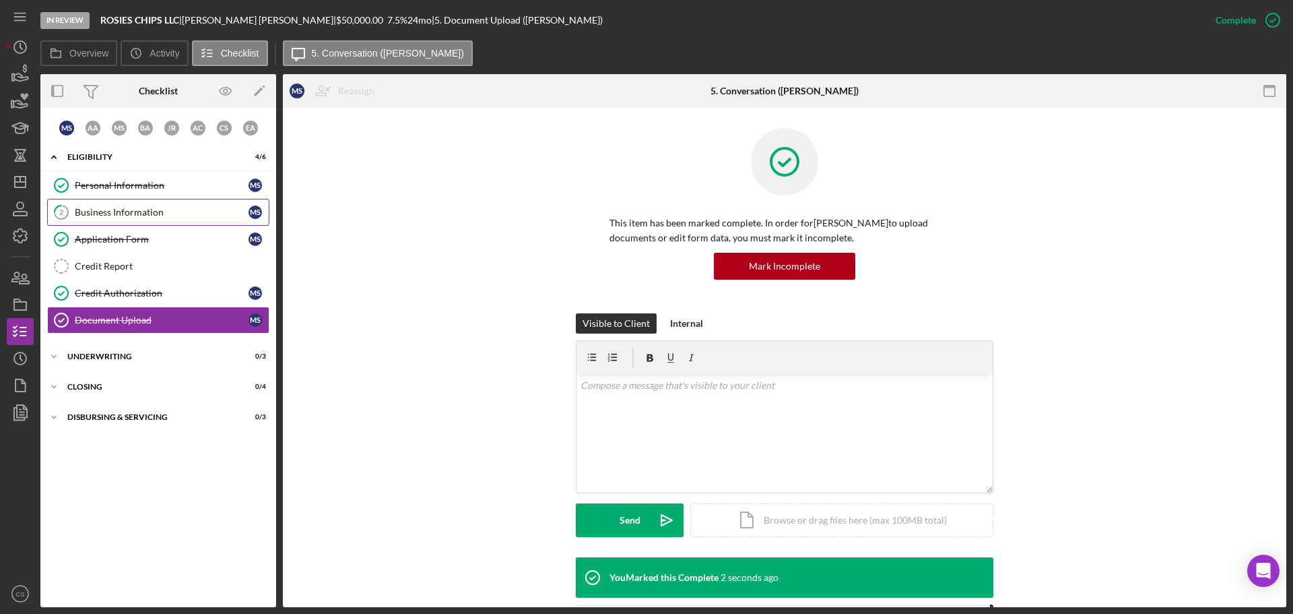
click at [127, 216] on div "Business Information" at bounding box center [162, 212] width 174 height 11
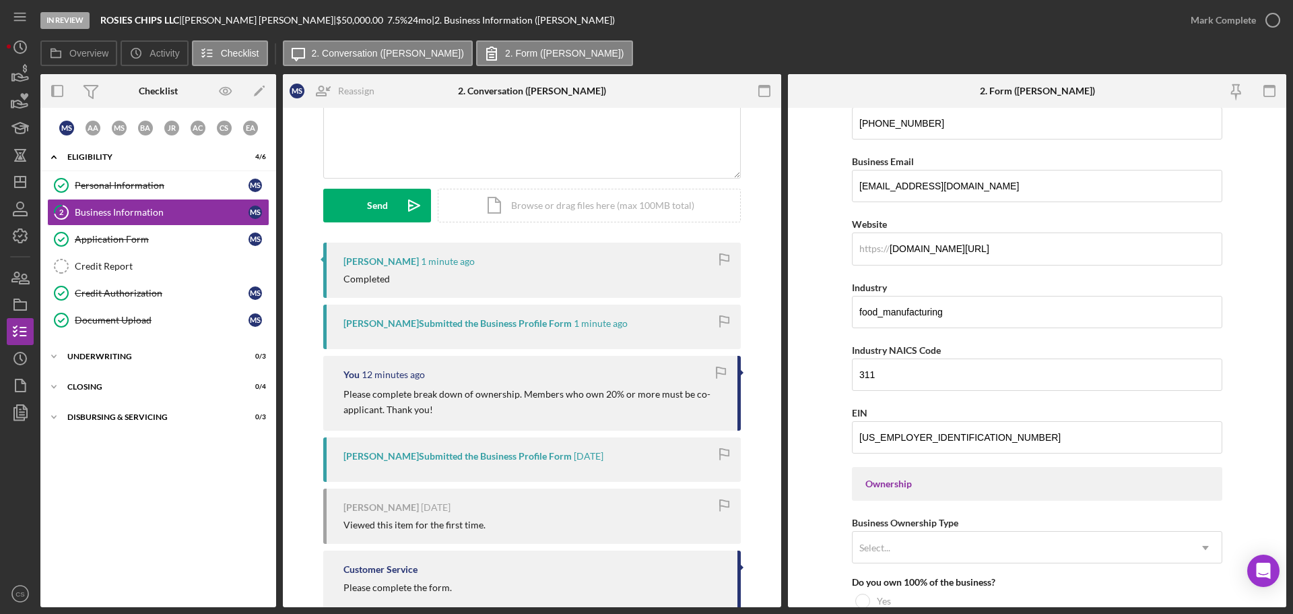
scroll to position [159, 0]
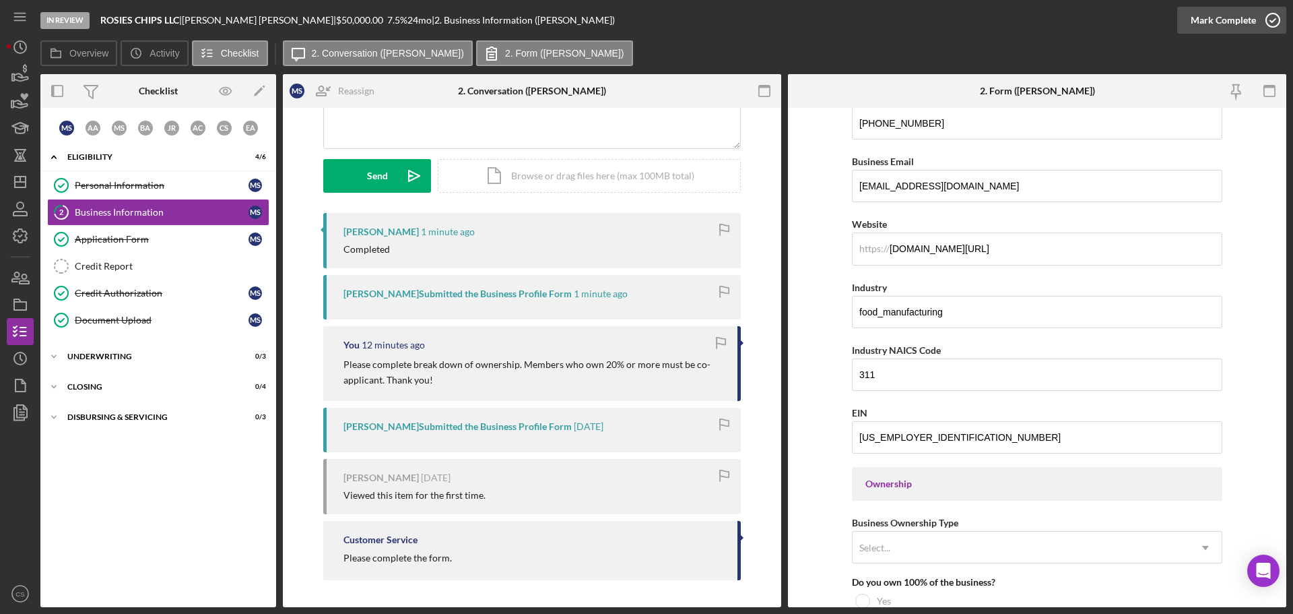
click at [1280, 21] on icon "button" at bounding box center [1273, 20] width 34 height 34
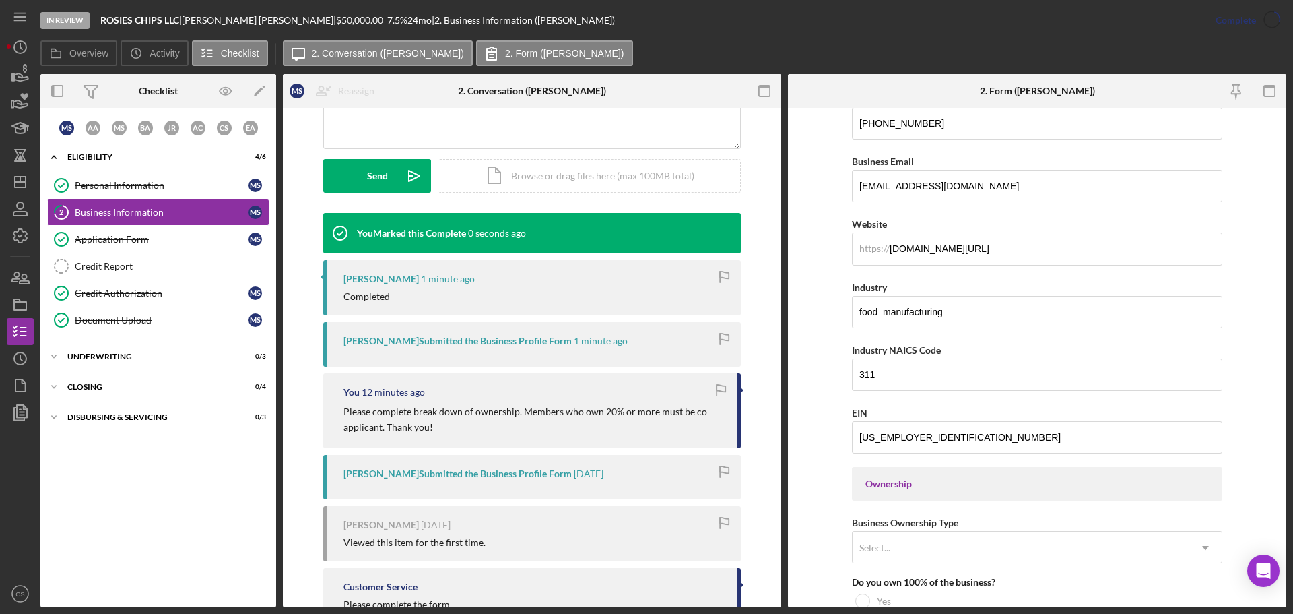
scroll to position [94, 0]
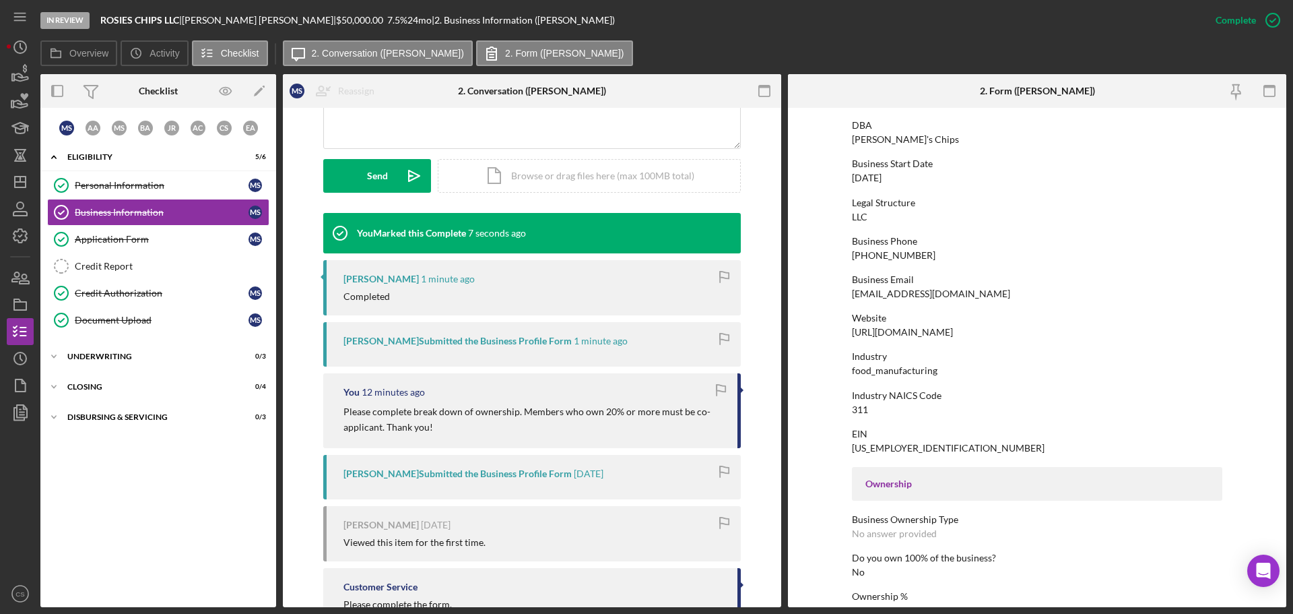
click at [104, 507] on div "M S A A M S B A J R A C C S E A Icon/Expander Eligibility 5 / 6 Personal Inform…" at bounding box center [158, 358] width 236 height 486
click at [184, 263] on div "Credit Report" at bounding box center [172, 266] width 194 height 11
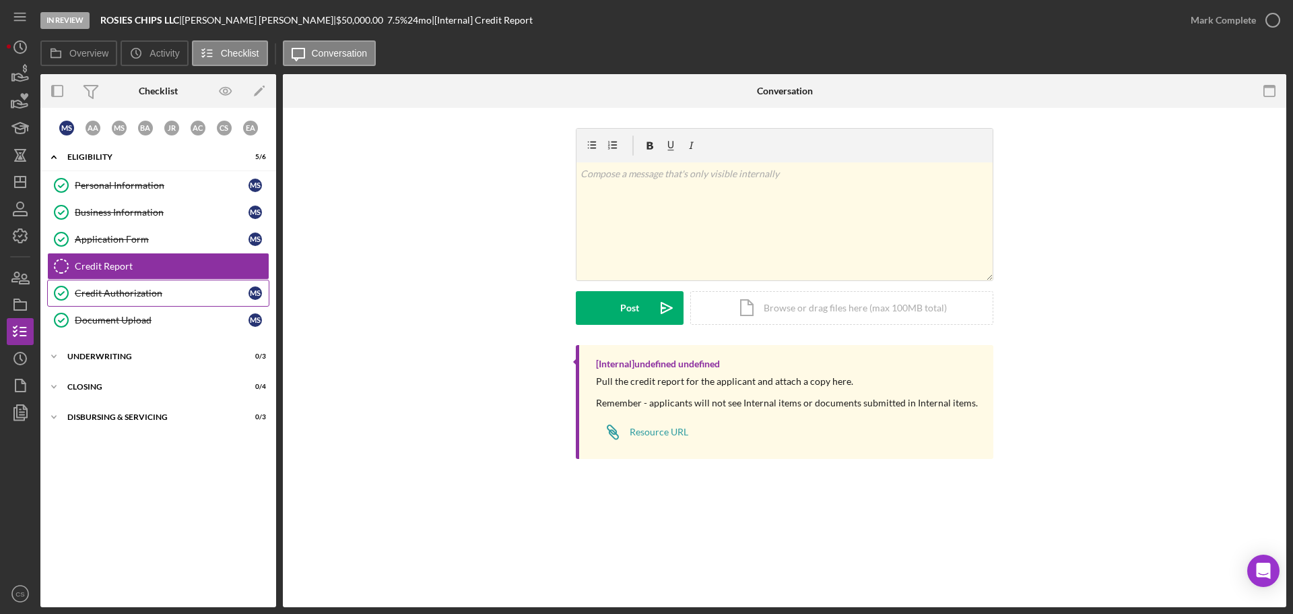
click at [183, 284] on link "Credit Authorization Credit Authorization M S" at bounding box center [158, 293] width 222 height 27
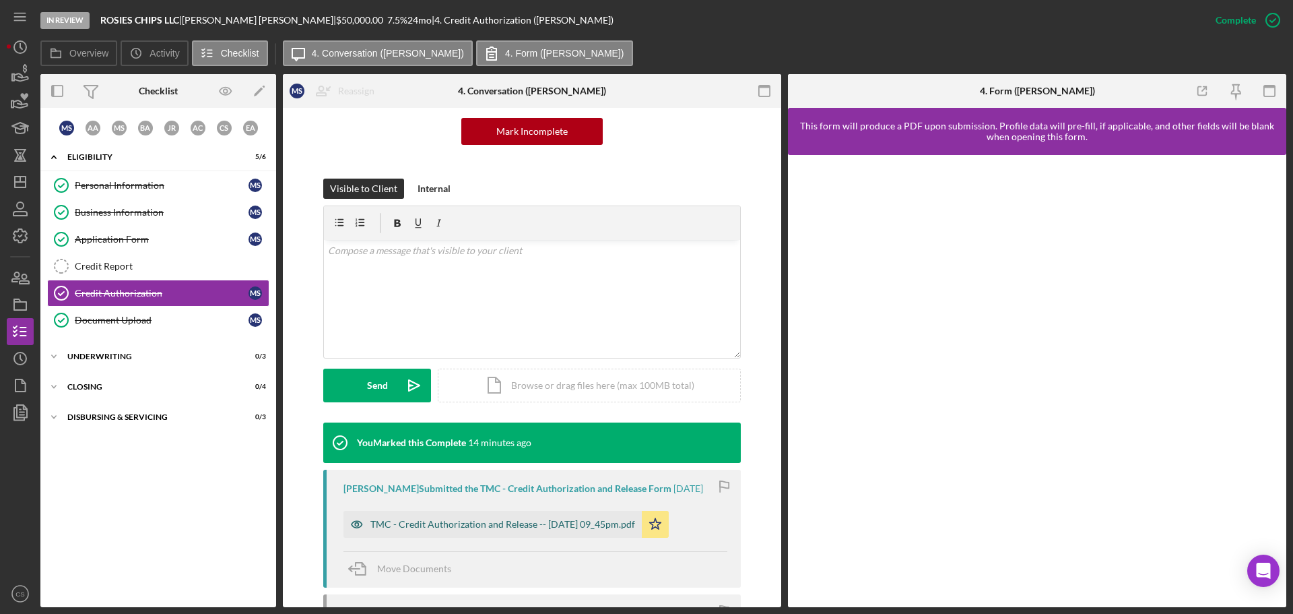
click at [438, 525] on div "TMC - Credit Authorization and Release -- [DATE] 09_45pm.pdf" at bounding box center [502, 524] width 265 height 11
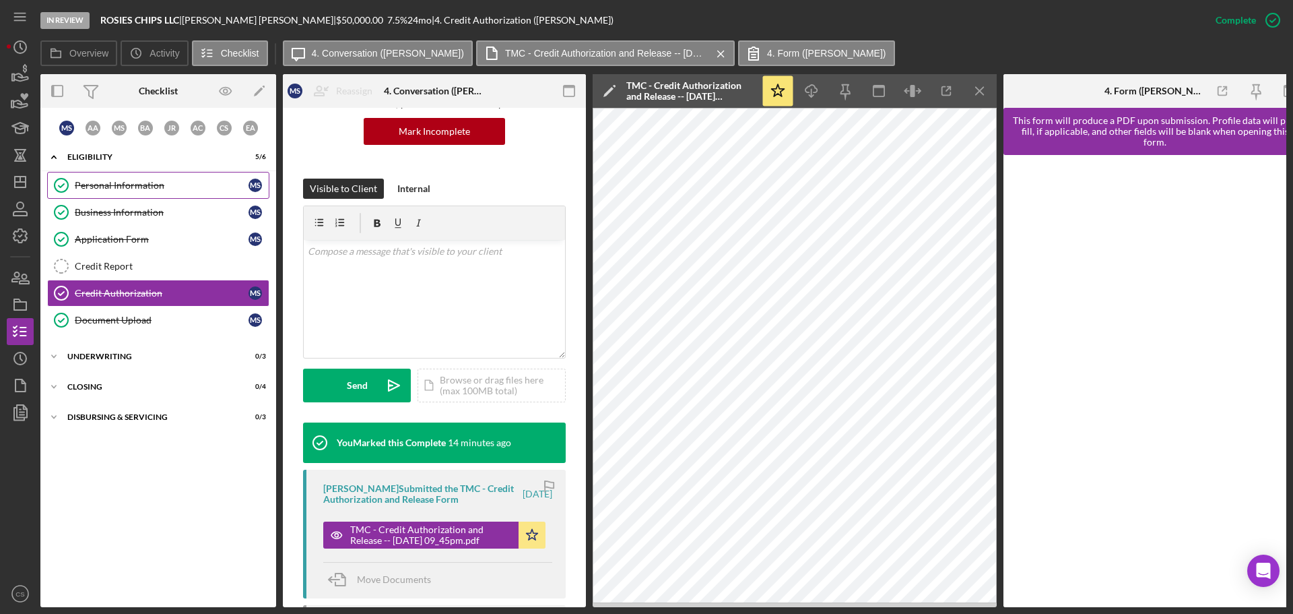
click at [150, 187] on div "Personal Information" at bounding box center [162, 185] width 174 height 11
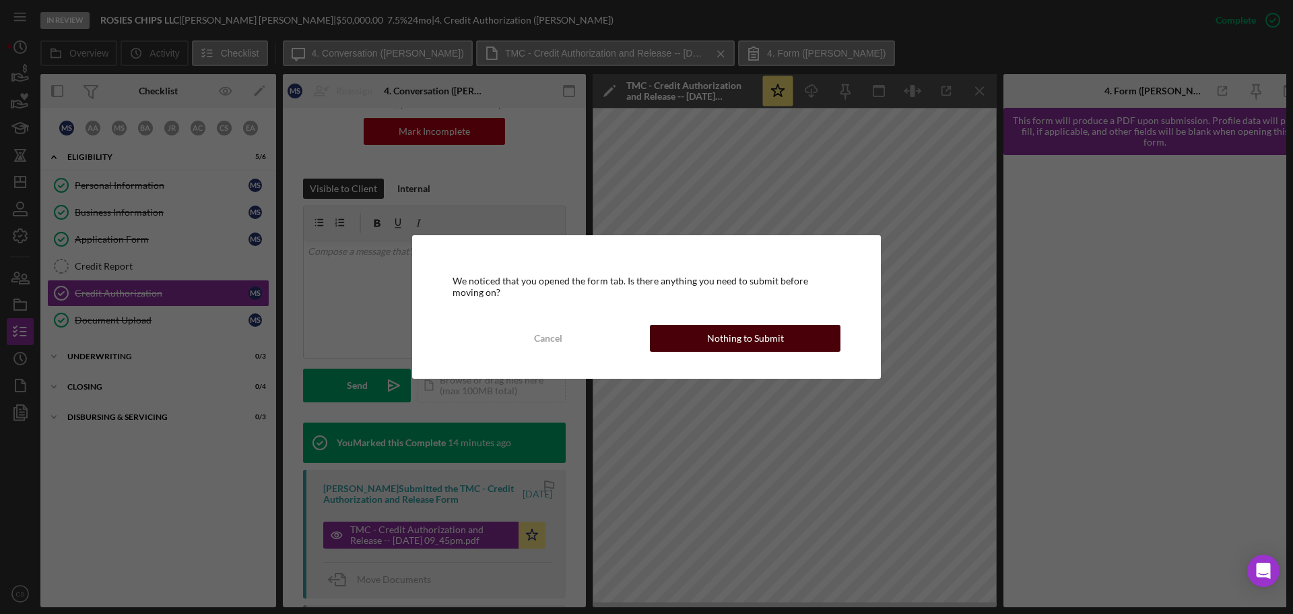
click at [743, 341] on div "Nothing to Submit" at bounding box center [745, 338] width 77 height 27
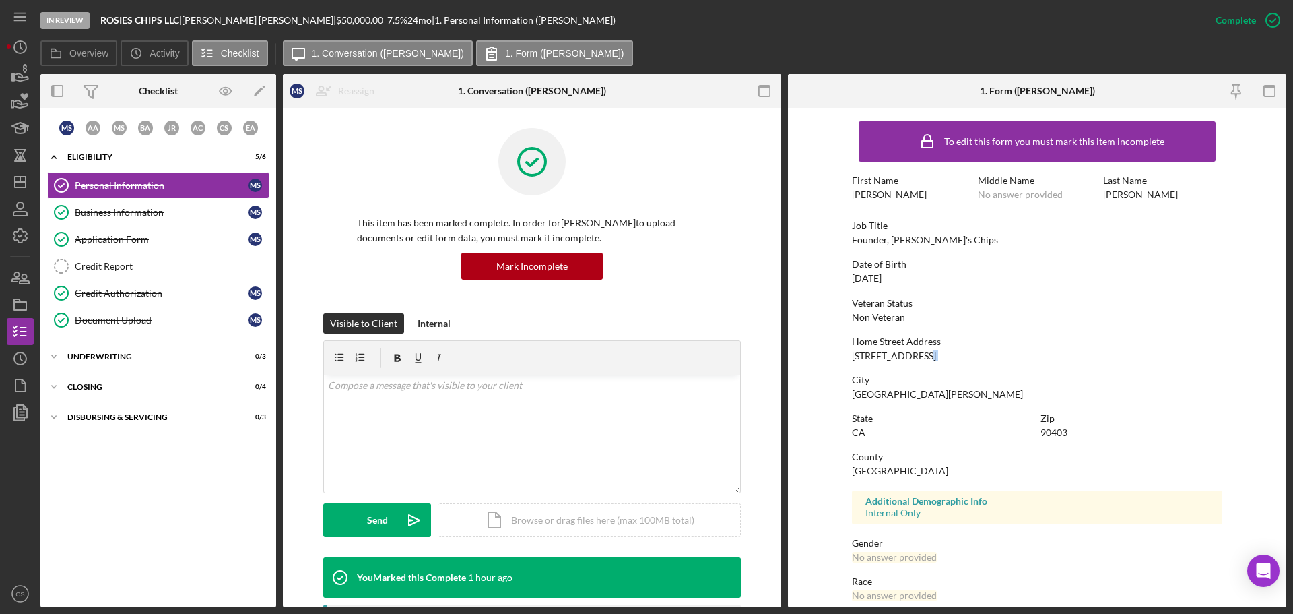
drag, startPoint x: 930, startPoint y: 358, endPoint x: 832, endPoint y: 362, distance: 98.4
click at [832, 362] on form "To edit this form you must mark this item incomplete First Name [PERSON_NAME] M…" at bounding box center [1037, 357] width 498 height 499
drag, startPoint x: 853, startPoint y: 356, endPoint x: 928, endPoint y: 355, distance: 74.8
click at [928, 355] on div "Home Street Address [STREET_ADDRESS]" at bounding box center [1037, 348] width 370 height 25
copy div "[STREET_ADDRESS]"
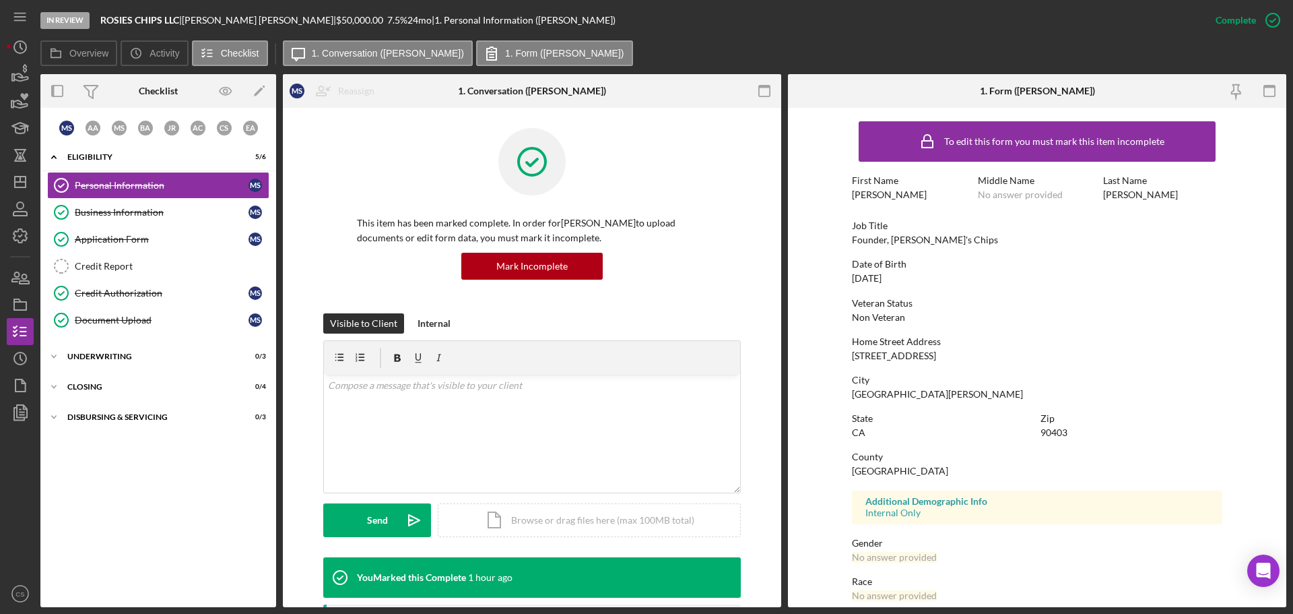
click at [1056, 430] on div "90403" at bounding box center [1054, 432] width 27 height 11
copy div "90403"
drag, startPoint x: 904, startPoint y: 394, endPoint x: 843, endPoint y: 396, distance: 61.3
click at [843, 396] on form "To edit this form you must mark this item incomplete First Name [PERSON_NAME] M…" at bounding box center [1037, 357] width 498 height 499
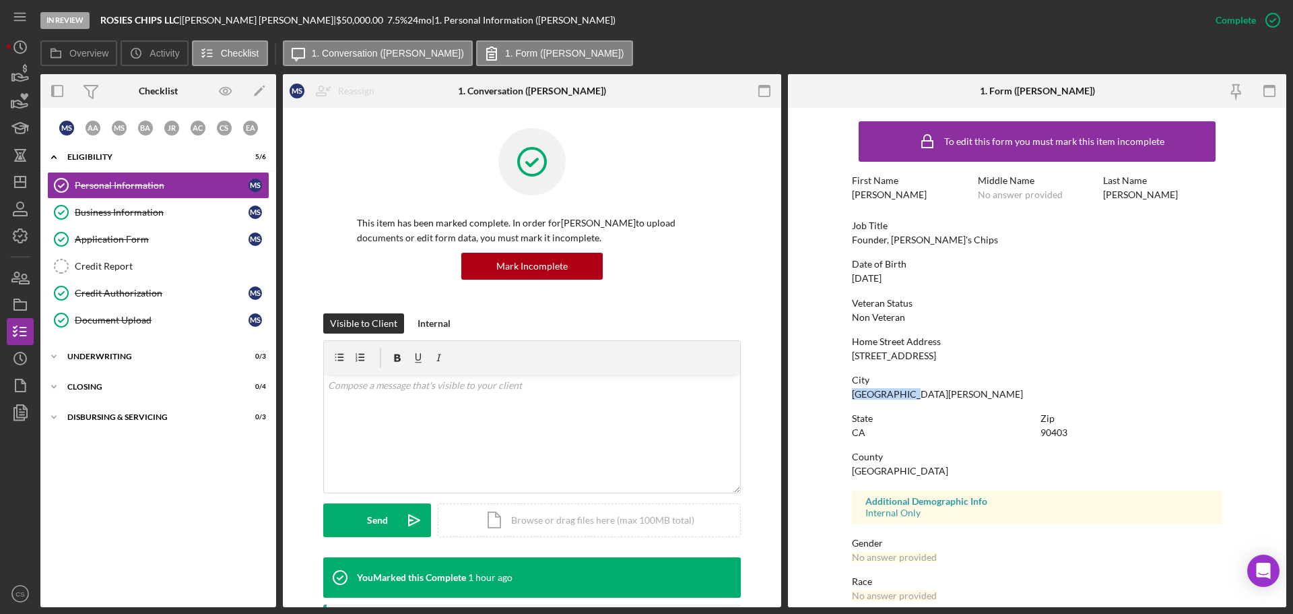
copy div "[GEOGRAPHIC_DATA][PERSON_NAME]"
click at [146, 321] on div "Document Upload" at bounding box center [162, 320] width 174 height 11
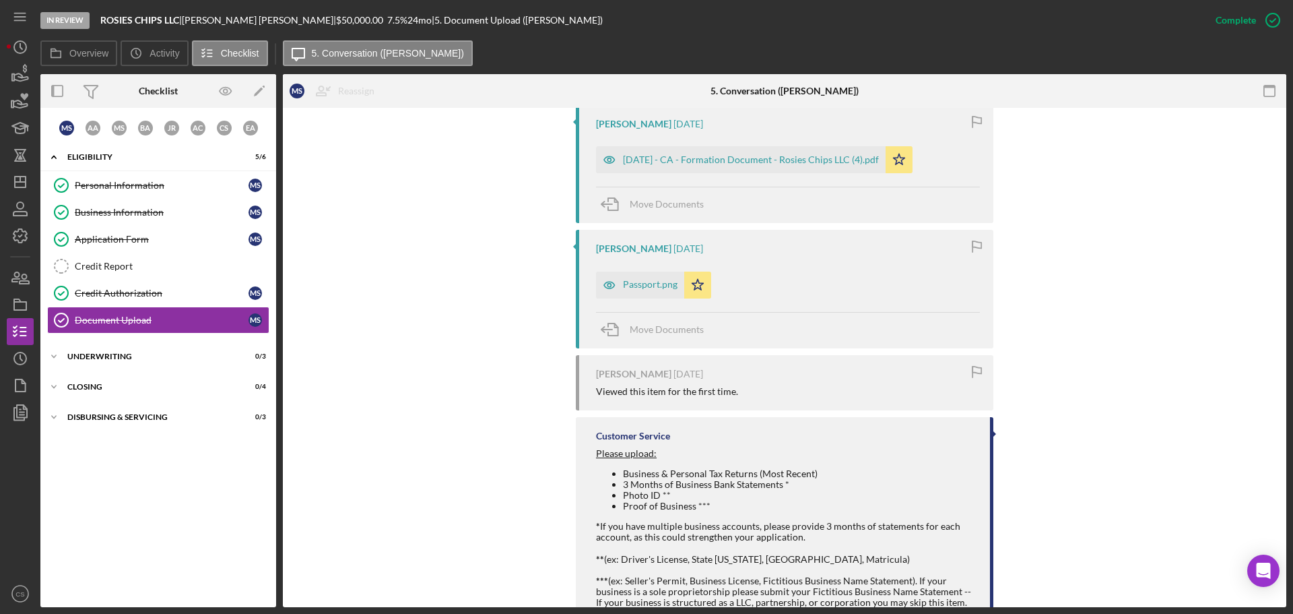
scroll to position [1356, 0]
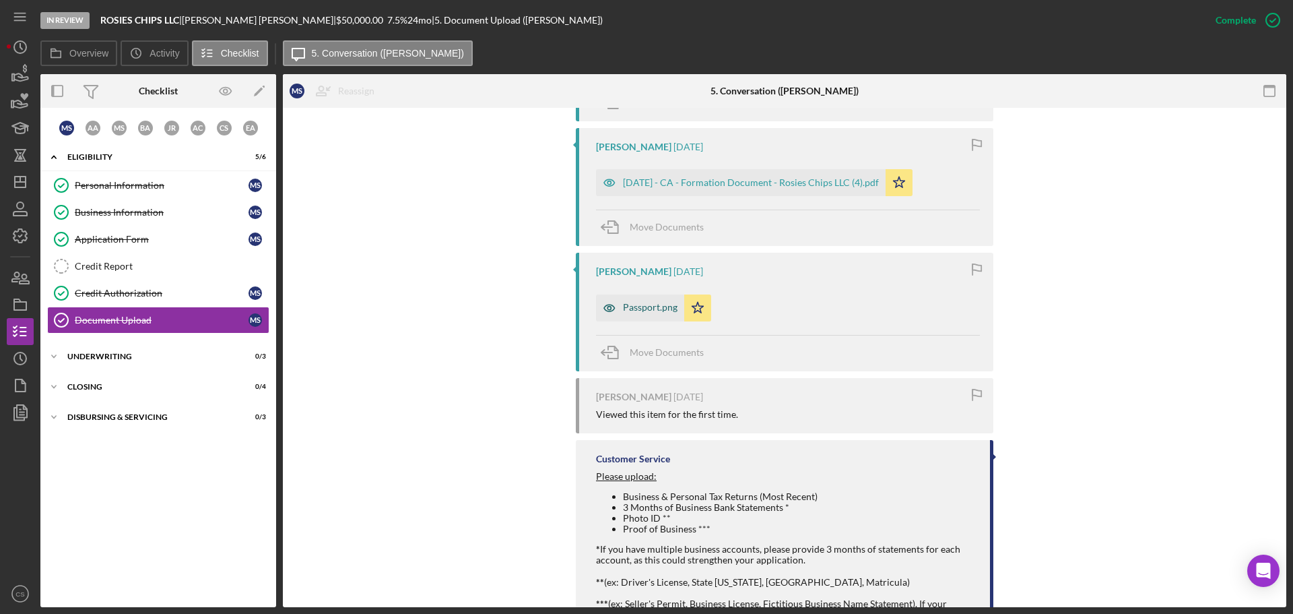
click at [647, 302] on div "Passport.png" at bounding box center [650, 307] width 55 height 11
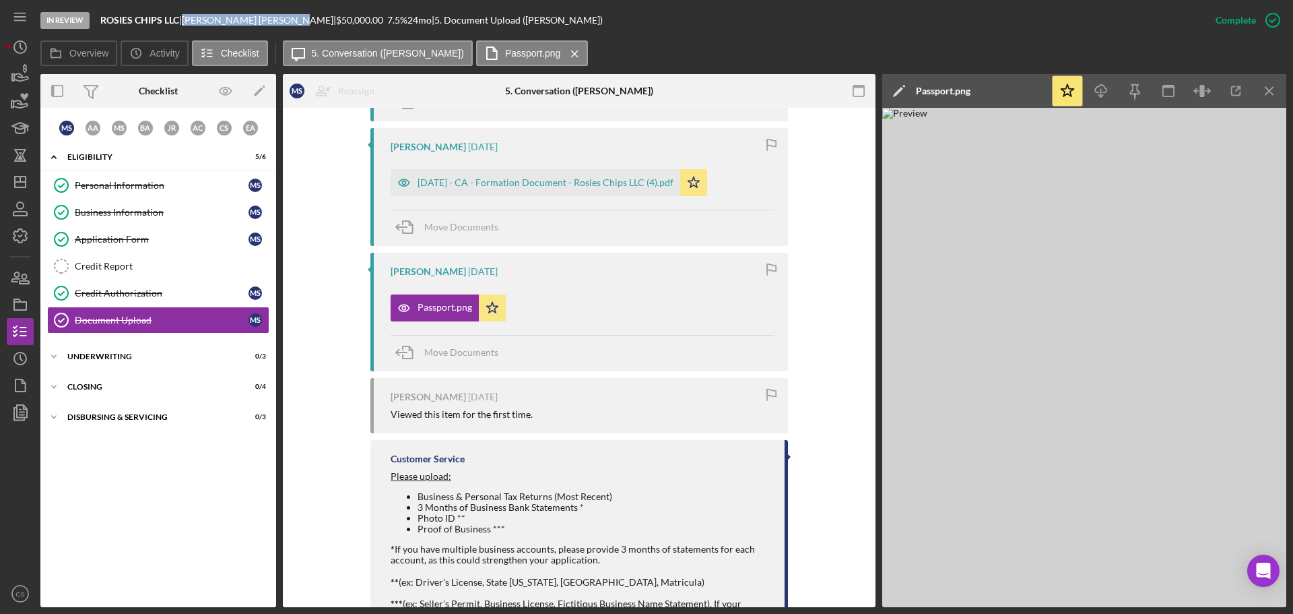
drag, startPoint x: 191, startPoint y: 22, endPoint x: 269, endPoint y: 23, distance: 78.2
click at [269, 23] on div "[PERSON_NAME] |" at bounding box center [259, 20] width 154 height 11
copy div "[PERSON_NAME]"
click at [195, 264] on div "Credit Report" at bounding box center [172, 266] width 194 height 11
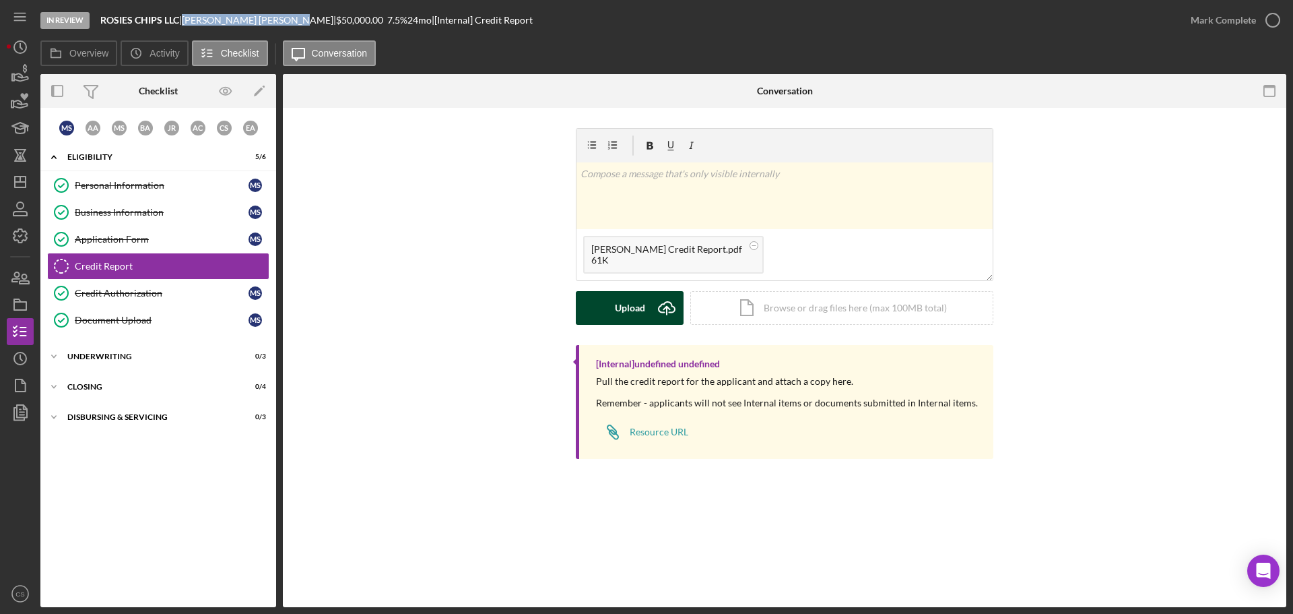
click at [626, 311] on div "Upload" at bounding box center [630, 308] width 30 height 34
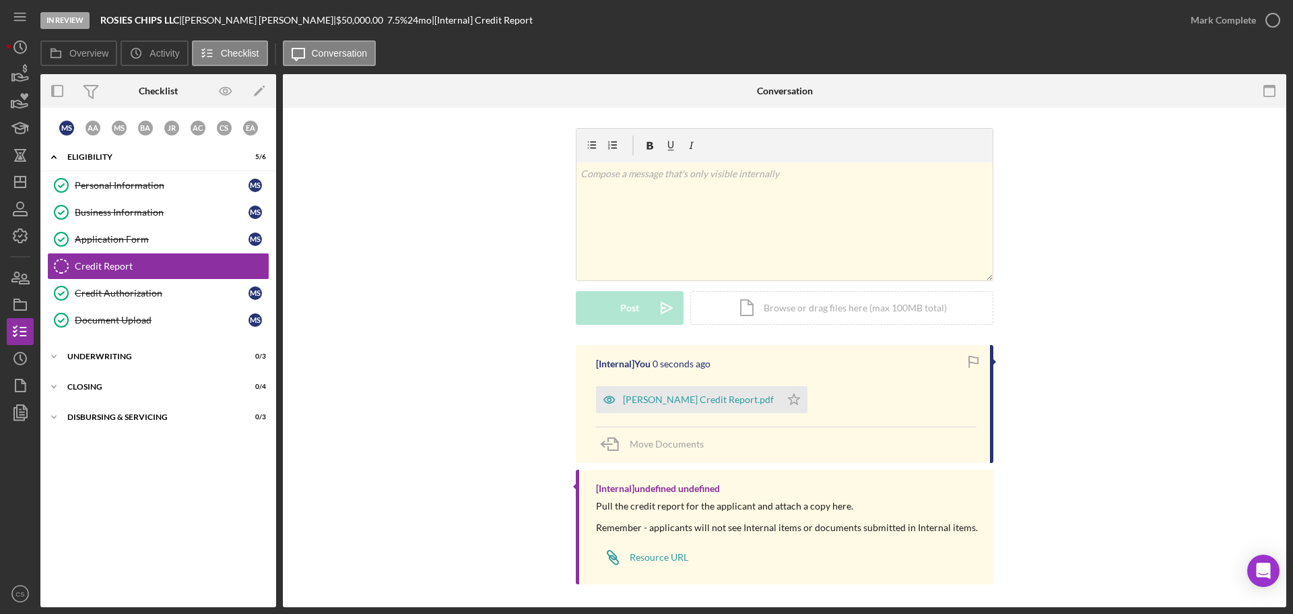
click at [364, 190] on div "v Color teal Color pink Remove color Add row above Add row below Add column bef…" at bounding box center [784, 236] width 963 height 217
click at [24, 324] on icon "button" at bounding box center [20, 332] width 34 height 34
click at [21, 311] on icon "button" at bounding box center [20, 305] width 34 height 34
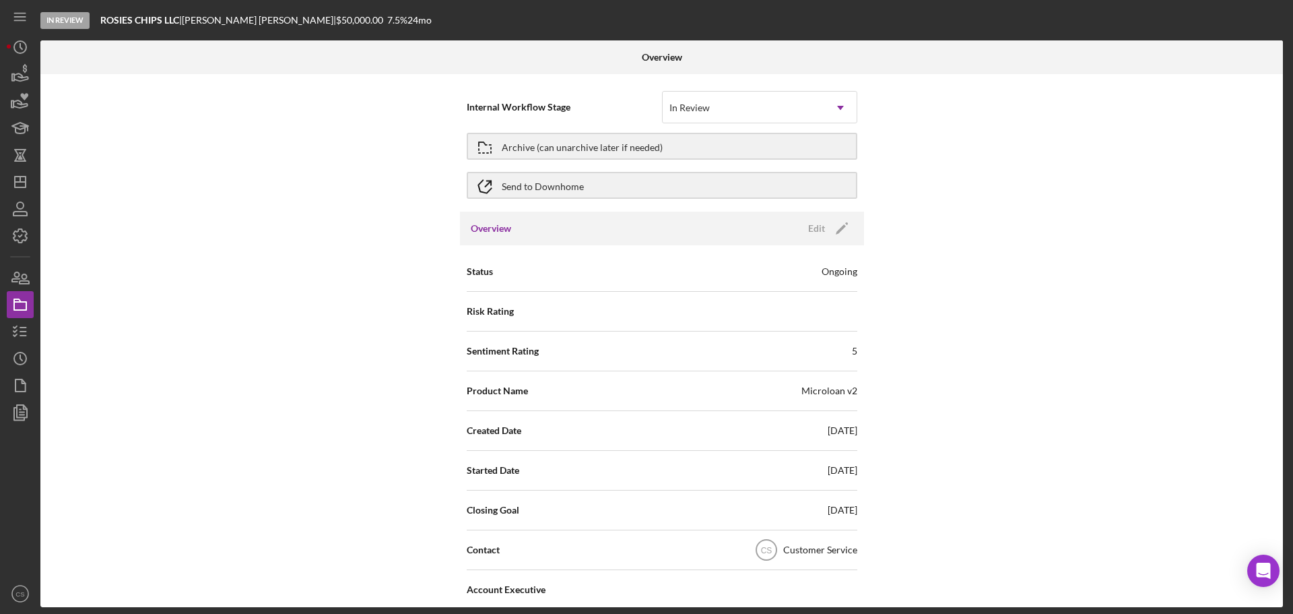
scroll to position [67, 0]
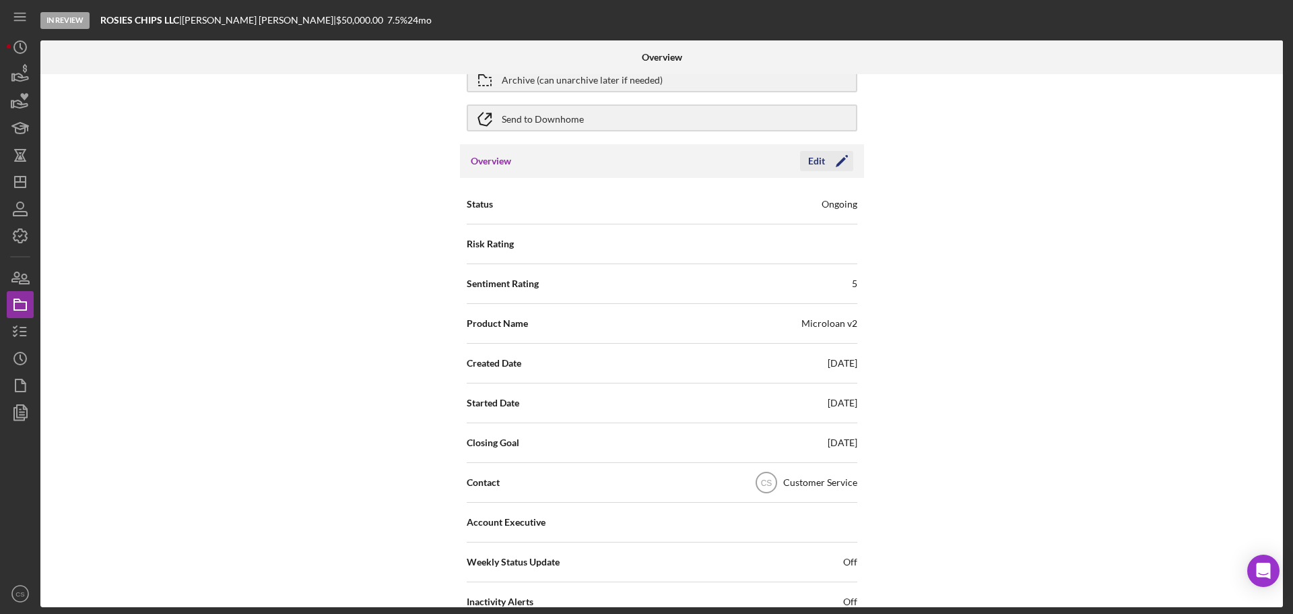
click at [831, 166] on icon "Icon/Edit" at bounding box center [842, 161] width 34 height 34
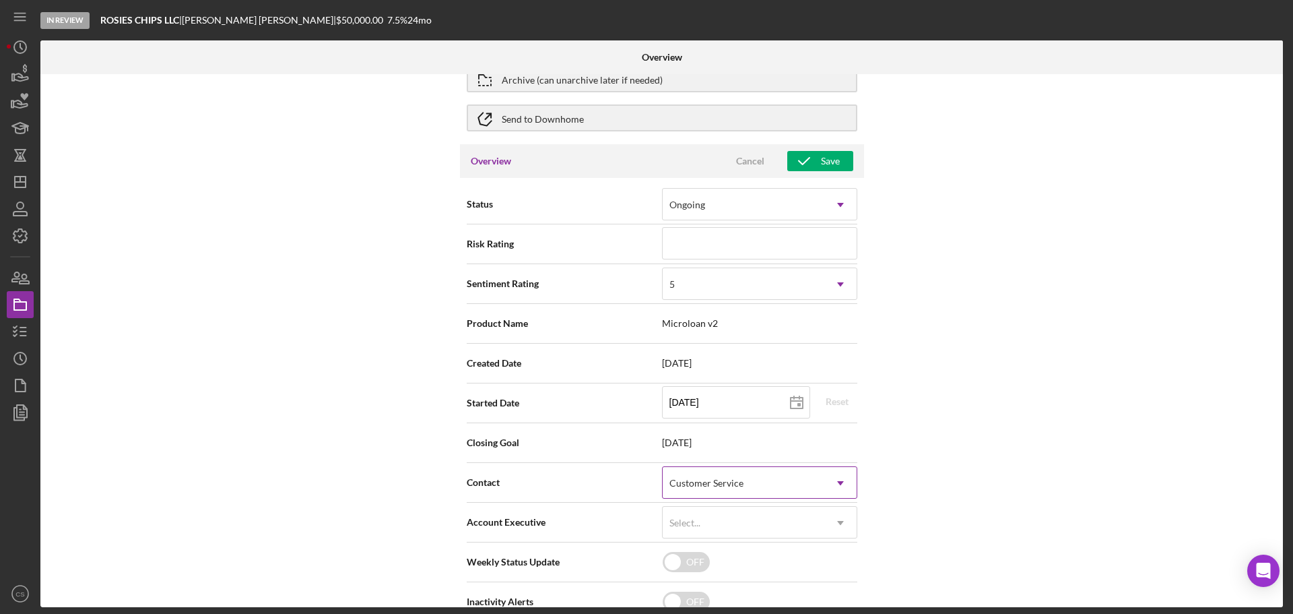
click at [708, 487] on div "Customer Service" at bounding box center [707, 483] width 74 height 11
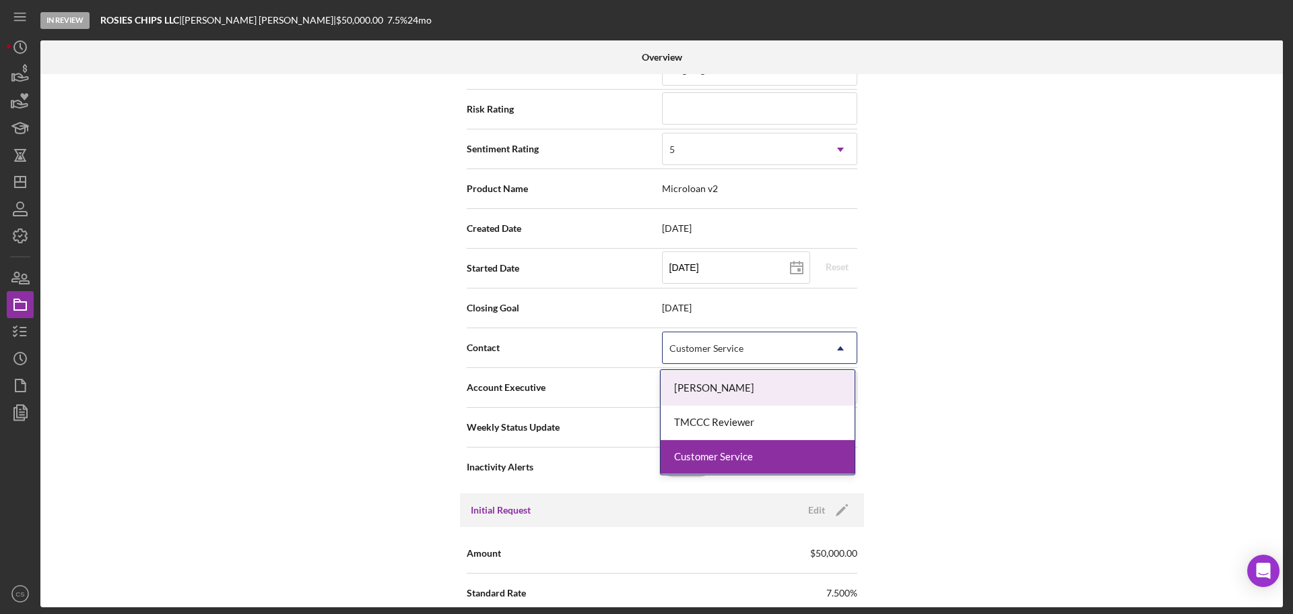
scroll to position [0, 0]
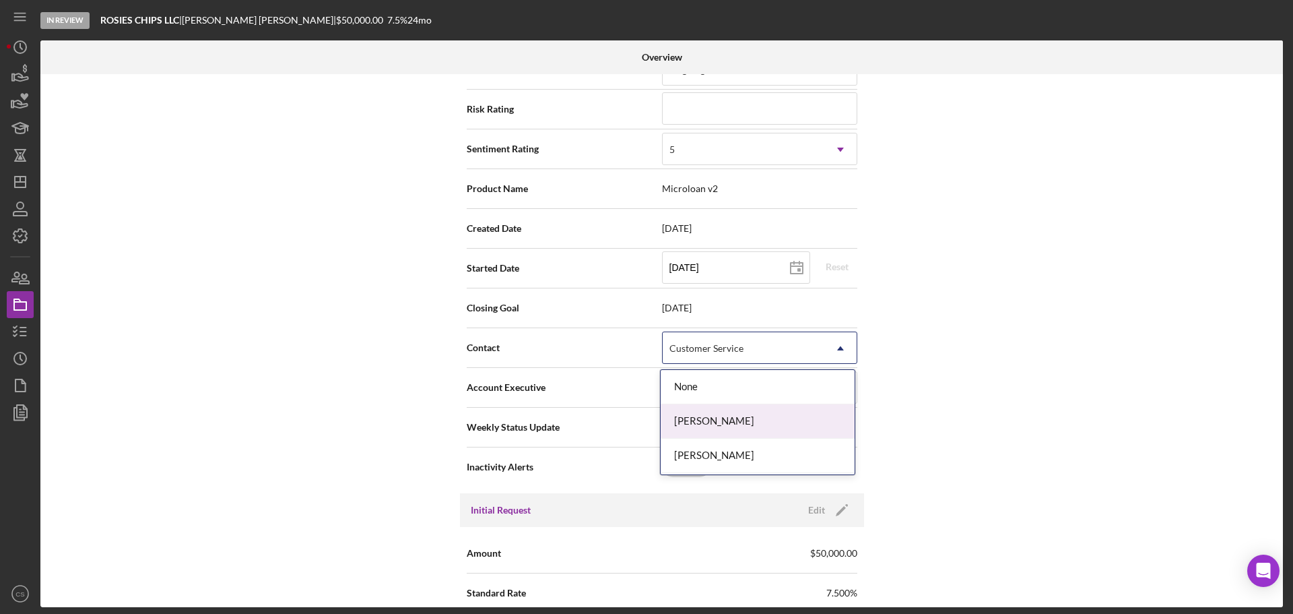
click at [771, 427] on div "[PERSON_NAME]" at bounding box center [758, 421] width 194 height 34
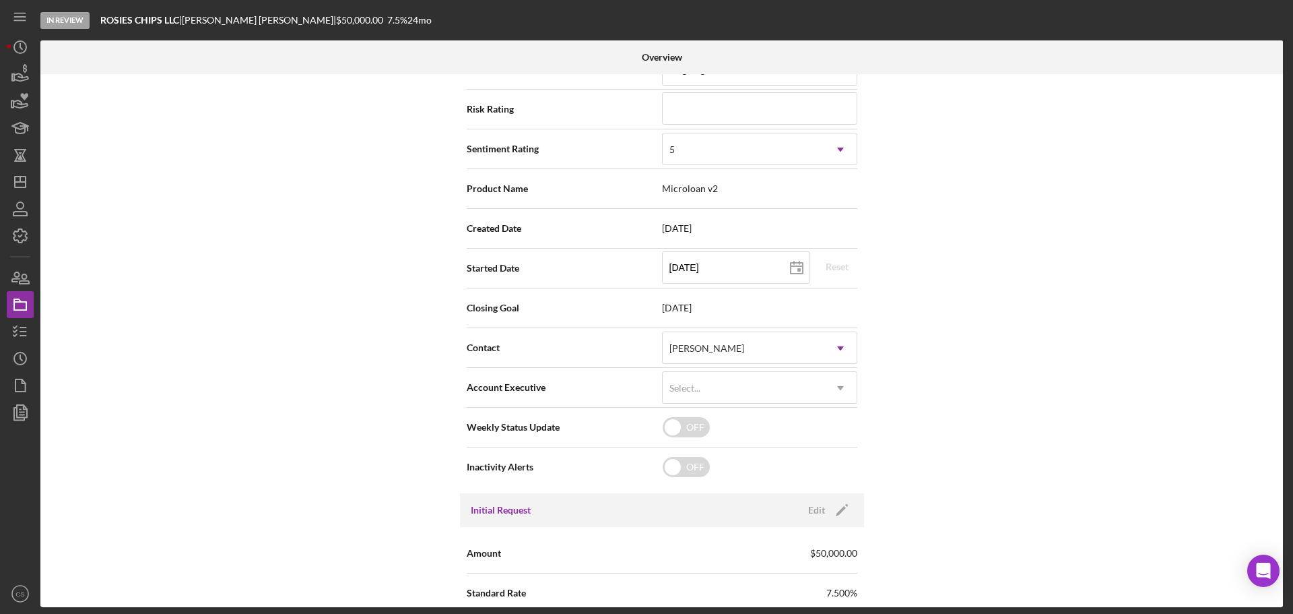
click at [971, 382] on div "Internal Workflow Stage In Review Icon/Dropdown Arrow Archive (can unarchive la…" at bounding box center [661, 340] width 1243 height 533
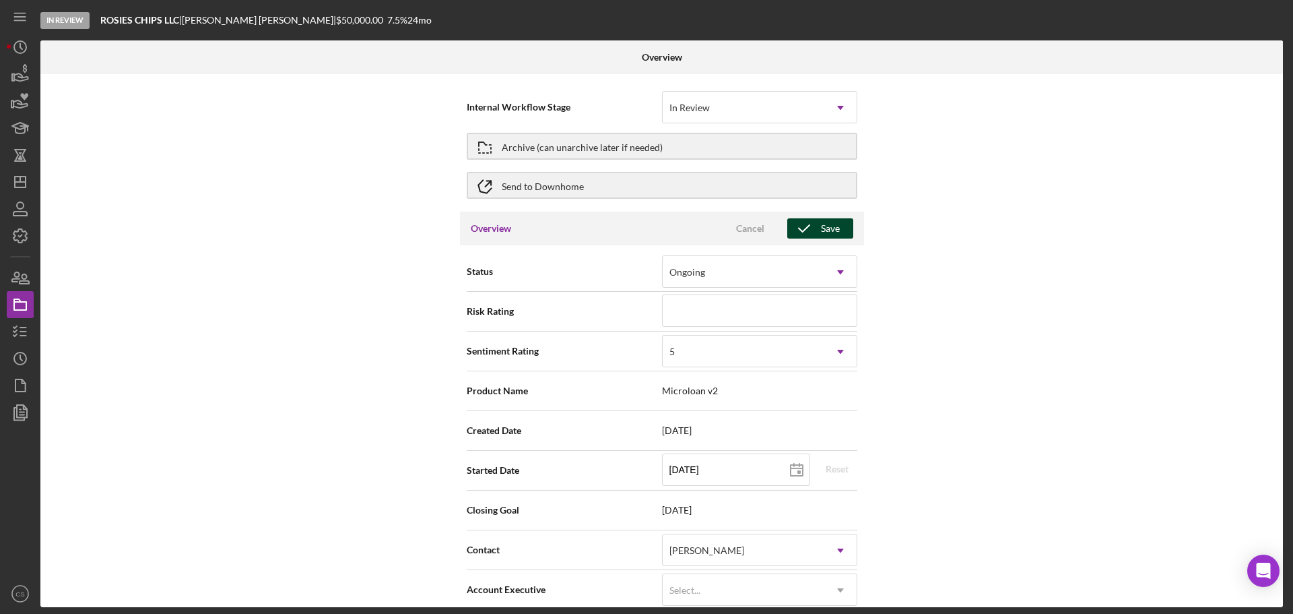
click at [844, 227] on button "Save" at bounding box center [820, 228] width 66 height 20
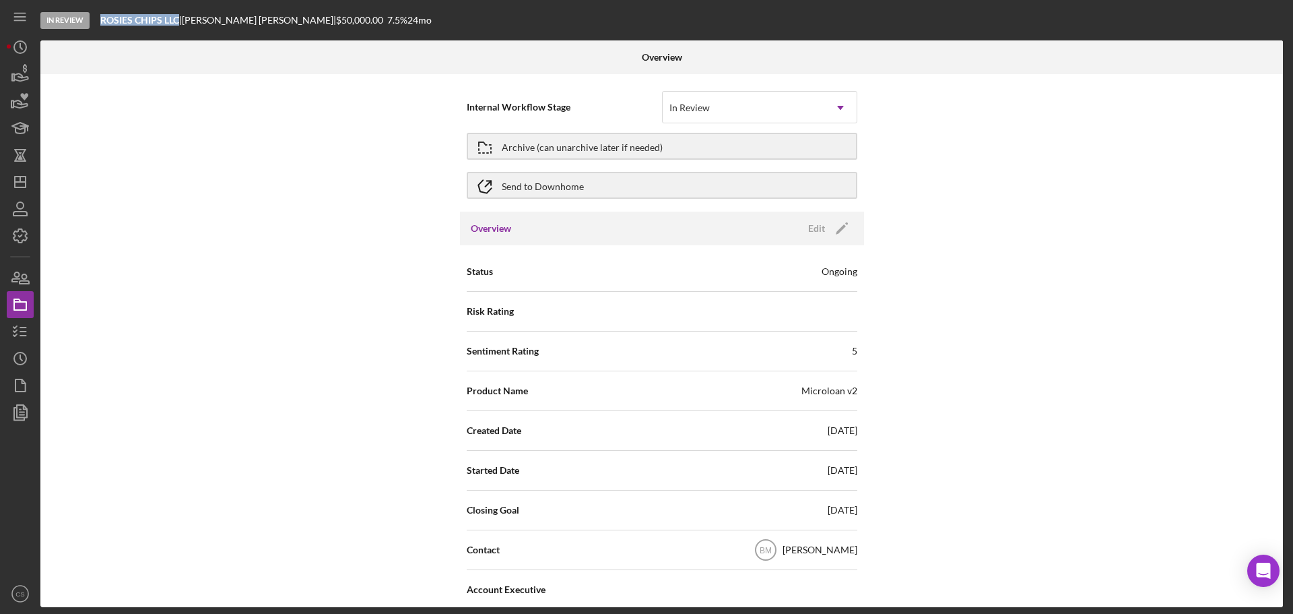
drag, startPoint x: 100, startPoint y: 22, endPoint x: 195, endPoint y: 46, distance: 97.5
click at [179, 22] on div "In Review ROSIES CHIPS LLC | [PERSON_NAME] | $50,000.00 7.5 % 24 mo" at bounding box center [663, 20] width 1246 height 40
copy b "ROSIES CHIPS LLC"
click at [189, 306] on div "Internal Workflow Stage In Review Icon/Dropdown Arrow Archive (can unarchive la…" at bounding box center [661, 340] width 1243 height 533
click at [25, 321] on icon "button" at bounding box center [20, 332] width 34 height 34
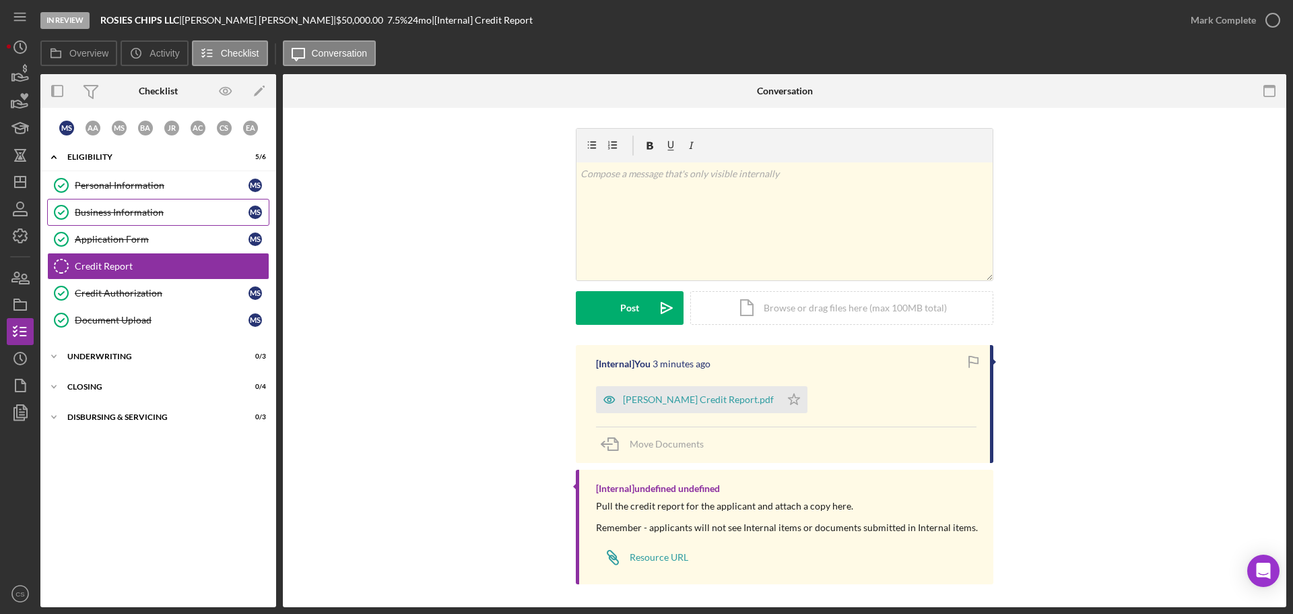
click at [98, 210] on div "Business Information" at bounding box center [162, 212] width 174 height 11
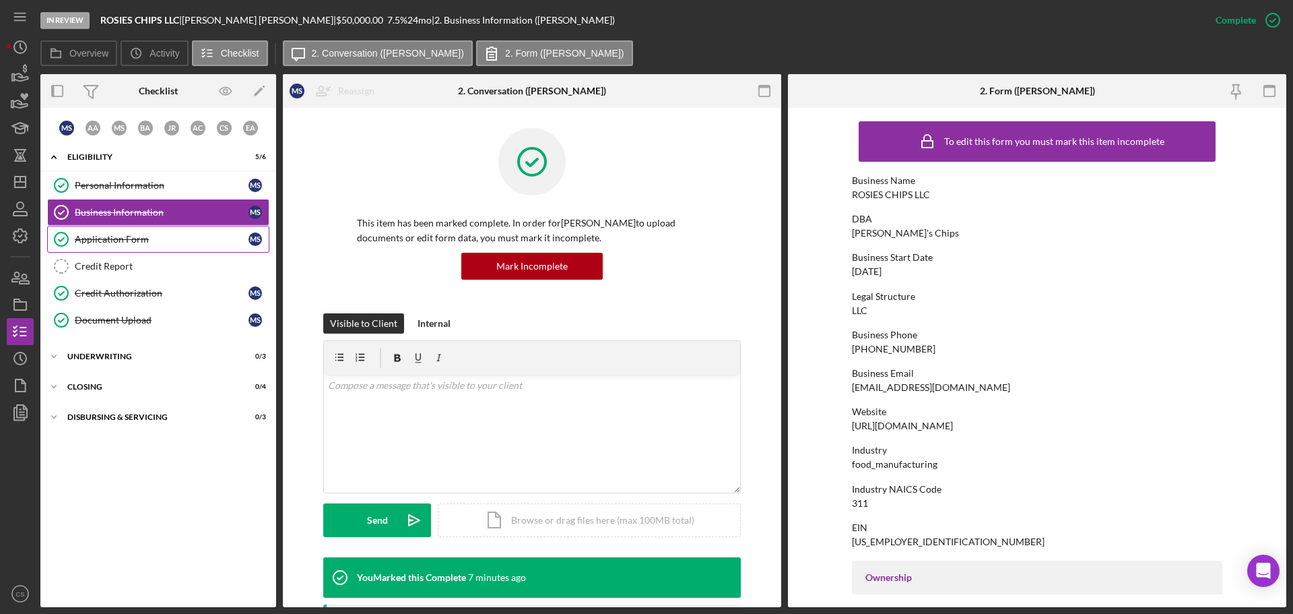
click at [110, 234] on div "Application Form" at bounding box center [162, 239] width 174 height 11
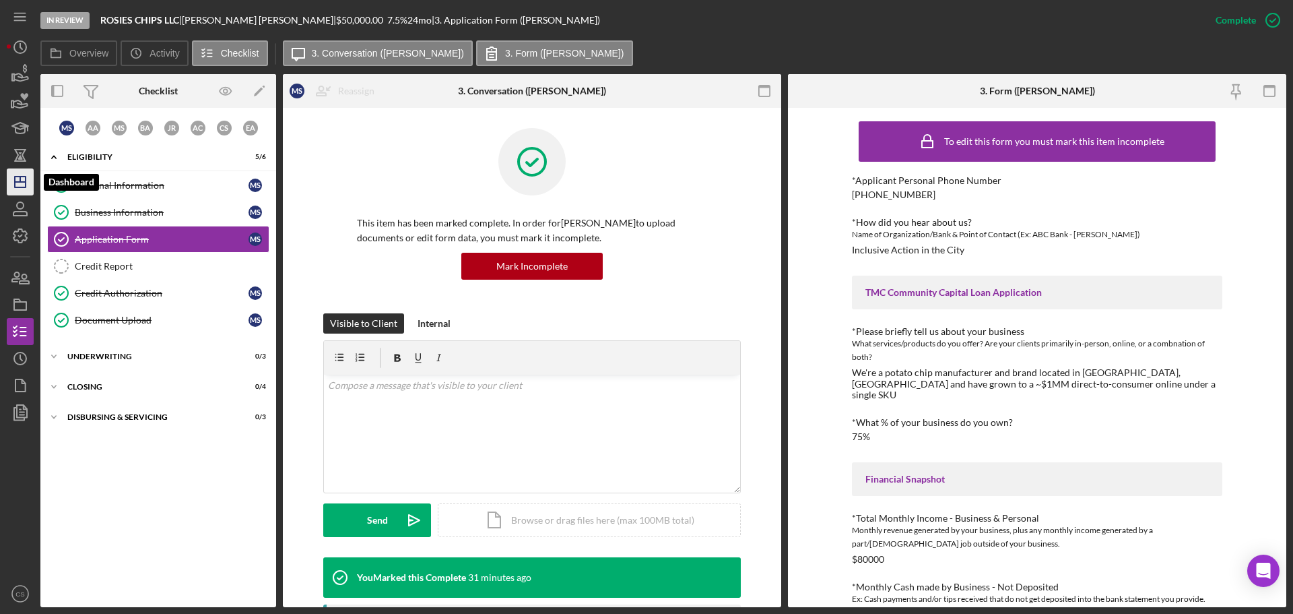
click at [16, 184] on icon "Icon/Dashboard" at bounding box center [20, 182] width 34 height 34
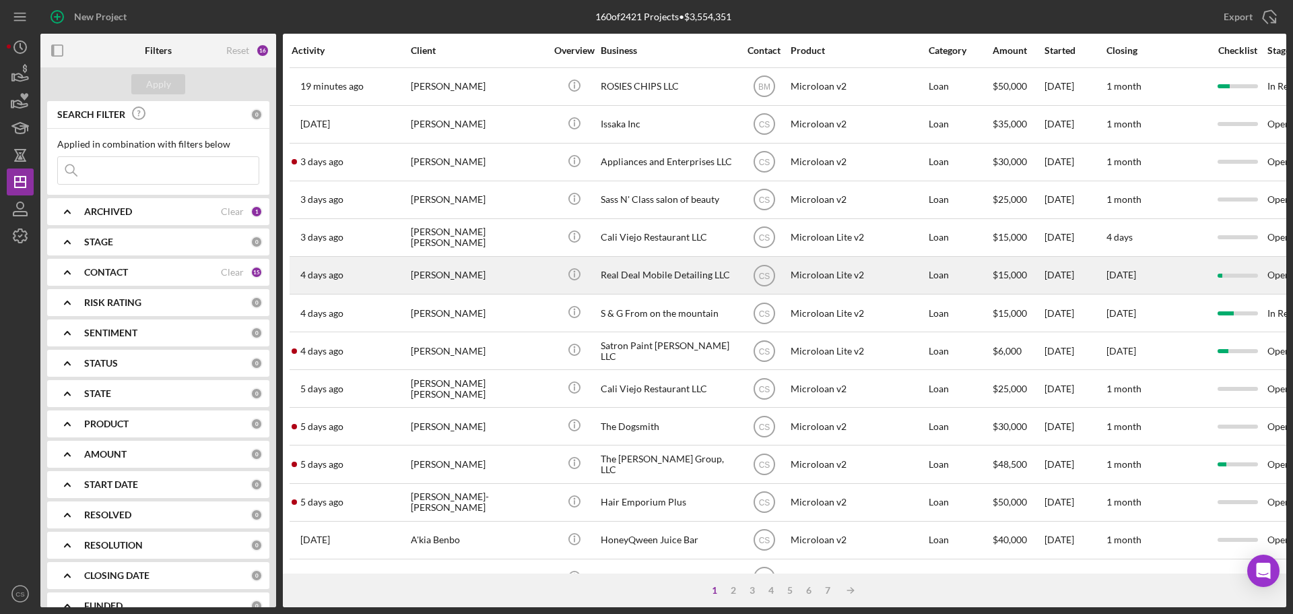
click at [506, 272] on div "[PERSON_NAME]" at bounding box center [478, 275] width 135 height 36
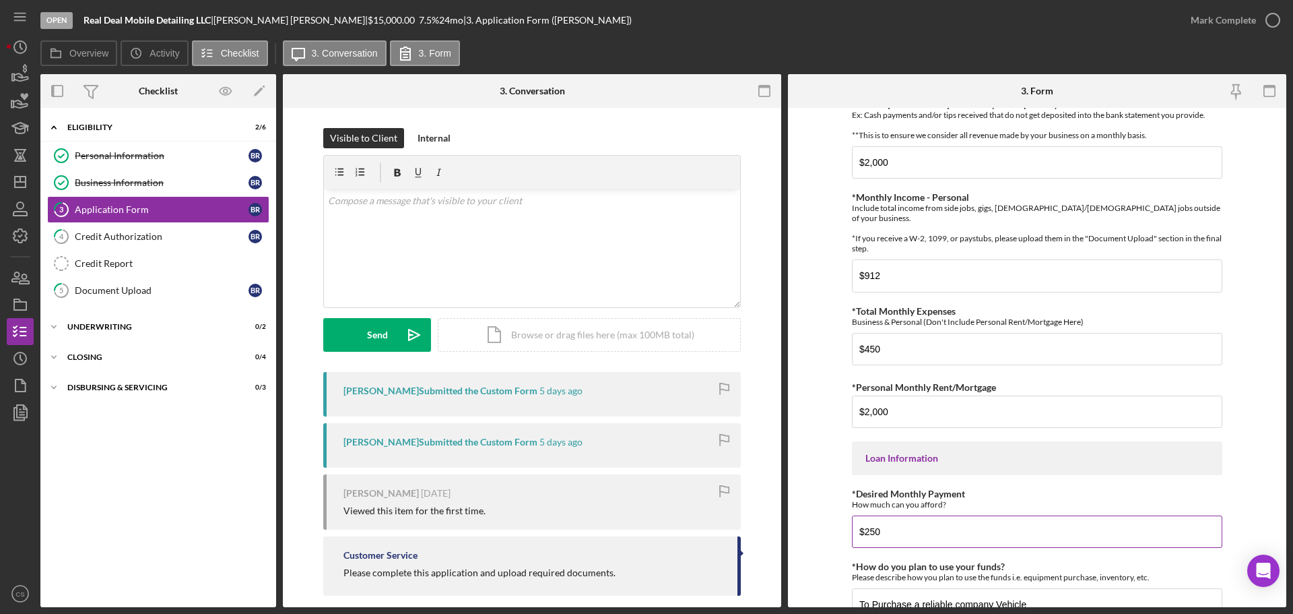
scroll to position [596, 0]
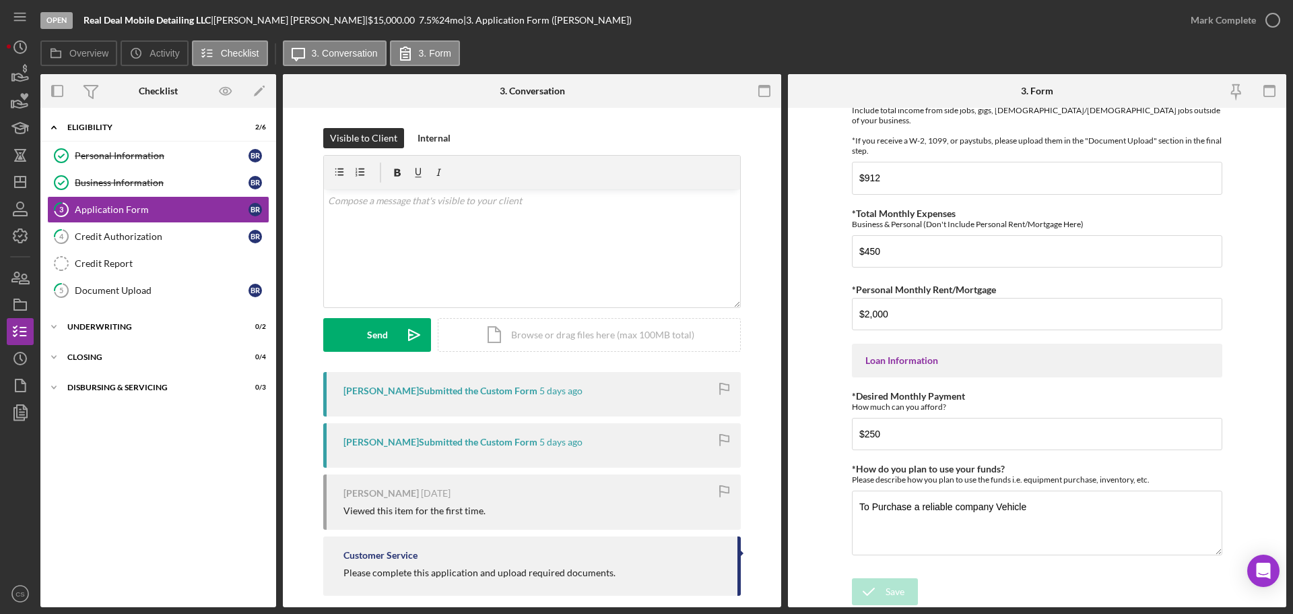
click at [125, 450] on div "Icon/Expander Eligibility 2 / 6 Personal Information Personal Information B R B…" at bounding box center [158, 358] width 236 height 486
drag, startPoint x: 145, startPoint y: 243, endPoint x: 172, endPoint y: 242, distance: 27.7
click at [145, 242] on link "4 Credit Authorization B R" at bounding box center [158, 236] width 222 height 27
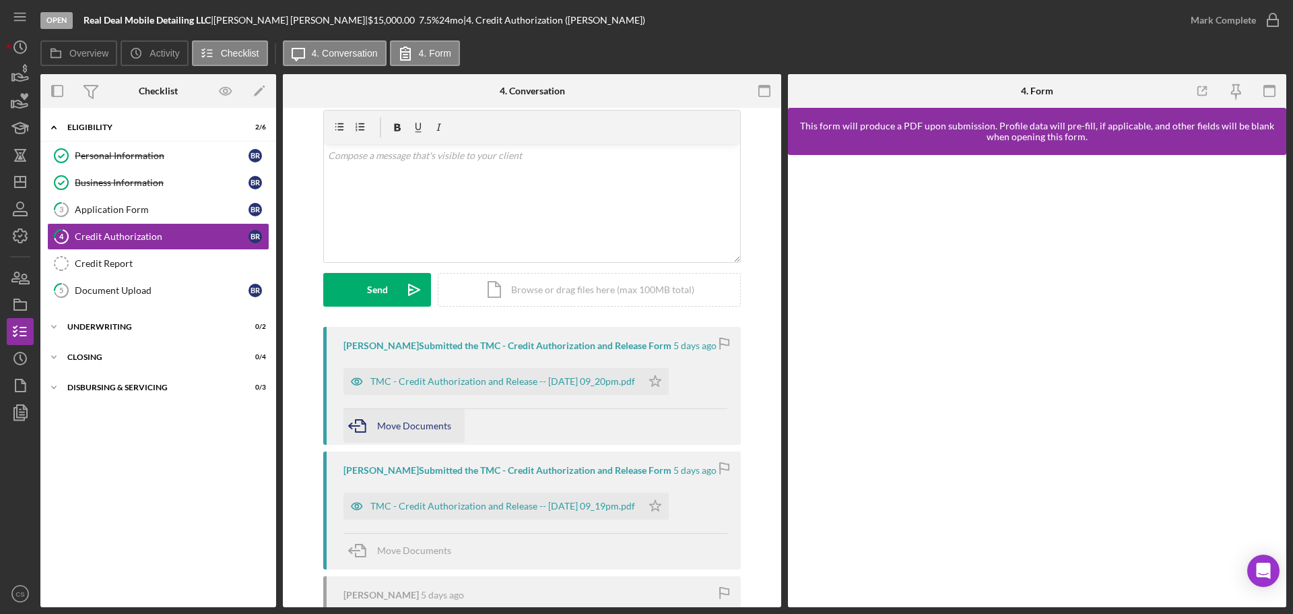
scroll to position [67, 0]
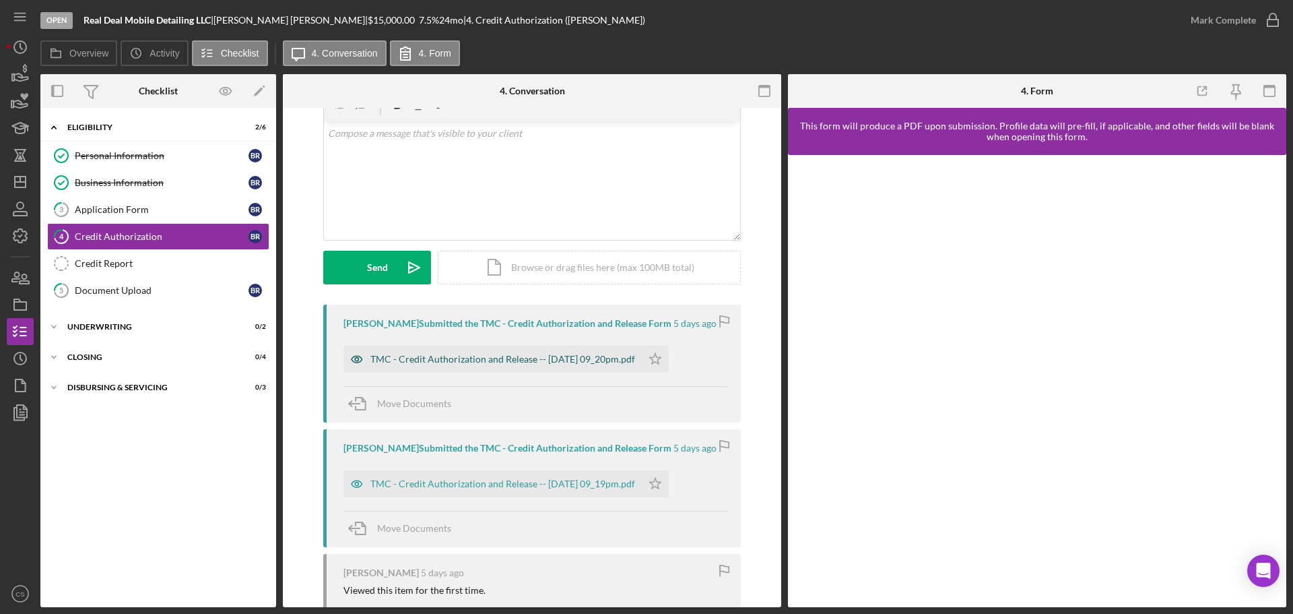
click at [463, 358] on div "TMC - Credit Authorization and Release -- [DATE] 09_20pm.pdf" at bounding box center [502, 359] width 265 height 11
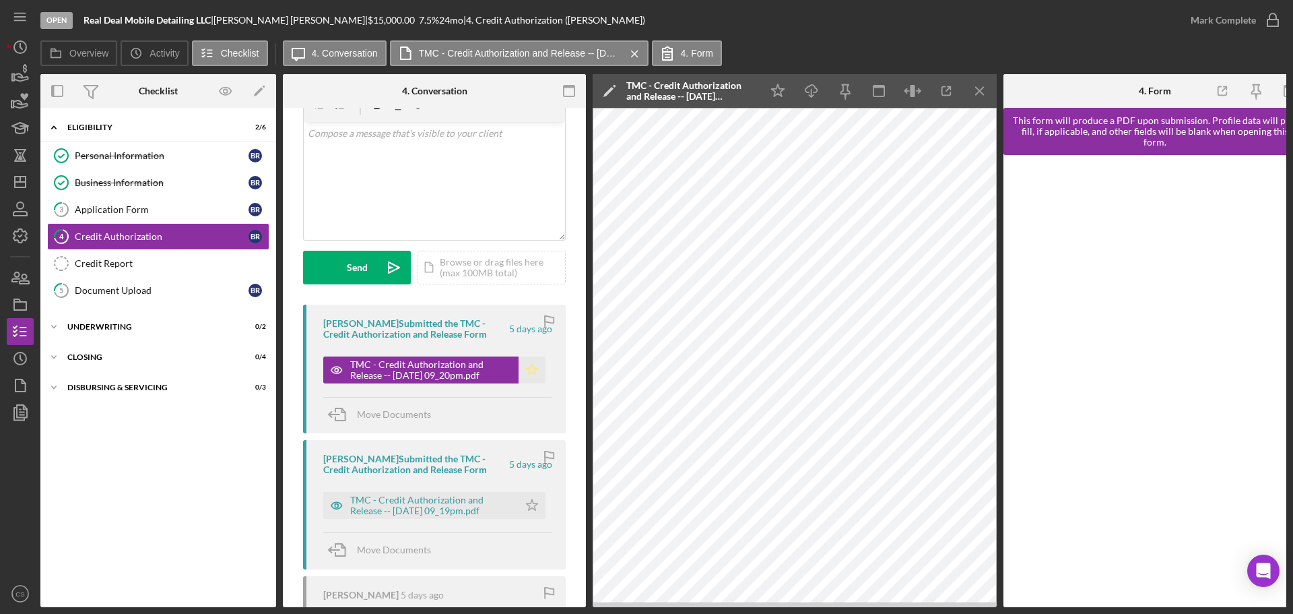
click at [531, 373] on polygon "button" at bounding box center [532, 369] width 11 height 11
click at [1263, 22] on icon "button" at bounding box center [1273, 20] width 34 height 34
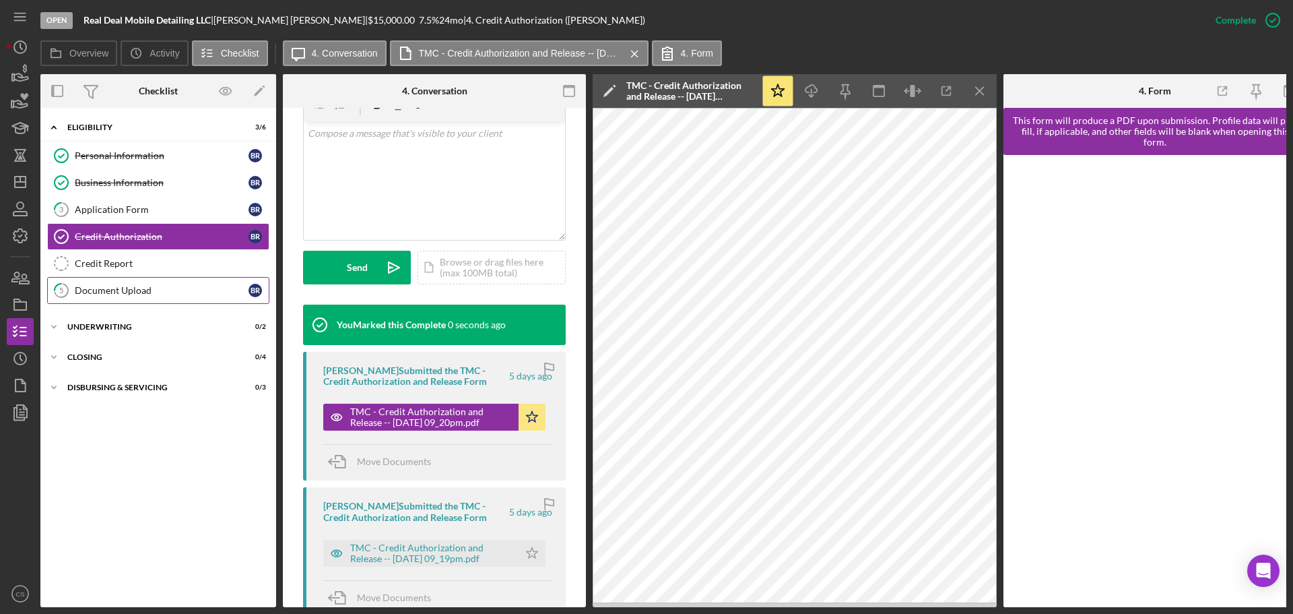
click at [189, 284] on link "5 Document Upload B R" at bounding box center [158, 290] width 222 height 27
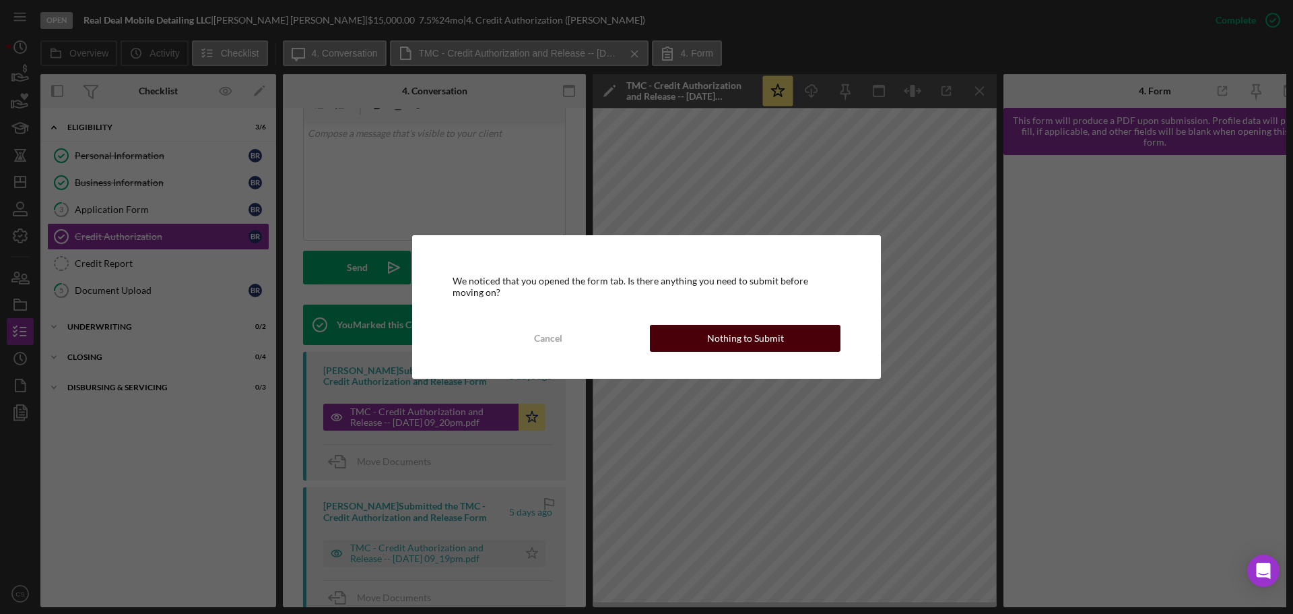
click at [697, 337] on button "Nothing to Submit" at bounding box center [745, 338] width 191 height 27
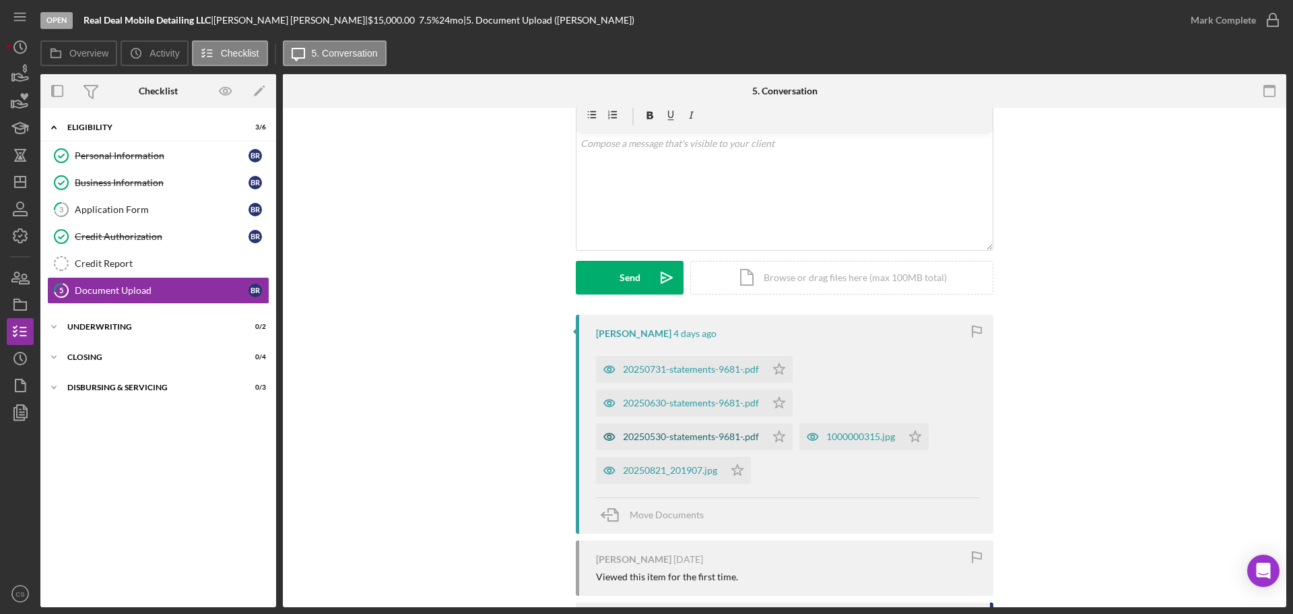
scroll to position [135, 0]
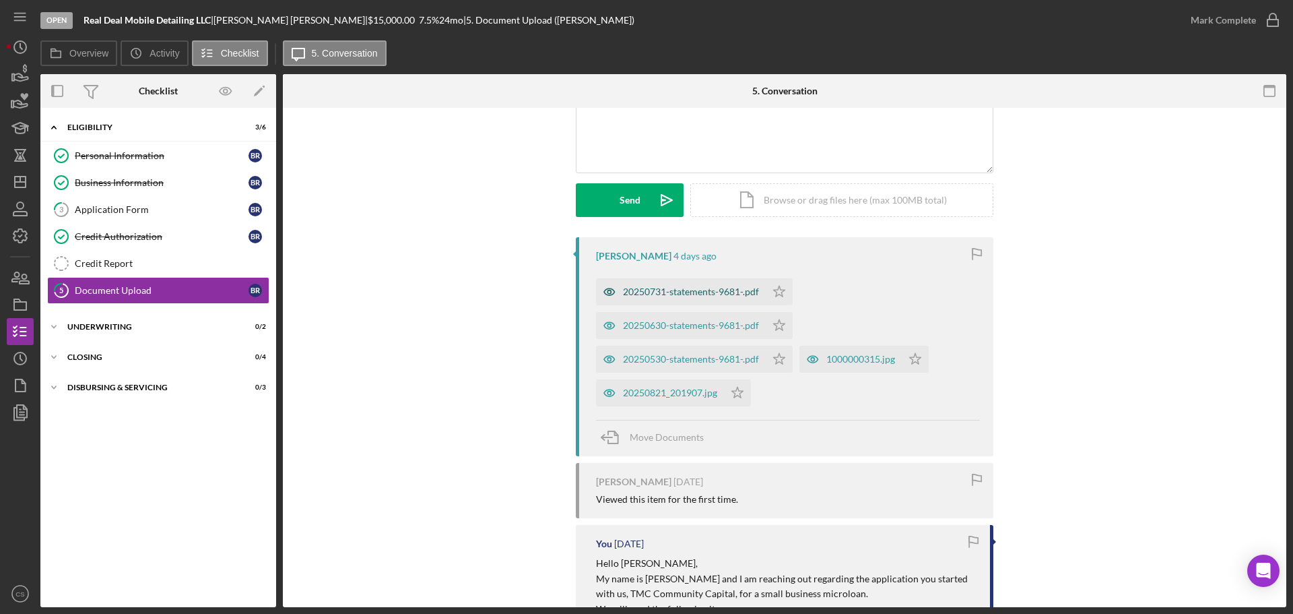
click at [674, 291] on div "20250731-statements-9681-.pdf" at bounding box center [691, 291] width 136 height 11
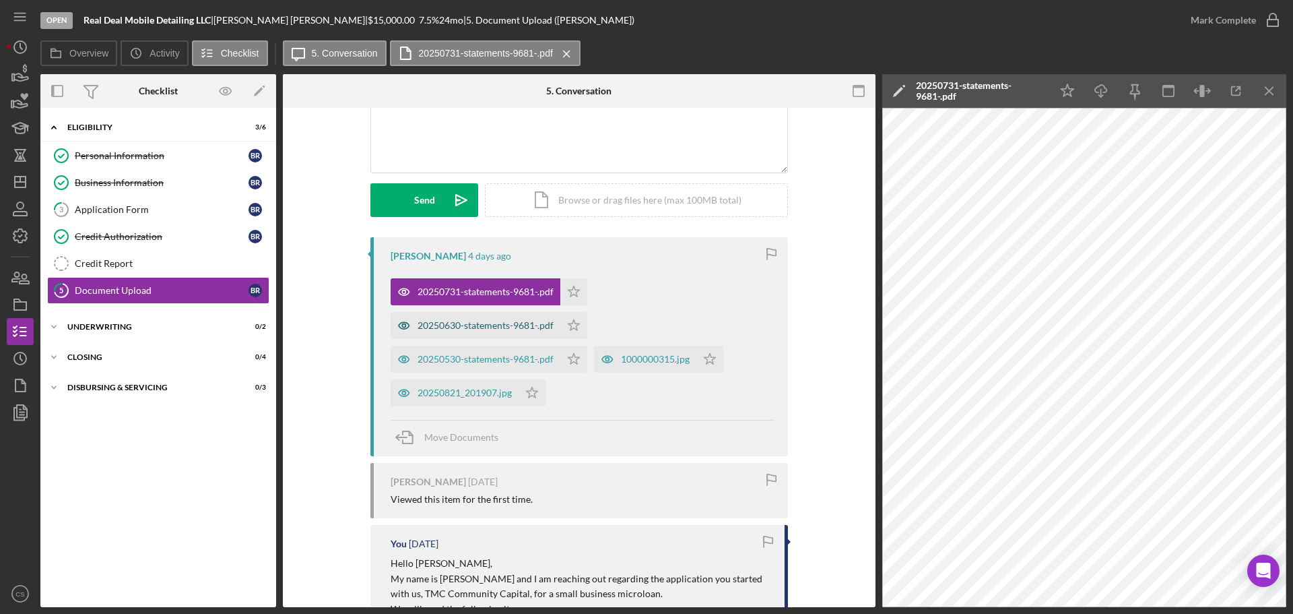
click at [446, 331] on div "20250630-statements-9681-.pdf" at bounding box center [486, 325] width 136 height 11
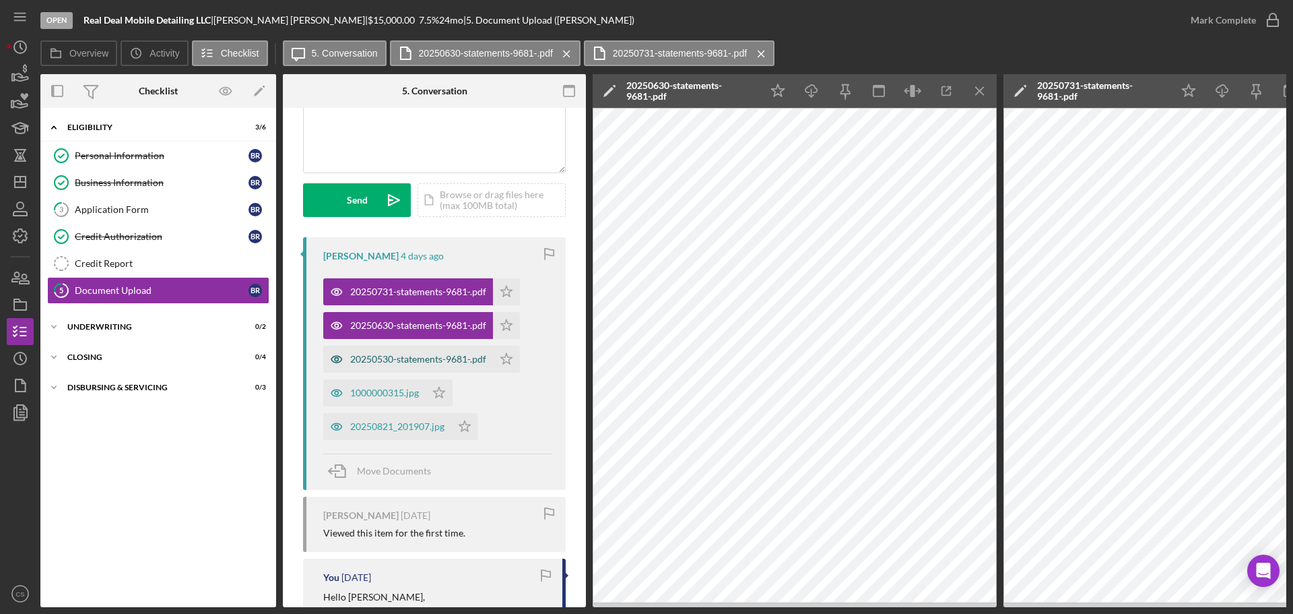
click at [409, 358] on div "20250530-statements-9681-.pdf" at bounding box center [418, 359] width 136 height 11
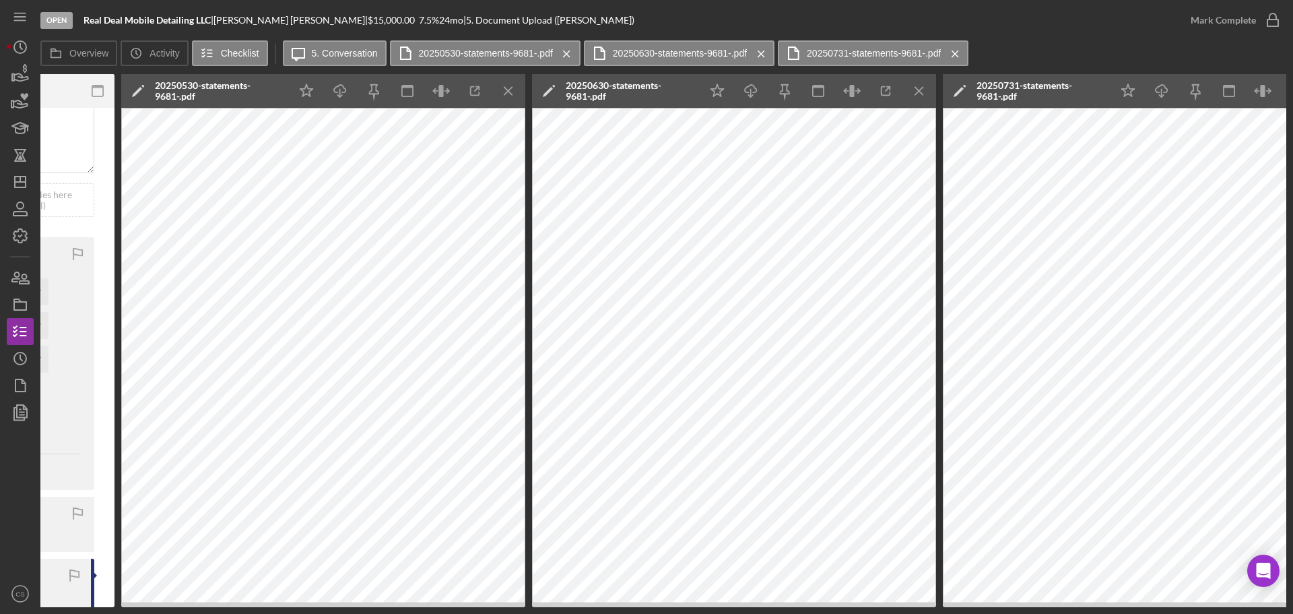
scroll to position [0, 0]
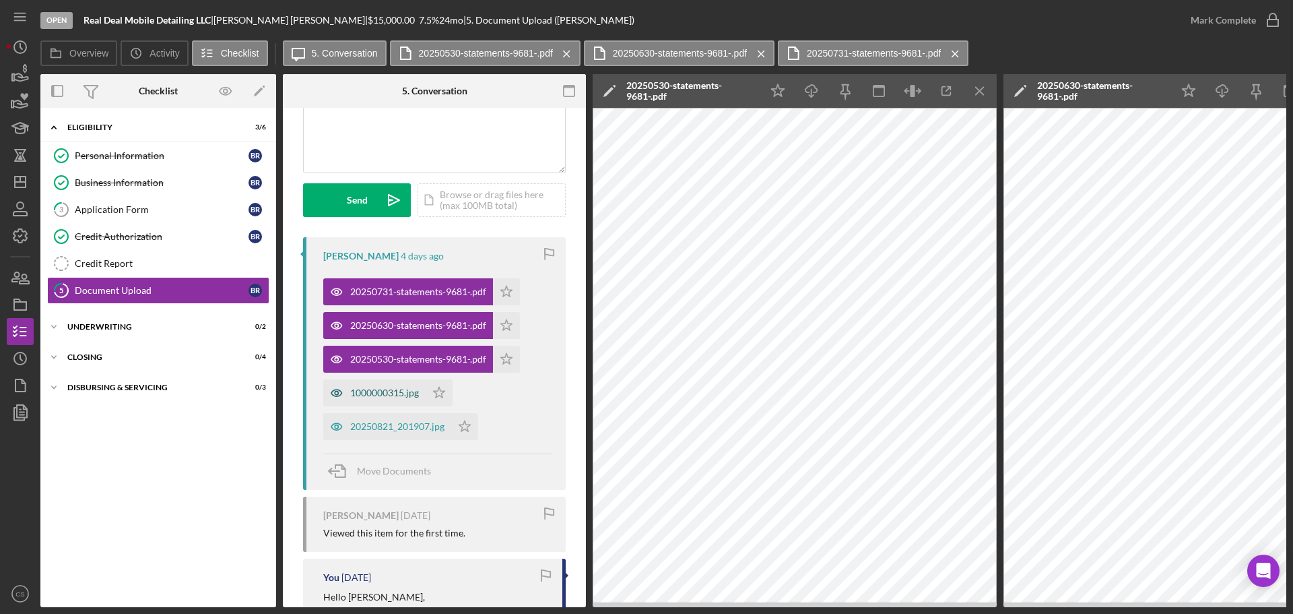
click at [372, 391] on div "1000000315.jpg" at bounding box center [384, 392] width 69 height 11
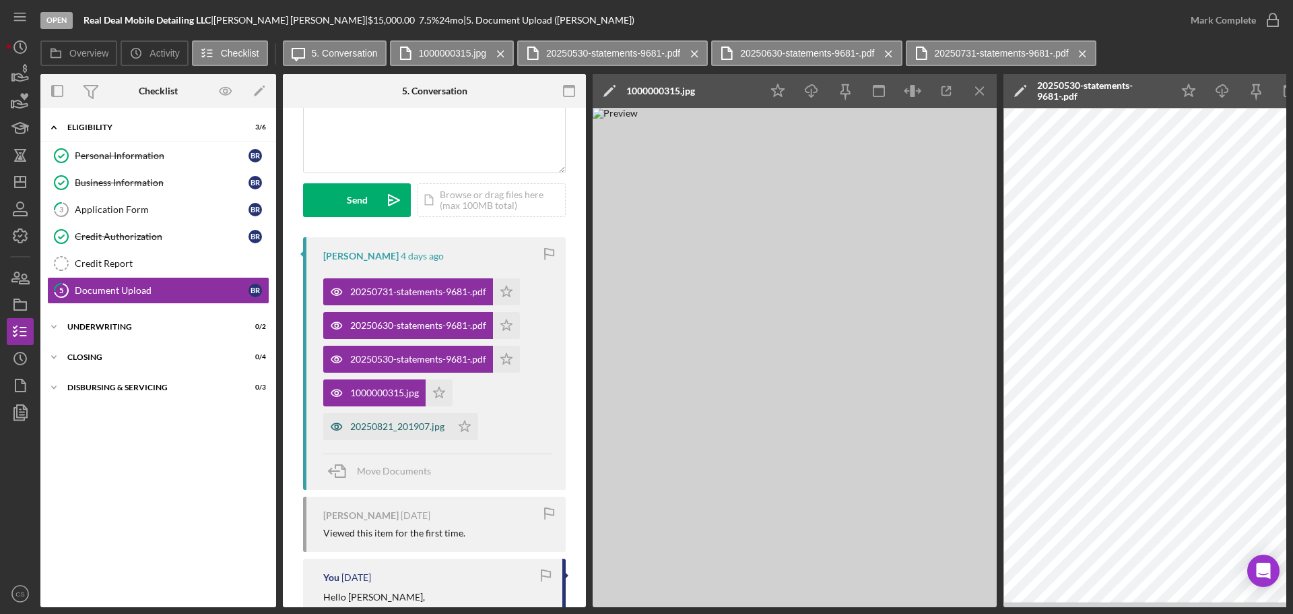
click at [384, 432] on div "20250821_201907.jpg" at bounding box center [387, 426] width 128 height 27
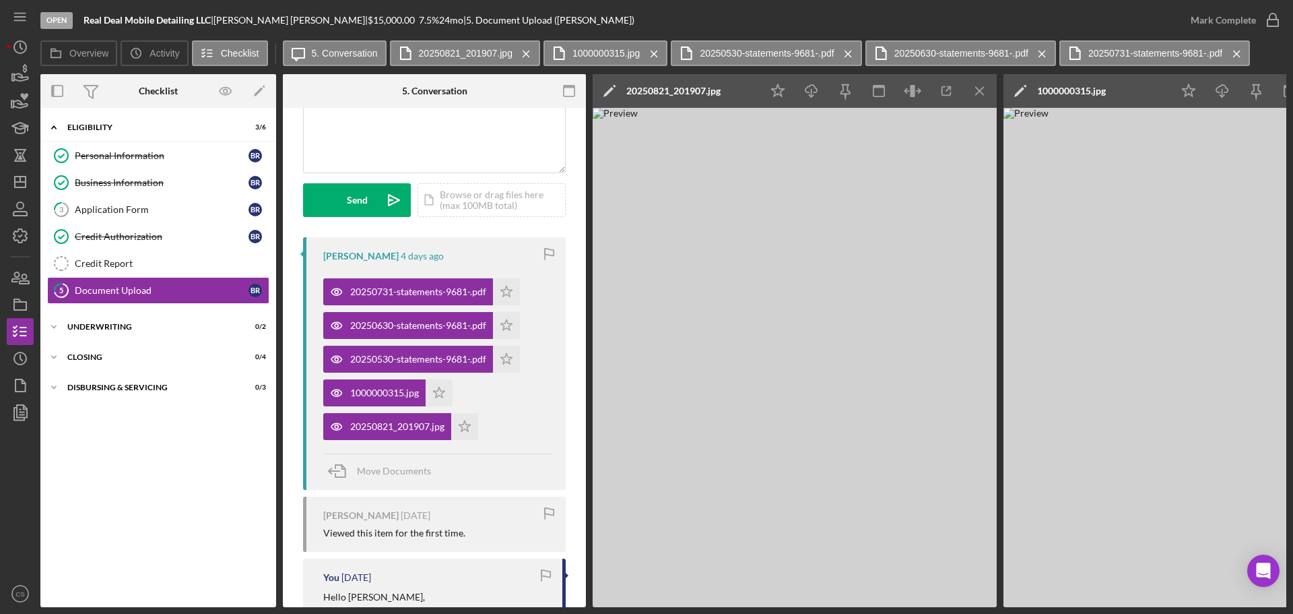
click at [183, 463] on div "Icon/Expander Eligibility 3 / 6 Personal Information Personal Information B R B…" at bounding box center [158, 358] width 236 height 486
click at [469, 424] on icon "Icon/Star" at bounding box center [464, 426] width 27 height 27
click at [501, 296] on polygon "button" at bounding box center [506, 291] width 11 height 11
drag, startPoint x: 505, startPoint y: 361, endPoint x: 506, endPoint y: 333, distance: 27.6
click at [505, 296] on polygon "button" at bounding box center [506, 291] width 11 height 11
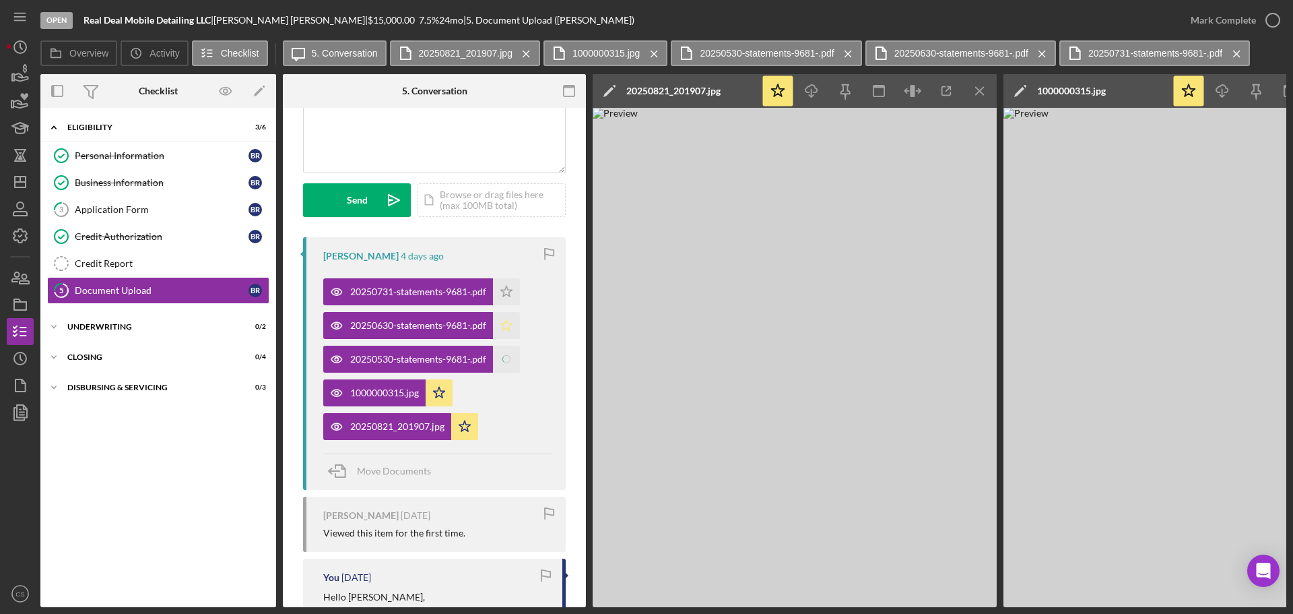
click at [506, 330] on icon "Icon/Star" at bounding box center [506, 325] width 27 height 27
click at [504, 294] on icon "Icon/Star" at bounding box center [506, 291] width 27 height 27
click at [190, 204] on div "Application Form" at bounding box center [162, 209] width 174 height 11
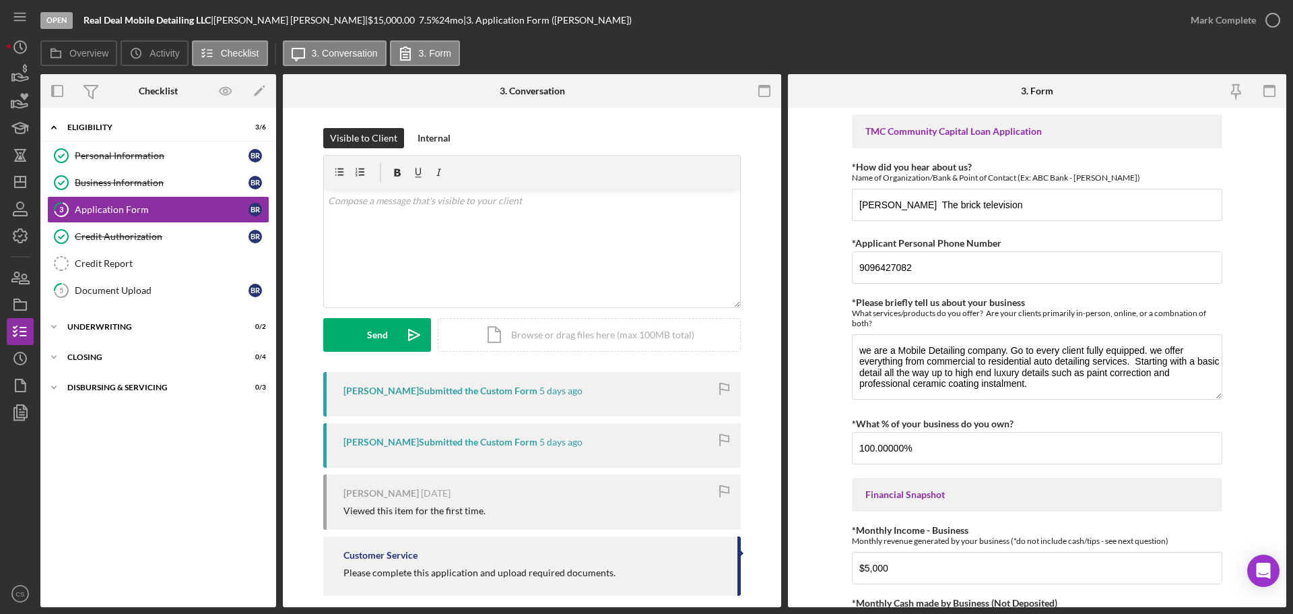
click at [150, 419] on div "Icon/Expander Eligibility 3 / 6 Personal Information Personal Information B R B…" at bounding box center [158, 358] width 236 height 486
click at [170, 289] on div "Document Upload" at bounding box center [162, 290] width 174 height 11
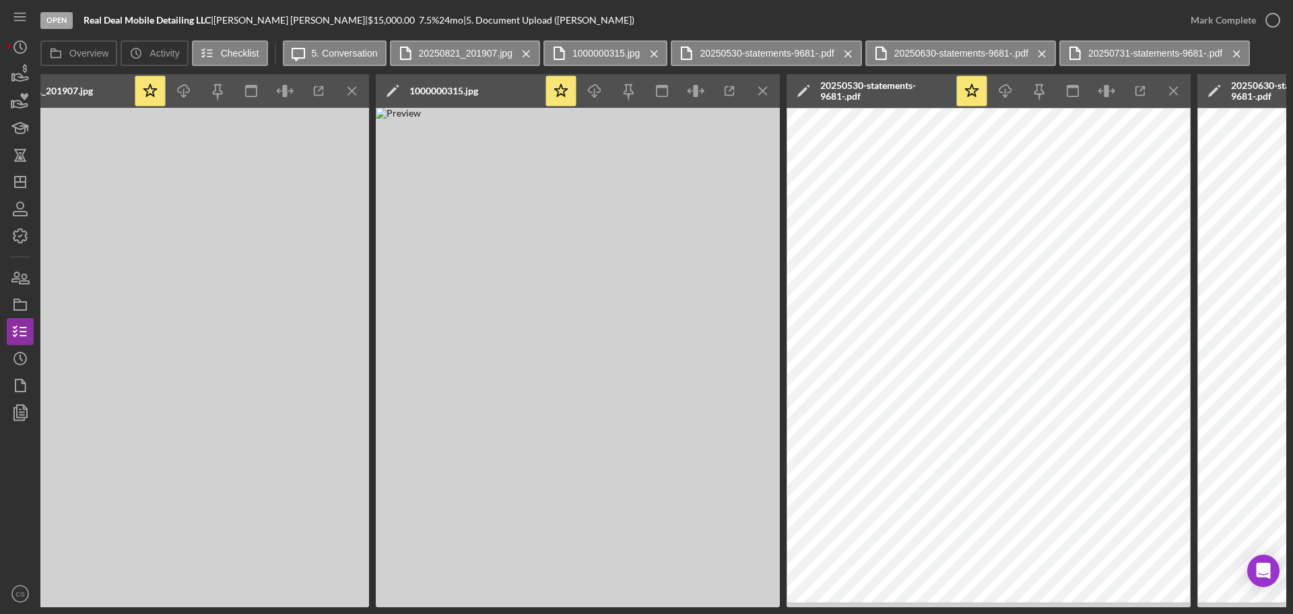
scroll to position [0, 546]
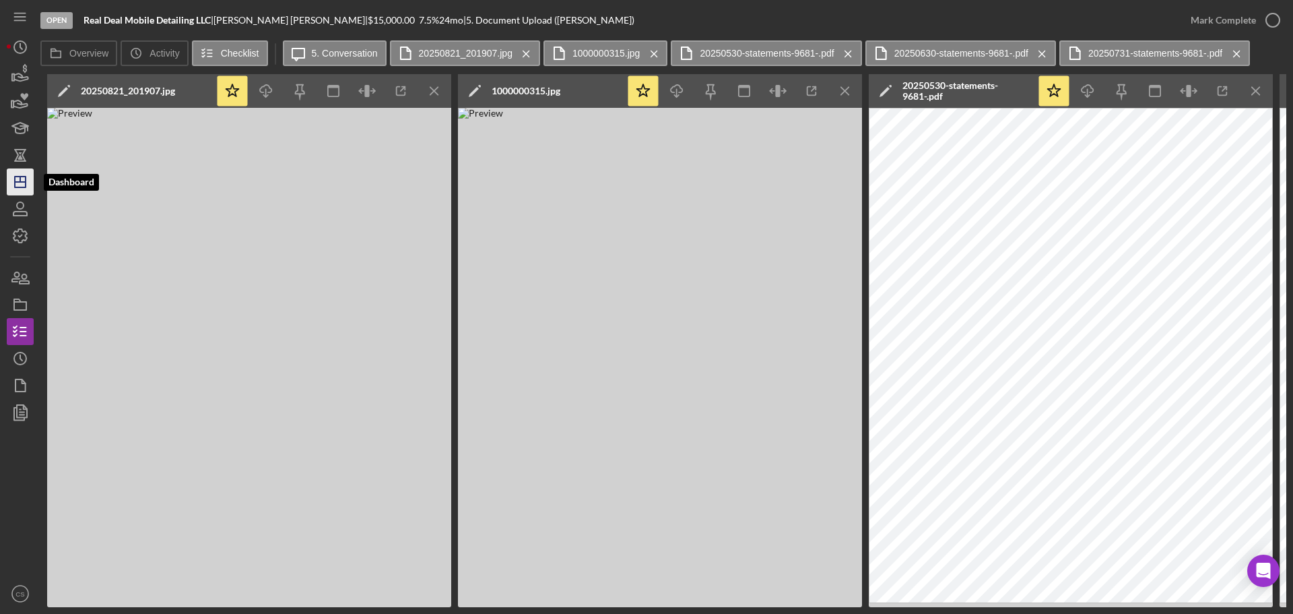
click at [23, 187] on polygon "button" at bounding box center [20, 181] width 11 height 11
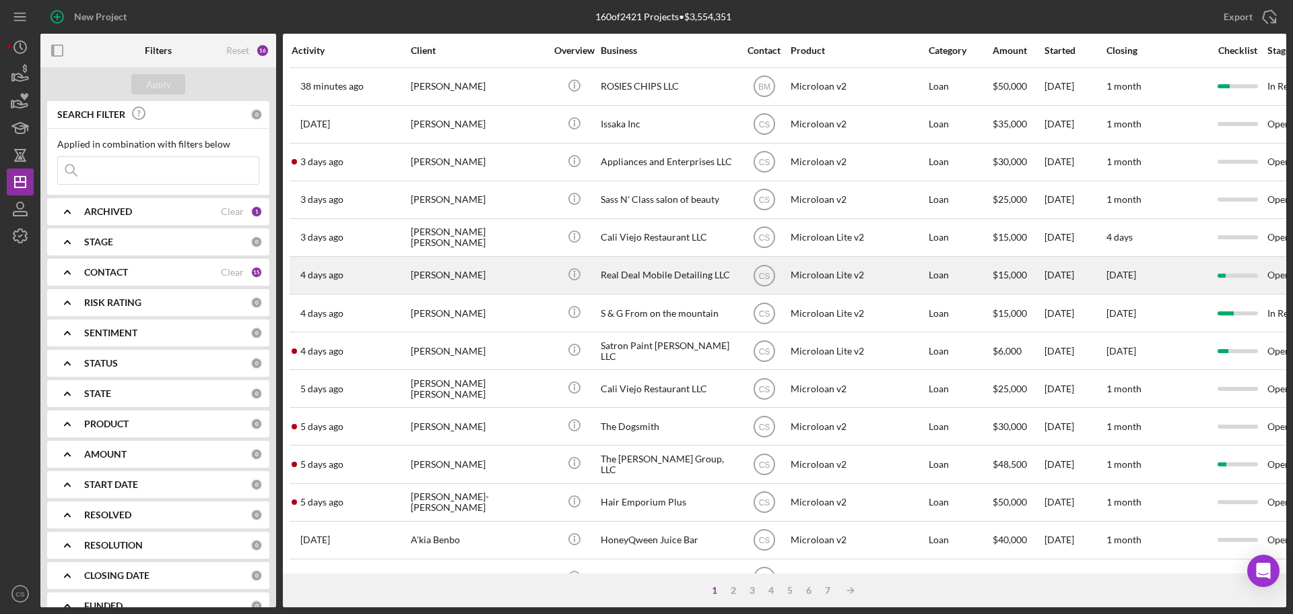
click at [507, 284] on div "[PERSON_NAME]" at bounding box center [478, 275] width 135 height 36
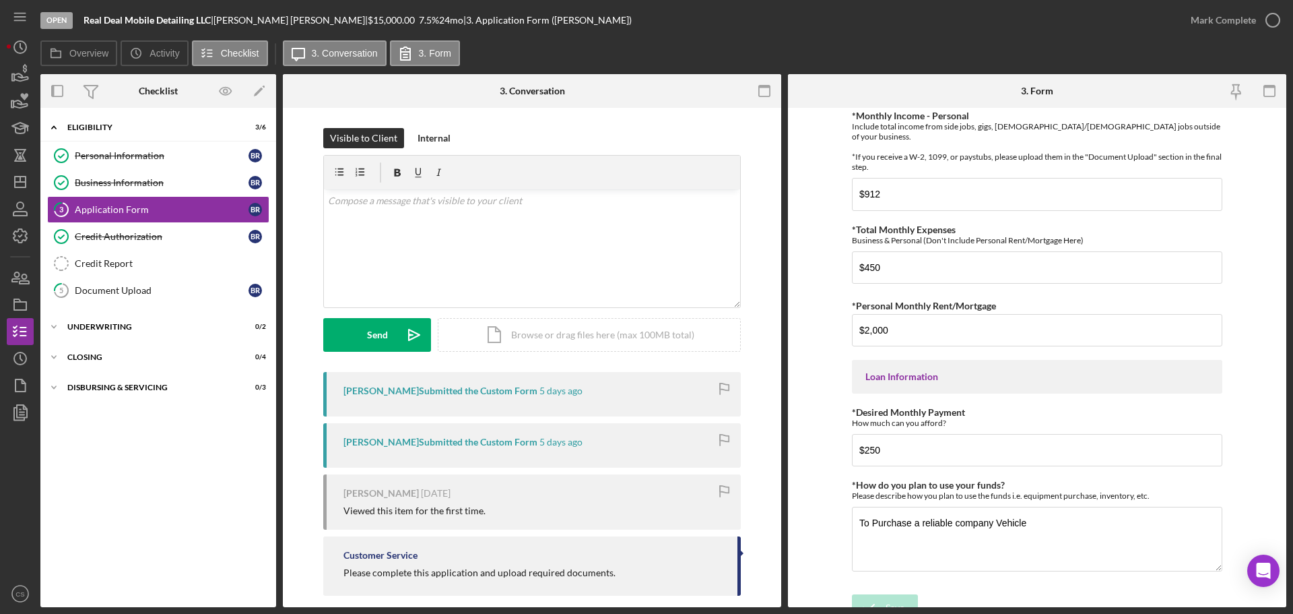
scroll to position [596, 0]
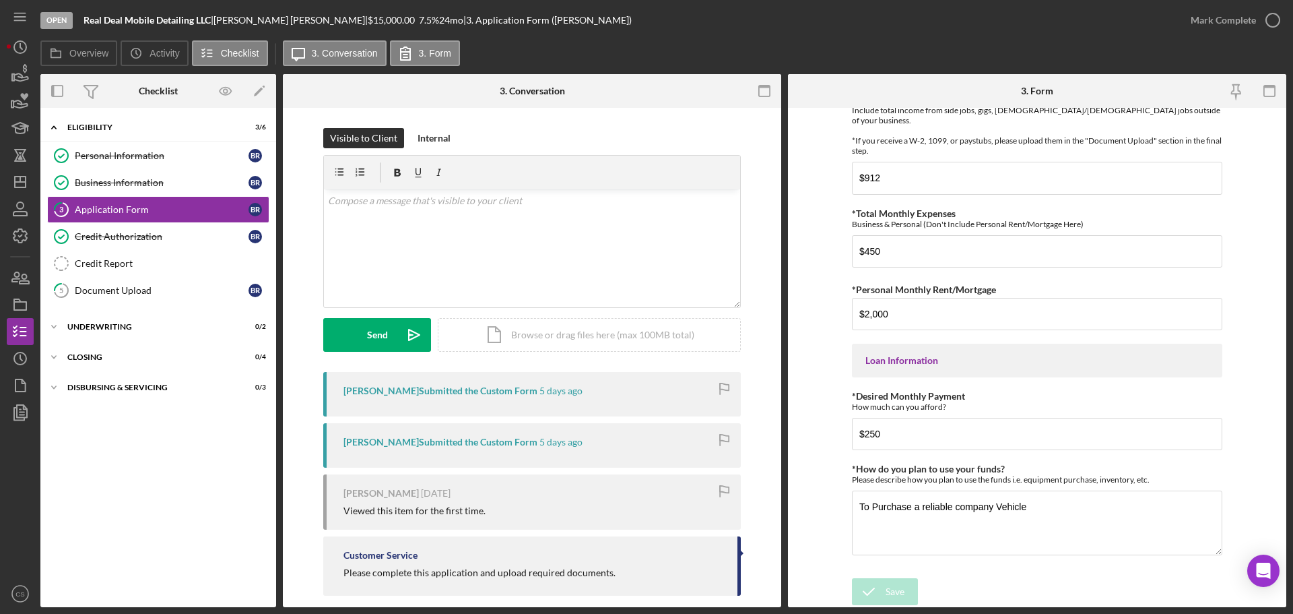
click at [825, 424] on form "TMC Community Capital Loan Application *How did you hear about us? Name of Orga…" at bounding box center [1037, 357] width 498 height 499
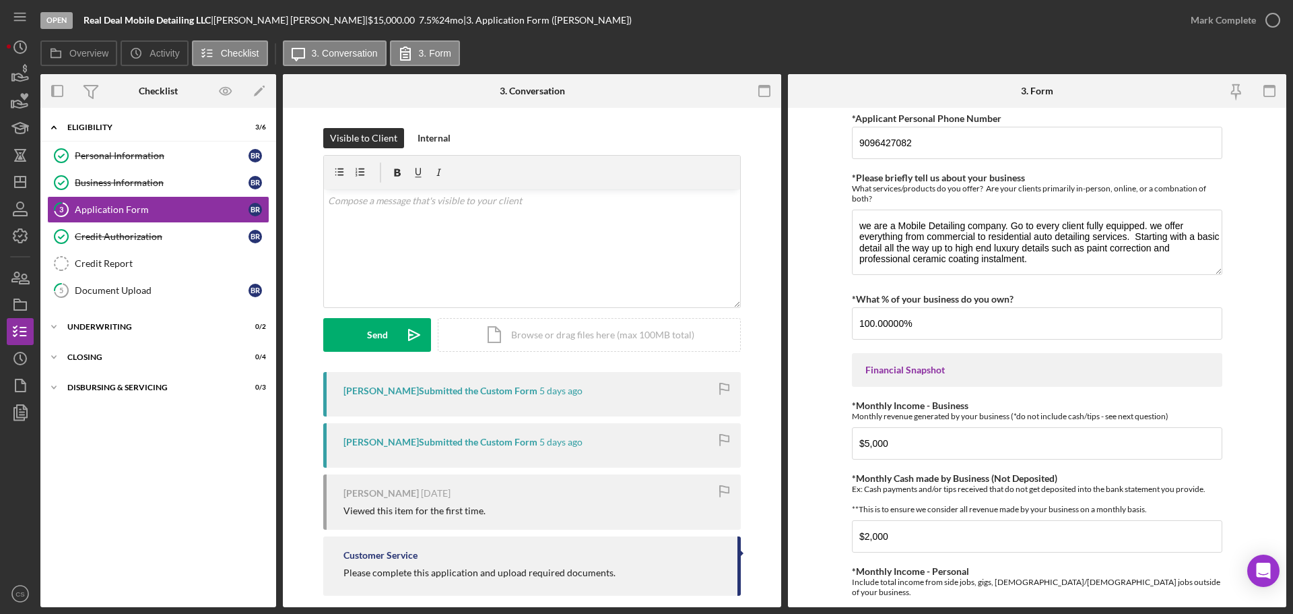
scroll to position [0, 0]
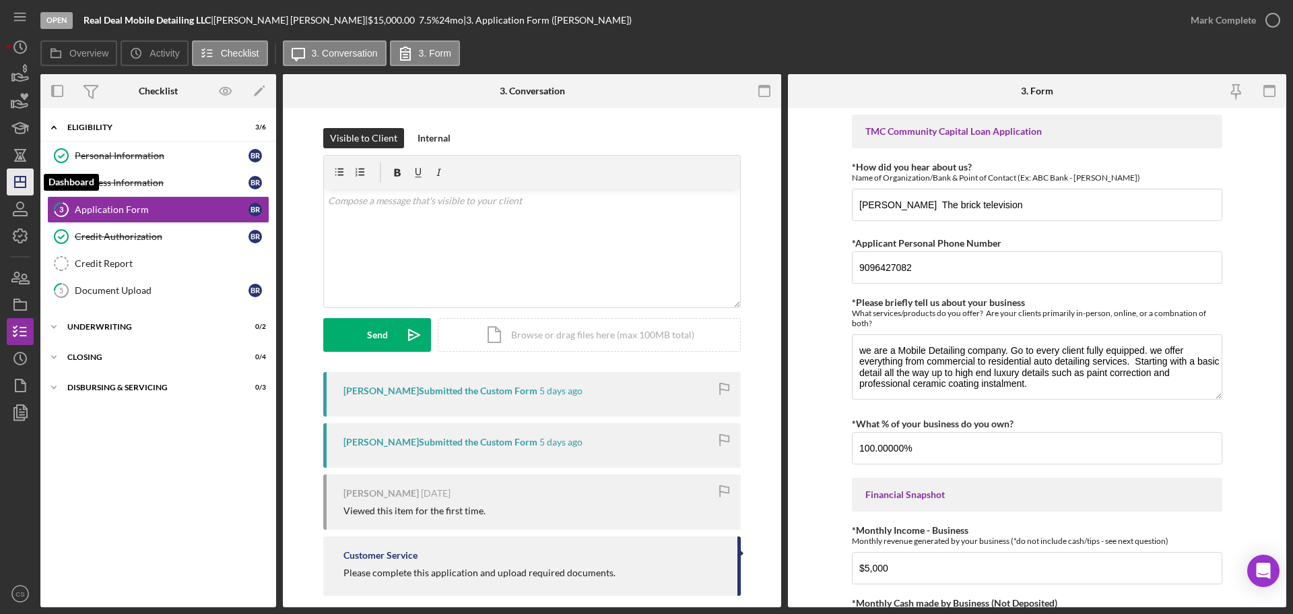
click at [21, 184] on icon "Icon/Dashboard" at bounding box center [20, 182] width 34 height 34
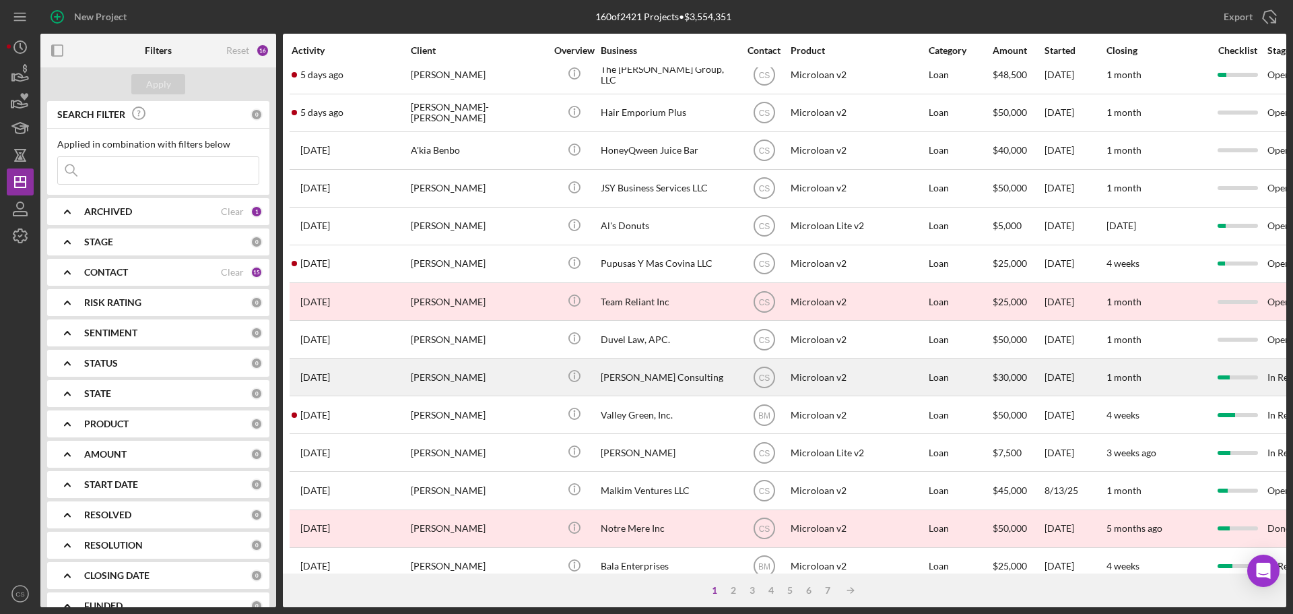
scroll to position [456, 0]
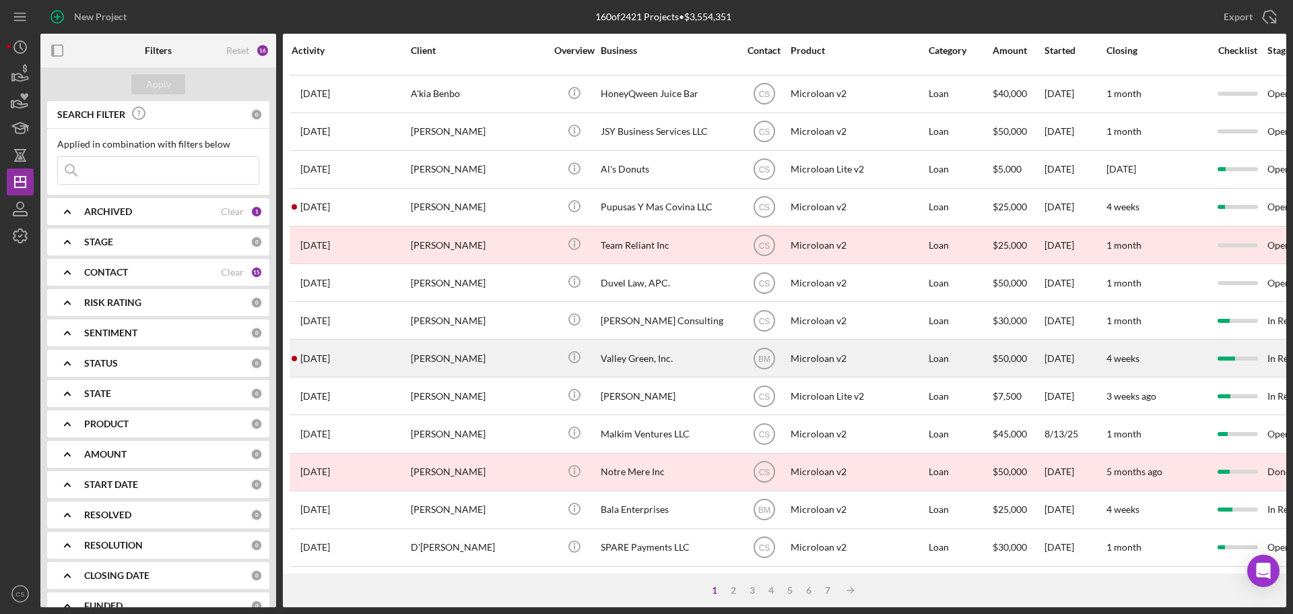
click at [529, 352] on div "[PERSON_NAME]" at bounding box center [478, 358] width 135 height 36
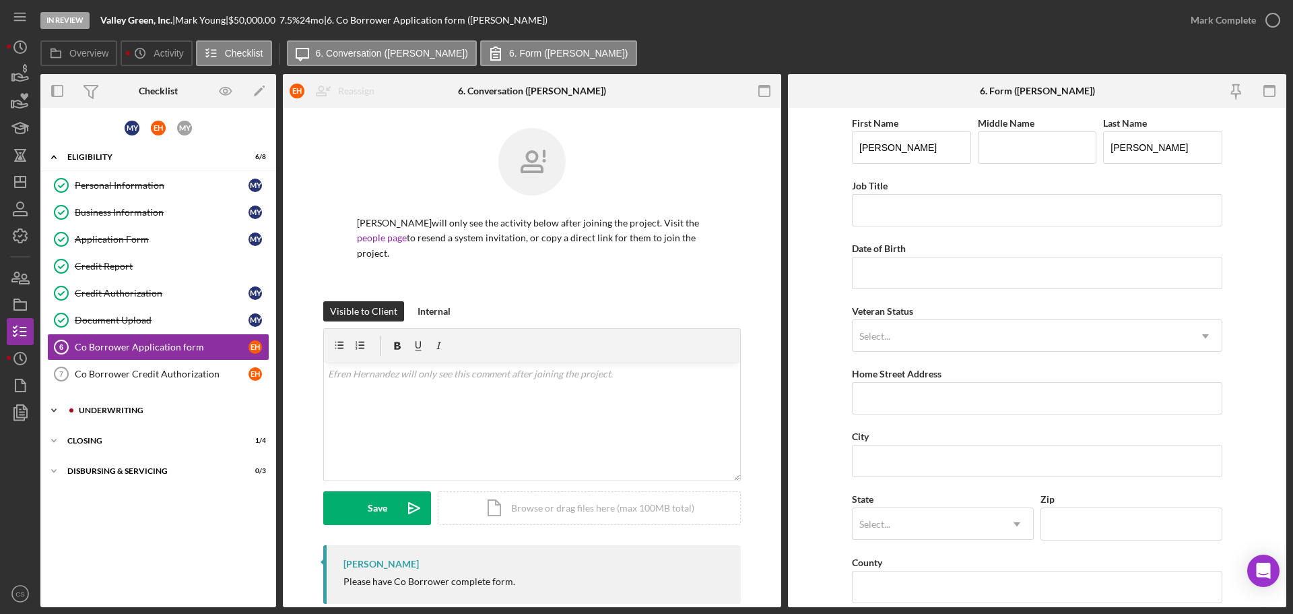
click at [166, 406] on div "Icon/Expander Underwriting 1 / 3" at bounding box center [158, 410] width 236 height 27
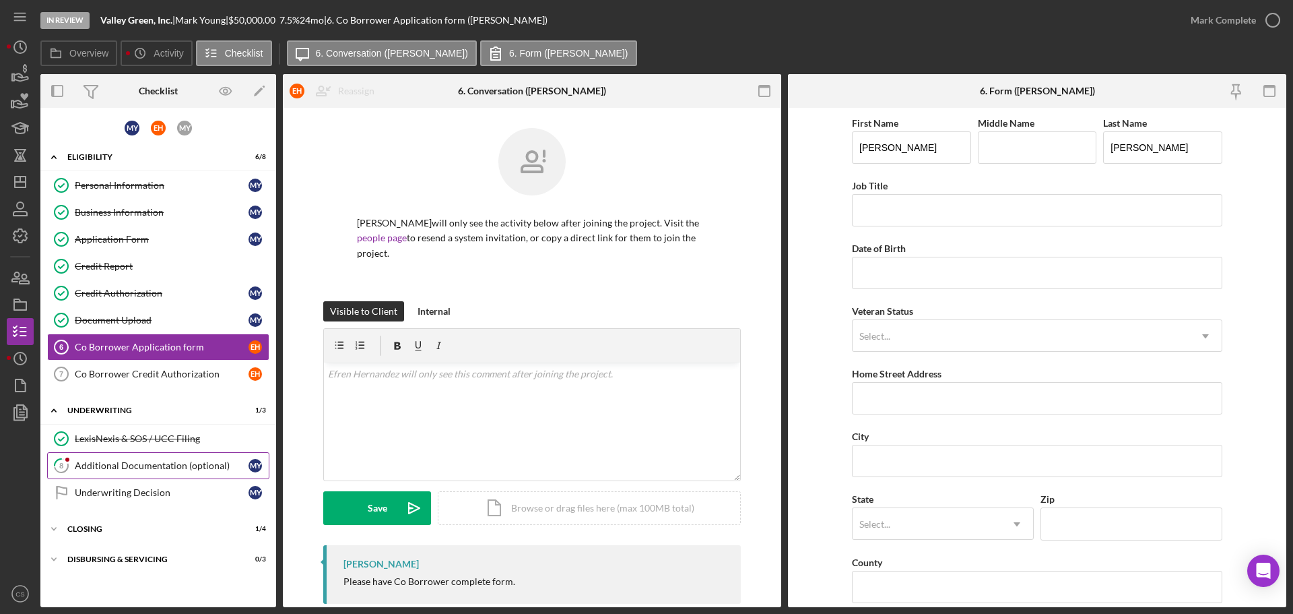
click at [166, 465] on div "Additional Documentation (optional)" at bounding box center [162, 465] width 174 height 11
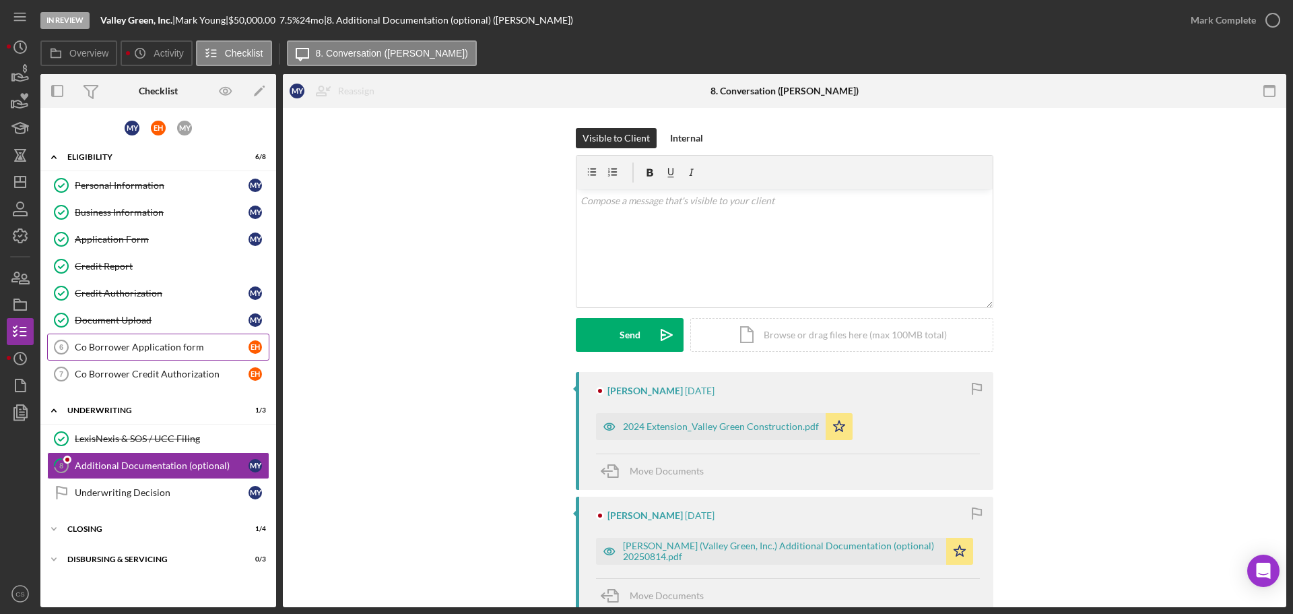
click at [139, 352] on div "Co Borrower Application form" at bounding box center [162, 347] width 174 height 11
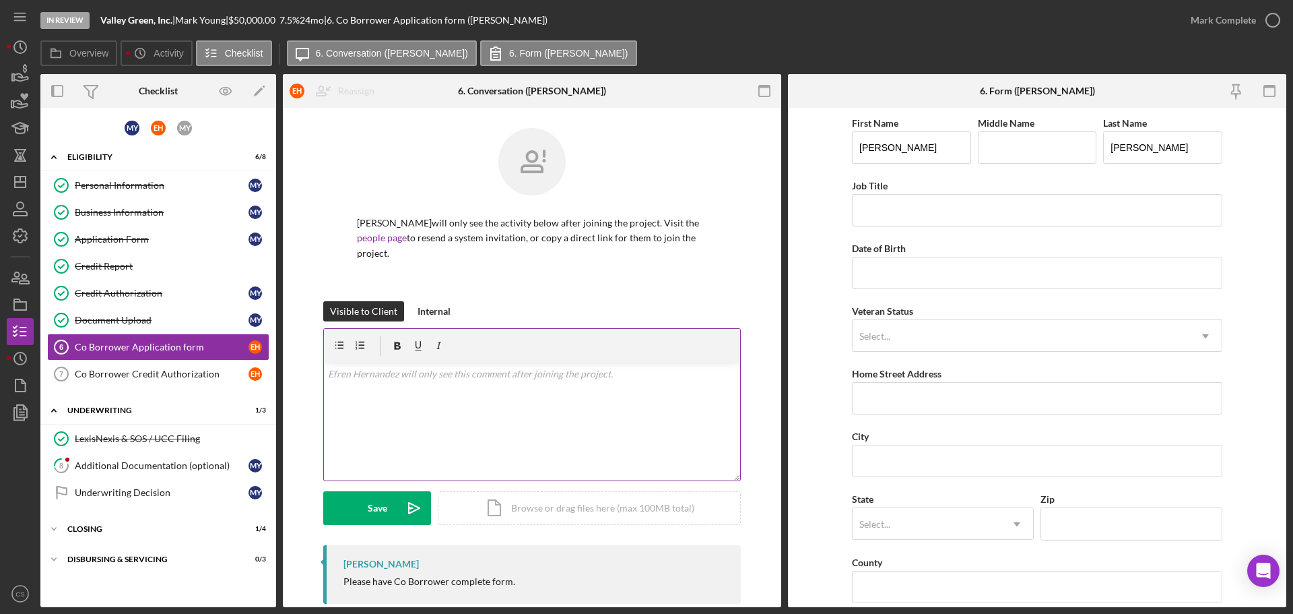
scroll to position [24, 0]
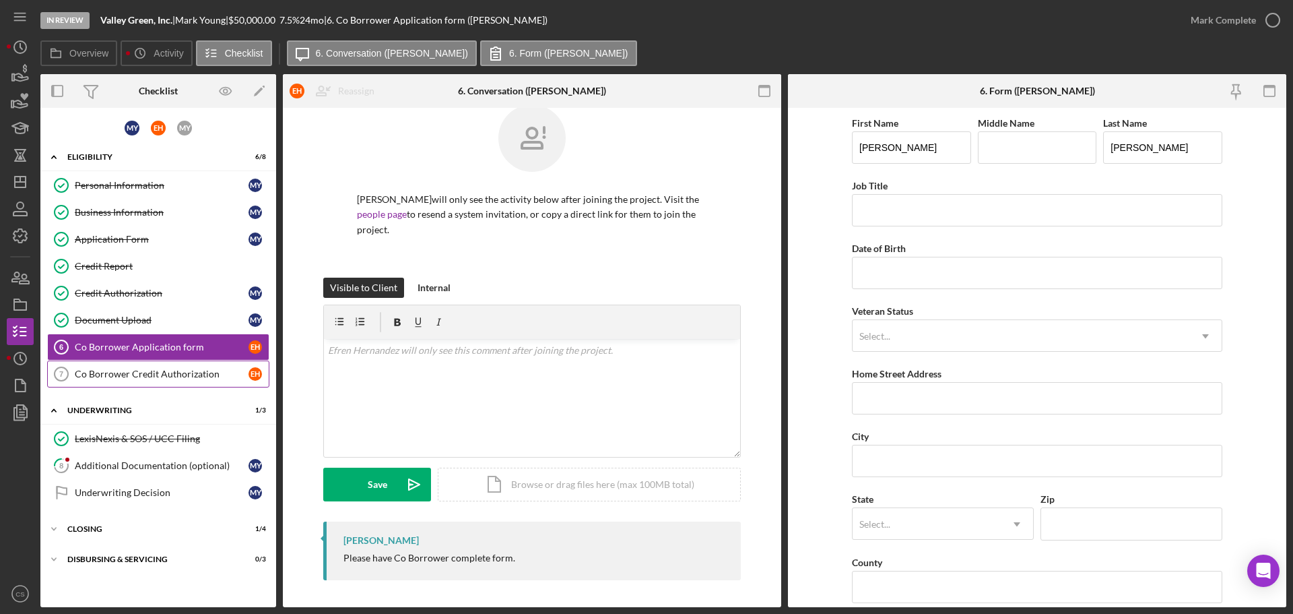
click at [141, 376] on div "Co Borrower Credit Authorization" at bounding box center [162, 373] width 174 height 11
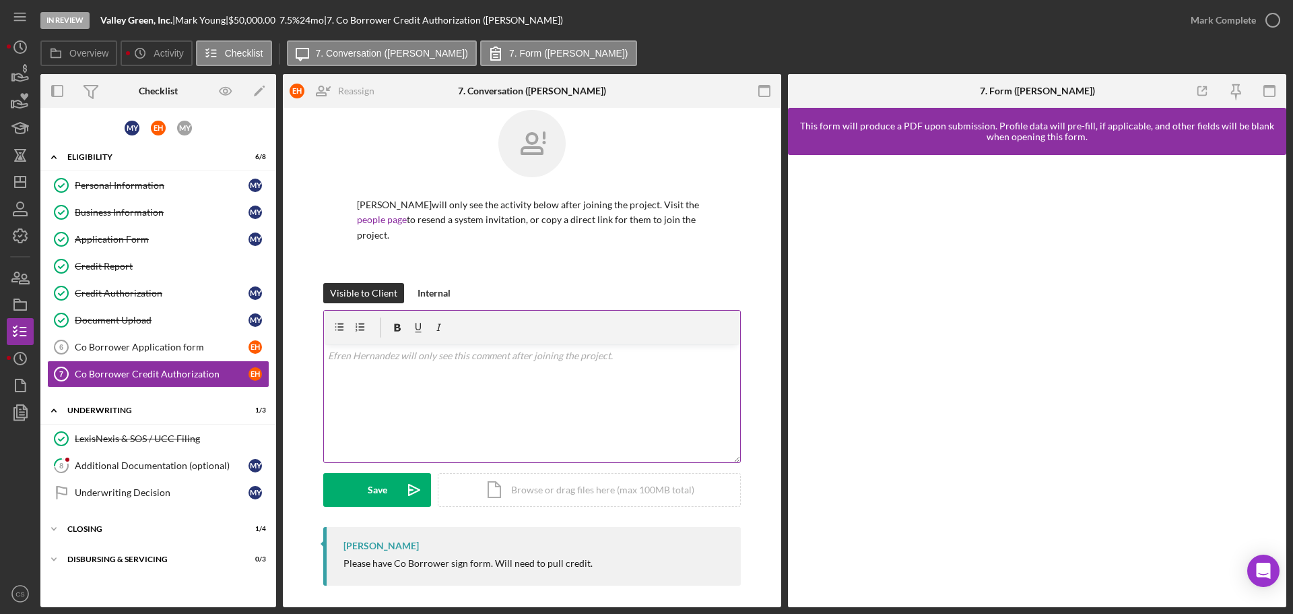
scroll to position [24, 0]
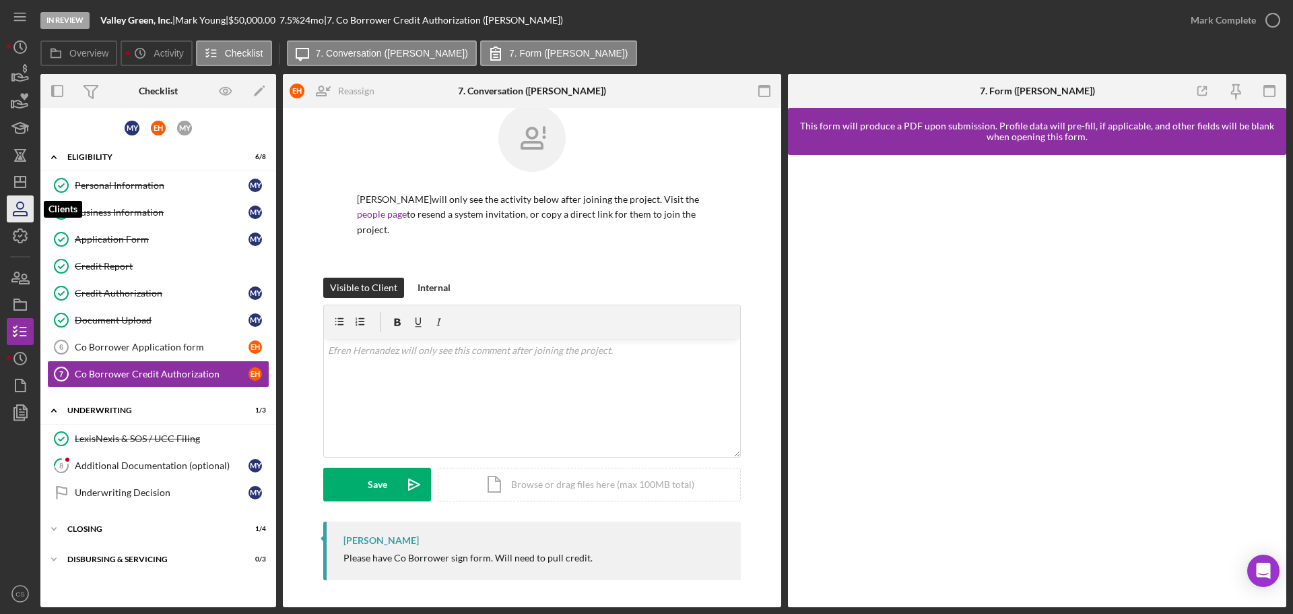
click at [18, 199] on icon "button" at bounding box center [20, 209] width 34 height 34
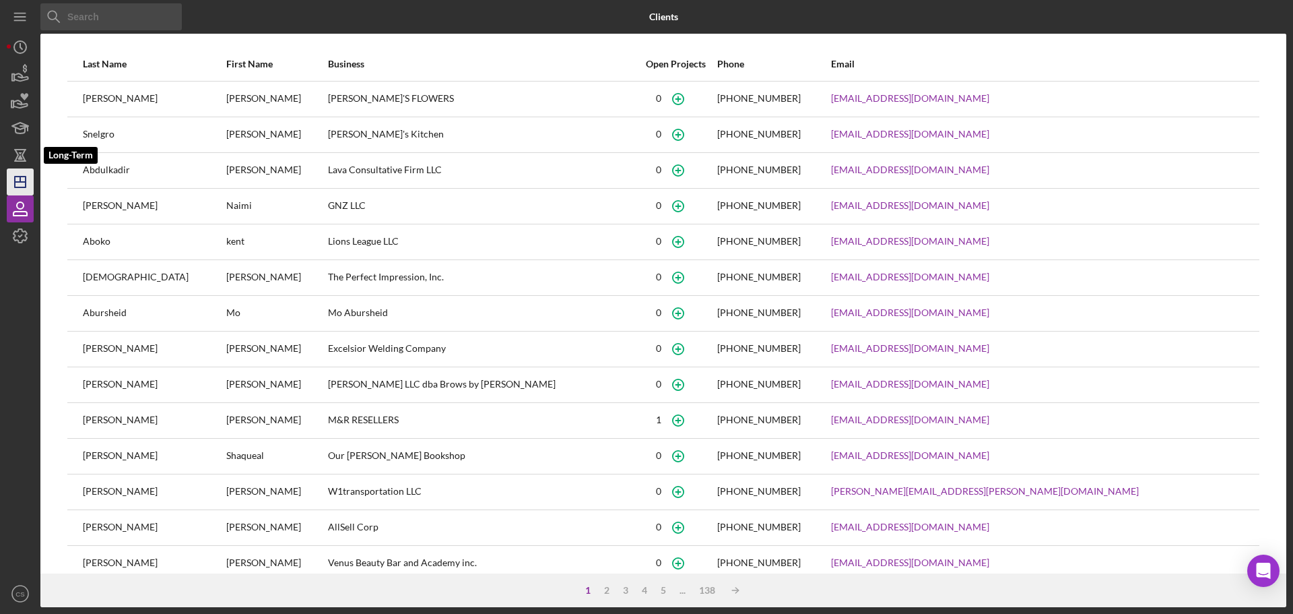
click at [22, 168] on div "Icon/History Activity Loans Grants Educational Long-Term Long-Term Icon/Dashboa…" at bounding box center [20, 320] width 27 height 573
click at [18, 180] on icon "Icon/Dashboard" at bounding box center [20, 182] width 34 height 34
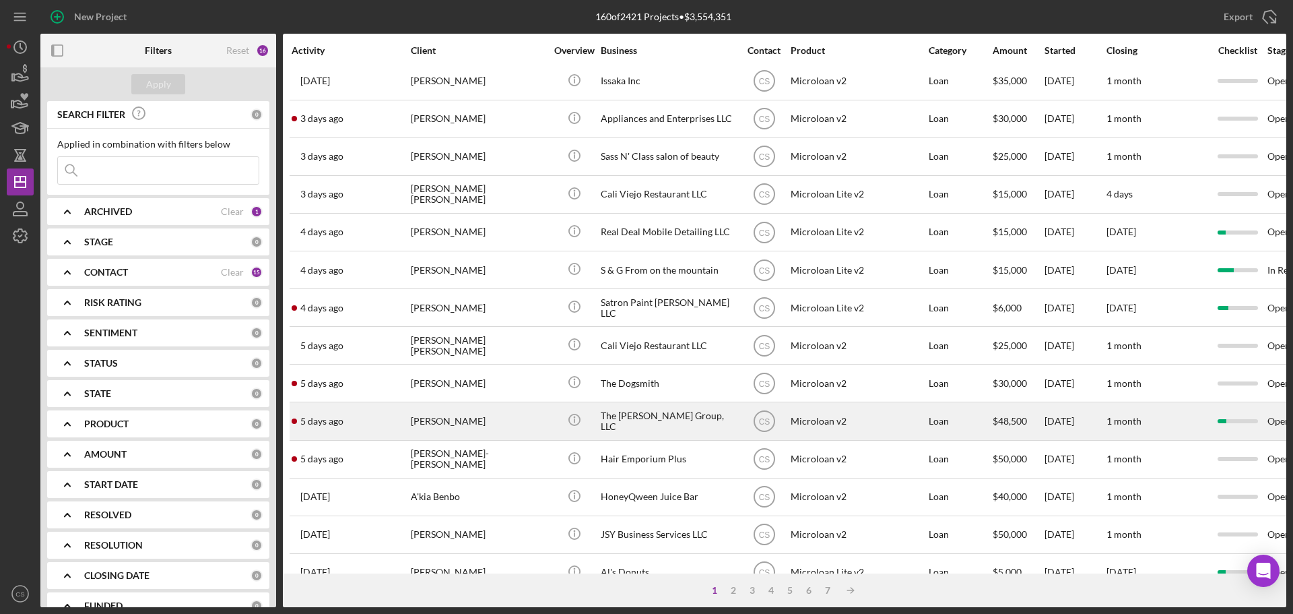
scroll to position [67, 0]
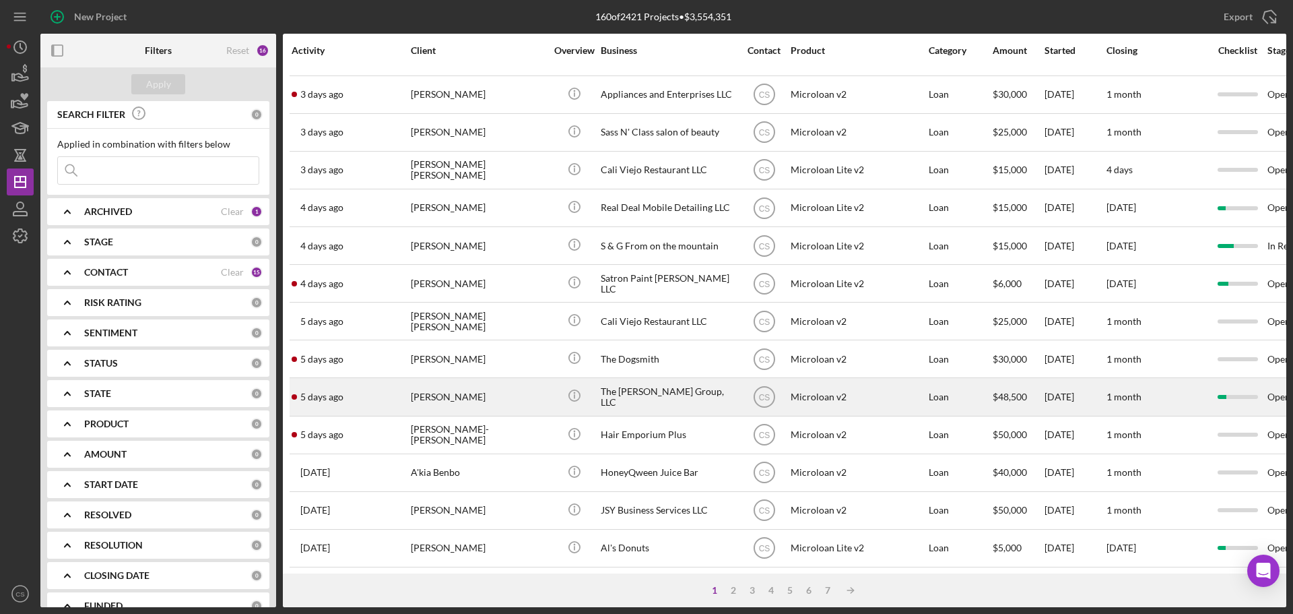
click at [517, 397] on div "[PERSON_NAME]" at bounding box center [478, 397] width 135 height 36
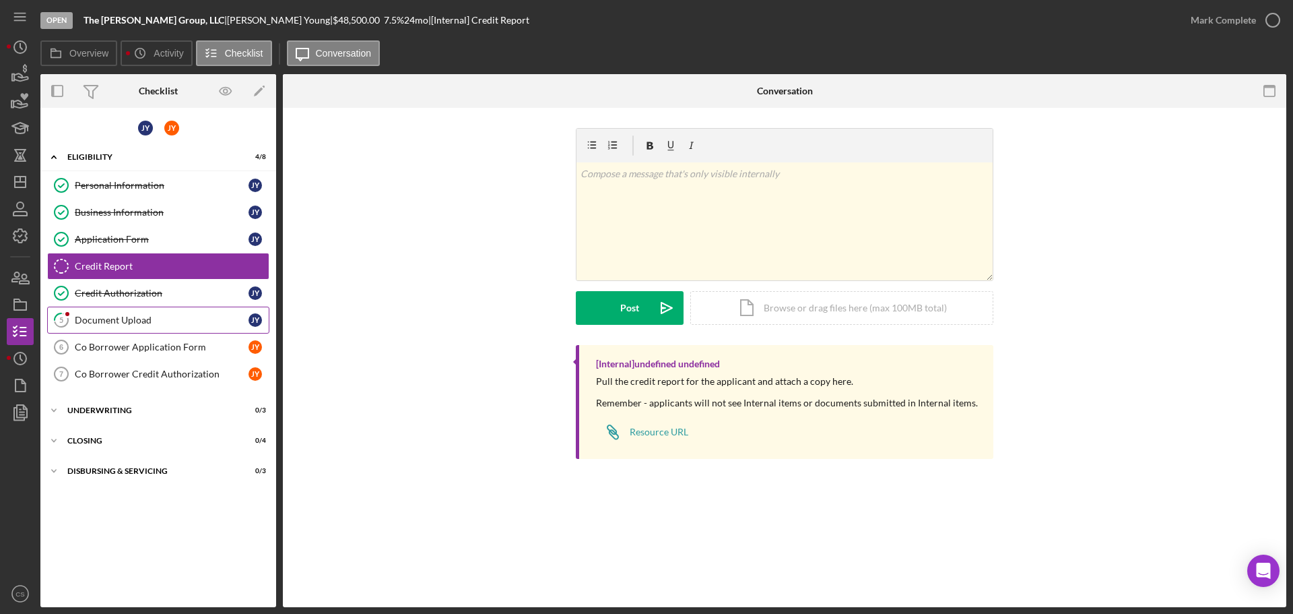
click at [160, 311] on link "5 Document Upload J Y" at bounding box center [158, 319] width 222 height 27
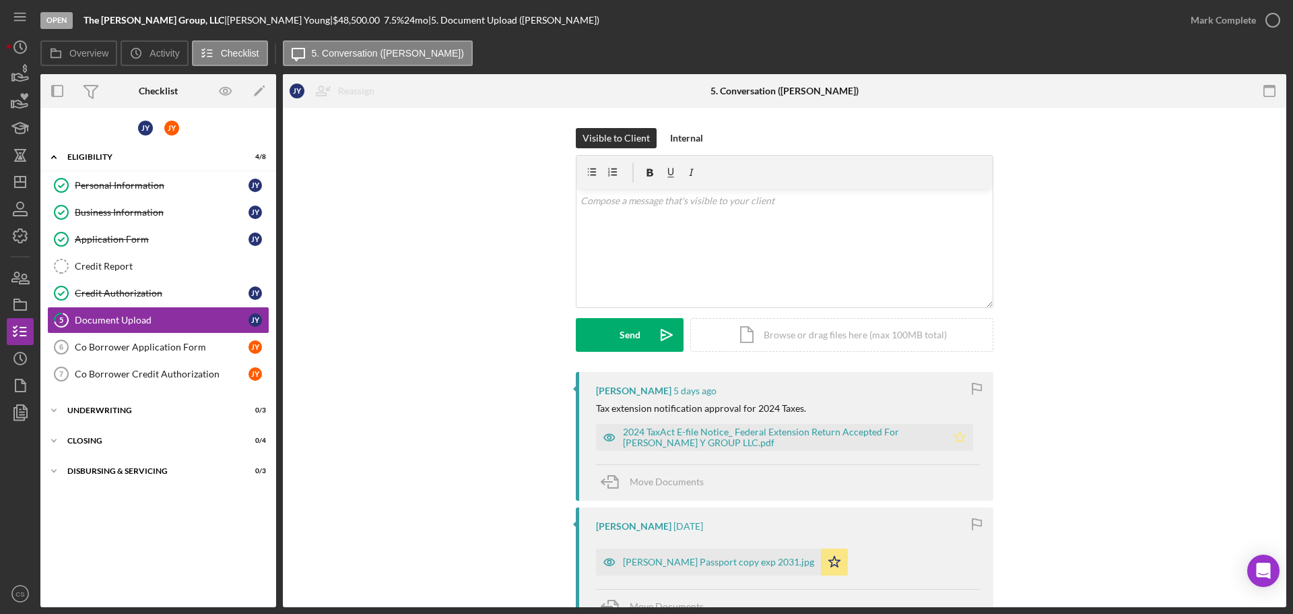
click at [960, 432] on icon "Icon/Star" at bounding box center [959, 437] width 27 height 27
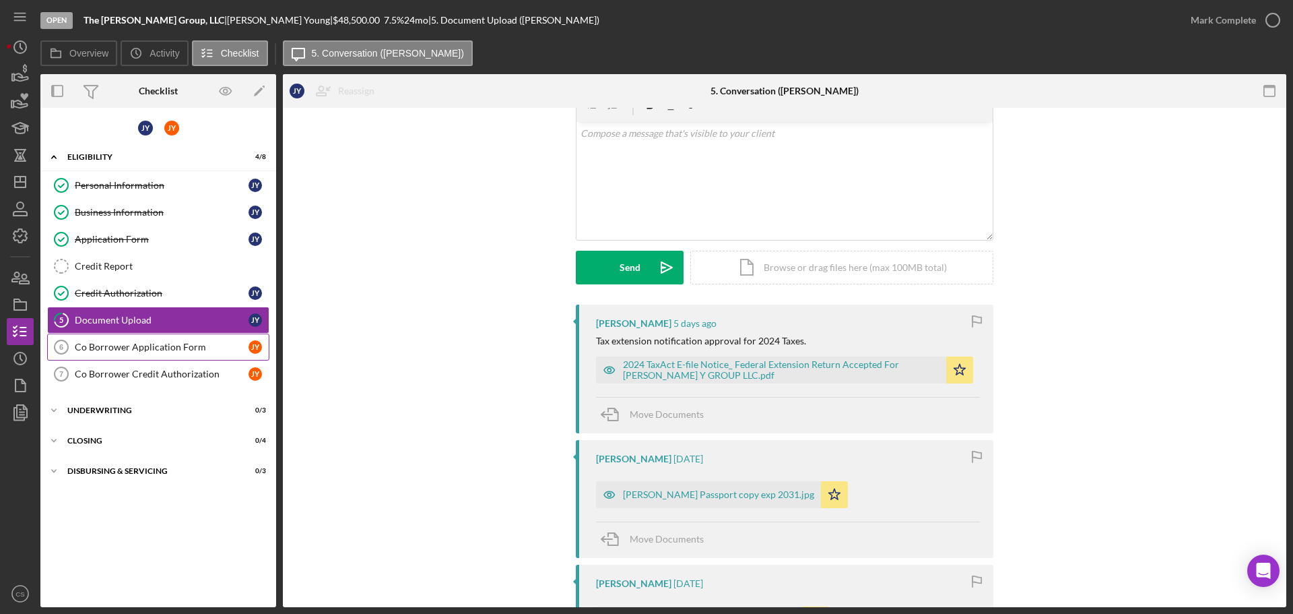
click at [192, 349] on div "Co Borrower Application Form" at bounding box center [162, 347] width 174 height 11
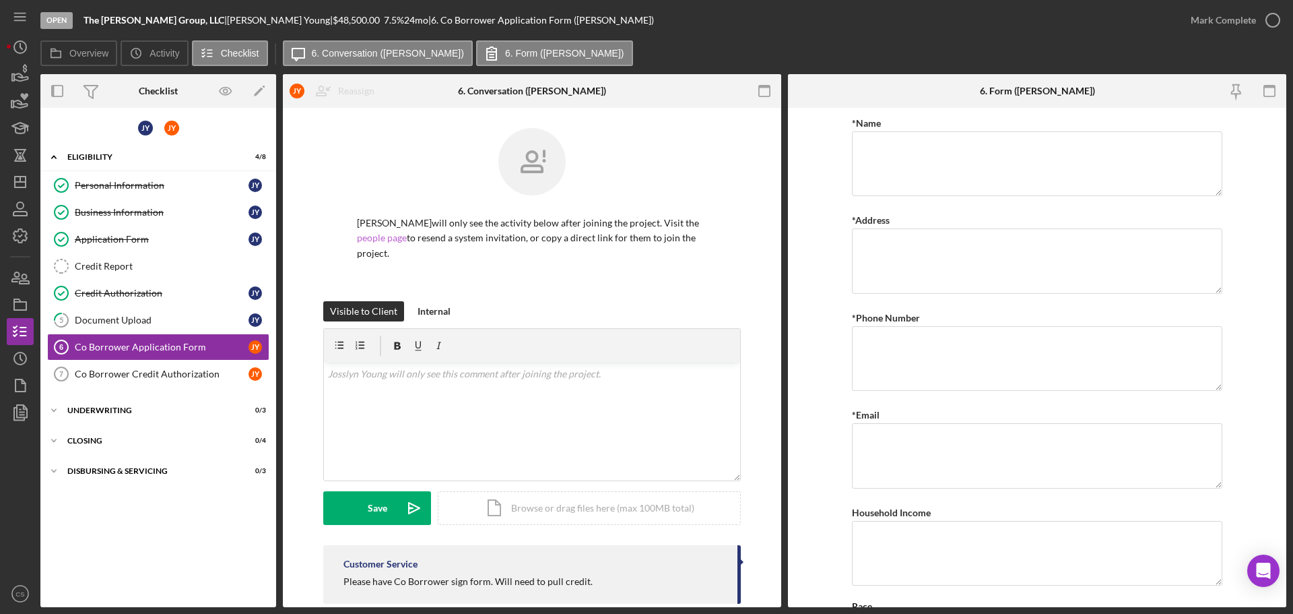
click at [391, 238] on link "people page" at bounding box center [382, 237] width 50 height 11
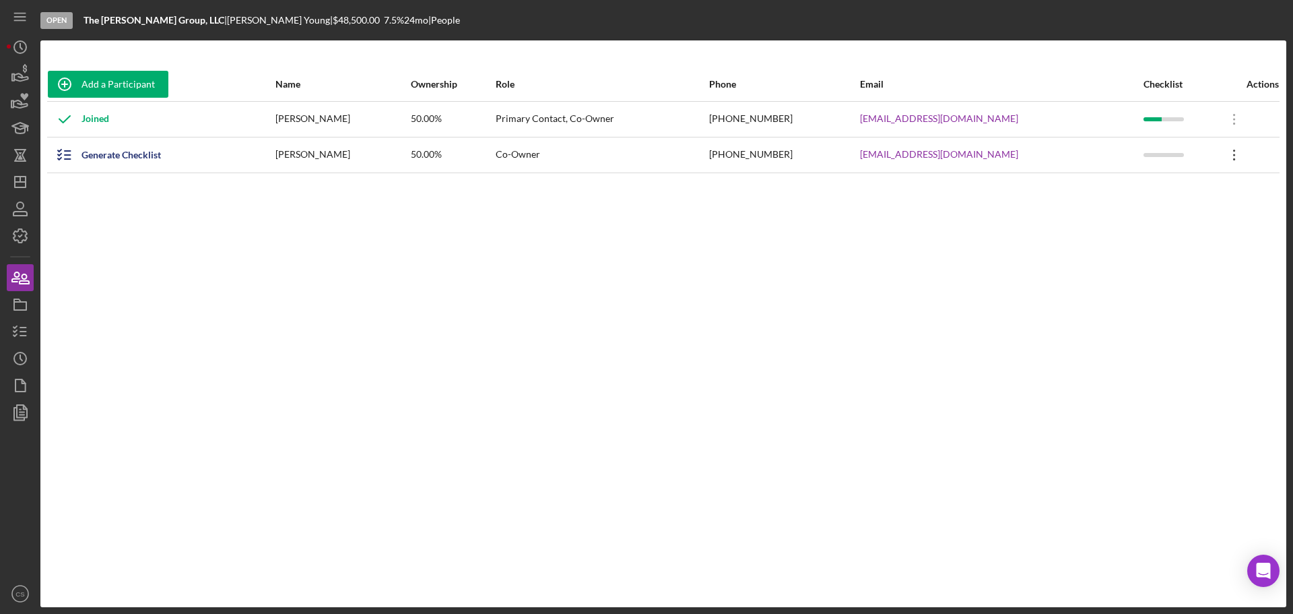
click at [1223, 159] on icon "Icon/Overflow" at bounding box center [1235, 155] width 34 height 34
click at [600, 294] on div "Add a Participant Name Ownership Role Phone Email Checklist Actions Joined [PER…" at bounding box center [663, 323] width 1246 height 513
click at [1233, 125] on icon at bounding box center [1234, 119] width 2 height 11
click at [1067, 242] on div "Add a Participant Name Ownership Role Phone Email Checklist Actions Joined [PER…" at bounding box center [663, 323] width 1246 height 513
click at [1230, 160] on icon "Icon/Overflow" at bounding box center [1235, 155] width 34 height 34
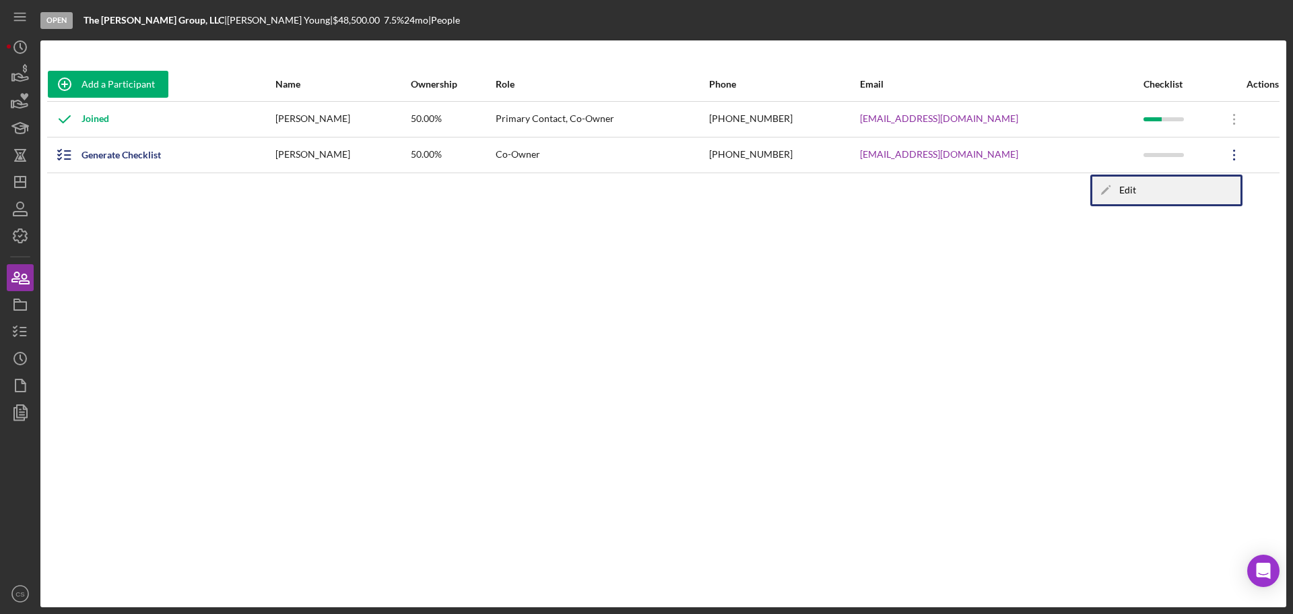
click at [1138, 192] on div "Icon/Edit Edit" at bounding box center [1167, 190] width 148 height 28
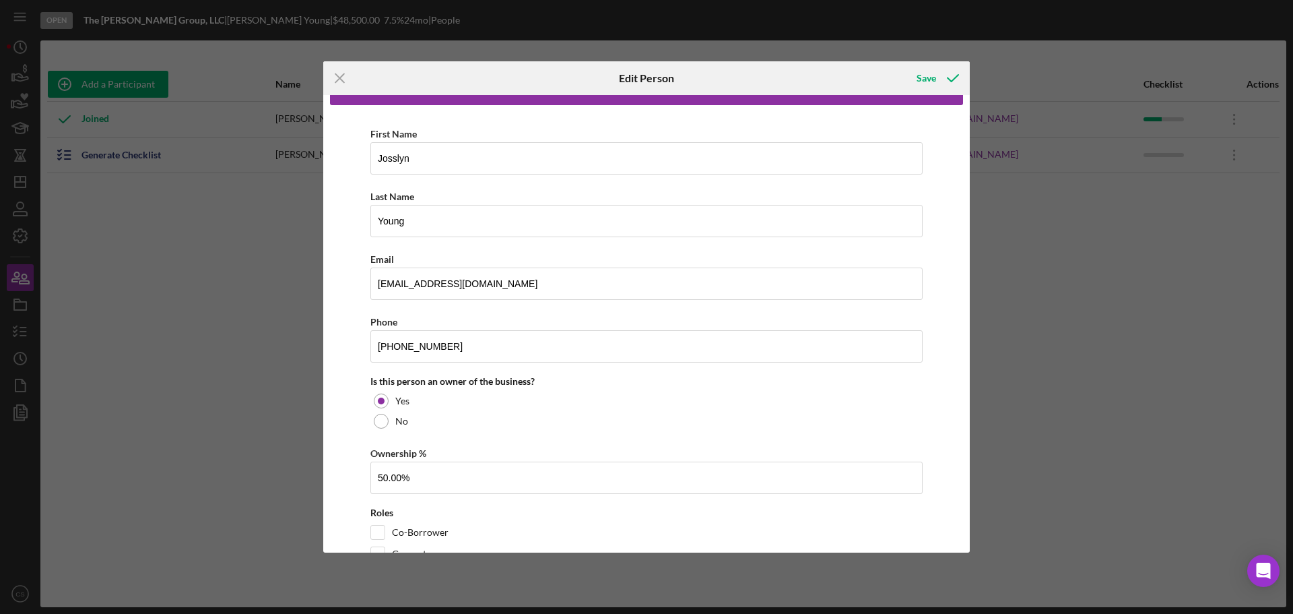
scroll to position [67, 0]
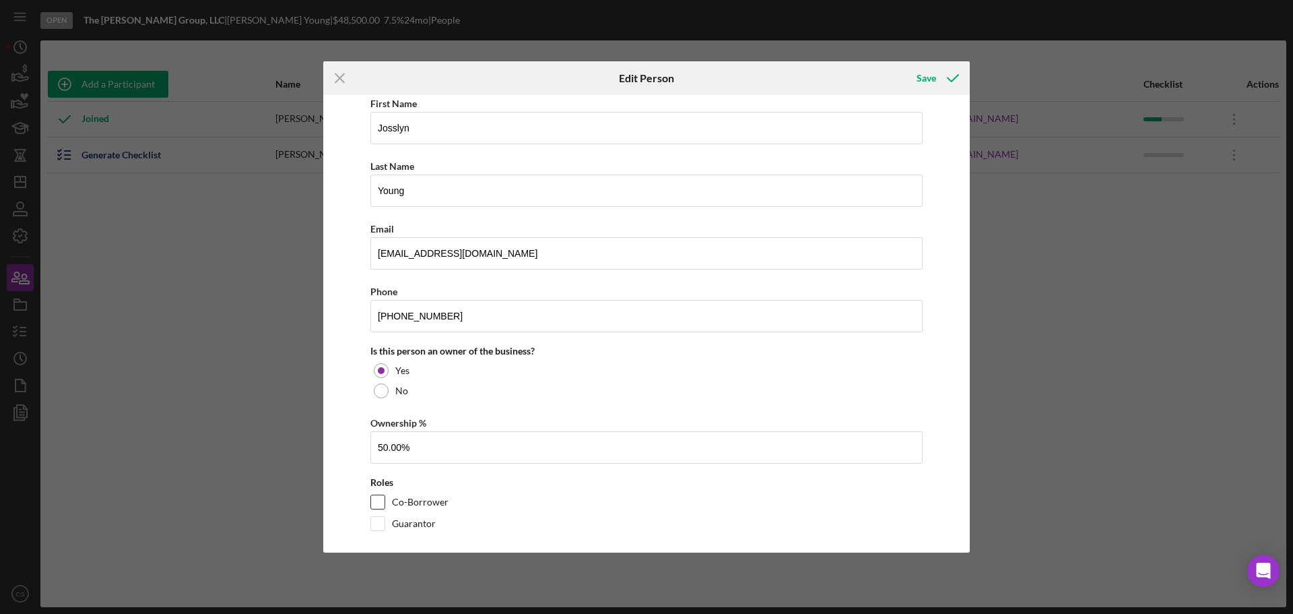
click at [379, 503] on input "Co-Borrower" at bounding box center [377, 501] width 13 height 13
checkbox input "true"
click at [350, 457] on div "First Name [PERSON_NAME] Last Name [PERSON_NAME] Email [EMAIL_ADDRESS][DOMAIN_N…" at bounding box center [646, 316] width 633 height 483
click at [927, 74] on div "Save" at bounding box center [927, 78] width 20 height 27
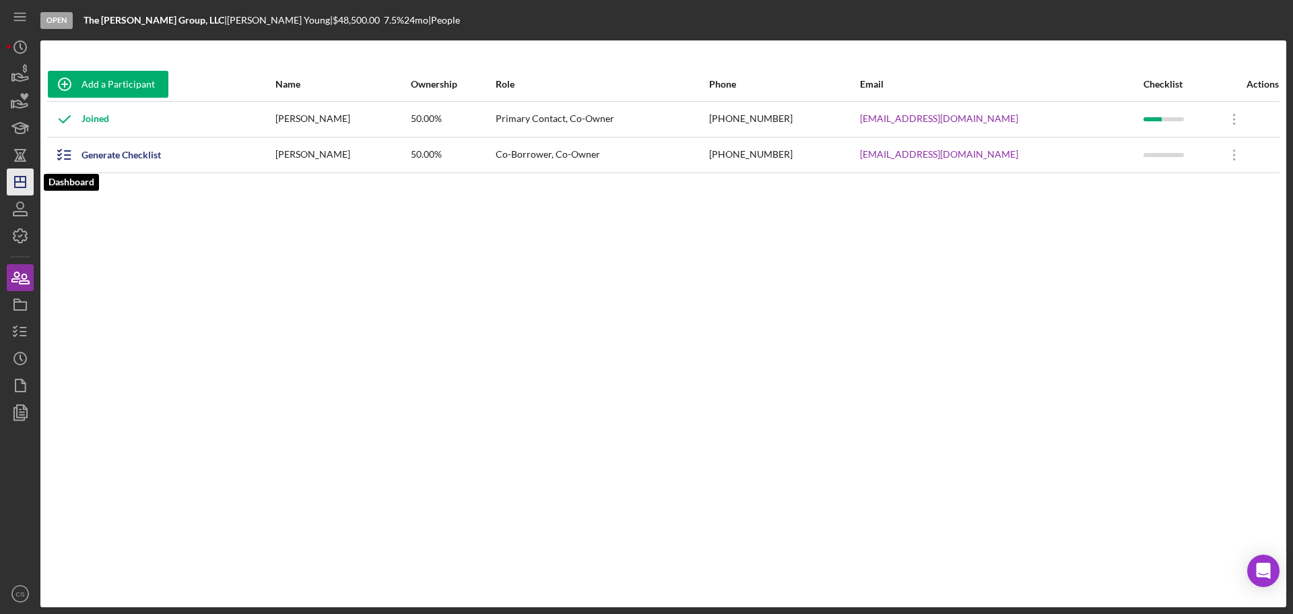
click at [28, 184] on icon "Icon/Dashboard" at bounding box center [20, 182] width 34 height 34
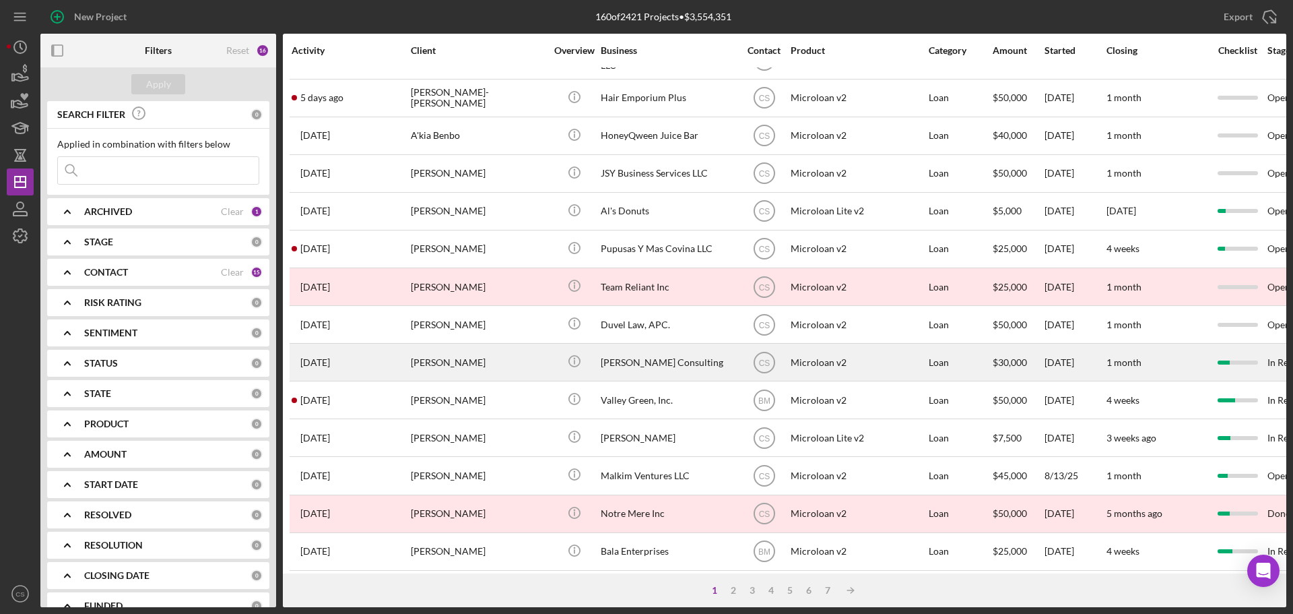
scroll to position [456, 0]
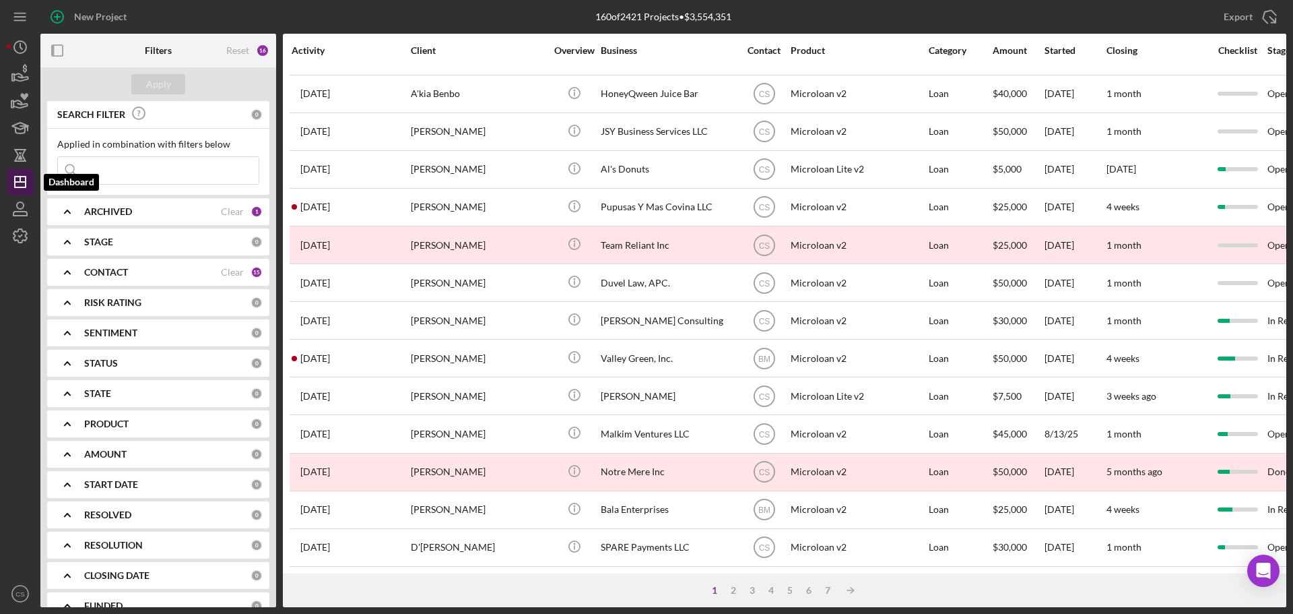
click at [22, 189] on icon "Icon/Dashboard" at bounding box center [20, 182] width 34 height 34
click at [20, 179] on icon "Icon/Dashboard" at bounding box center [20, 182] width 34 height 34
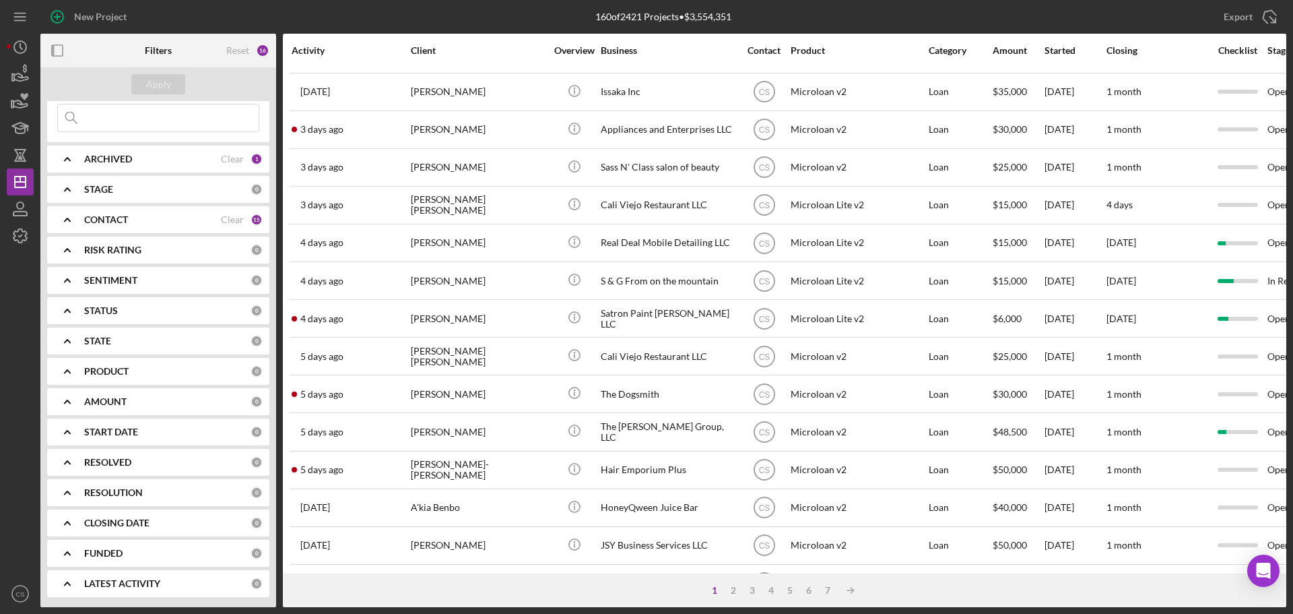
scroll to position [0, 0]
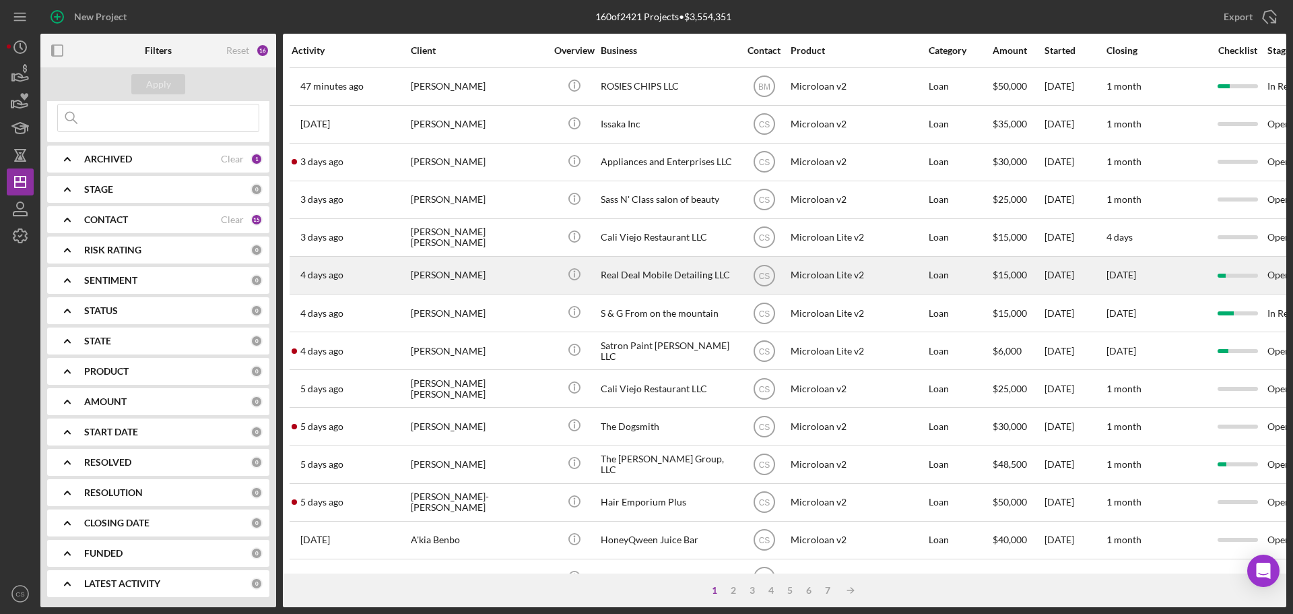
click at [449, 269] on div "[PERSON_NAME]" at bounding box center [478, 275] width 135 height 36
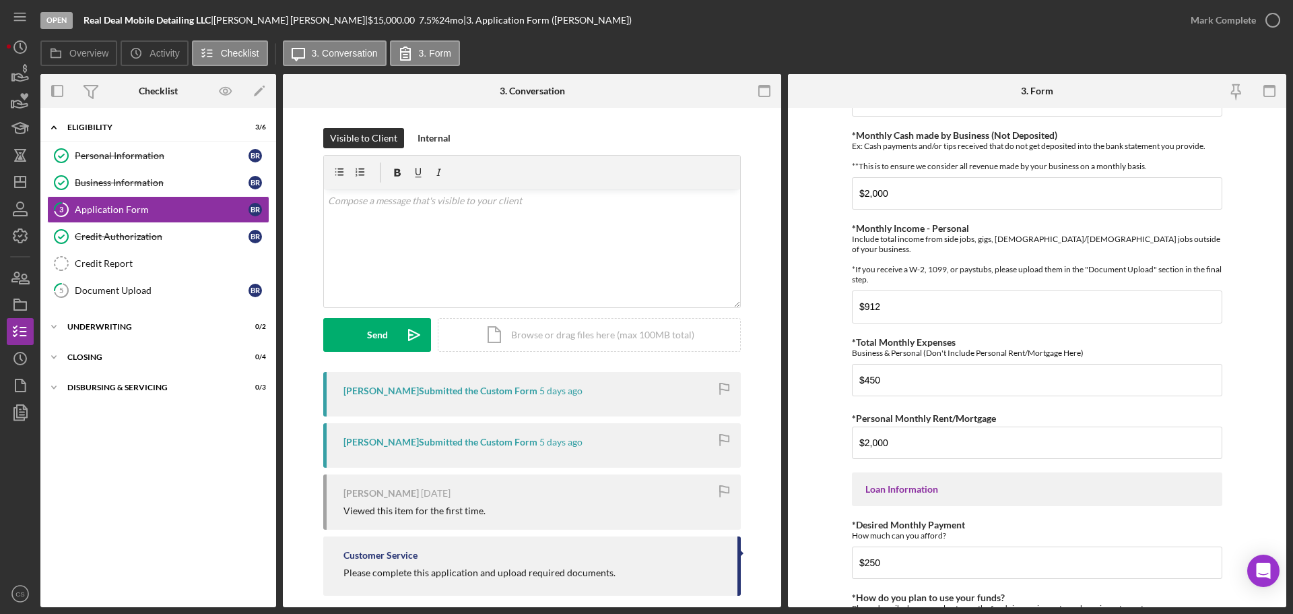
scroll to position [596, 0]
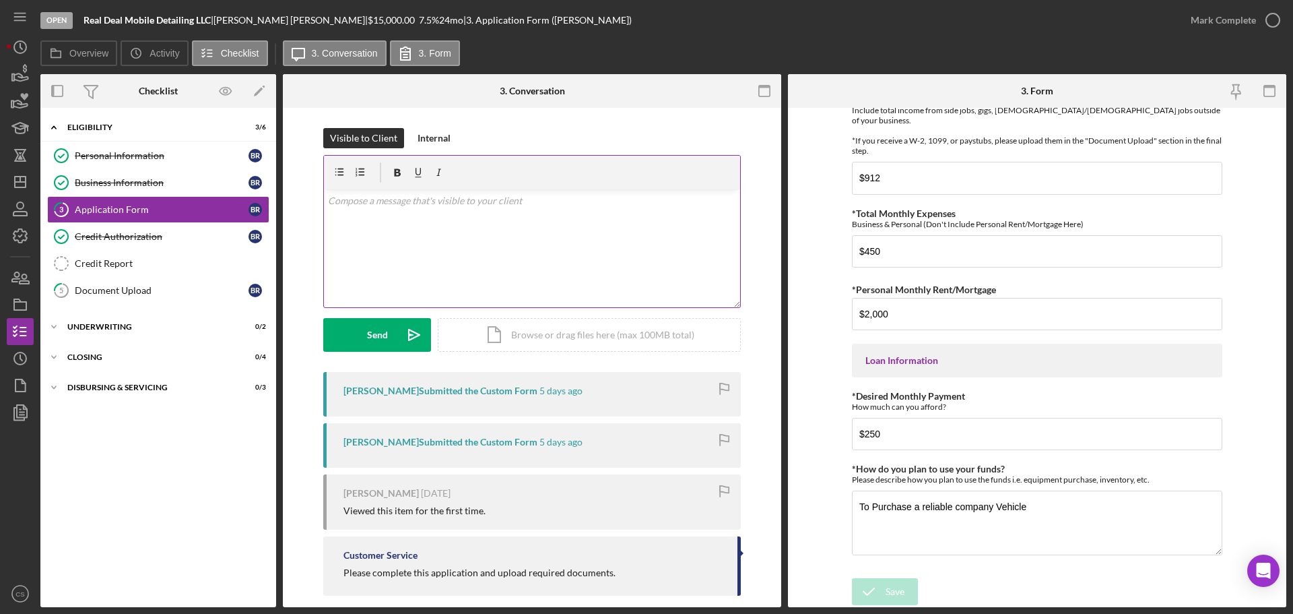
click at [516, 203] on p at bounding box center [532, 200] width 409 height 15
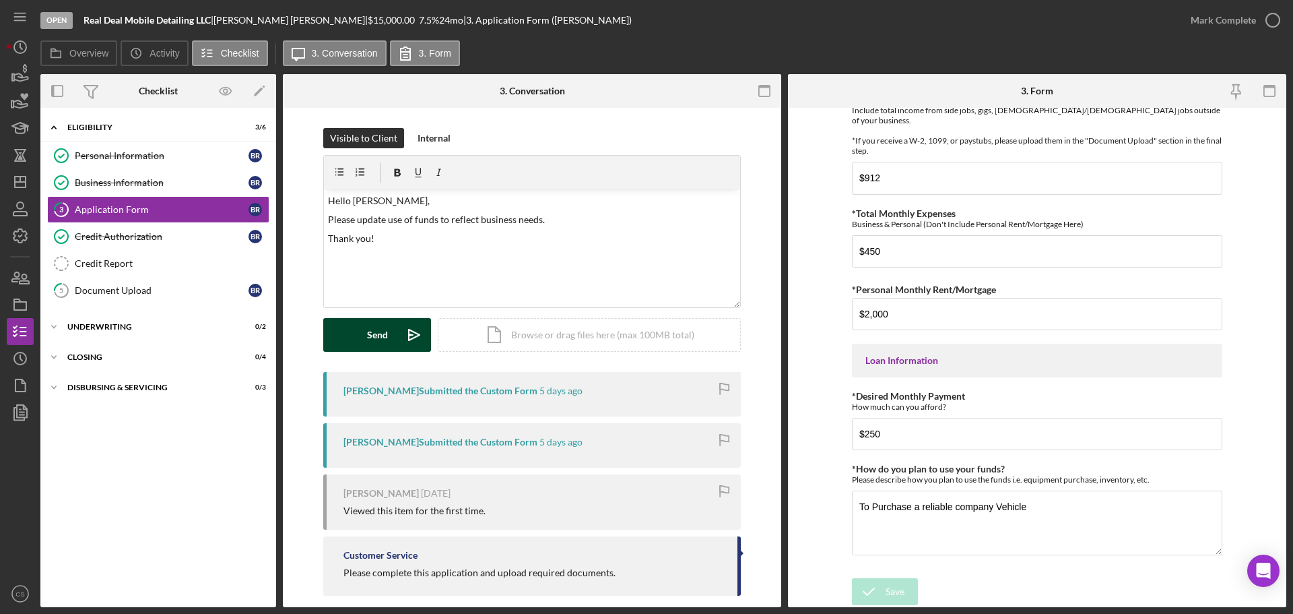
click at [373, 339] on div "Send" at bounding box center [377, 335] width 21 height 34
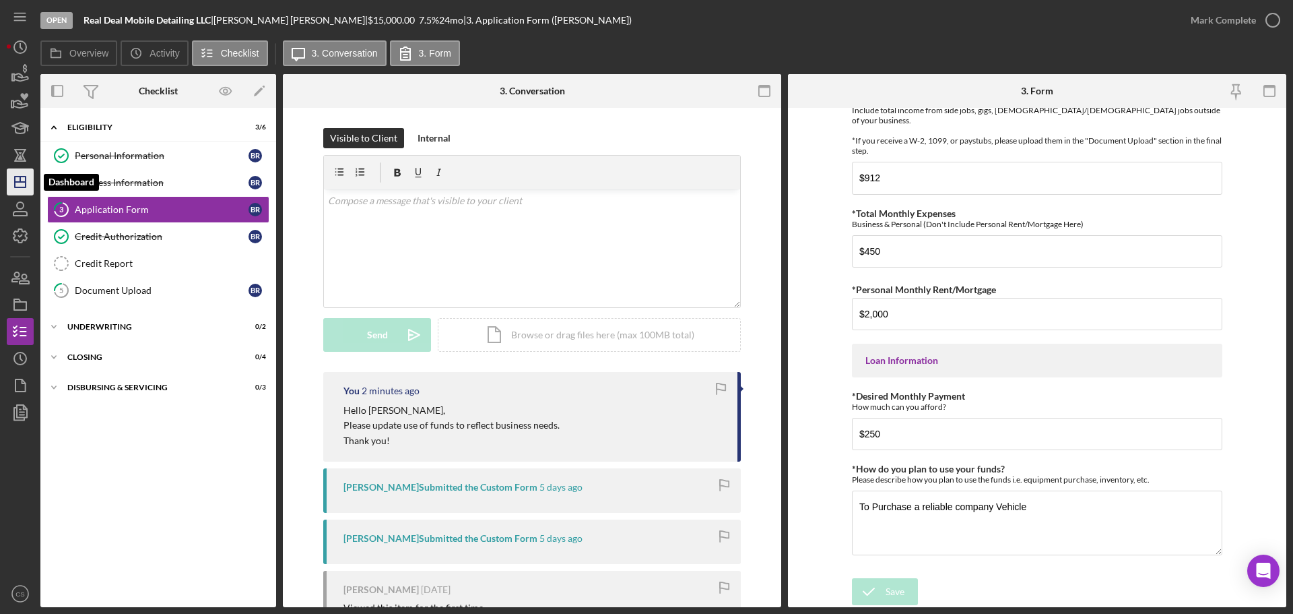
click at [13, 179] on icon "Icon/Dashboard" at bounding box center [20, 182] width 34 height 34
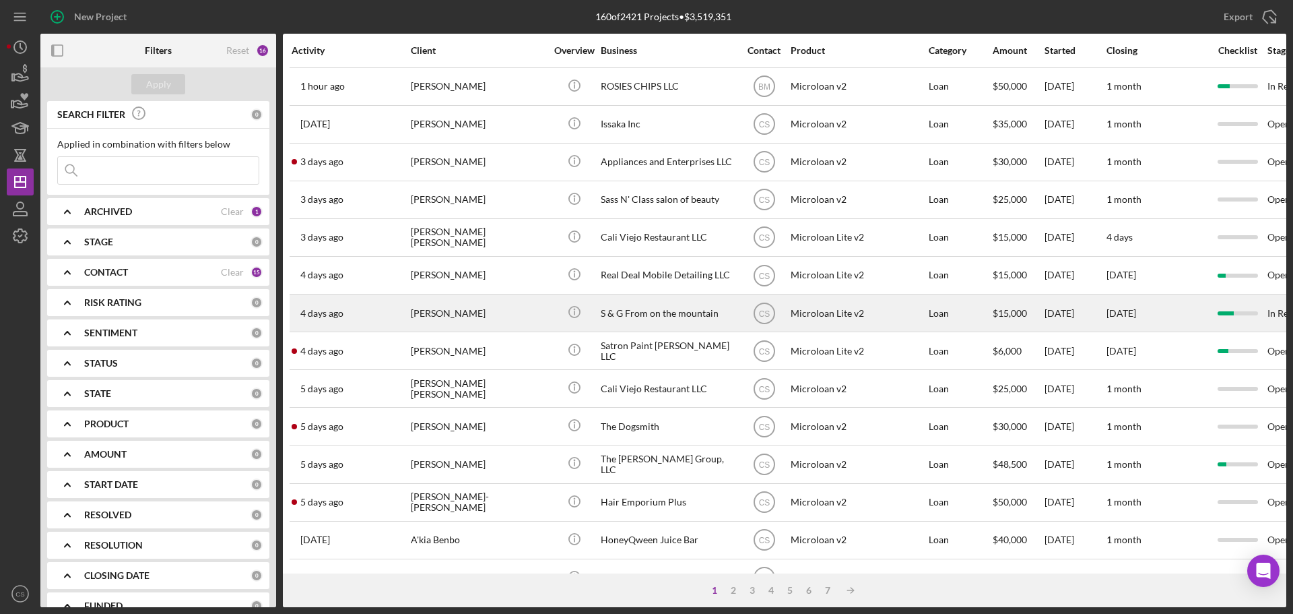
click at [480, 309] on div "[PERSON_NAME]" at bounding box center [478, 313] width 135 height 36
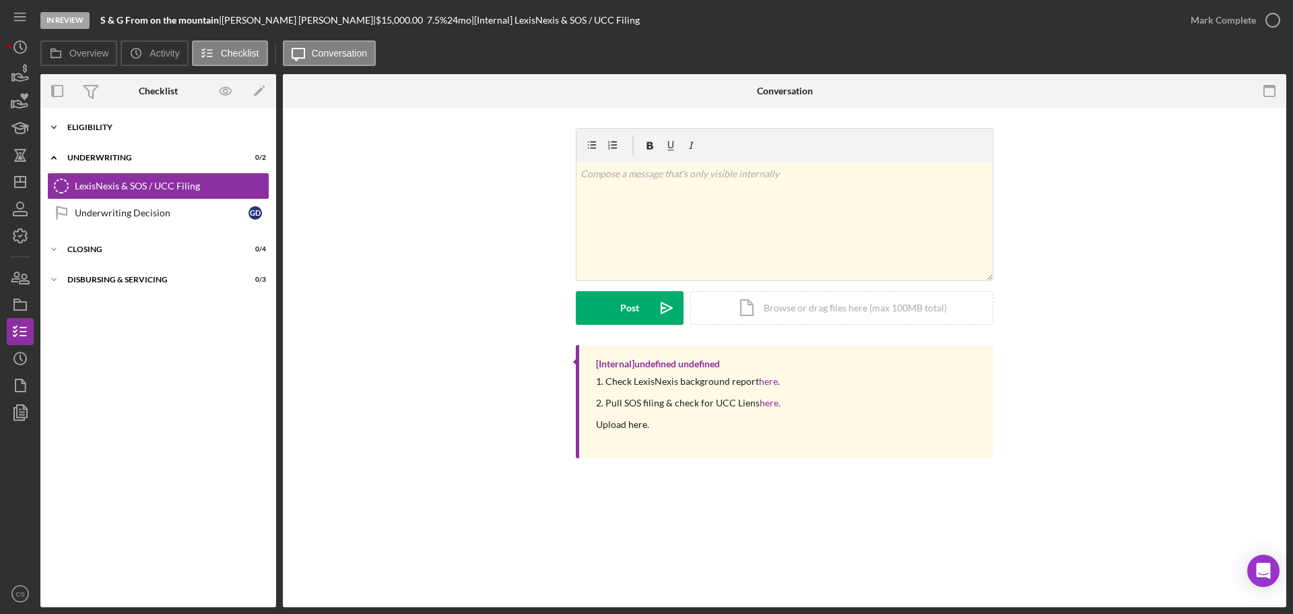
click at [115, 135] on div "Icon/Expander Eligibility 6 / 6" at bounding box center [158, 127] width 236 height 27
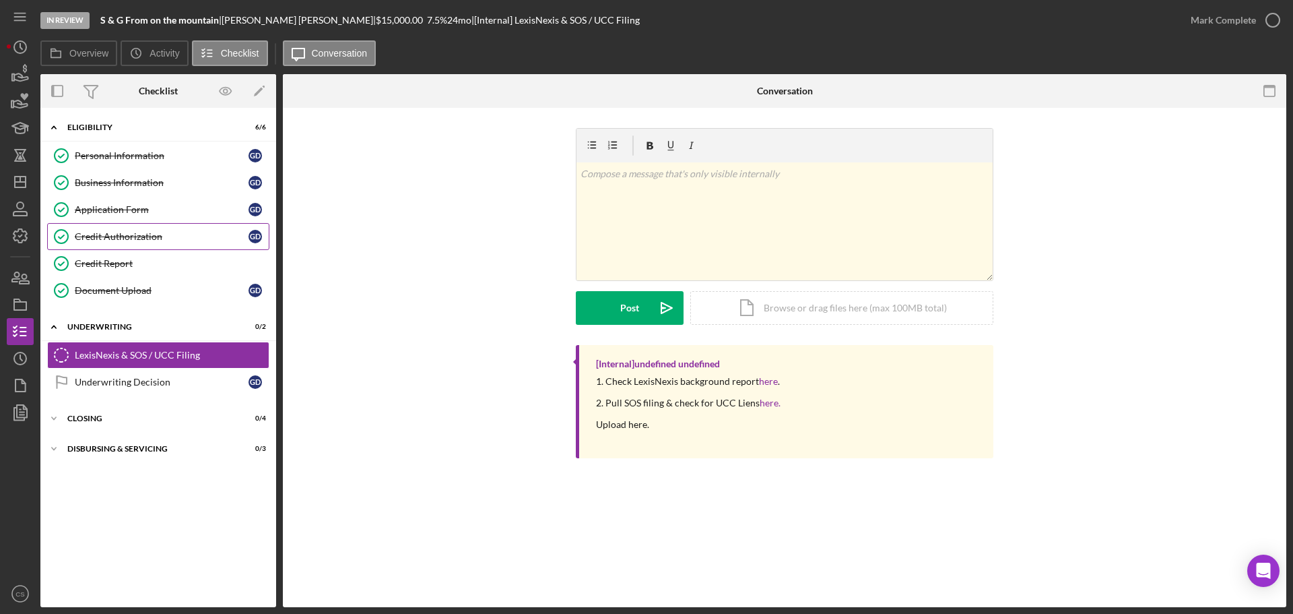
click at [150, 241] on div "Credit Authorization" at bounding box center [162, 236] width 174 height 11
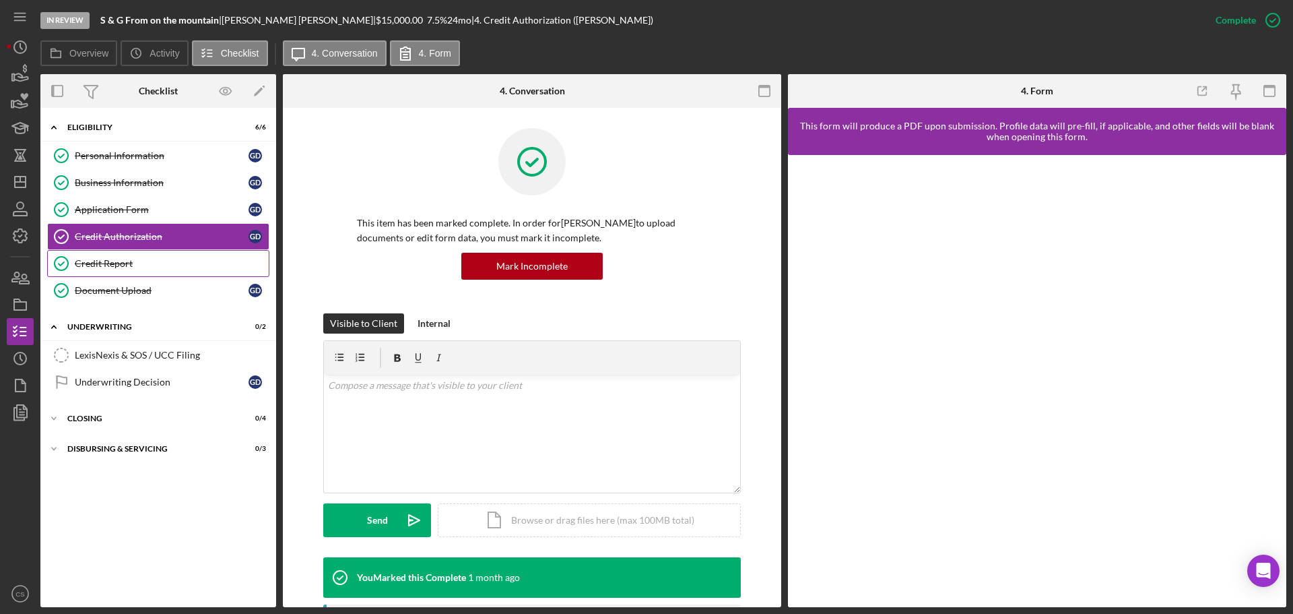
click at [151, 259] on div "Credit Report" at bounding box center [172, 263] width 194 height 11
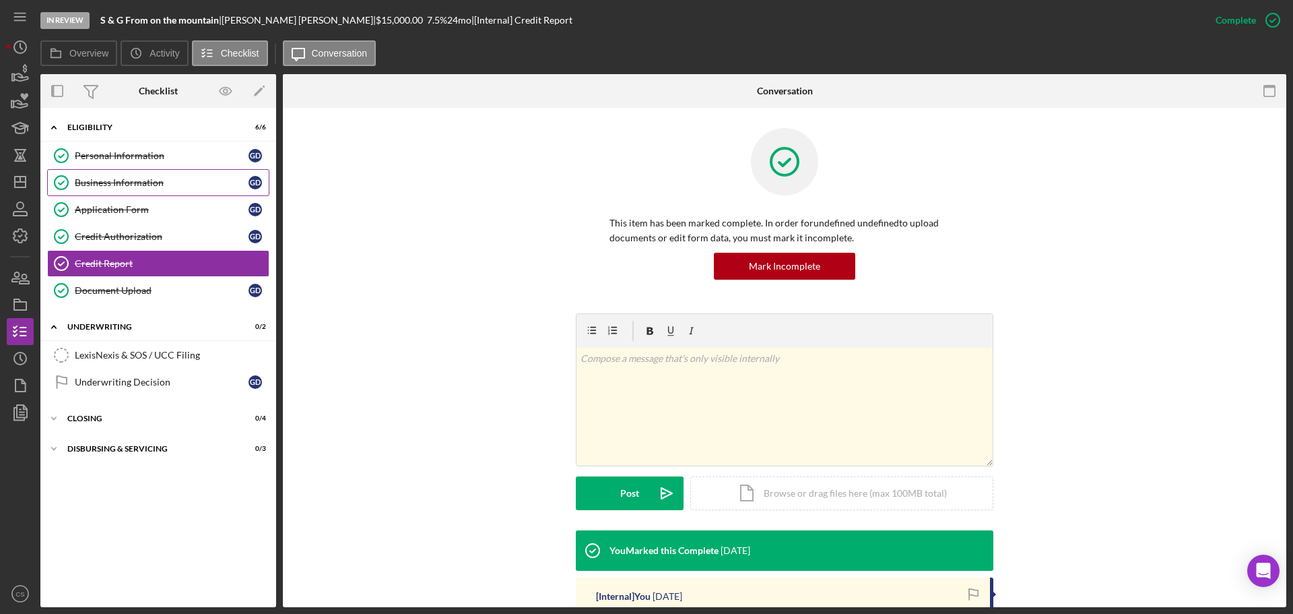
click at [157, 179] on div "Business Information" at bounding box center [162, 182] width 174 height 11
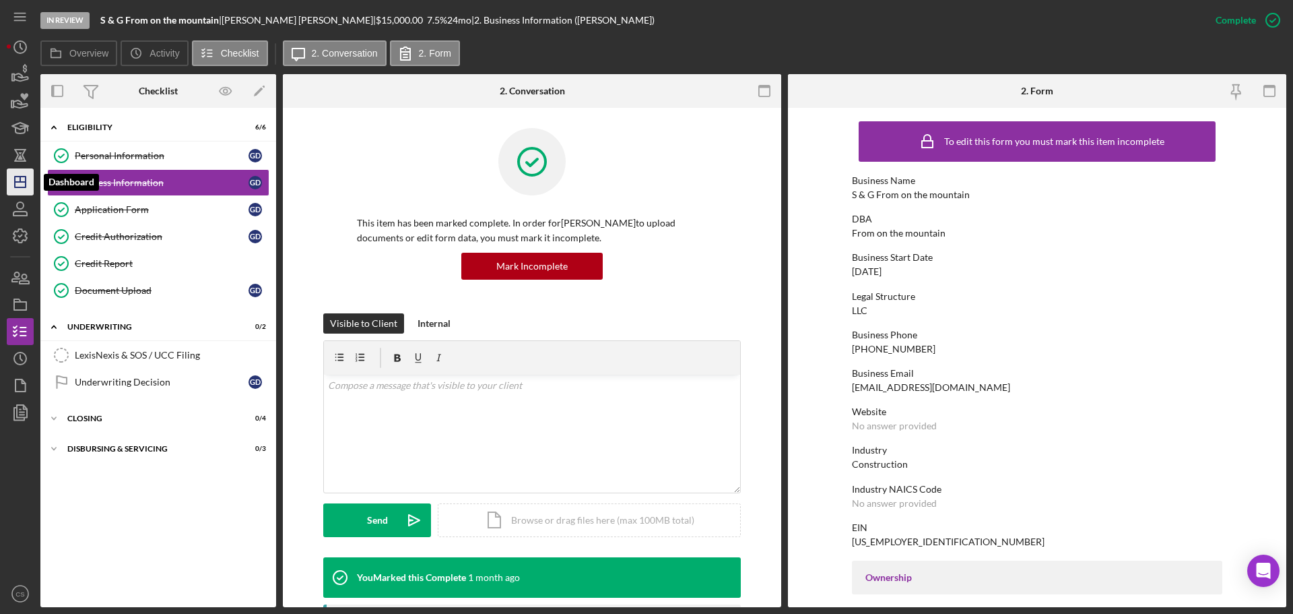
click at [21, 184] on icon "Icon/Dashboard" at bounding box center [20, 182] width 34 height 34
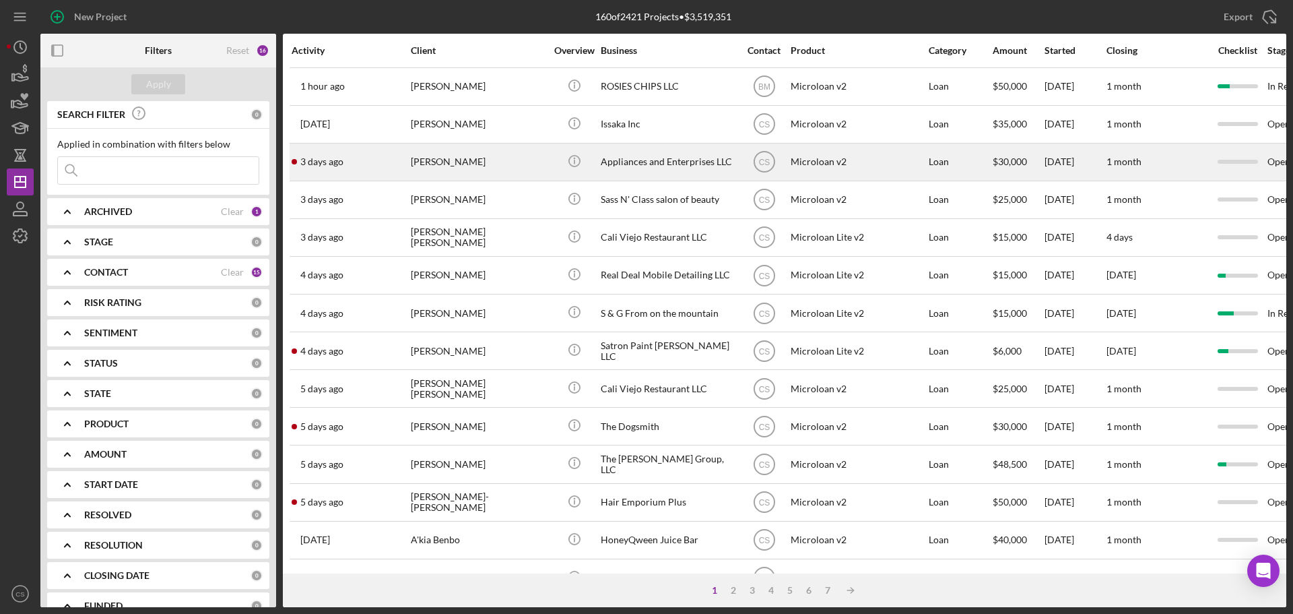
click at [522, 170] on div "[PERSON_NAME]" at bounding box center [478, 162] width 135 height 36
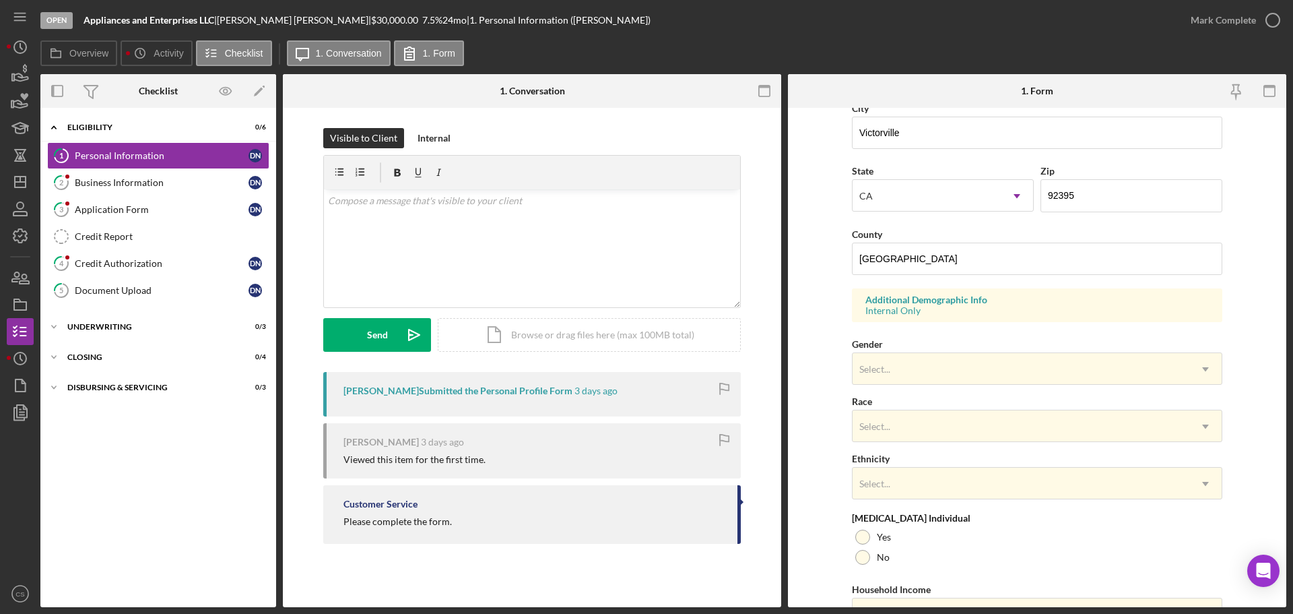
scroll to position [400, 0]
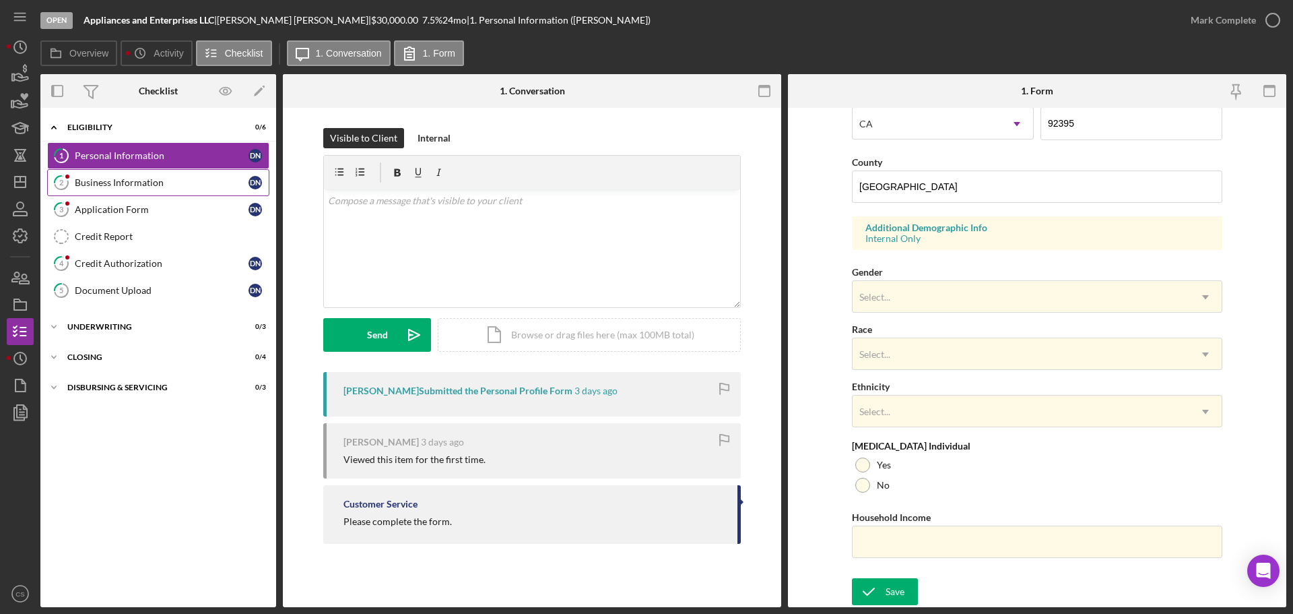
click at [201, 181] on div "Business Information" at bounding box center [162, 182] width 174 height 11
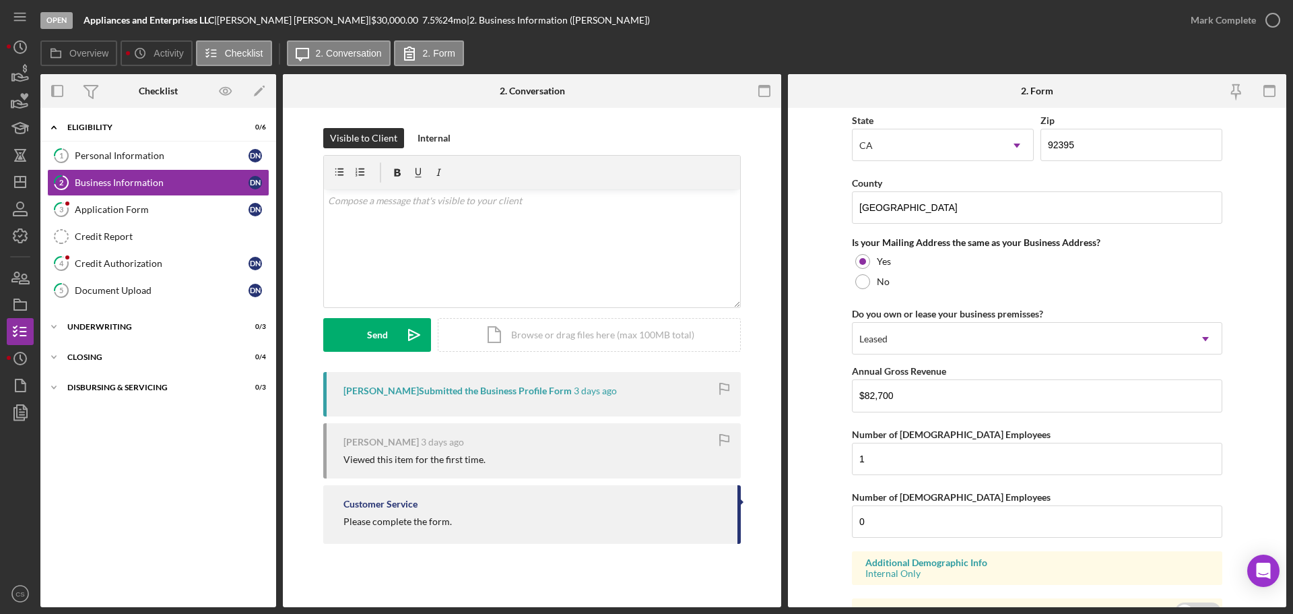
scroll to position [996, 0]
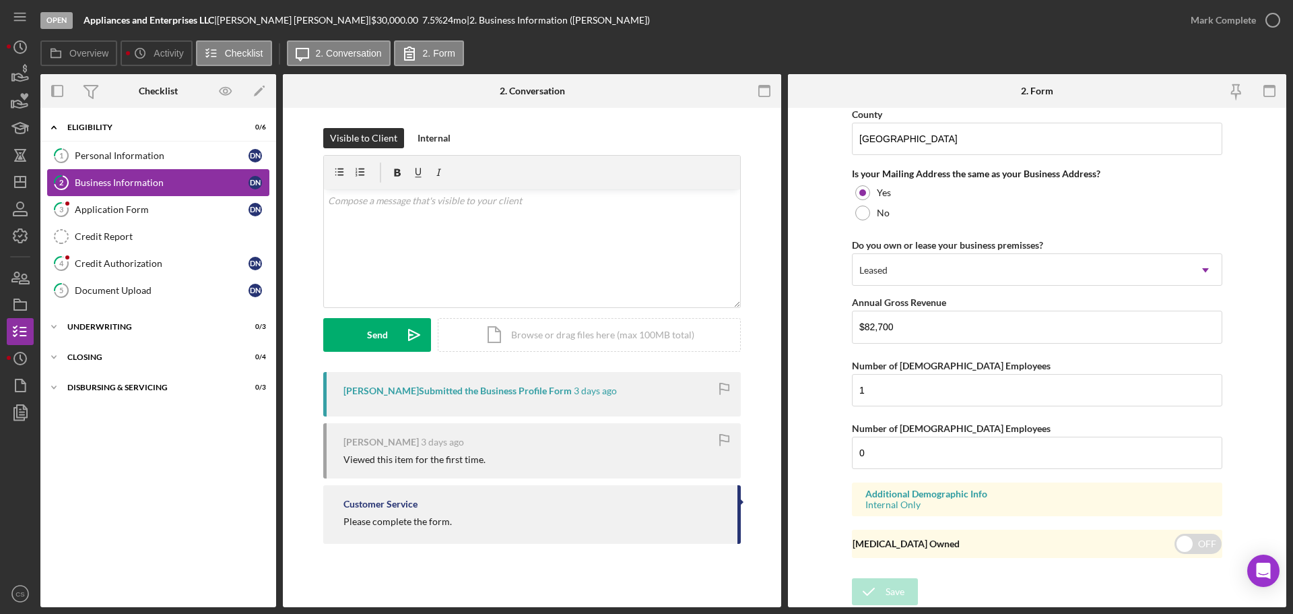
click at [91, 187] on div "Business Information" at bounding box center [162, 182] width 174 height 11
click at [111, 216] on link "3 Application Form D N" at bounding box center [158, 209] width 222 height 27
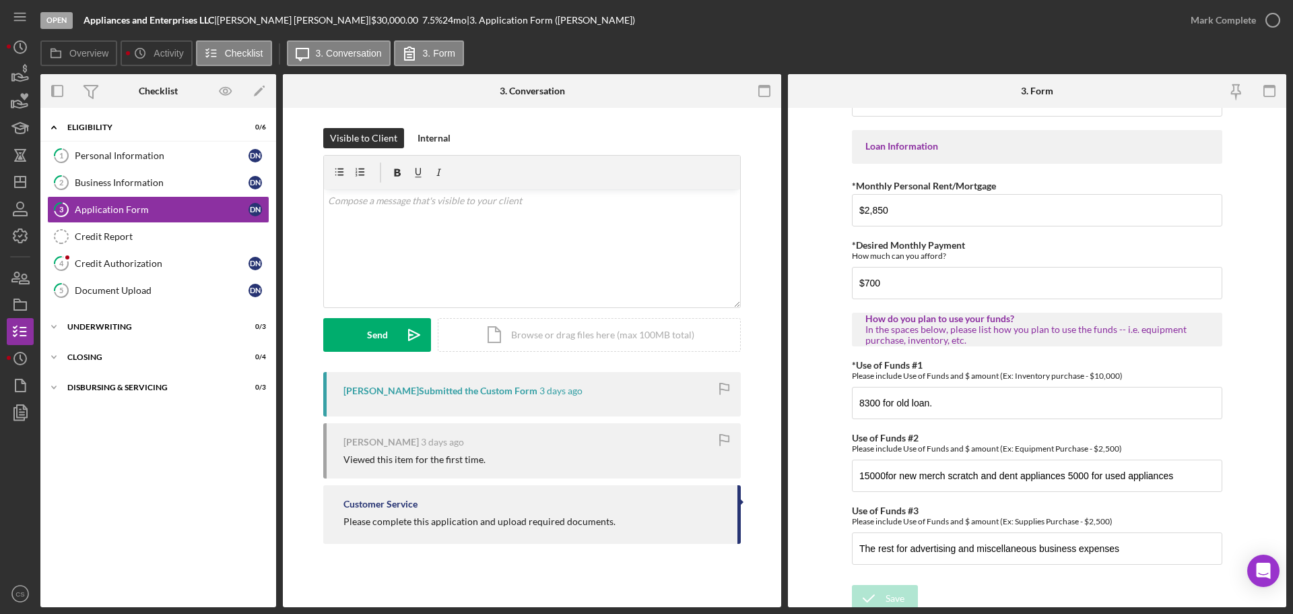
scroll to position [661, 0]
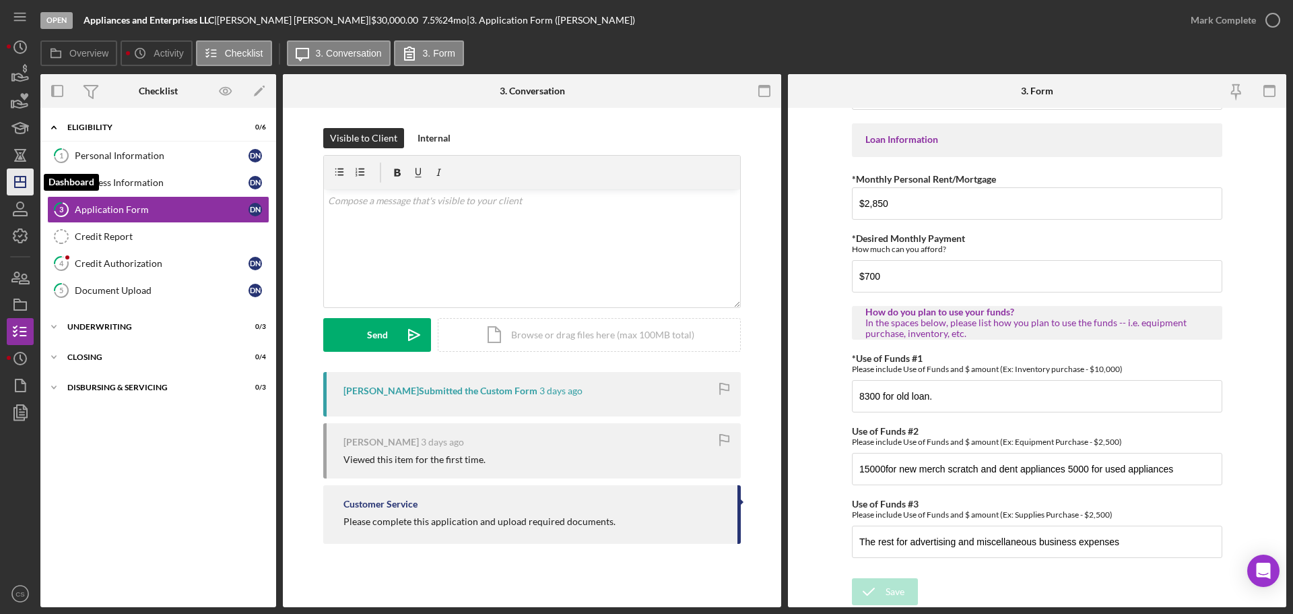
click at [13, 185] on icon "Icon/Dashboard" at bounding box center [20, 182] width 34 height 34
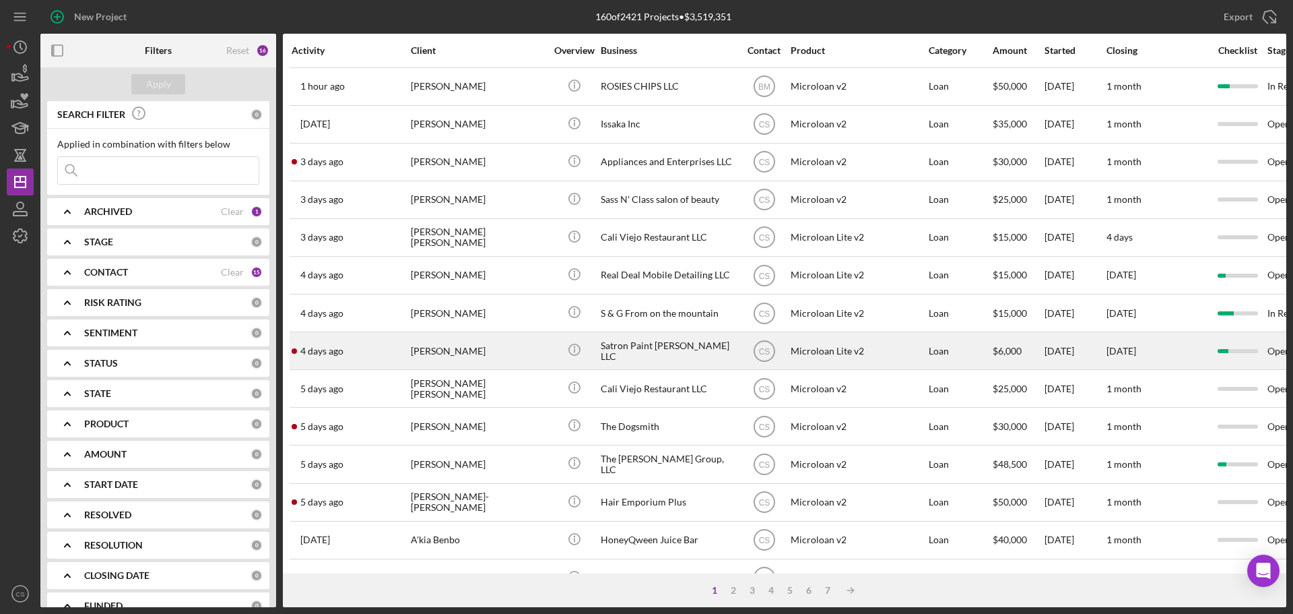
scroll to position [67, 0]
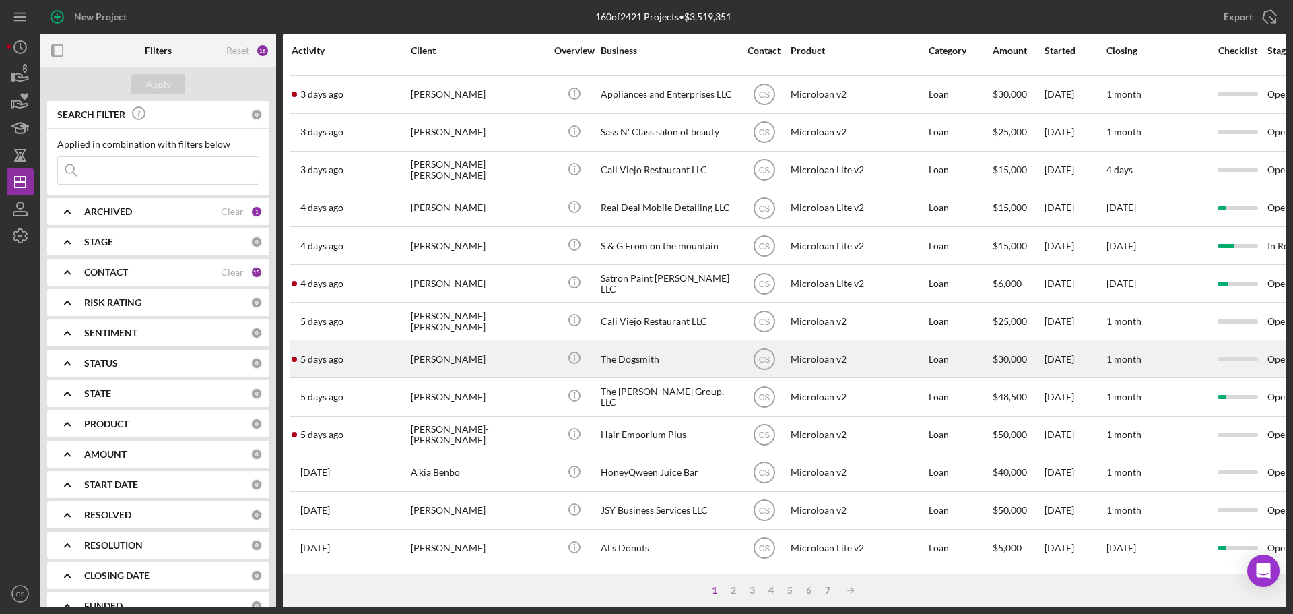
click at [499, 367] on div "[PERSON_NAME]" at bounding box center [478, 359] width 135 height 36
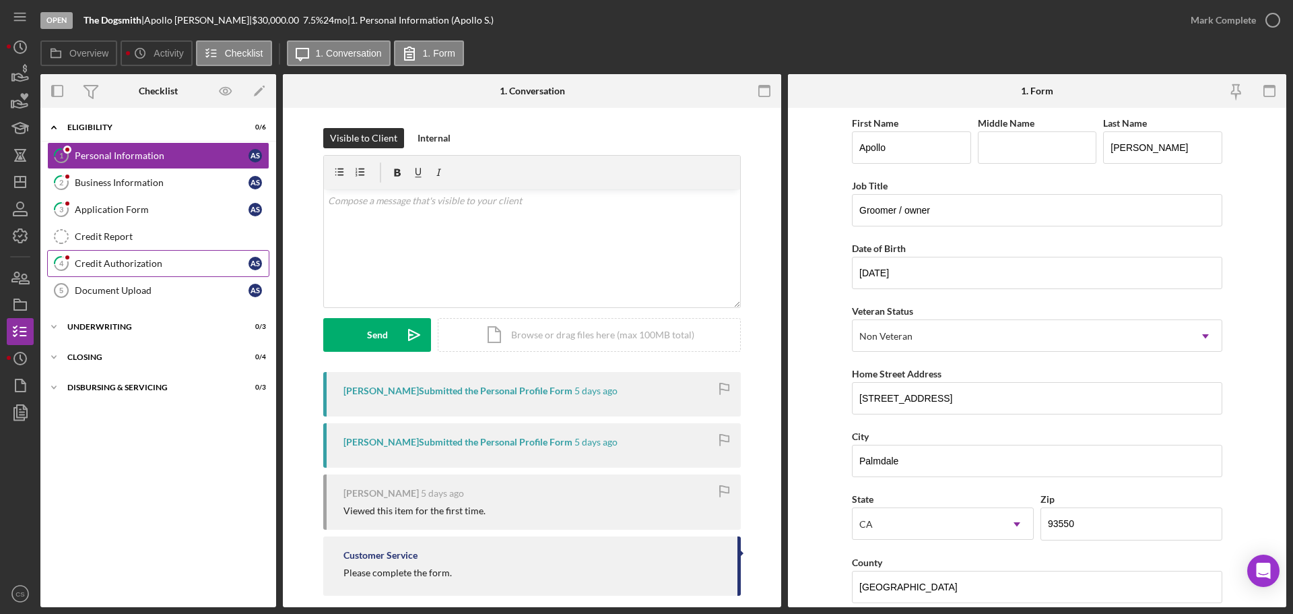
click at [155, 264] on div "Credit Authorization" at bounding box center [162, 263] width 174 height 11
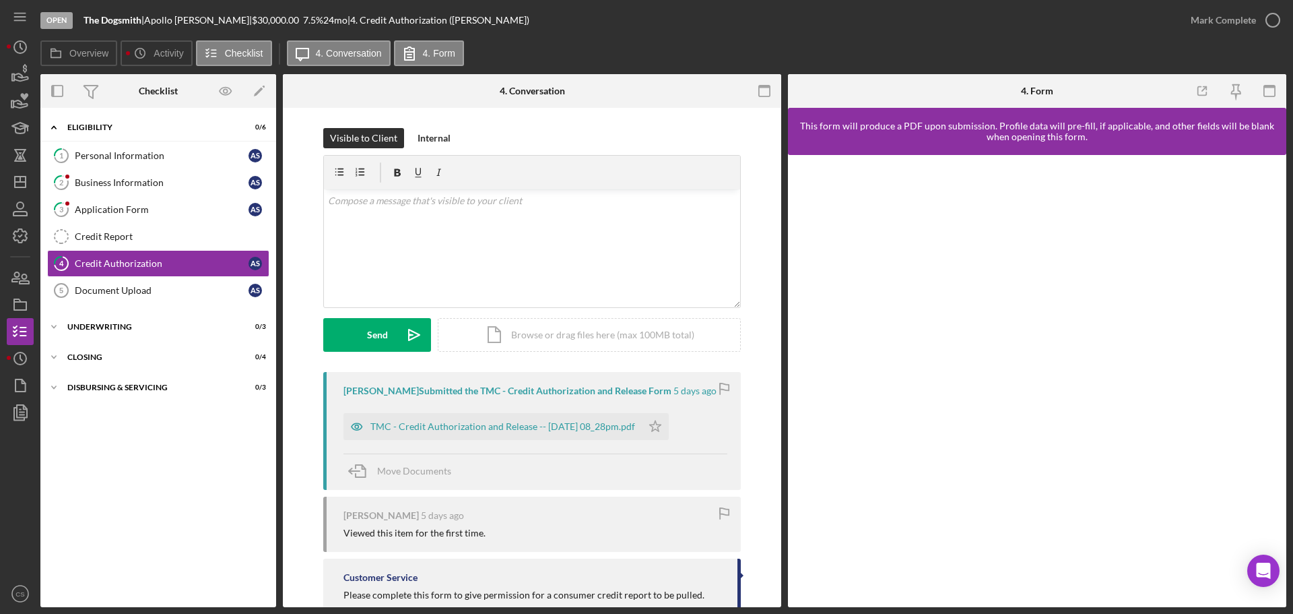
click at [151, 511] on div "Icon/Expander Eligibility 0 / 6 1 Personal Information A S 2 Business Informati…" at bounding box center [158, 358] width 236 height 486
click at [22, 192] on icon "Icon/Dashboard" at bounding box center [20, 182] width 34 height 34
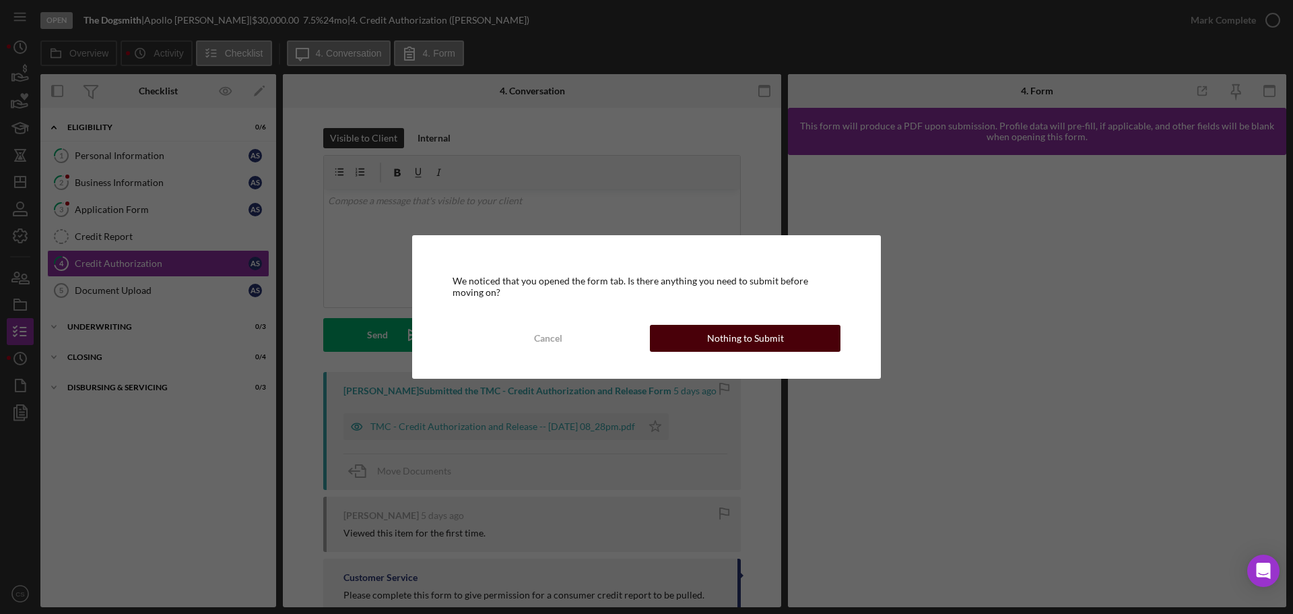
click at [736, 334] on div "Nothing to Submit" at bounding box center [745, 338] width 77 height 27
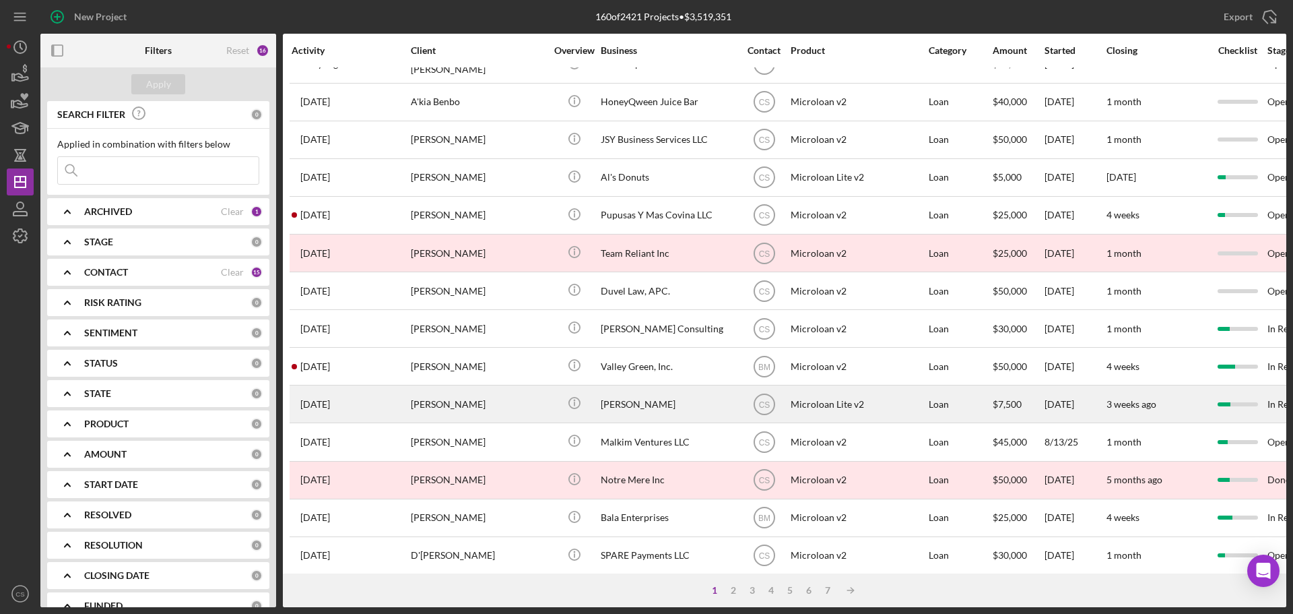
scroll to position [456, 0]
